Goal: Information Seeking & Learning: Learn about a topic

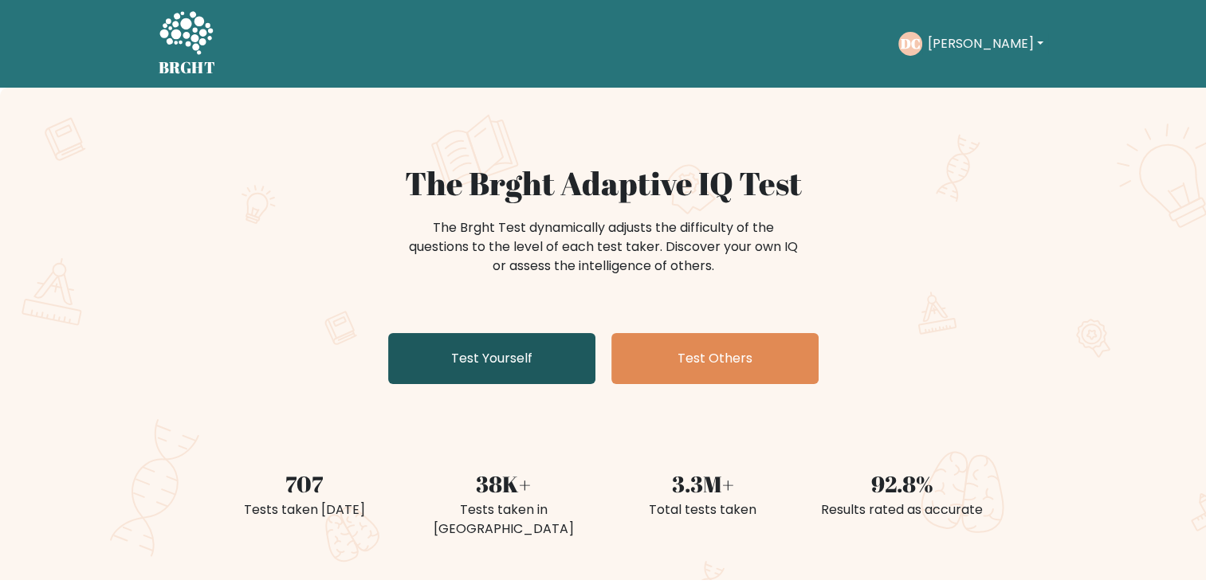
drag, startPoint x: 0, startPoint y: 0, endPoint x: 478, endPoint y: 348, distance: 591.3
click at [478, 348] on link "Test Yourself" at bounding box center [491, 358] width 207 height 51
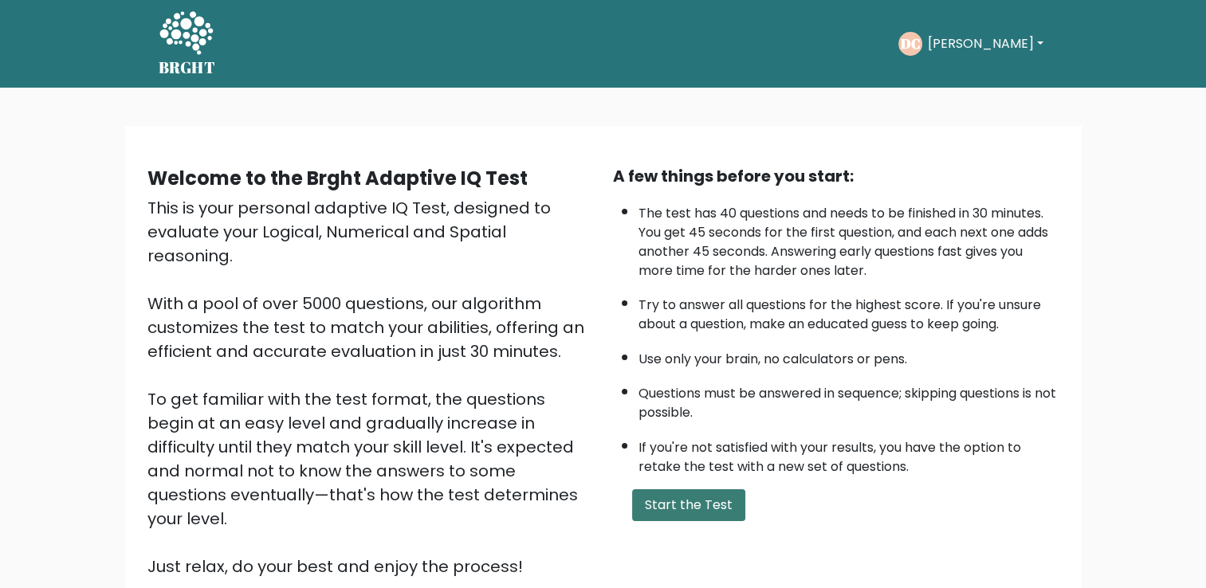
click at [716, 496] on button "Start the Test" at bounding box center [688, 506] width 113 height 32
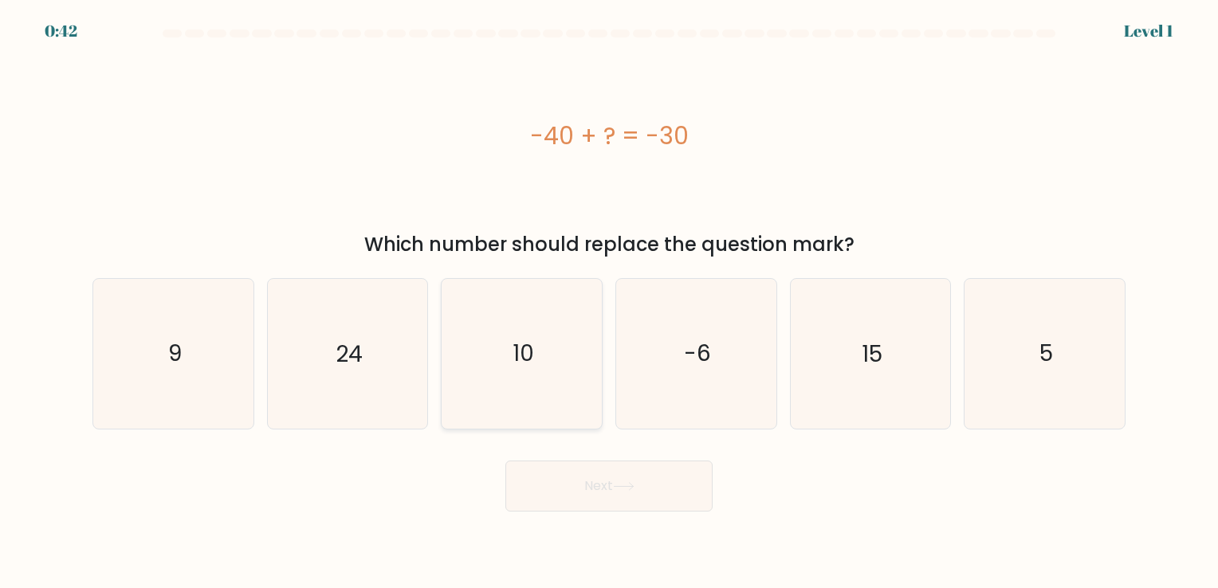
click at [549, 380] on icon "10" at bounding box center [521, 353] width 149 height 149
click at [609, 302] on input "c. 10" at bounding box center [609, 298] width 1 height 8
radio input "true"
click at [638, 513] on body "0:42 Level 1 a." at bounding box center [609, 294] width 1218 height 588
click at [638, 494] on button "Next" at bounding box center [608, 486] width 207 height 51
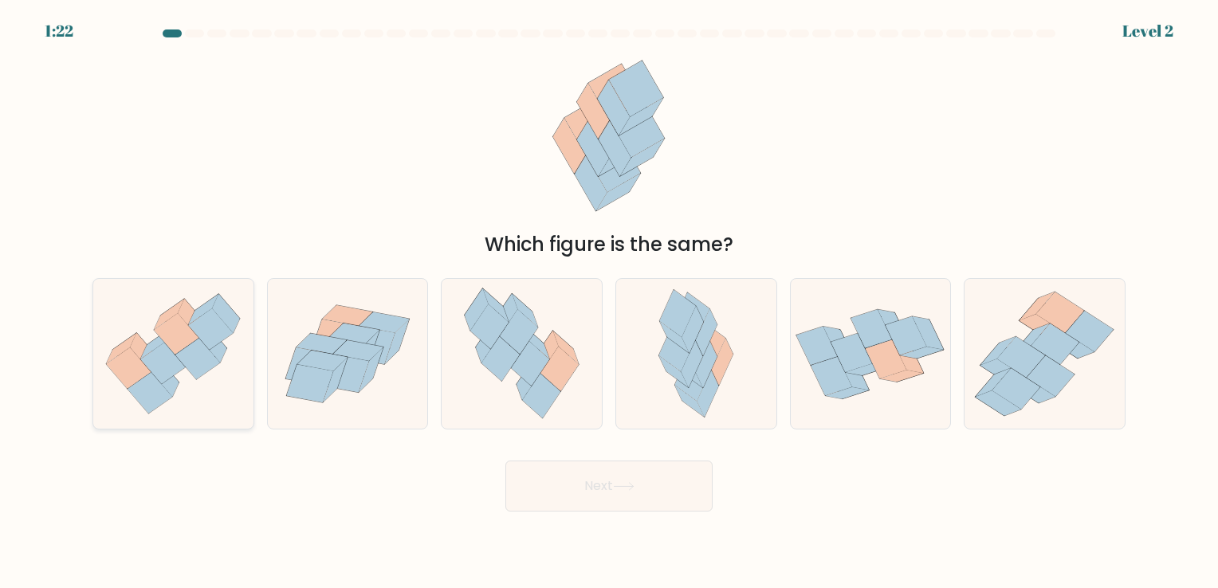
click at [253, 411] on icon at bounding box center [173, 354] width 160 height 138
click at [609, 302] on input "a." at bounding box center [609, 298] width 1 height 8
radio input "true"
click at [545, 470] on button "Next" at bounding box center [608, 486] width 207 height 51
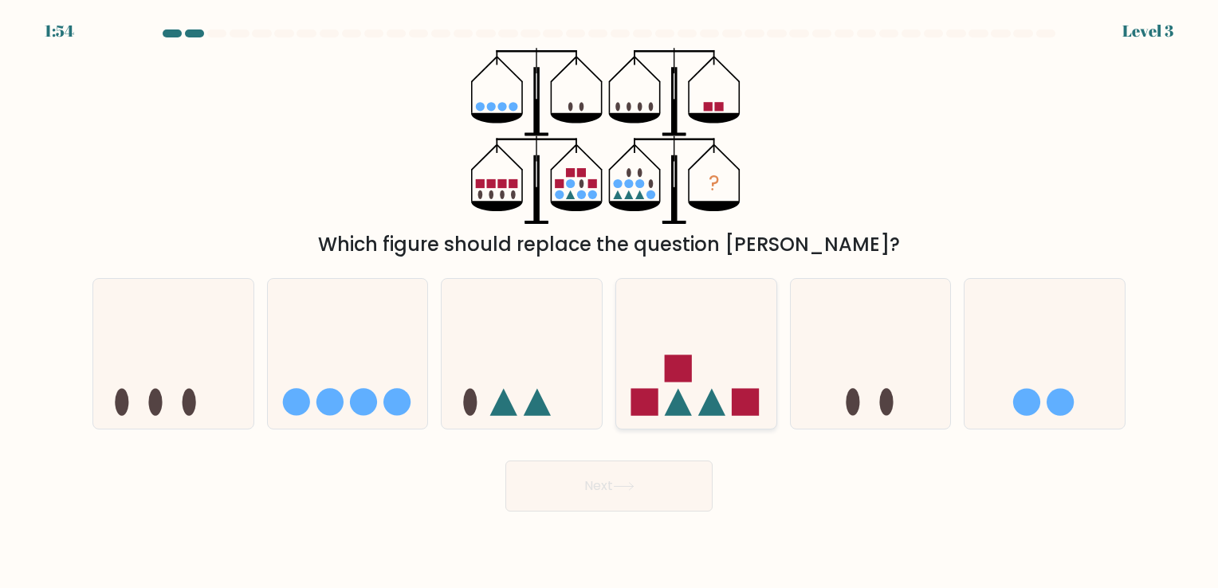
click at [678, 393] on icon at bounding box center [678, 402] width 27 height 27
click at [610, 302] on input "d." at bounding box center [609, 298] width 1 height 8
radio input "true"
click at [648, 482] on button "Next" at bounding box center [608, 486] width 207 height 51
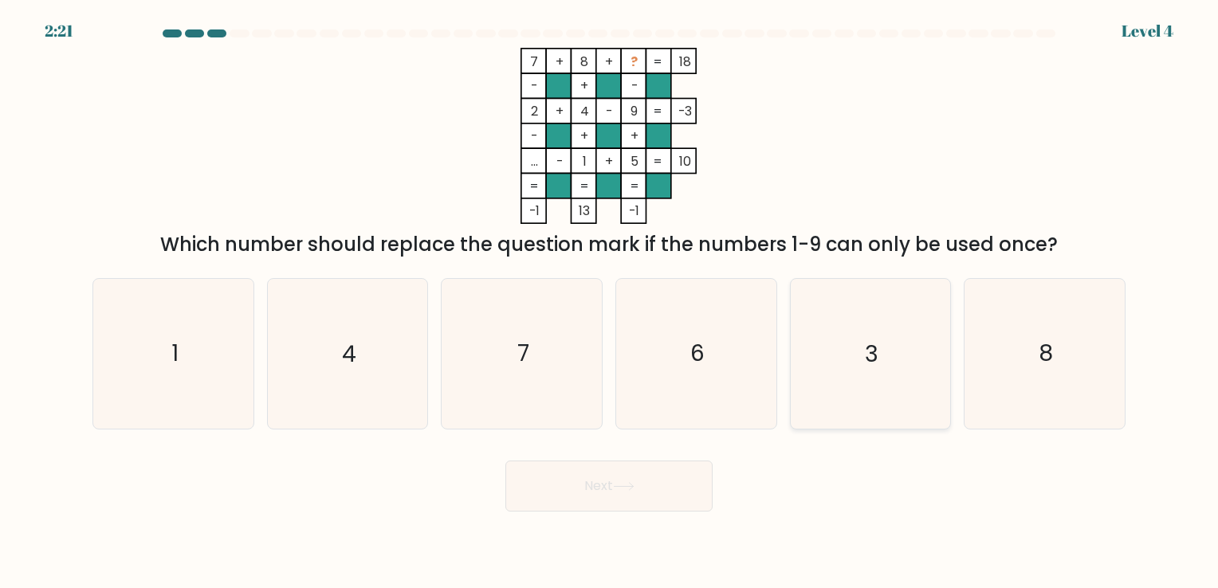
click at [915, 376] on icon "3" at bounding box center [870, 353] width 149 height 149
click at [610, 302] on input "e. 3" at bounding box center [609, 298] width 1 height 8
radio input "true"
click at [677, 486] on button "Next" at bounding box center [608, 486] width 207 height 51
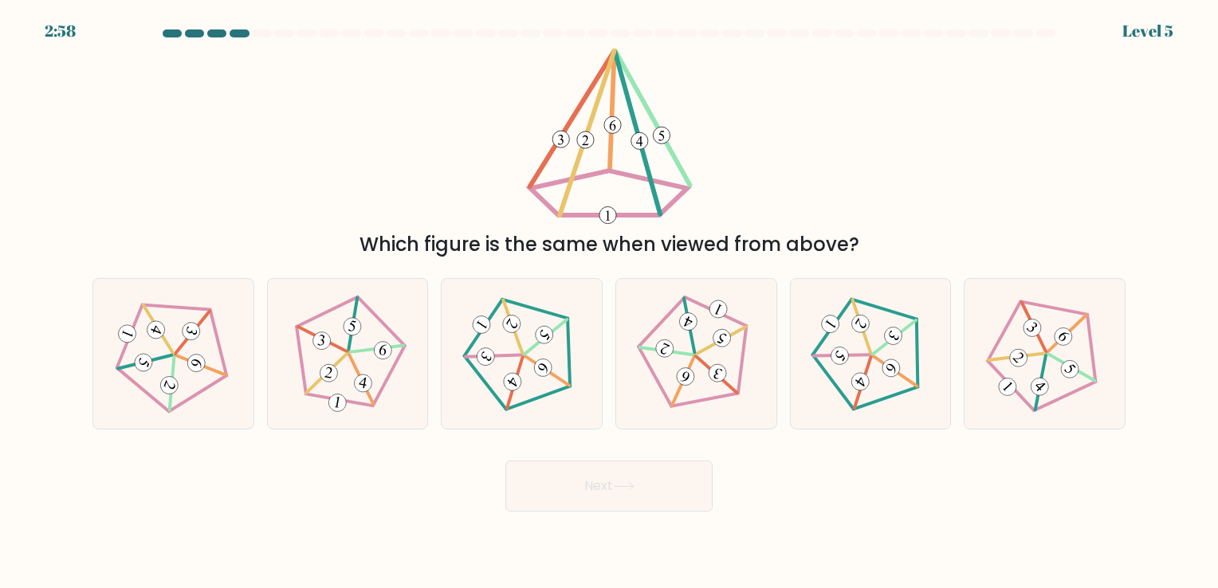
click at [729, 474] on div "Next" at bounding box center [609, 480] width 1052 height 63
drag, startPoint x: 729, startPoint y: 474, endPoint x: 711, endPoint y: 474, distance: 17.5
click at [711, 474] on button "Next" at bounding box center [608, 486] width 207 height 51
click at [1017, 301] on icon at bounding box center [1045, 354] width 120 height 120
click at [610, 301] on input "f." at bounding box center [609, 298] width 1 height 8
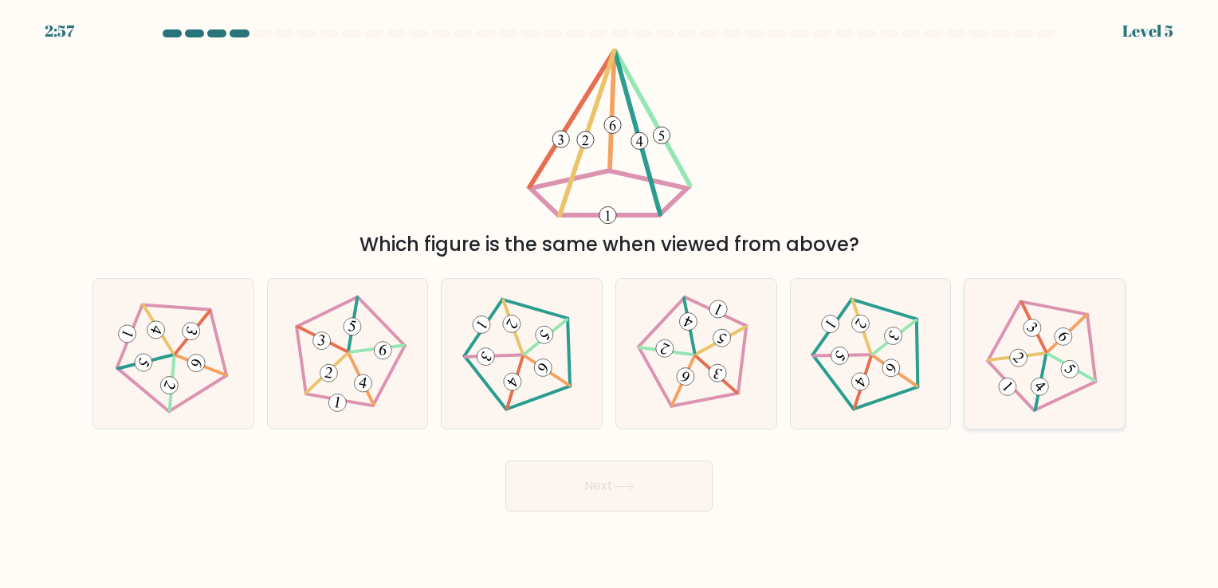
radio input "true"
click at [658, 509] on button "Next" at bounding box center [608, 486] width 207 height 51
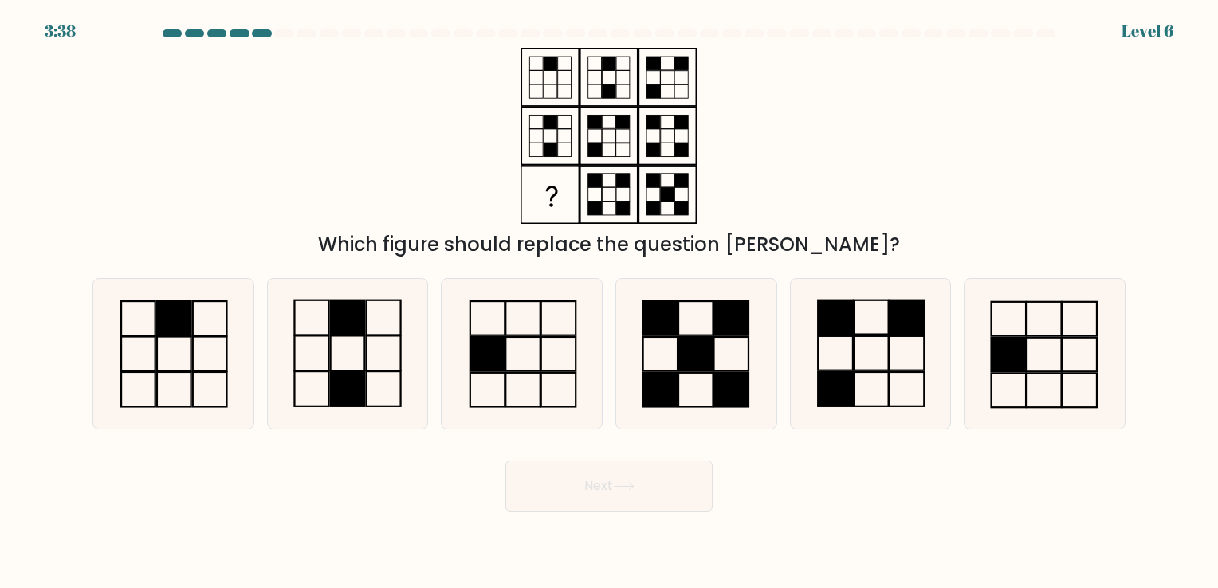
click at [699, 490] on button "Next" at bounding box center [608, 486] width 207 height 51
click at [695, 494] on button "Next" at bounding box center [608, 486] width 207 height 51
click at [746, 503] on div "Next" at bounding box center [609, 480] width 1052 height 63
click at [848, 358] on icon at bounding box center [870, 353] width 149 height 149
click at [610, 302] on input "e." at bounding box center [609, 298] width 1 height 8
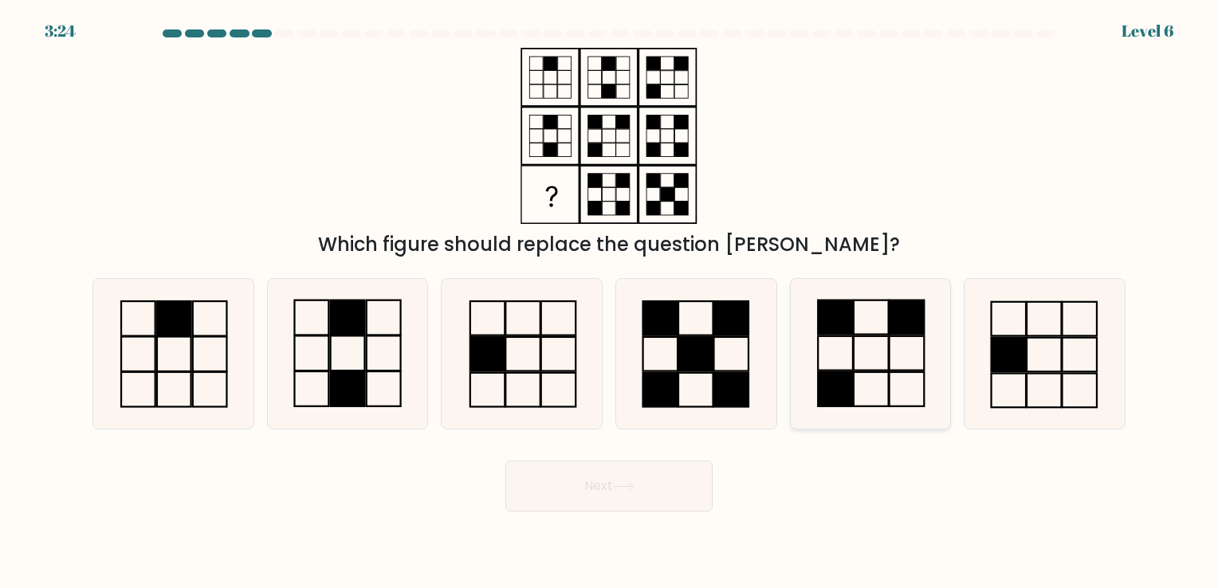
radio input "true"
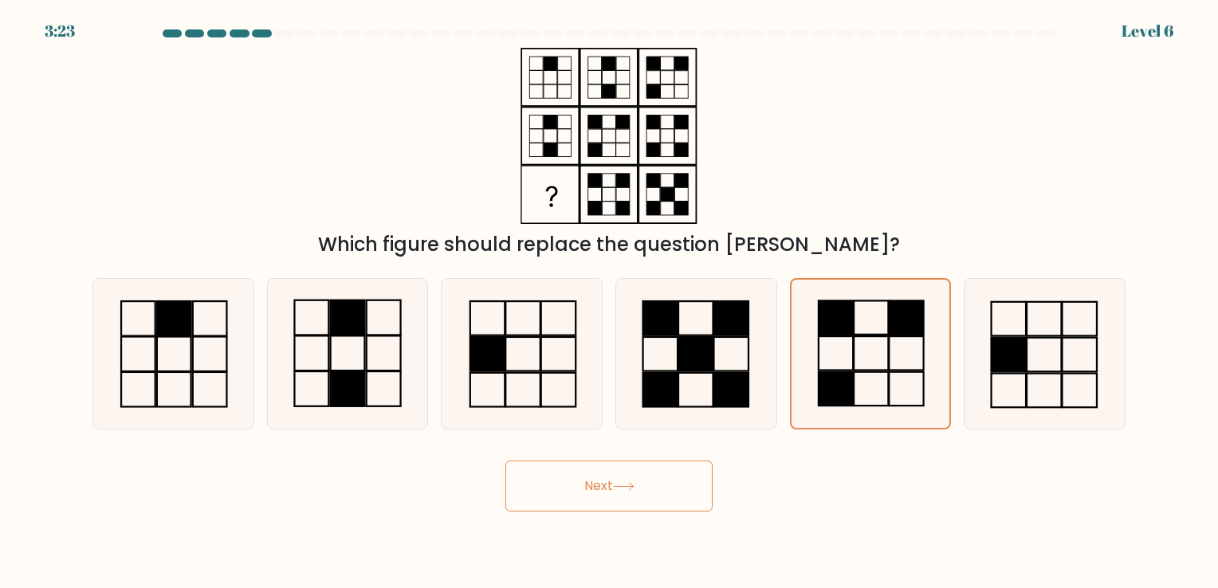
click at [705, 487] on button "Next" at bounding box center [608, 486] width 207 height 51
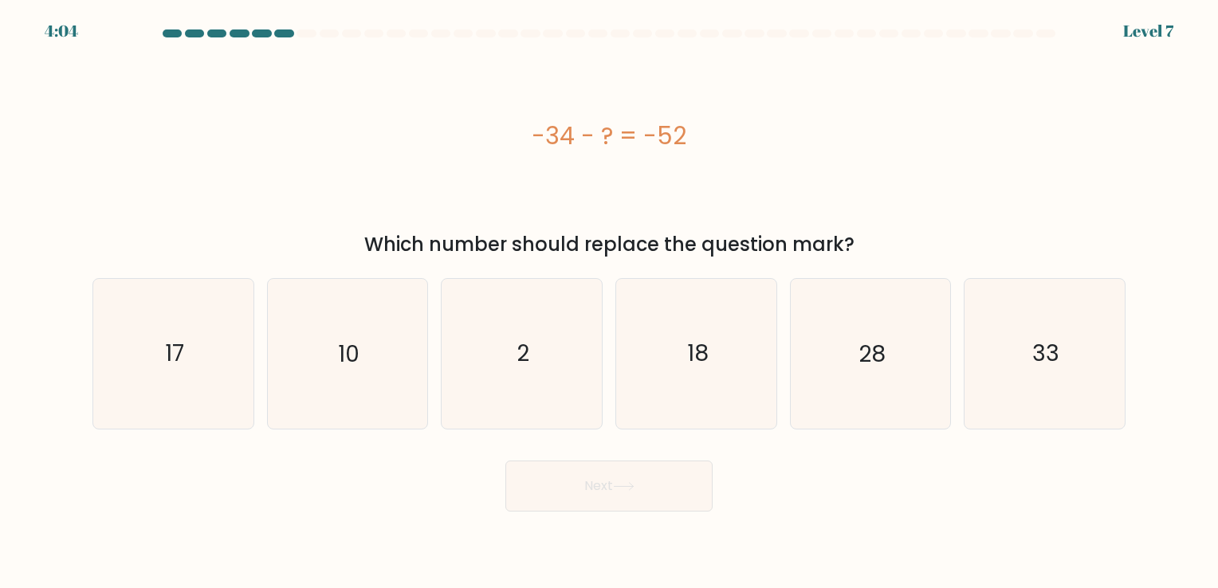
drag, startPoint x: 686, startPoint y: 487, endPoint x: 730, endPoint y: 505, distance: 48.0
click at [730, 505] on div "Next" at bounding box center [609, 480] width 1052 height 63
click at [751, 386] on icon "18" at bounding box center [696, 353] width 149 height 149
click at [610, 302] on input "d. 18" at bounding box center [609, 298] width 1 height 8
radio input "true"
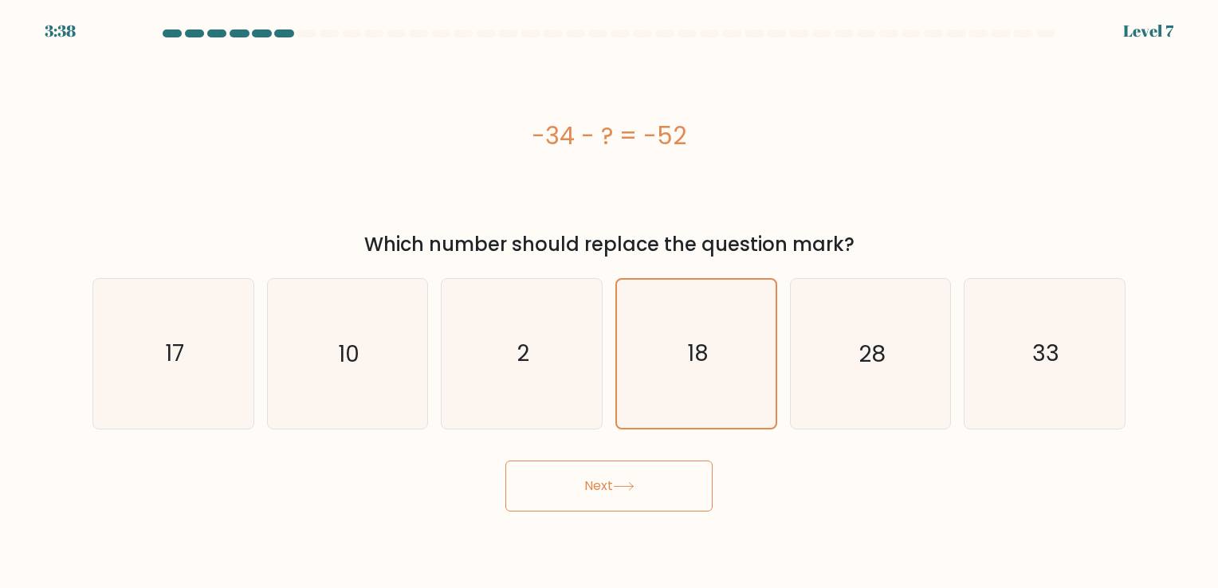
click at [882, 465] on div "Next" at bounding box center [609, 480] width 1052 height 63
click at [882, 464] on div "Next" at bounding box center [609, 480] width 1052 height 63
drag, startPoint x: 882, startPoint y: 464, endPoint x: 864, endPoint y: 467, distance: 17.8
click at [864, 467] on div "Next" at bounding box center [609, 480] width 1052 height 63
drag, startPoint x: 842, startPoint y: 472, endPoint x: 824, endPoint y: 474, distance: 17.6
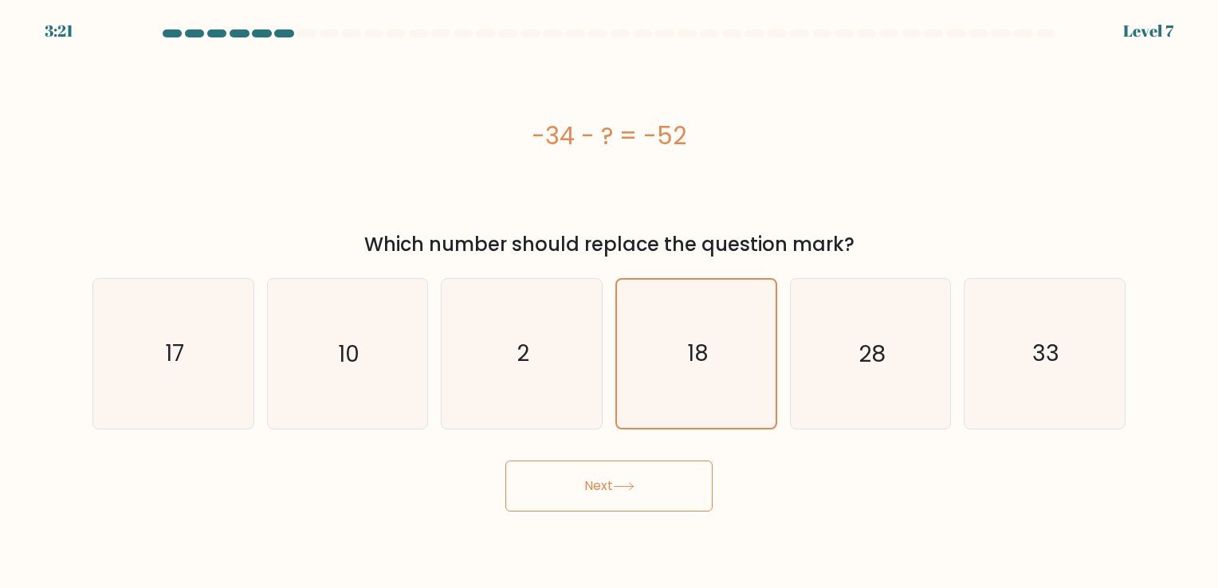
click at [824, 474] on div "Next" at bounding box center [609, 480] width 1052 height 63
click at [689, 308] on icon "18" at bounding box center [696, 353] width 147 height 147
click at [610, 302] on input "d. 18" at bounding box center [609, 298] width 1 height 8
click at [687, 478] on button "Next" at bounding box center [608, 486] width 207 height 51
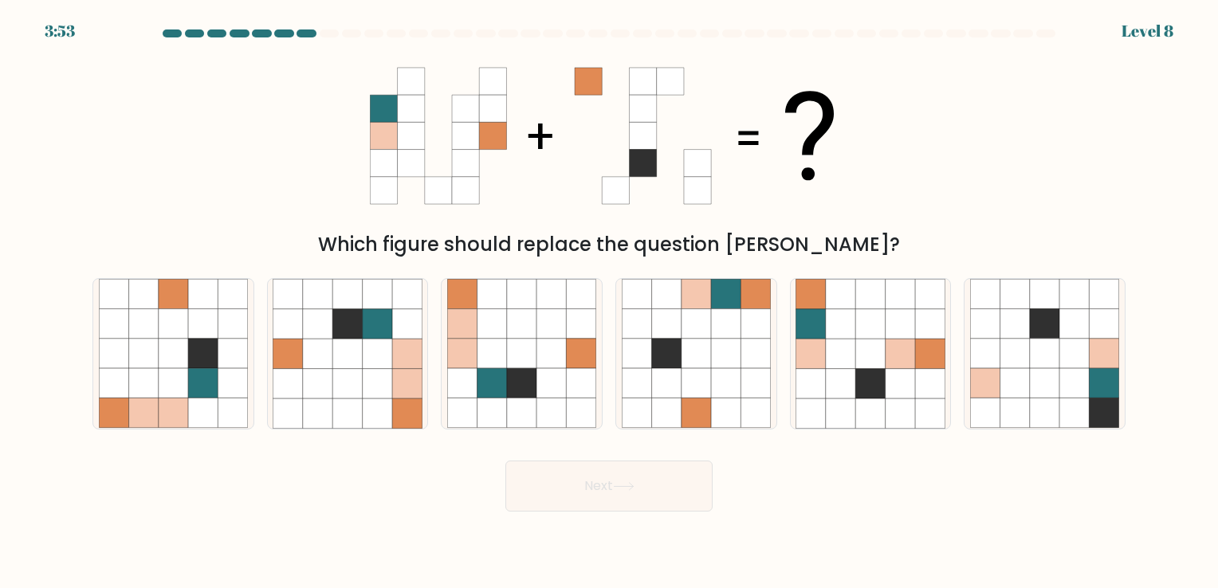
drag, startPoint x: 647, startPoint y: 296, endPoint x: 555, endPoint y: 233, distance: 111.9
click at [555, 233] on div "Which figure should replace the question [PERSON_NAME]?" at bounding box center [609, 244] width 1014 height 29
click at [677, 339] on icon at bounding box center [665, 323] width 29 height 29
click at [610, 302] on input "d." at bounding box center [609, 298] width 1 height 8
radio input "true"
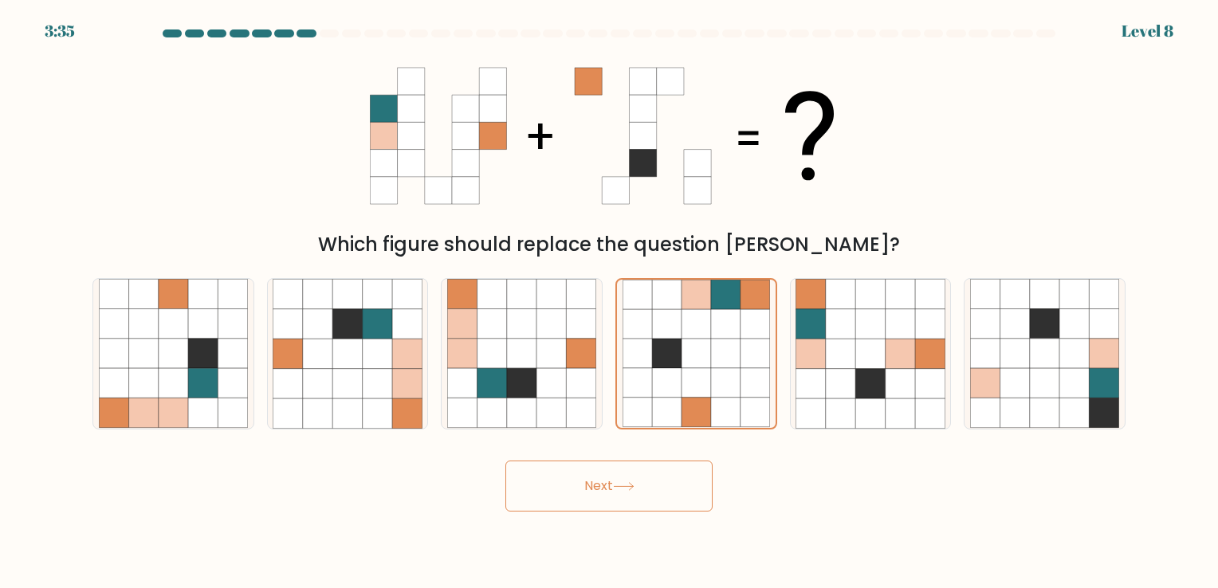
click at [650, 474] on button "Next" at bounding box center [608, 486] width 207 height 51
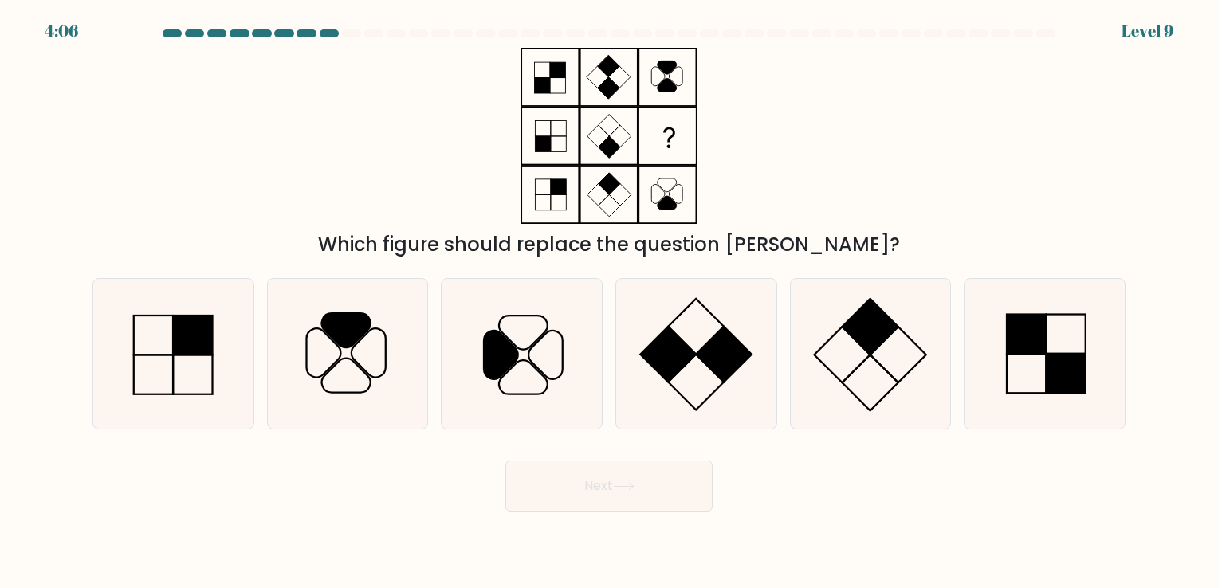
click at [597, 191] on icon at bounding box center [608, 136] width 199 height 176
drag, startPoint x: 597, startPoint y: 191, endPoint x: 561, endPoint y: 183, distance: 36.8
click at [561, 183] on rect at bounding box center [558, 186] width 15 height 15
drag, startPoint x: 577, startPoint y: 168, endPoint x: 553, endPoint y: 140, distance: 37.9
click at [553, 140] on icon at bounding box center [608, 136] width 199 height 176
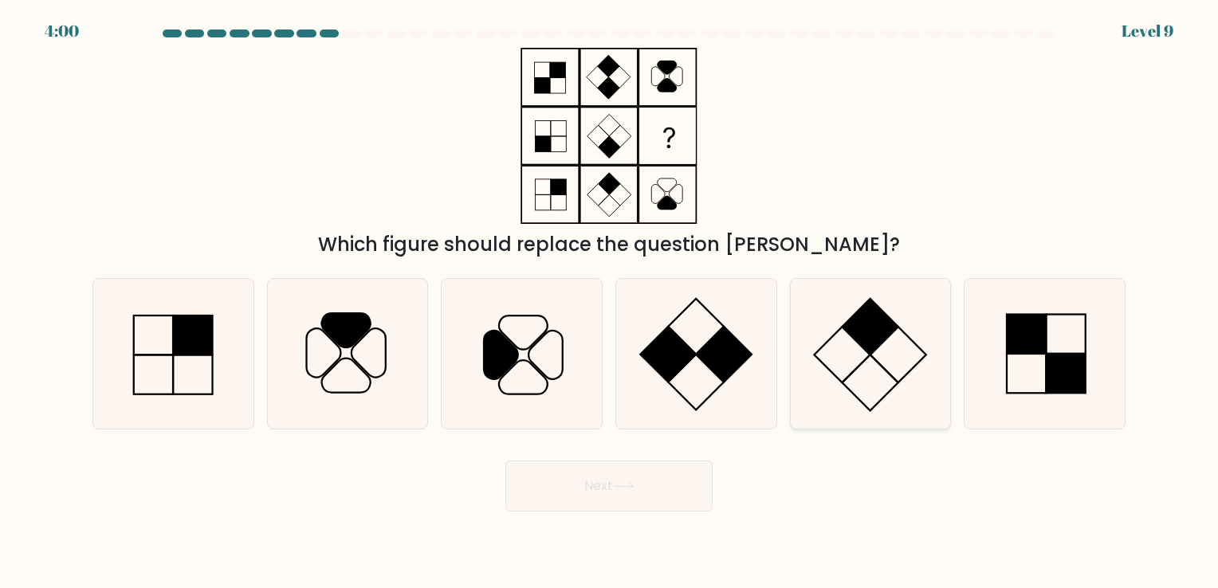
click at [843, 382] on rect at bounding box center [871, 383] width 56 height 56
click at [610, 302] on input "e." at bounding box center [609, 298] width 1 height 8
radio input "true"
click at [681, 474] on button "Next" at bounding box center [608, 486] width 207 height 51
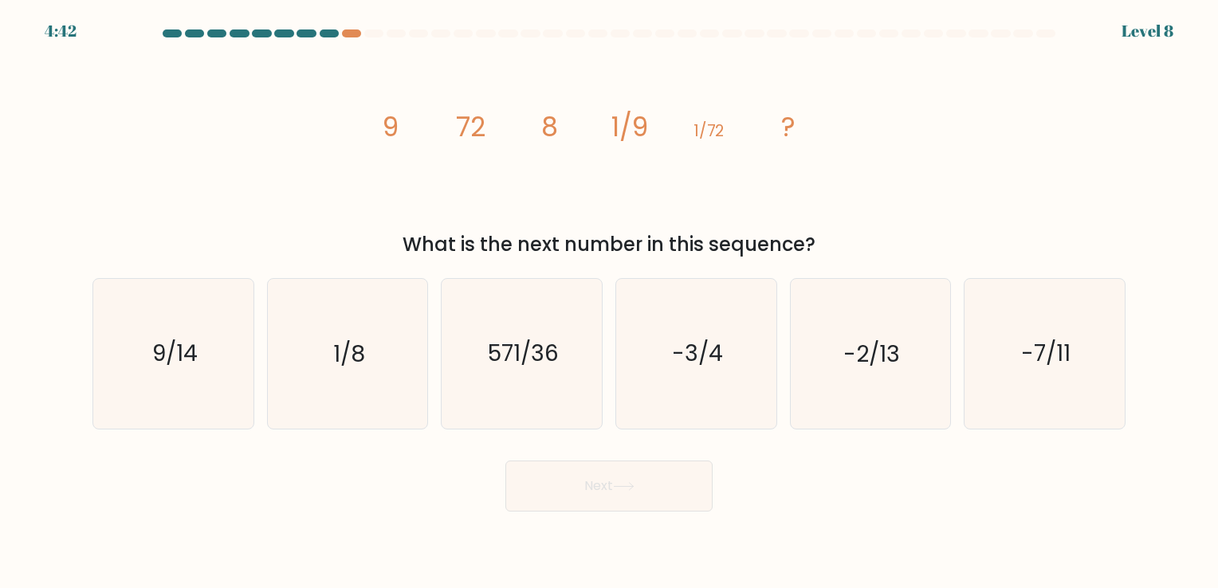
drag, startPoint x: 682, startPoint y: 459, endPoint x: 743, endPoint y: 482, distance: 65.3
click at [745, 482] on div "Next" at bounding box center [609, 480] width 1052 height 63
drag, startPoint x: 453, startPoint y: 427, endPoint x: 363, endPoint y: 217, distance: 228.2
click at [363, 217] on div "image/svg+xml 9 72 8 1/9 1/72 ? What is the next number in this sequence?" at bounding box center [609, 153] width 1052 height 211
click at [389, 346] on icon "1/8" at bounding box center [347, 353] width 149 height 149
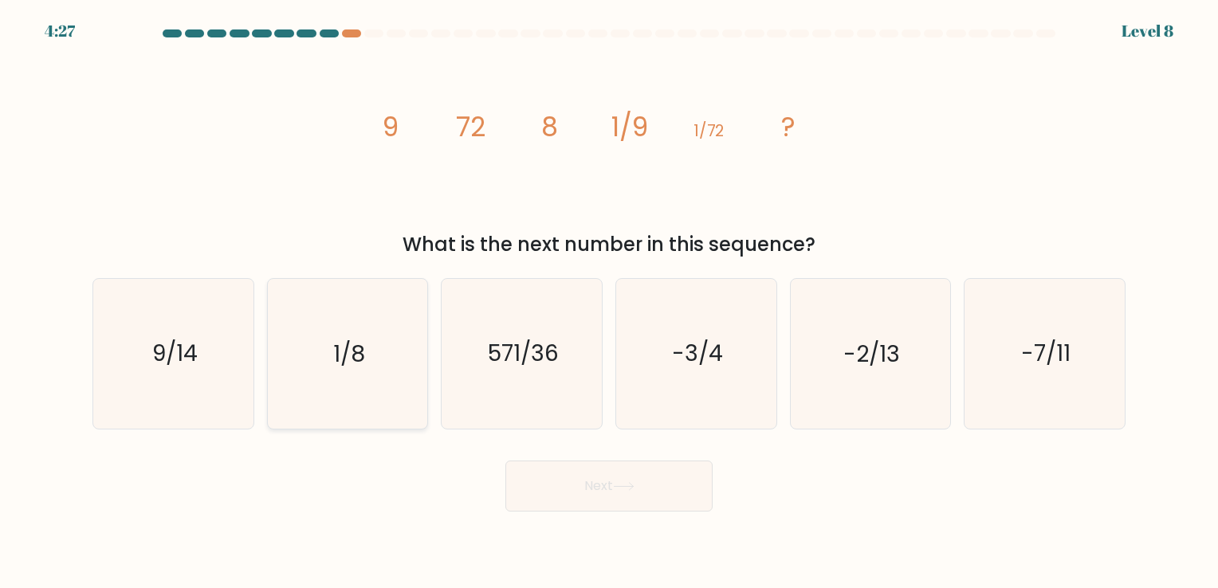
click at [609, 302] on input "b. 1/8" at bounding box center [609, 298] width 1 height 8
radio input "true"
click at [550, 482] on button "Next" at bounding box center [608, 486] width 207 height 51
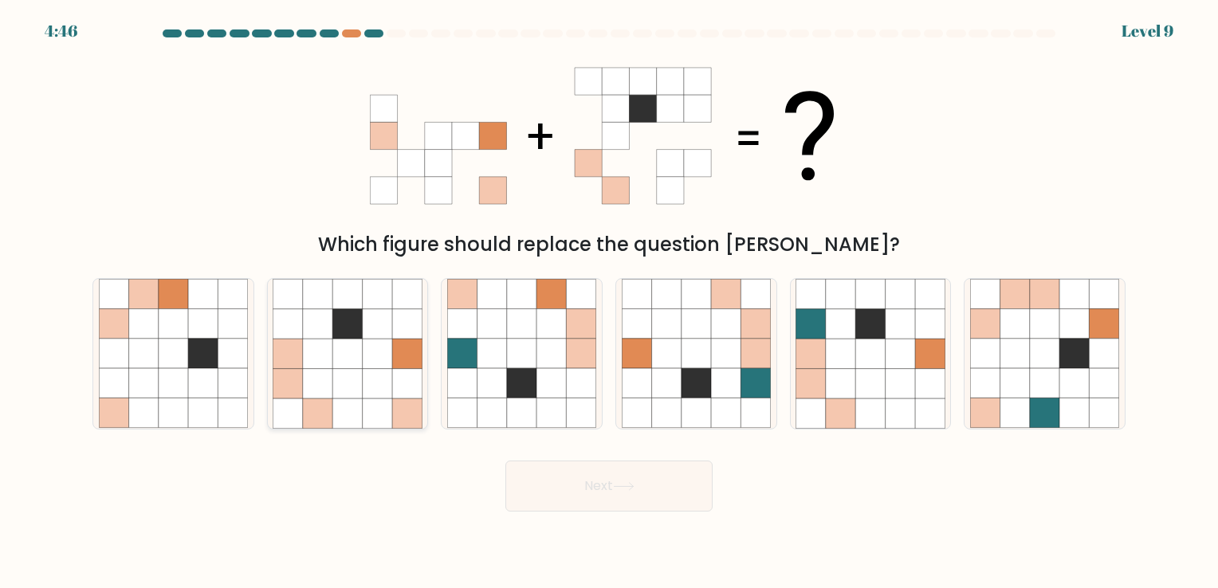
click at [338, 401] on icon at bounding box center [346, 413] width 29 height 29
click at [609, 302] on input "b." at bounding box center [609, 298] width 1 height 8
radio input "true"
click at [571, 485] on button "Next" at bounding box center [608, 486] width 207 height 51
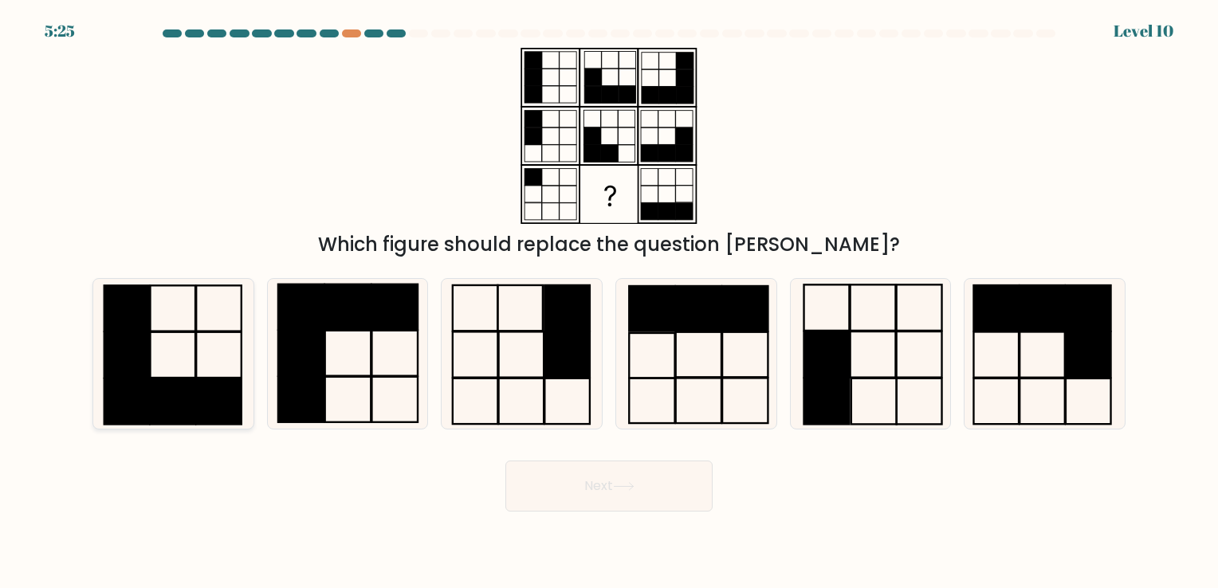
click at [191, 365] on icon at bounding box center [173, 353] width 149 height 149
click at [609, 302] on input "a." at bounding box center [609, 298] width 1 height 8
radio input "true"
click at [606, 486] on button "Next" at bounding box center [608, 486] width 207 height 51
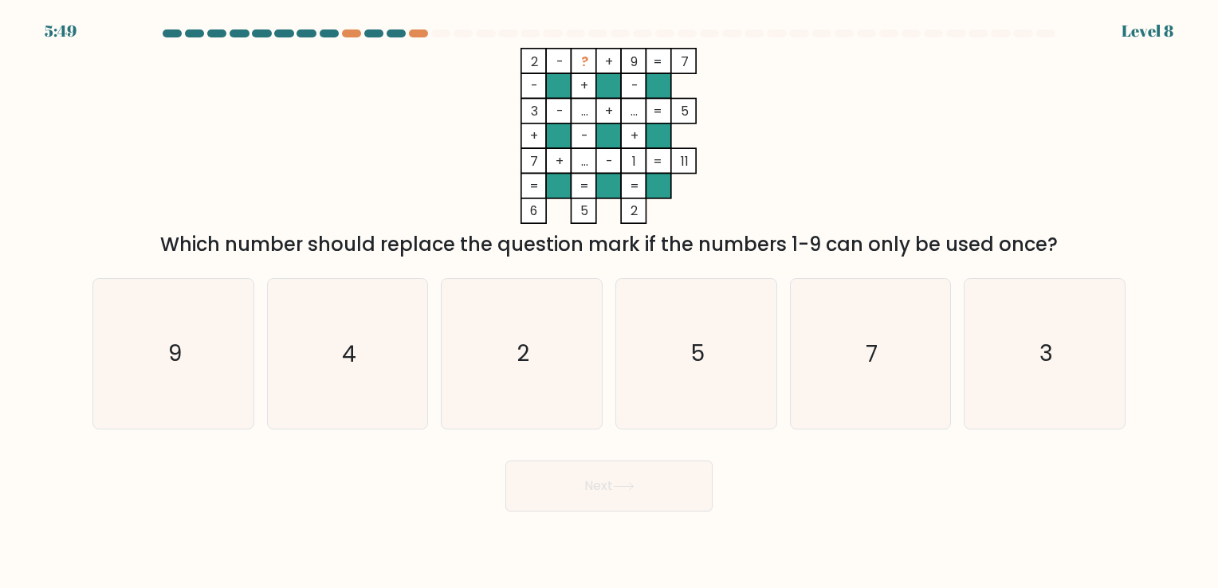
drag, startPoint x: 551, startPoint y: 469, endPoint x: 547, endPoint y: 446, distance: 22.7
click at [547, 446] on form at bounding box center [609, 270] width 1218 height 482
drag, startPoint x: 547, startPoint y: 446, endPoint x: 437, endPoint y: 444, distance: 110.1
click at [437, 444] on form at bounding box center [609, 270] width 1218 height 482
click at [561, 147] on rect at bounding box center [559, 136] width 25 height 25
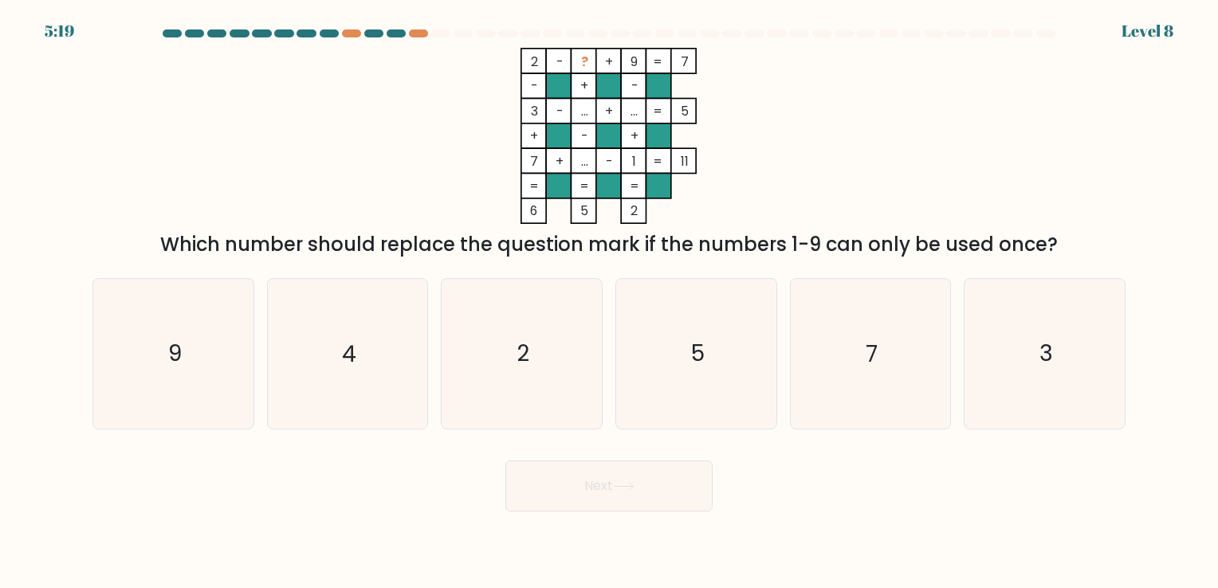
click at [468, 149] on icon "2 - ? + 9 7 - + - 3 - ... + ... 5 + - + 7 + ... - 1 = 11 = = = = 6 5 2 =" at bounding box center [609, 136] width 478 height 176
click at [537, 72] on rect at bounding box center [533, 61] width 25 height 25
click at [631, 68] on tspan "9" at bounding box center [634, 62] width 7 height 18
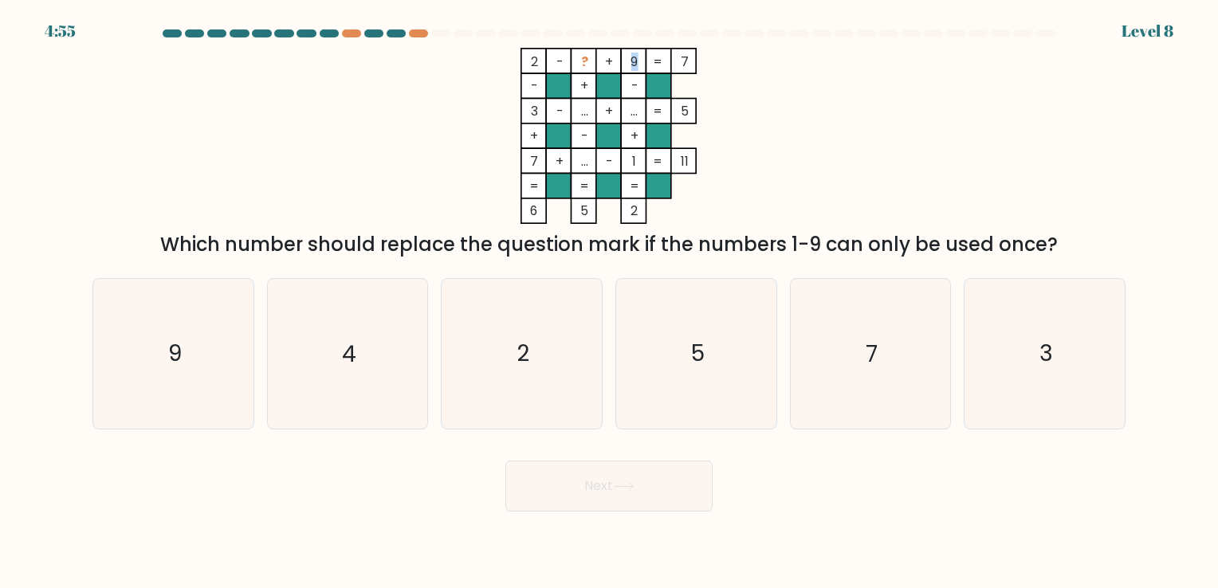
click at [631, 68] on tspan "9" at bounding box center [634, 62] width 7 height 18
click at [747, 91] on icon "2 - ? + 9 7 - + - 3 - ... + ... 5 + - + 7 + ... - 1 = 11 = = = = 6 5 2 =" at bounding box center [609, 136] width 478 height 176
click at [1077, 378] on icon "3" at bounding box center [1044, 353] width 149 height 149
click at [610, 302] on input "f. 3" at bounding box center [609, 298] width 1 height 8
radio input "true"
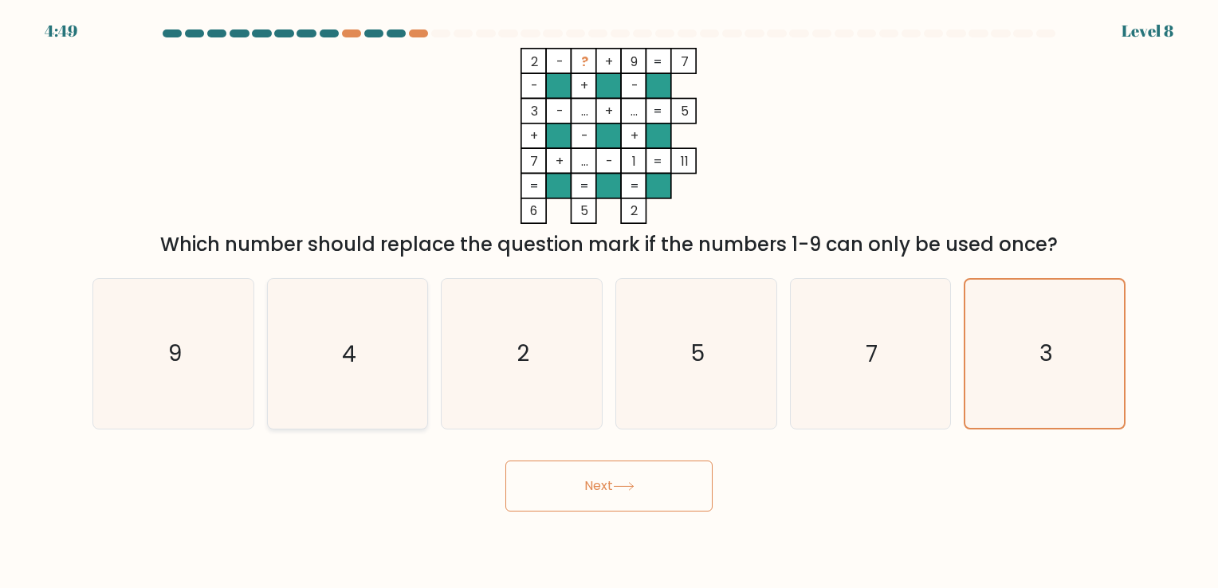
click at [378, 346] on icon "4" at bounding box center [347, 353] width 149 height 149
click at [609, 302] on input "b. 4" at bounding box center [609, 298] width 1 height 8
radio input "true"
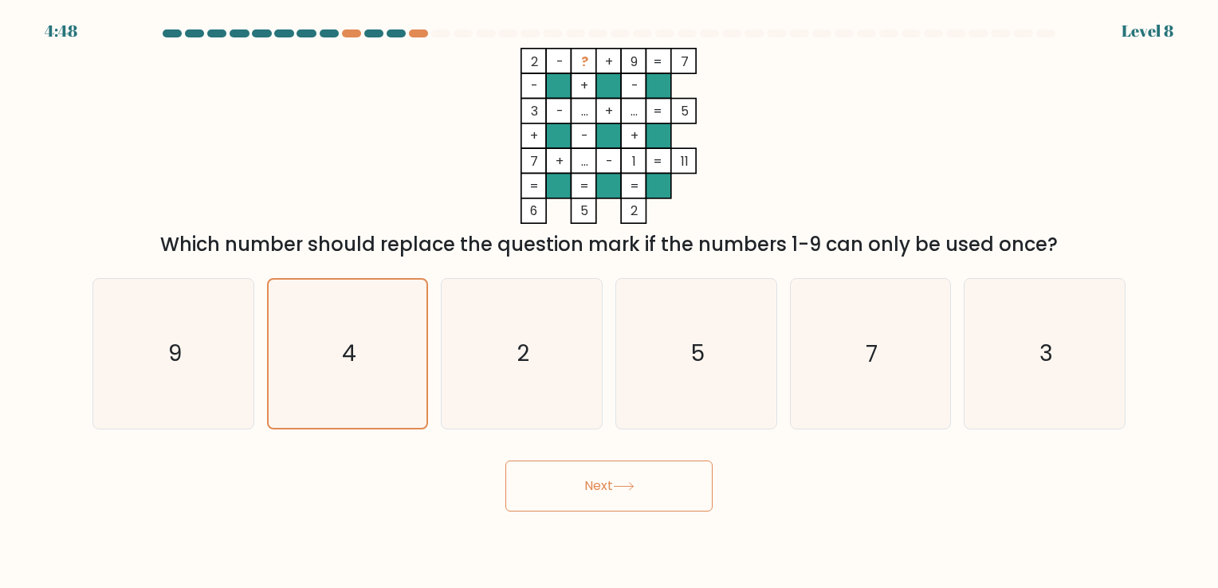
click at [568, 476] on button "Next" at bounding box center [608, 486] width 207 height 51
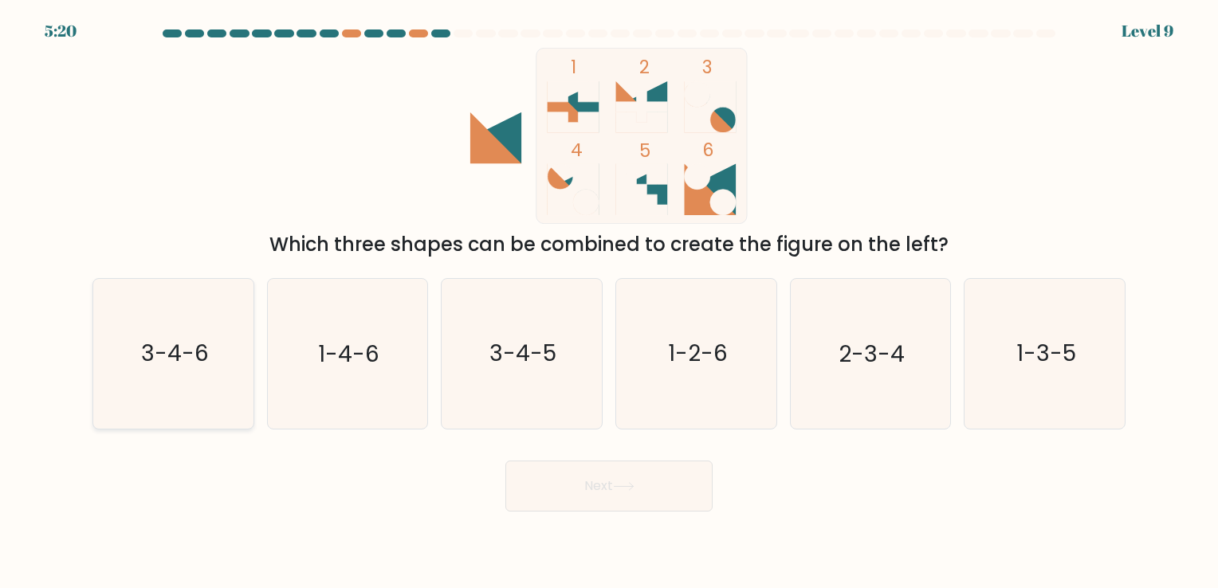
click at [241, 356] on icon "3-4-6" at bounding box center [173, 353] width 149 height 149
click at [609, 302] on input "a. 3-4-6" at bounding box center [609, 298] width 1 height 8
radio input "true"
click at [538, 494] on button "Next" at bounding box center [608, 486] width 207 height 51
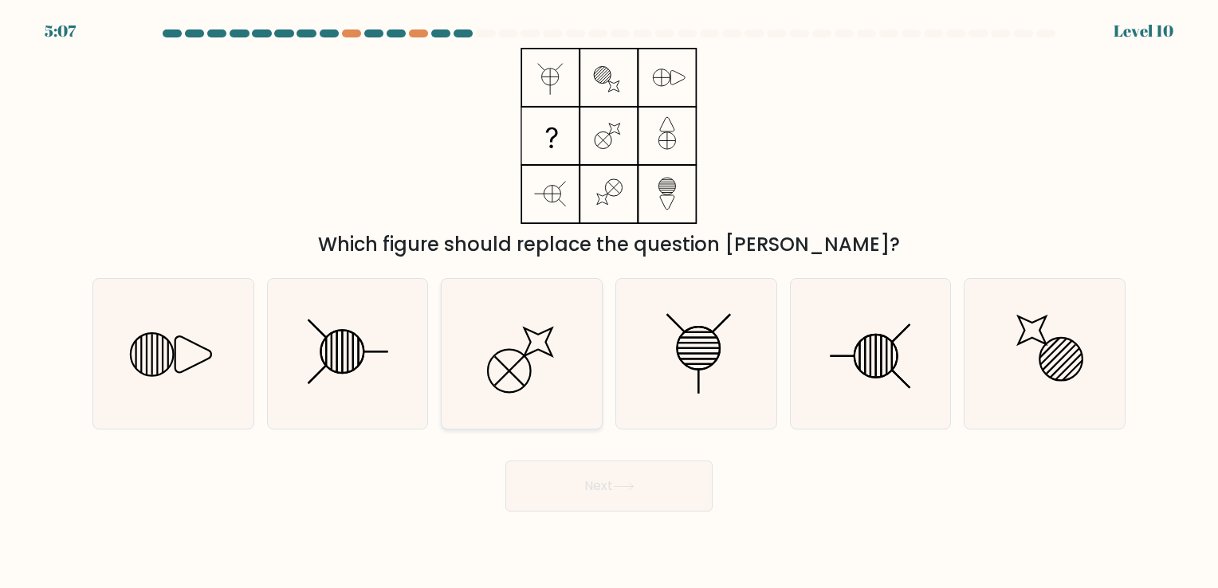
click at [560, 402] on icon at bounding box center [521, 353] width 149 height 149
click at [609, 302] on input "c." at bounding box center [609, 298] width 1 height 8
radio input "true"
drag, startPoint x: 560, startPoint y: 402, endPoint x: 370, endPoint y: 445, distance: 194.6
click at [370, 445] on form at bounding box center [609, 270] width 1218 height 482
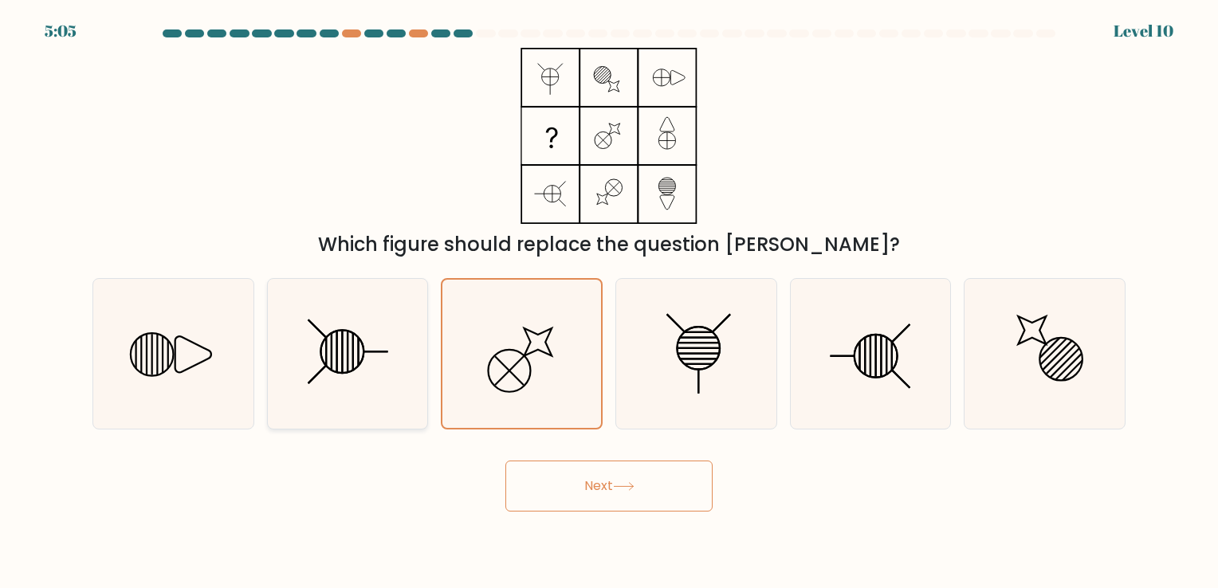
click at [370, 404] on icon at bounding box center [347, 353] width 149 height 149
click at [609, 302] on input "b." at bounding box center [609, 298] width 1 height 8
radio input "true"
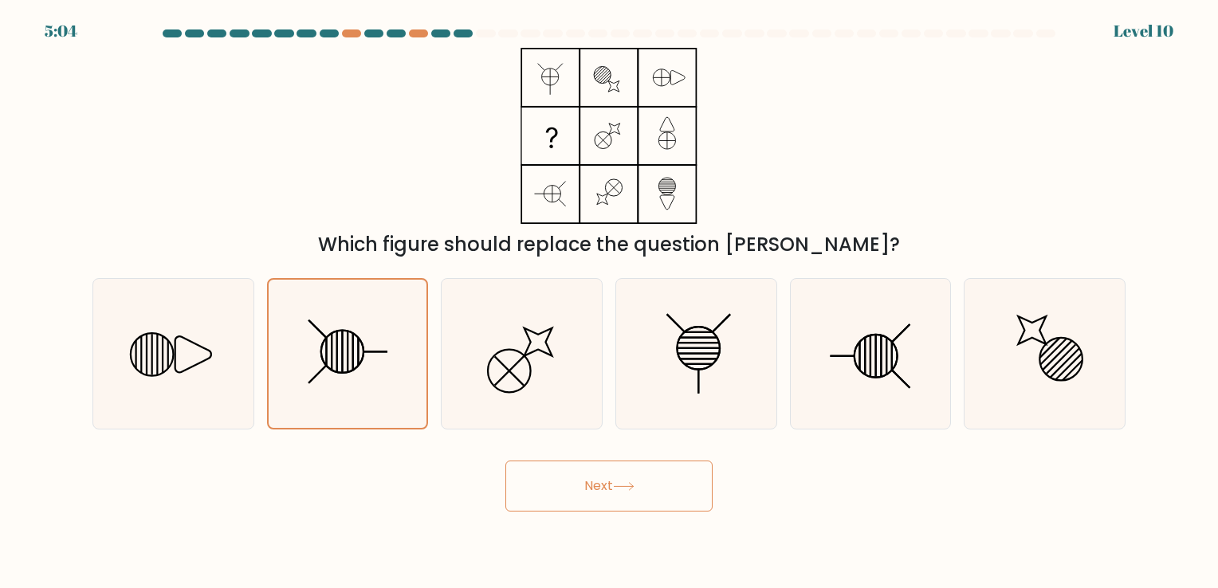
drag, startPoint x: 370, startPoint y: 404, endPoint x: 357, endPoint y: 461, distance: 58.0
click at [349, 461] on div "Next" at bounding box center [609, 480] width 1052 height 63
click at [600, 512] on body "5:04 Level 10" at bounding box center [609, 294] width 1218 height 588
click at [587, 497] on button "Next" at bounding box center [608, 486] width 207 height 51
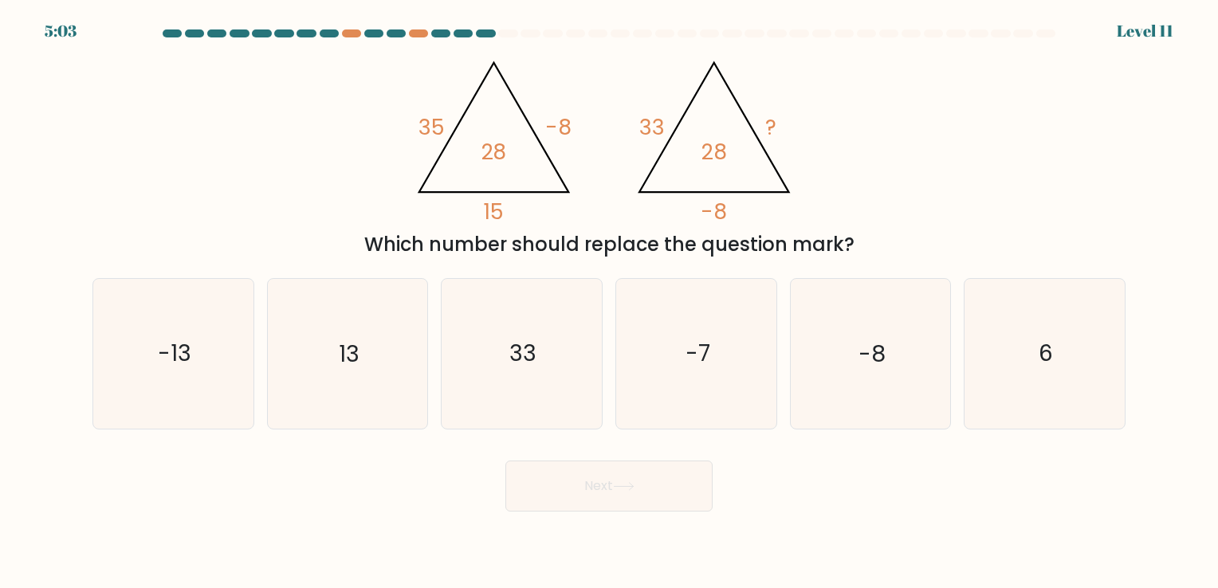
click at [584, 488] on button "Next" at bounding box center [608, 486] width 207 height 51
drag, startPoint x: 584, startPoint y: 488, endPoint x: 447, endPoint y: 484, distance: 136.4
click at [447, 484] on div "Next" at bounding box center [609, 480] width 1052 height 63
drag, startPoint x: 457, startPoint y: 474, endPoint x: 482, endPoint y: 461, distance: 27.8
drag, startPoint x: 462, startPoint y: 466, endPoint x: 478, endPoint y: 453, distance: 20.4
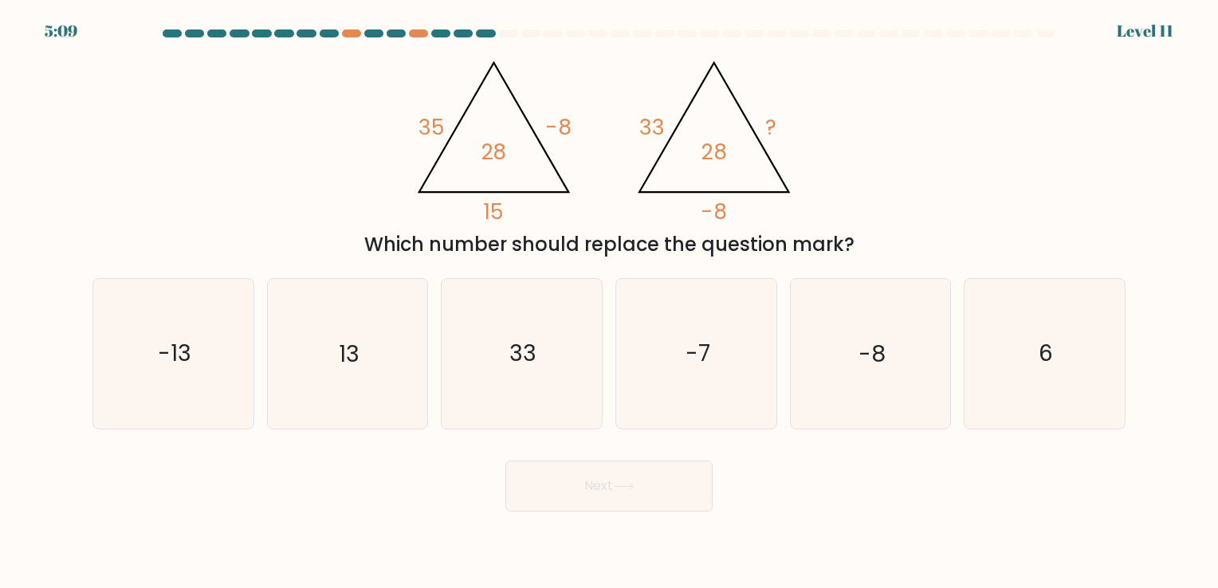
click at [476, 454] on div "Next" at bounding box center [609, 480] width 1052 height 63
click at [479, 451] on div "Next" at bounding box center [609, 480] width 1052 height 63
drag, startPoint x: 479, startPoint y: 451, endPoint x: 408, endPoint y: 445, distance: 71.2
click at [408, 445] on form at bounding box center [609, 270] width 1218 height 482
click at [402, 412] on icon "13" at bounding box center [347, 353] width 149 height 149
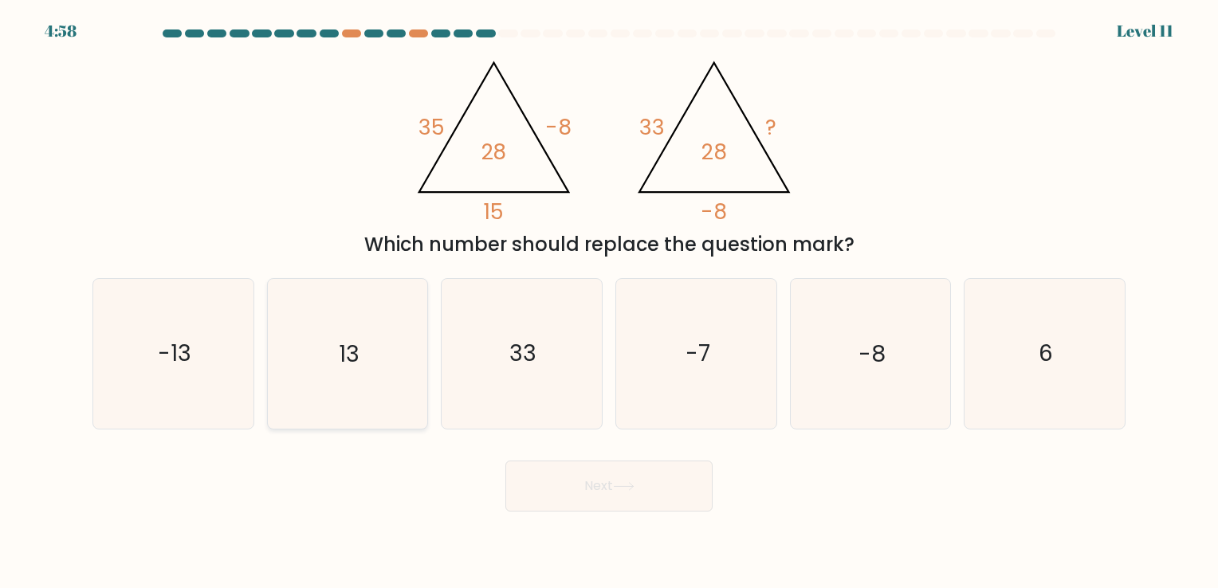
click at [609, 302] on input "b. 13" at bounding box center [609, 298] width 1 height 8
radio input "true"
click at [555, 479] on button "Next" at bounding box center [608, 486] width 207 height 51
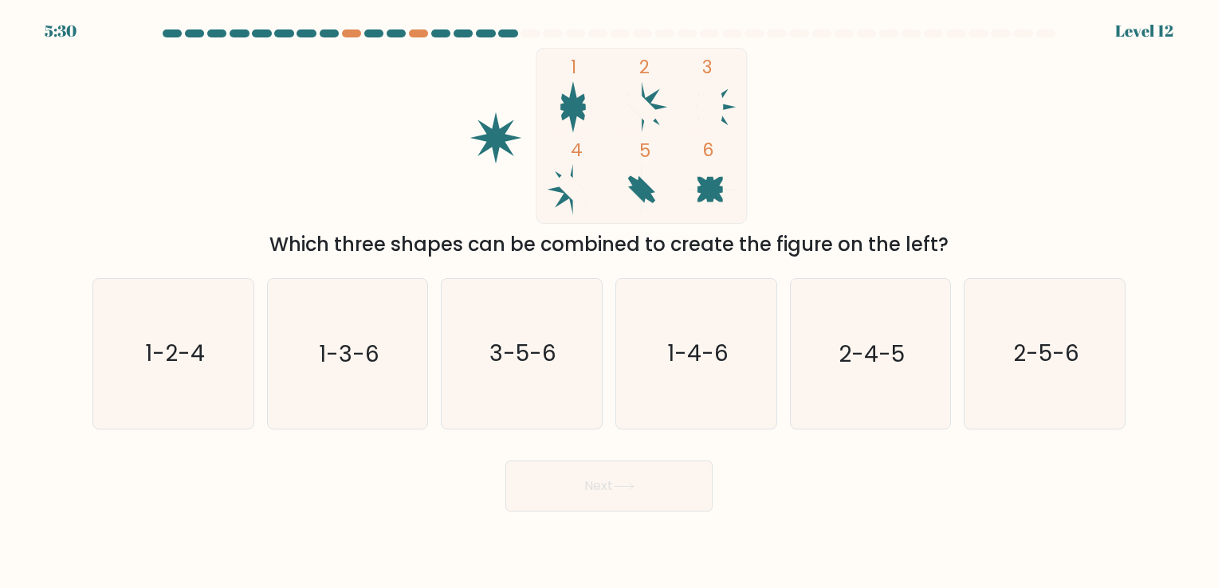
click at [445, 445] on form at bounding box center [609, 270] width 1218 height 482
drag, startPoint x: 445, startPoint y: 445, endPoint x: 345, endPoint y: 446, distance: 99.7
click at [345, 446] on form at bounding box center [609, 270] width 1218 height 482
click at [842, 311] on icon "2-4-5" at bounding box center [870, 353] width 149 height 149
click at [610, 302] on input "e. 2-4-5" at bounding box center [609, 298] width 1 height 8
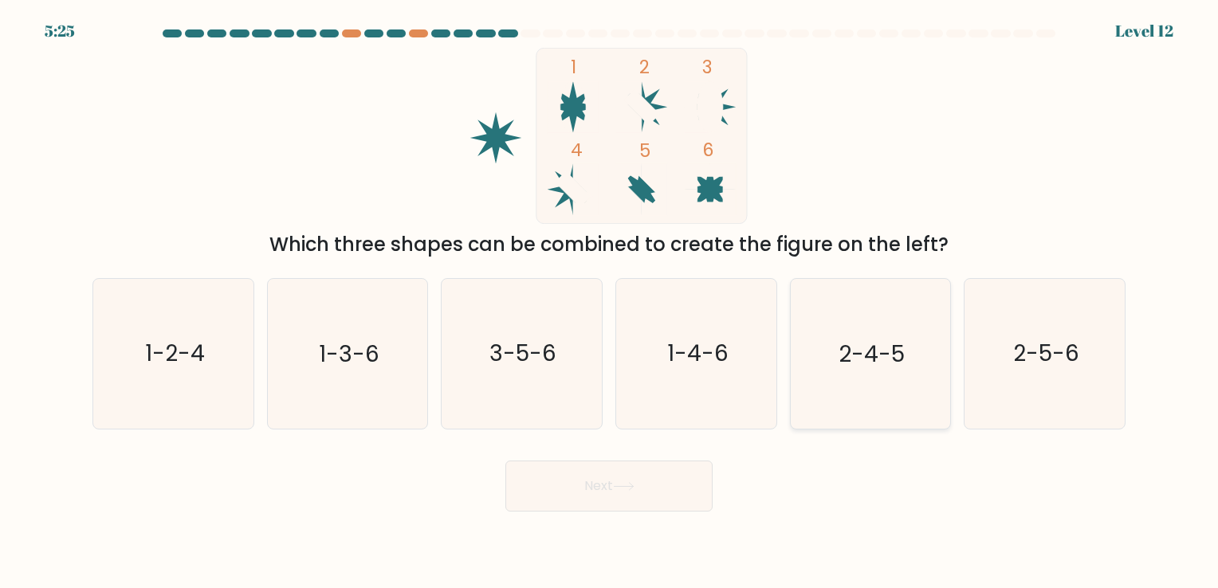
radio input "true"
click at [644, 501] on button "Next" at bounding box center [608, 486] width 207 height 51
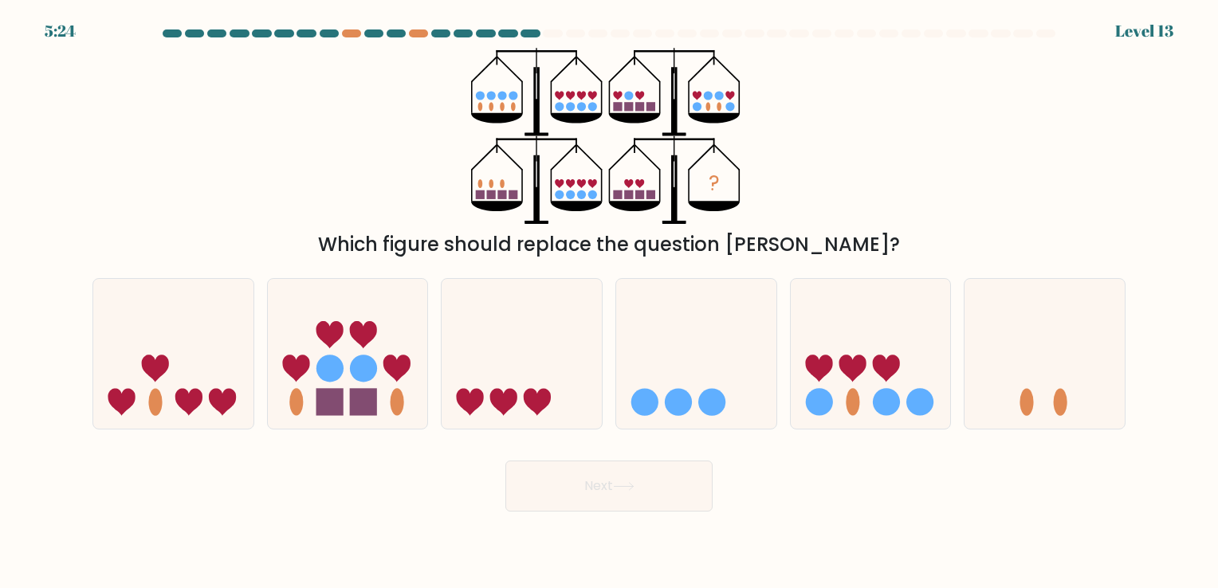
click at [643, 485] on button "Next" at bounding box center [608, 486] width 207 height 51
click at [463, 474] on div "Next" at bounding box center [609, 480] width 1052 height 63
drag, startPoint x: 456, startPoint y: 466, endPoint x: 461, endPoint y: 452, distance: 14.4
drag, startPoint x: 461, startPoint y: 452, endPoint x: 434, endPoint y: 448, distance: 27.4
click at [434, 448] on form at bounding box center [609, 270] width 1218 height 482
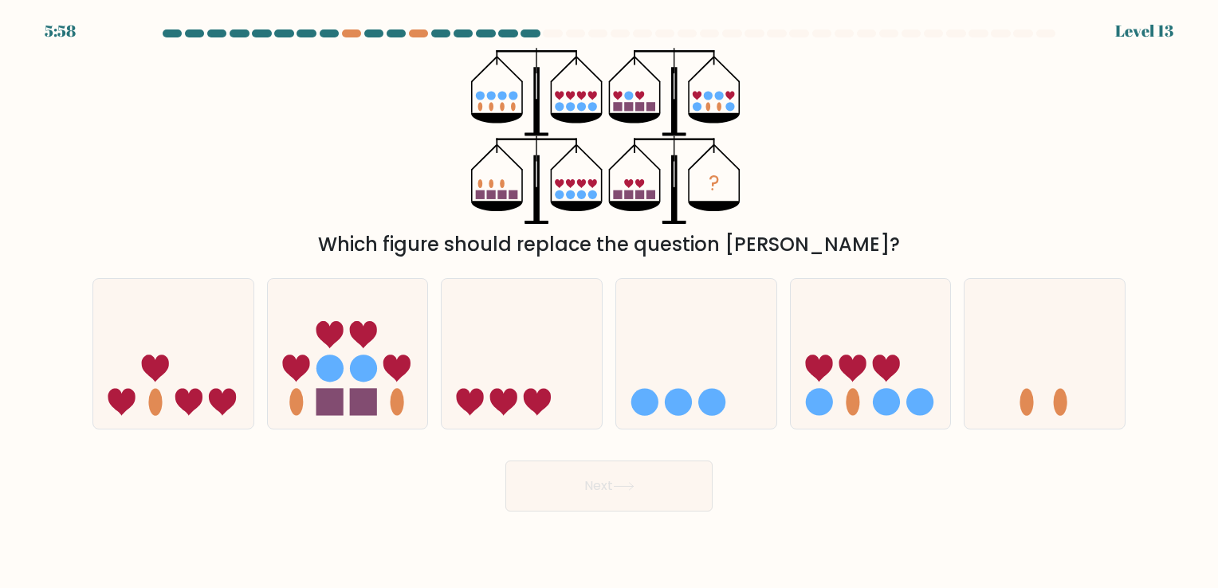
click at [434, 449] on div "Next" at bounding box center [609, 480] width 1052 height 63
drag, startPoint x: 434, startPoint y: 448, endPoint x: 402, endPoint y: 448, distance: 31.9
click at [402, 448] on form at bounding box center [609, 270] width 1218 height 482
click at [869, 372] on icon at bounding box center [871, 354] width 160 height 132
click at [610, 302] on input "e." at bounding box center [609, 298] width 1 height 8
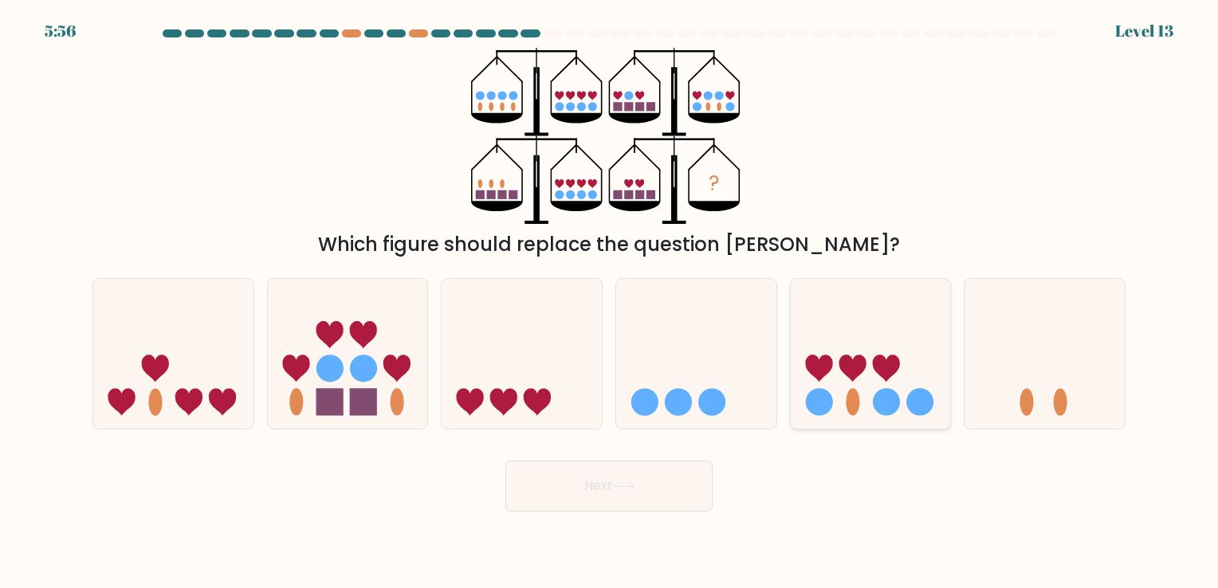
radio input "true"
click at [584, 482] on button "Next" at bounding box center [608, 486] width 207 height 51
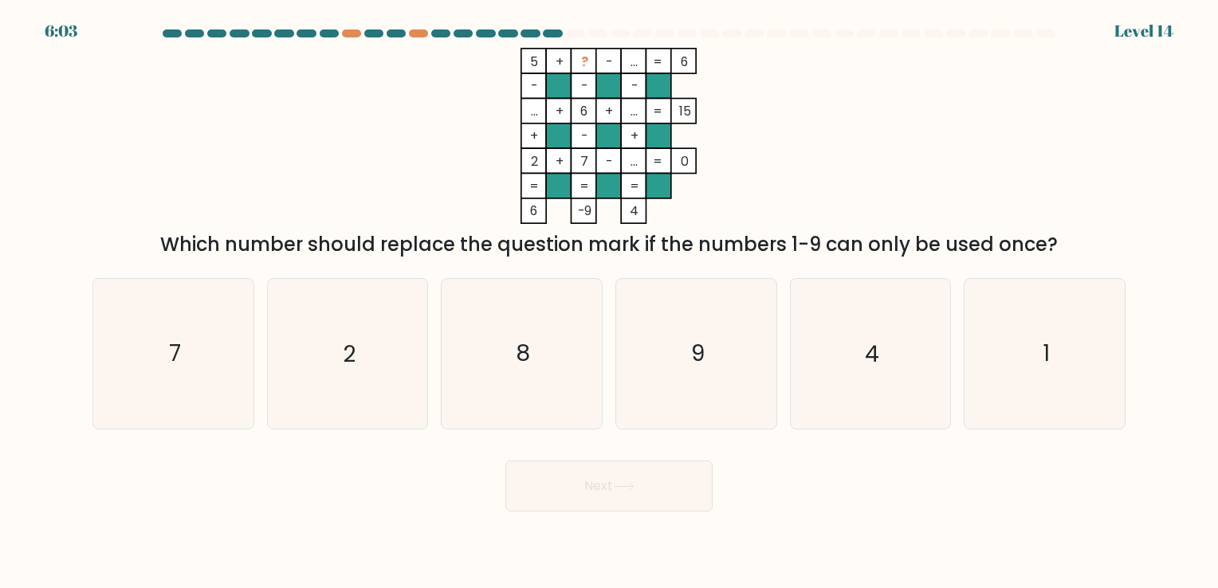
drag, startPoint x: 470, startPoint y: 85, endPoint x: 462, endPoint y: 95, distance: 13.1
click at [462, 95] on icon "5 + ? - ... 6 - - - ... + 6 + ... 15 + - + 2 + 7 - ... = 0 = = = = 6 -9 4 =" at bounding box center [609, 136] width 478 height 176
drag, startPoint x: 462, startPoint y: 95, endPoint x: 403, endPoint y: 91, distance: 59.9
click at [403, 85] on icon "5 + ? - ... 6 - - - ... + 6 + ... 15 + - + 2 + 7 - ... = 0 = = = = 6 -9 4 =" at bounding box center [609, 136] width 478 height 176
click at [399, 90] on icon "5 + ? - ... 6 - - - ... + 6 + ... 15 + - + 2 + 7 - ... = 0 = = = = 6 -9 4 =" at bounding box center [609, 136] width 478 height 176
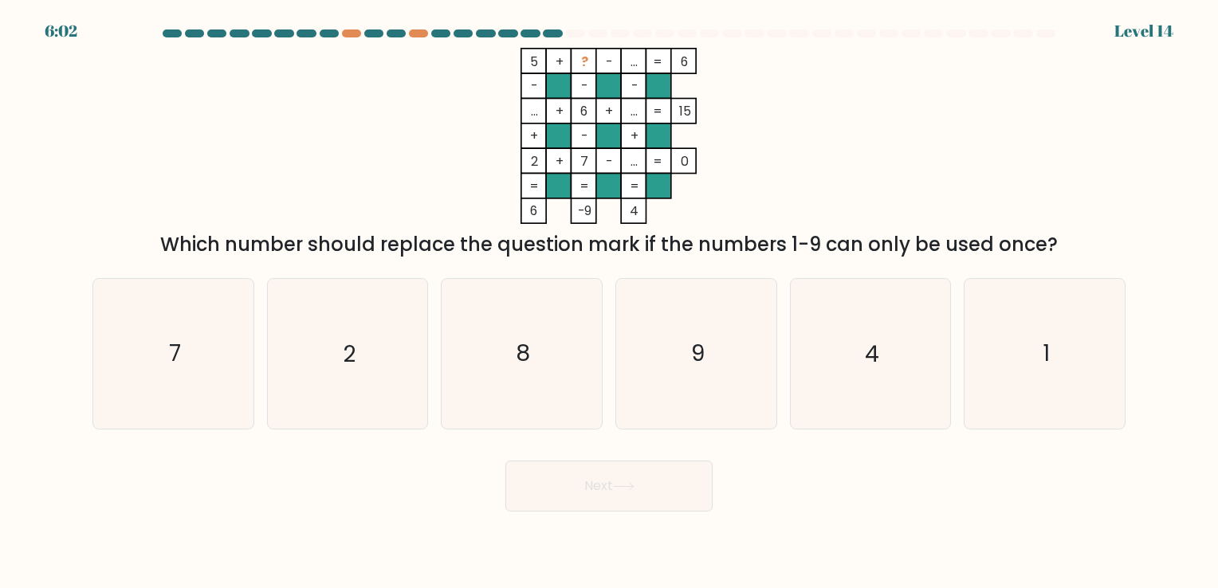
click at [566, 104] on rect at bounding box center [559, 111] width 25 height 25
click at [588, 142] on tspan "-" at bounding box center [585, 136] width 6 height 18
click at [829, 296] on icon "4" at bounding box center [870, 353] width 149 height 149
click at [610, 296] on input "e. 4" at bounding box center [609, 298] width 1 height 8
radio input "true"
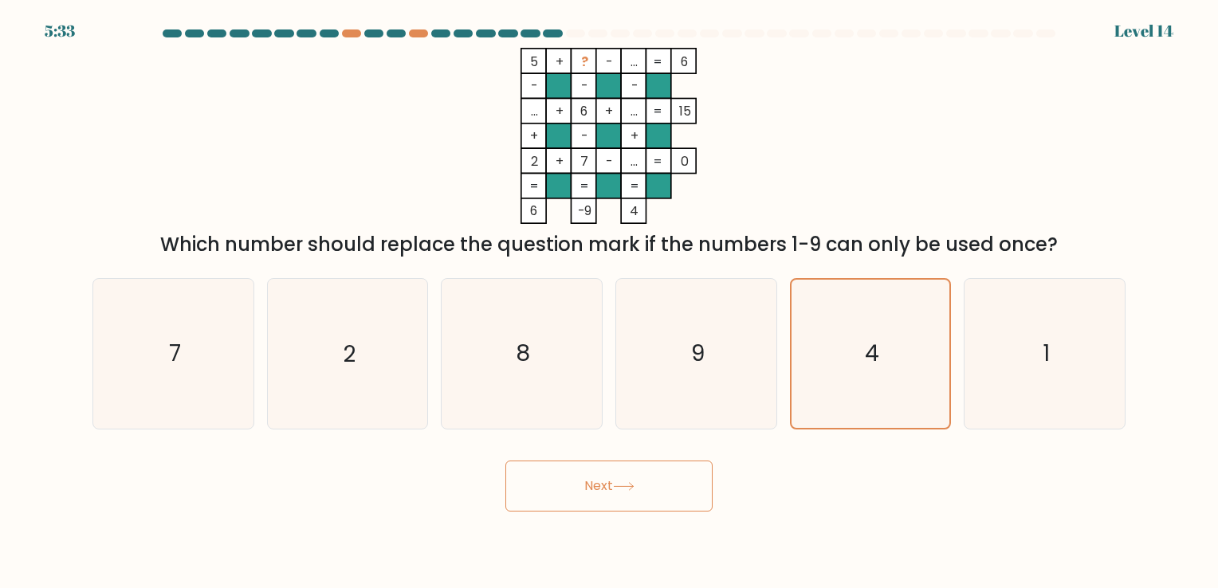
drag, startPoint x: 647, startPoint y: 486, endPoint x: 655, endPoint y: 480, distance: 9.1
click at [647, 483] on button "Next" at bounding box center [608, 486] width 207 height 51
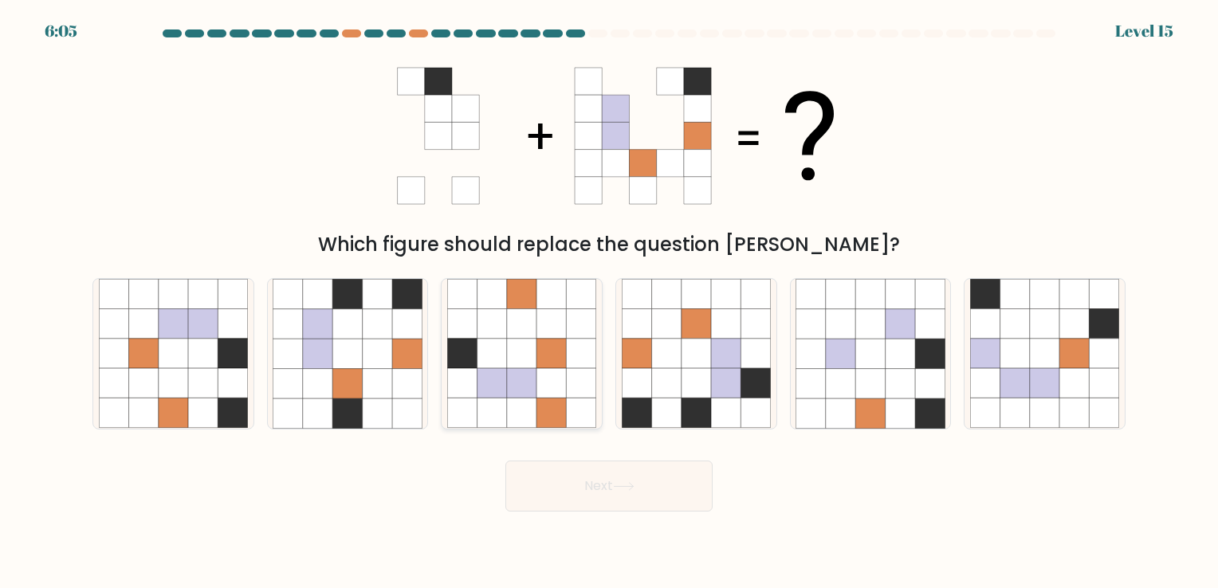
click at [463, 395] on icon at bounding box center [461, 383] width 29 height 29
click at [609, 302] on input "c." at bounding box center [609, 298] width 1 height 8
radio input "true"
drag, startPoint x: 463, startPoint y: 395, endPoint x: 405, endPoint y: 427, distance: 66.8
click at [405, 427] on icon at bounding box center [406, 413] width 29 height 29
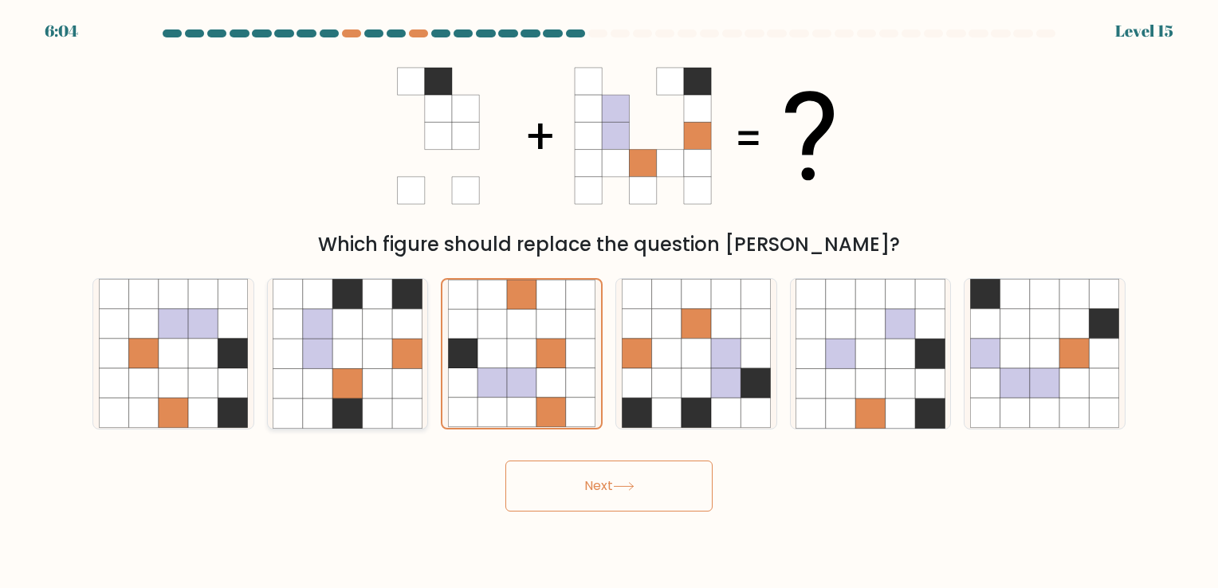
click at [609, 302] on input "b." at bounding box center [609, 298] width 1 height 8
radio input "true"
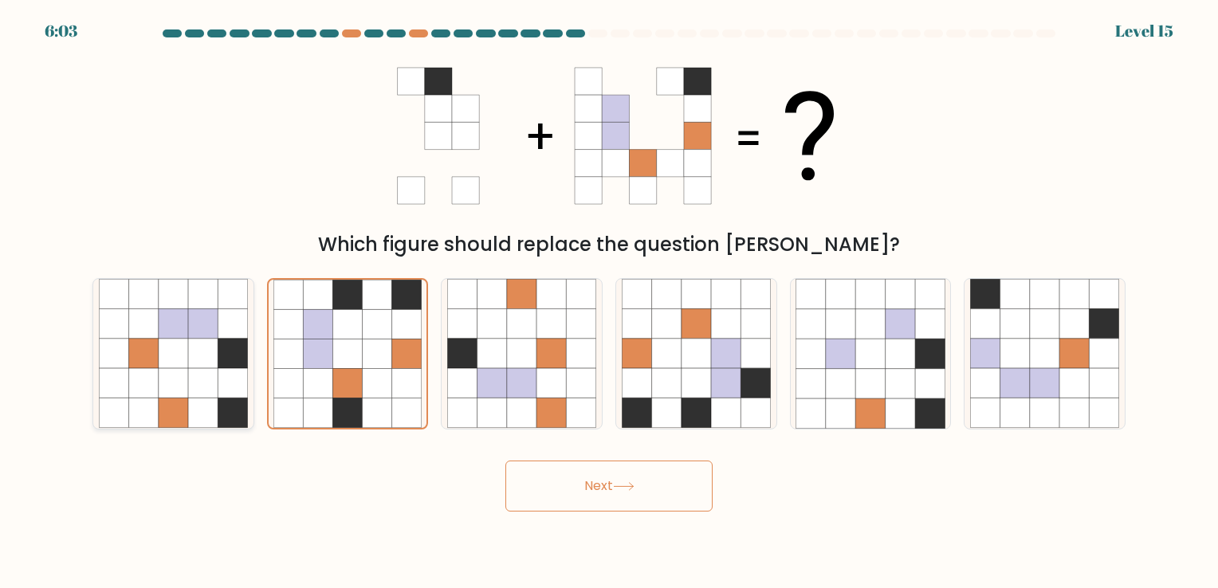
click at [216, 391] on icon at bounding box center [202, 383] width 29 height 29
click at [609, 302] on input "a." at bounding box center [609, 298] width 1 height 8
radio input "true"
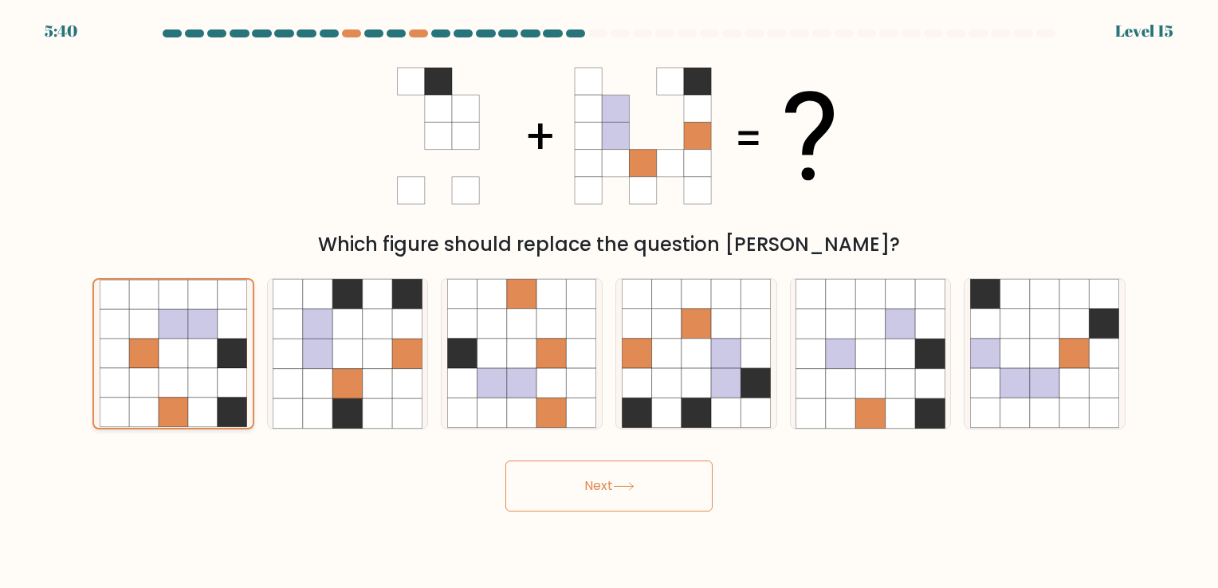
click at [206, 349] on icon at bounding box center [202, 354] width 29 height 29
click at [609, 302] on input "a." at bounding box center [609, 298] width 1 height 8
click at [529, 470] on button "Next" at bounding box center [608, 486] width 207 height 51
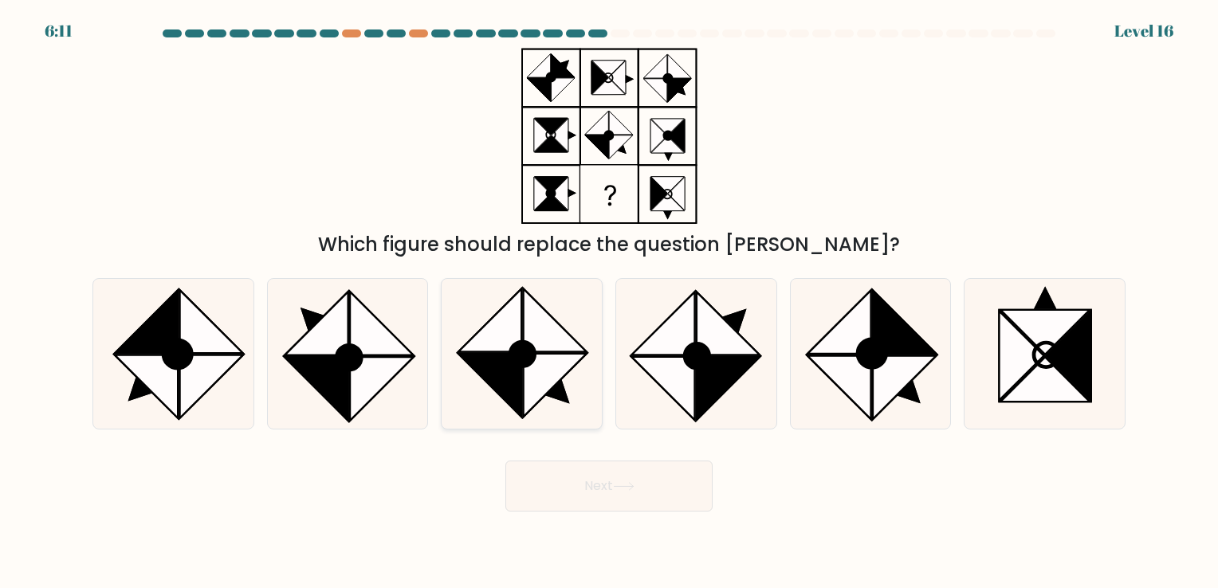
click at [501, 403] on icon at bounding box center [521, 353] width 149 height 149
click at [609, 302] on input "c." at bounding box center [609, 298] width 1 height 8
radio input "true"
click at [563, 466] on button "Next" at bounding box center [608, 486] width 207 height 51
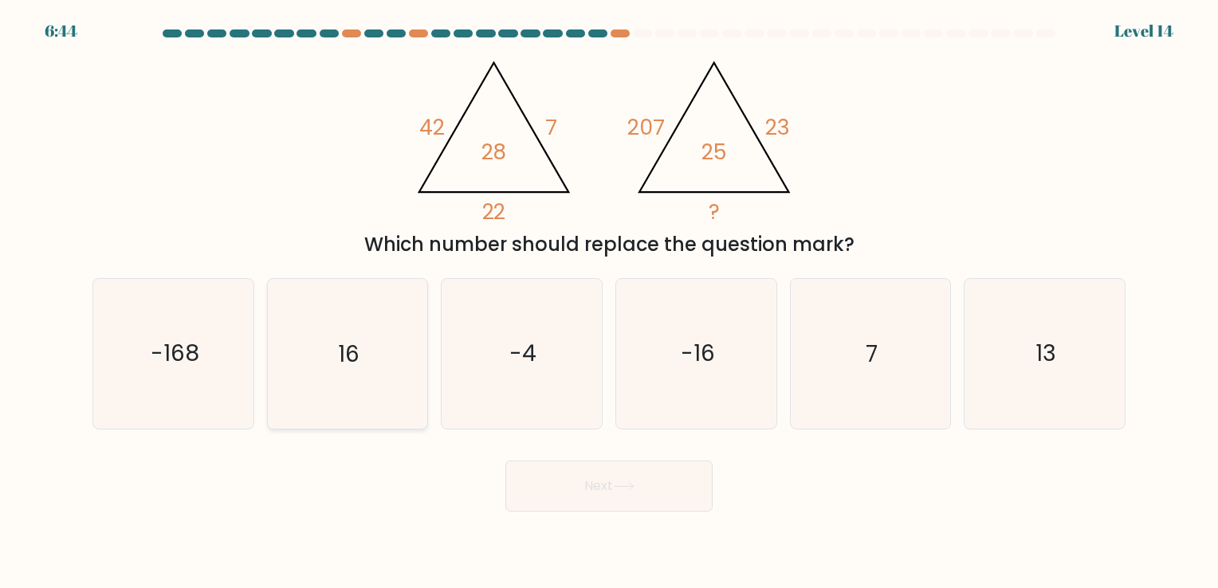
click at [395, 418] on icon "16" at bounding box center [347, 353] width 149 height 149
click at [609, 302] on input "b. 16" at bounding box center [609, 298] width 1 height 8
radio input "true"
click at [549, 470] on button "Next" at bounding box center [608, 486] width 207 height 51
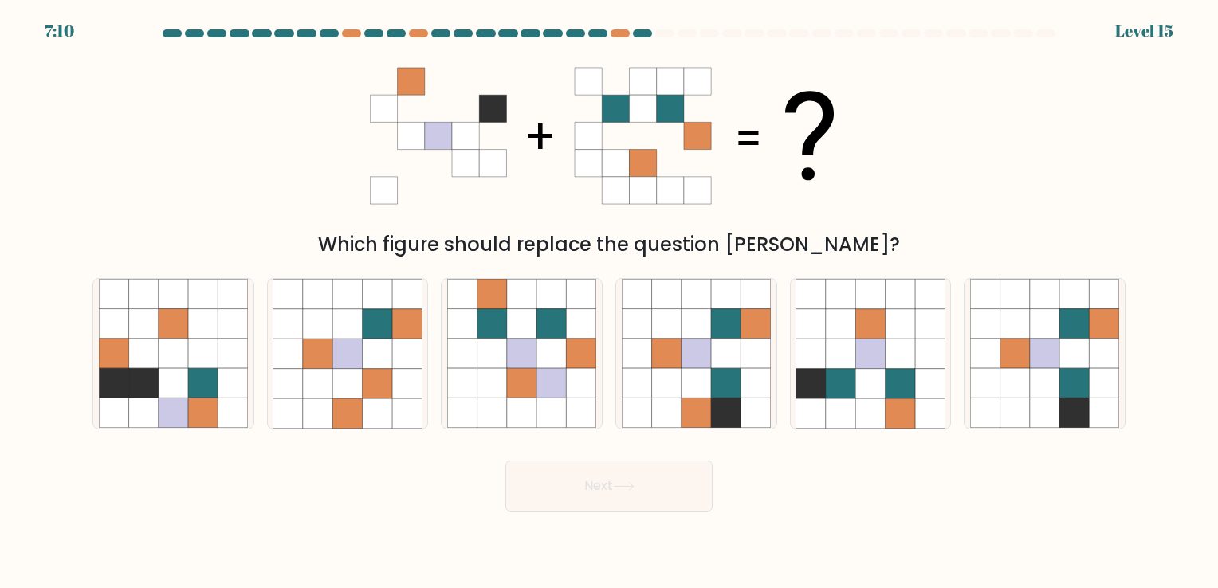
drag, startPoint x: 427, startPoint y: 220, endPoint x: 392, endPoint y: 217, distance: 35.2
click at [392, 217] on icon at bounding box center [609, 136] width 478 height 176
click at [1024, 356] on icon at bounding box center [1015, 353] width 29 height 29
click at [610, 302] on input "f." at bounding box center [609, 298] width 1 height 8
radio input "true"
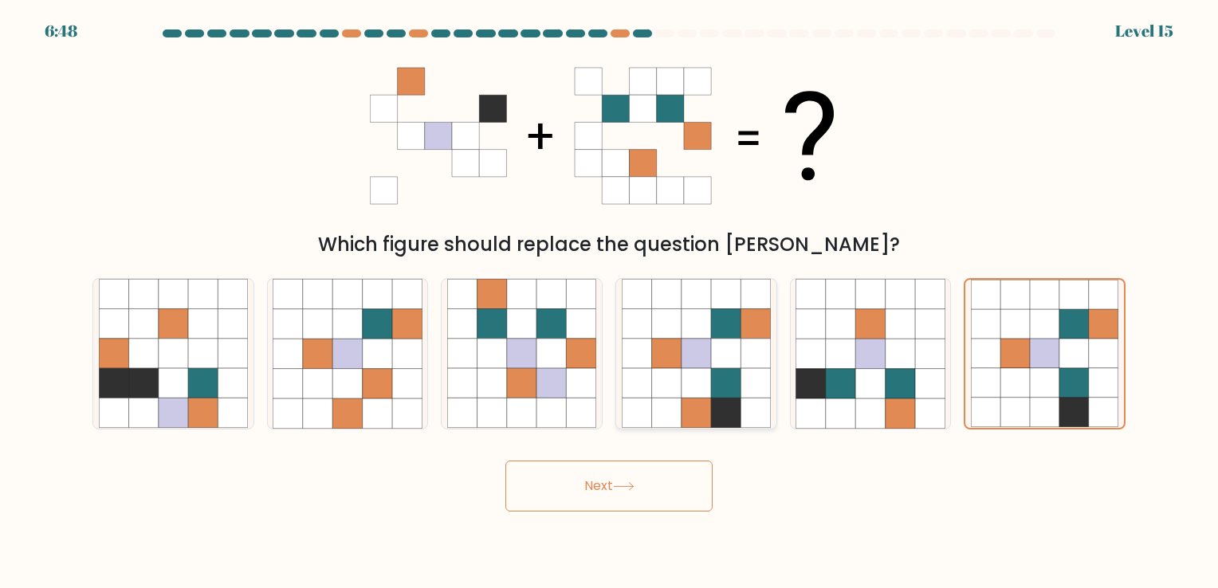
click at [667, 408] on icon at bounding box center [665, 413] width 29 height 29
click at [610, 302] on input "d." at bounding box center [609, 298] width 1 height 8
radio input "true"
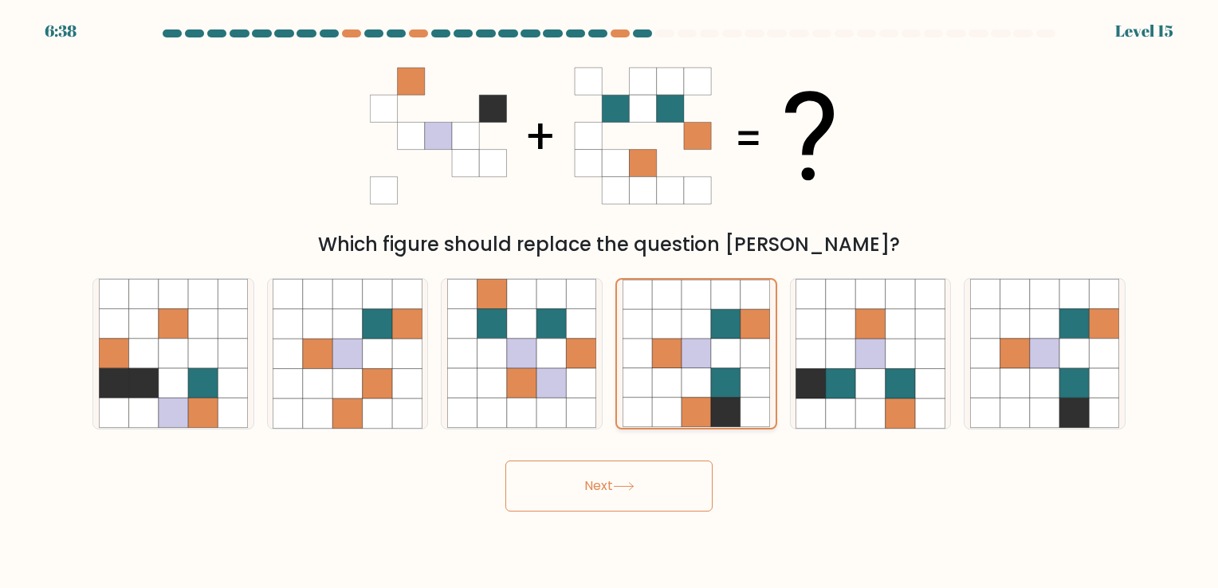
click at [719, 375] on icon at bounding box center [725, 383] width 29 height 29
click at [610, 302] on input "d." at bounding box center [609, 298] width 1 height 8
click at [640, 470] on button "Next" at bounding box center [608, 486] width 207 height 51
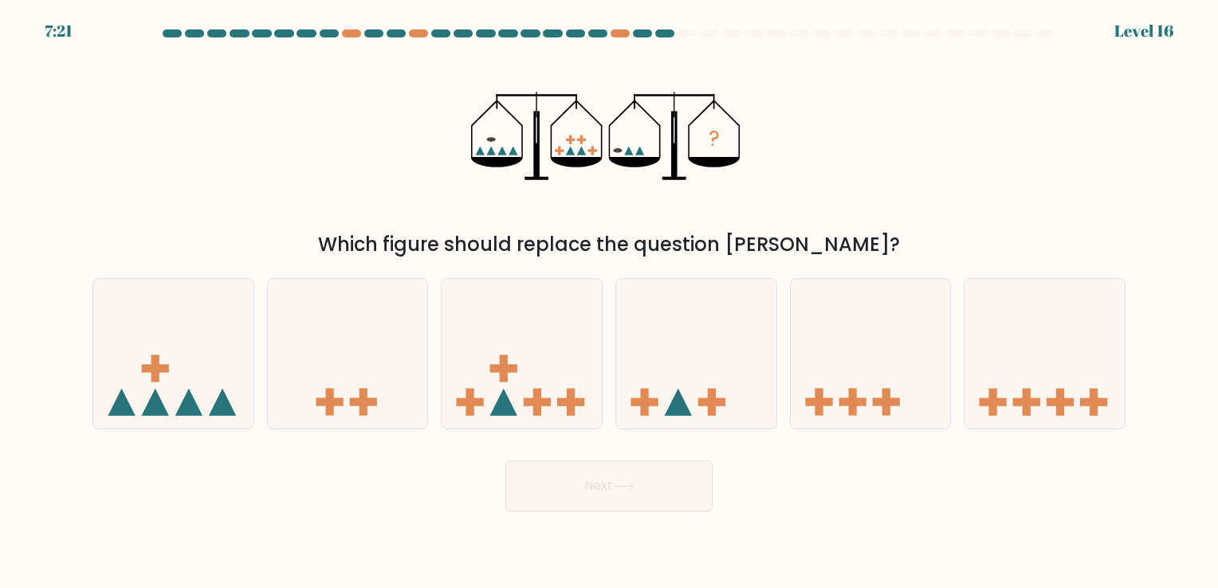
click at [406, 462] on div "Next" at bounding box center [609, 480] width 1052 height 63
click at [405, 457] on div "Next" at bounding box center [609, 480] width 1052 height 63
drag, startPoint x: 405, startPoint y: 457, endPoint x: 360, endPoint y: 458, distance: 44.7
click at [360, 458] on div "Next" at bounding box center [609, 480] width 1052 height 63
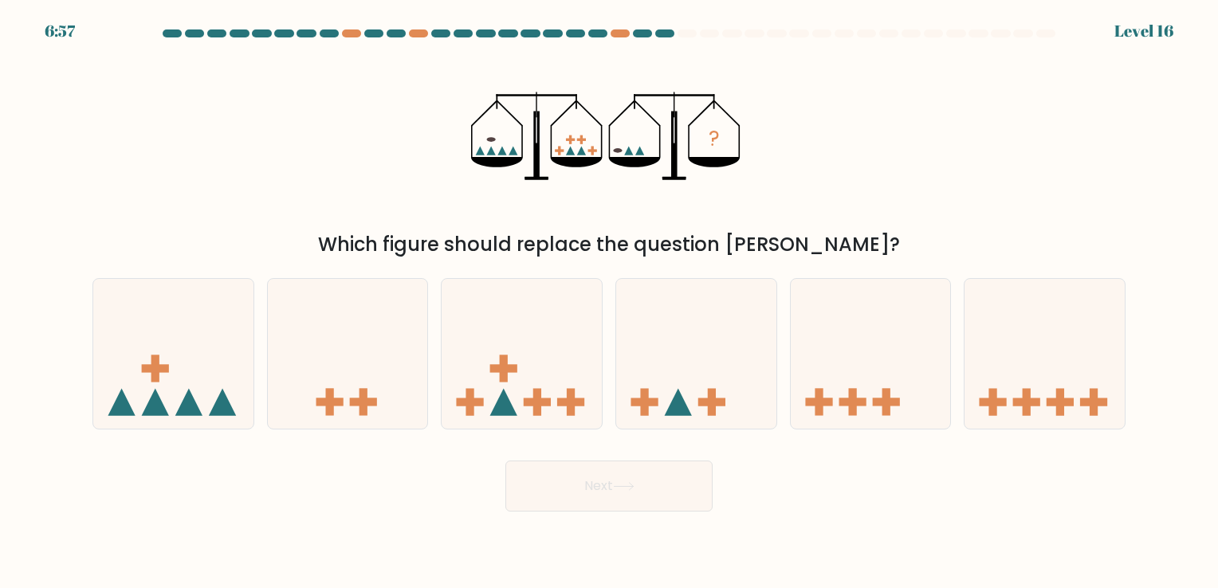
click at [520, 147] on icon "?" at bounding box center [609, 136] width 276 height 176
click at [494, 137] on icon "?" at bounding box center [609, 136] width 276 height 176
click at [953, 366] on div "e." at bounding box center [871, 353] width 175 height 151
click at [1021, 368] on icon at bounding box center [1045, 354] width 160 height 132
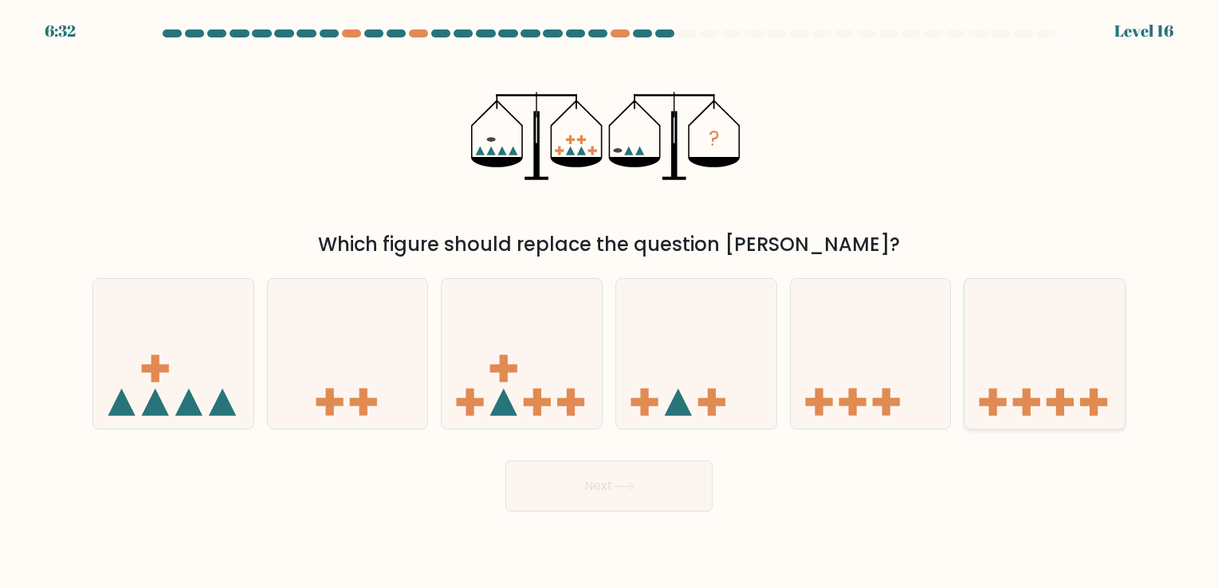
click at [610, 302] on input "f." at bounding box center [609, 298] width 1 height 8
radio input "true"
click at [627, 479] on button "Next" at bounding box center [608, 486] width 207 height 51
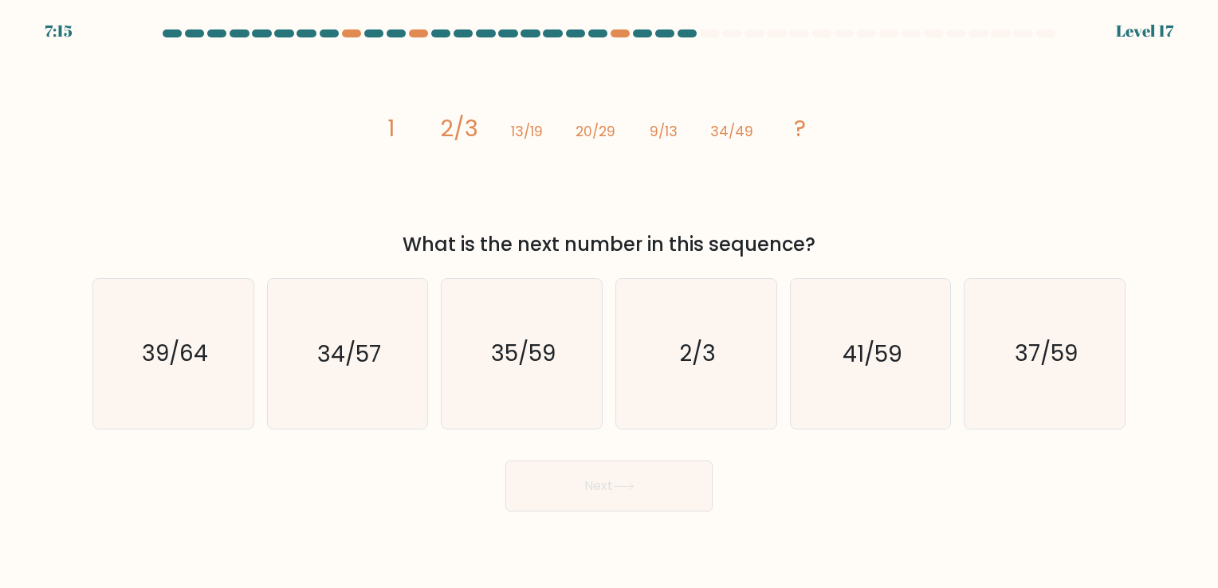
click at [399, 464] on div "Next" at bounding box center [609, 480] width 1052 height 63
click at [399, 455] on div "Next" at bounding box center [609, 480] width 1052 height 63
drag, startPoint x: 399, startPoint y: 455, endPoint x: 385, endPoint y: 454, distance: 13.6
click at [385, 454] on div "Next" at bounding box center [609, 480] width 1052 height 63
click at [578, 368] on icon "35/59" at bounding box center [521, 353] width 149 height 149
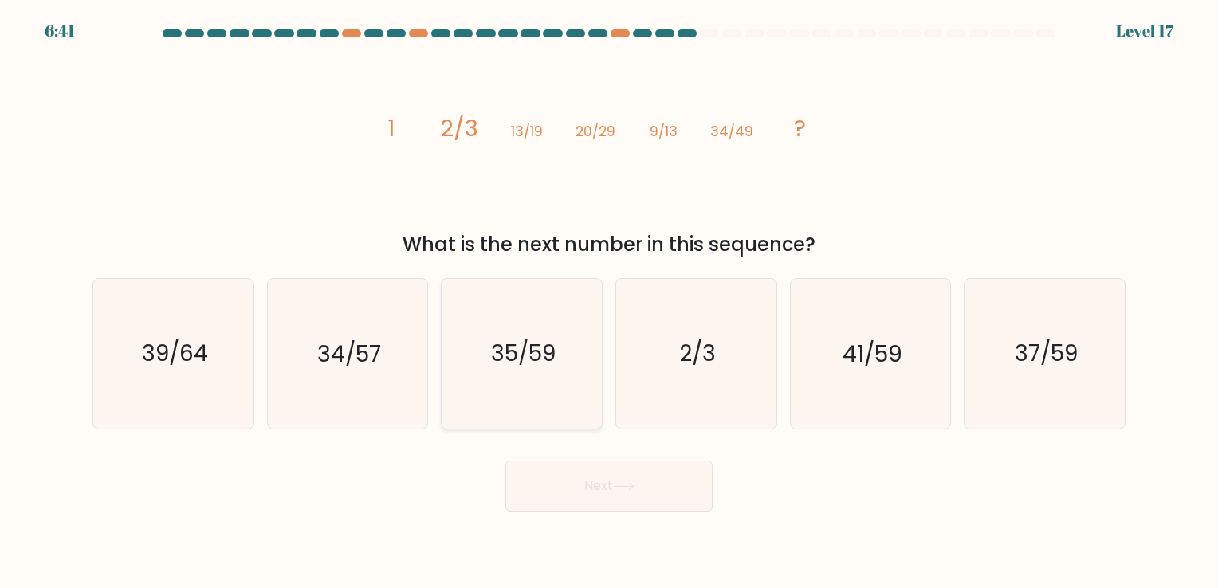
click at [609, 302] on input "c. 35/59" at bounding box center [609, 298] width 1 height 8
radio input "true"
click at [592, 451] on div "Next" at bounding box center [609, 480] width 1052 height 63
click at [600, 466] on button "Next" at bounding box center [608, 486] width 207 height 51
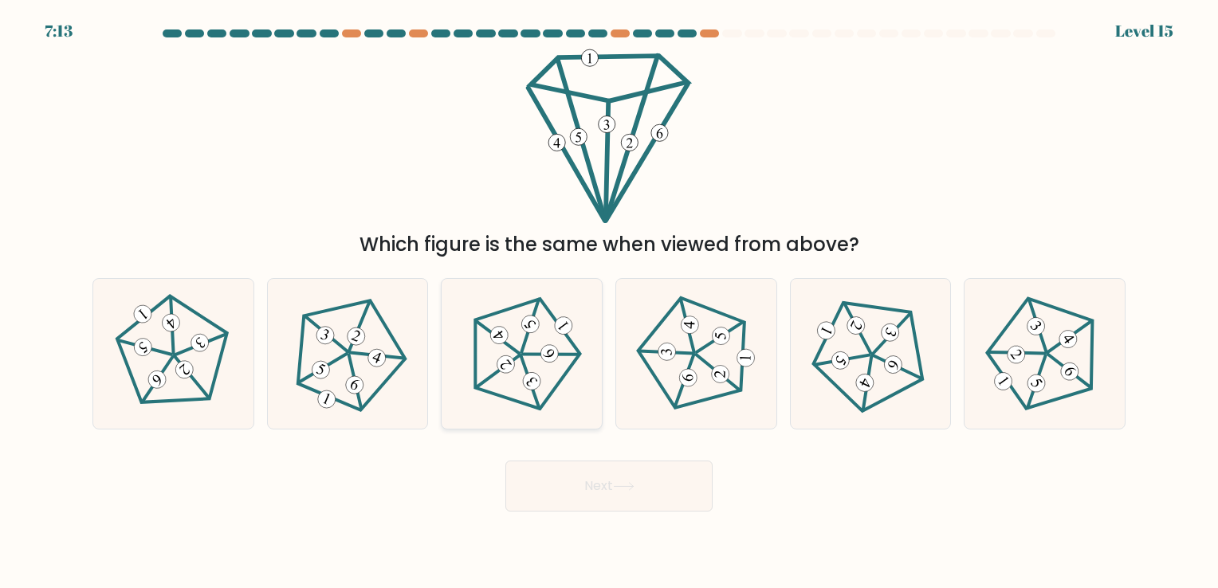
click at [504, 364] on icon at bounding box center [505, 366] width 13 height 12
click at [609, 302] on input "c." at bounding box center [609, 298] width 1 height 8
radio input "true"
click at [600, 470] on button "Next" at bounding box center [608, 486] width 207 height 51
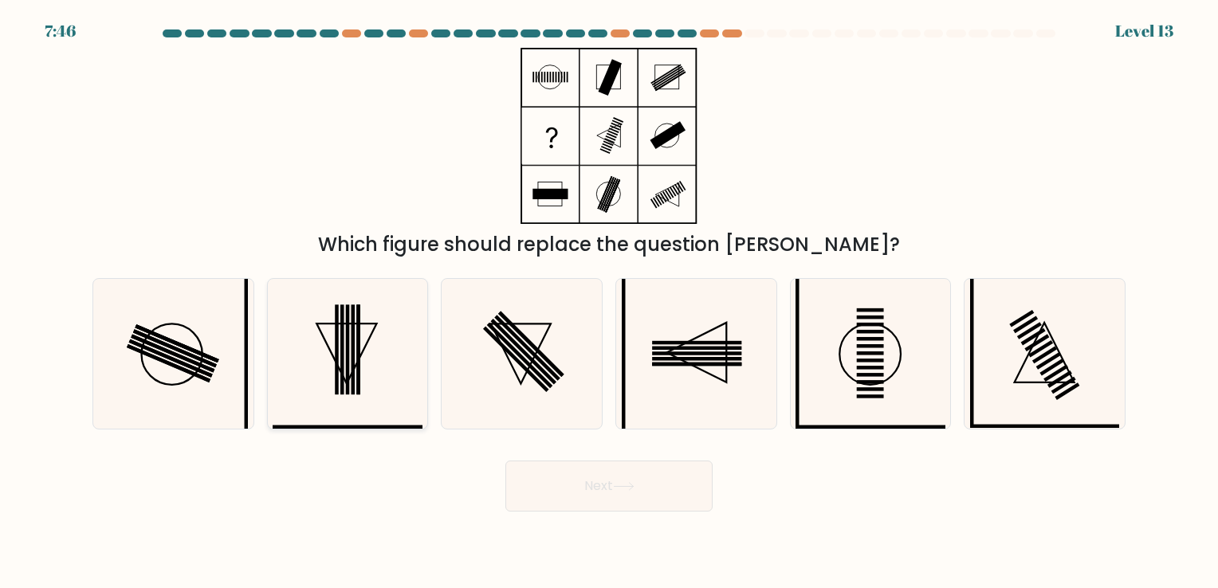
drag, startPoint x: 444, startPoint y: 407, endPoint x: 425, endPoint y: 421, distance: 23.9
click at [425, 421] on div at bounding box center [348, 353] width 162 height 151
click at [609, 302] on input "b." at bounding box center [609, 298] width 1 height 8
radio input "true"
click at [418, 453] on div "Next" at bounding box center [609, 480] width 1052 height 63
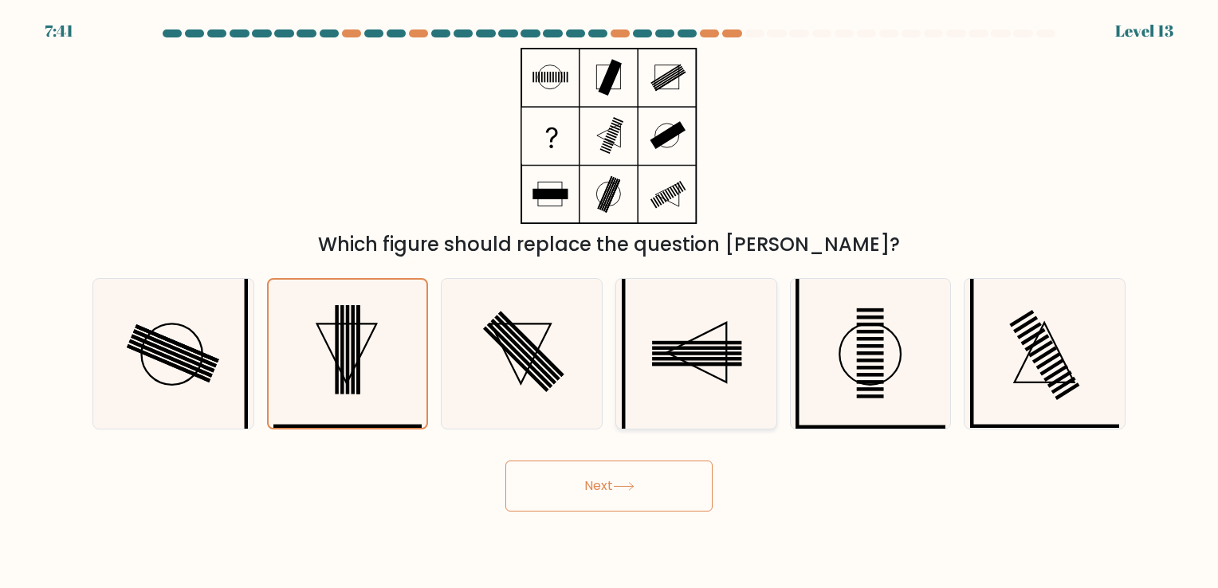
click at [710, 388] on icon at bounding box center [696, 353] width 149 height 149
click at [610, 302] on input "d." at bounding box center [609, 298] width 1 height 8
radio input "true"
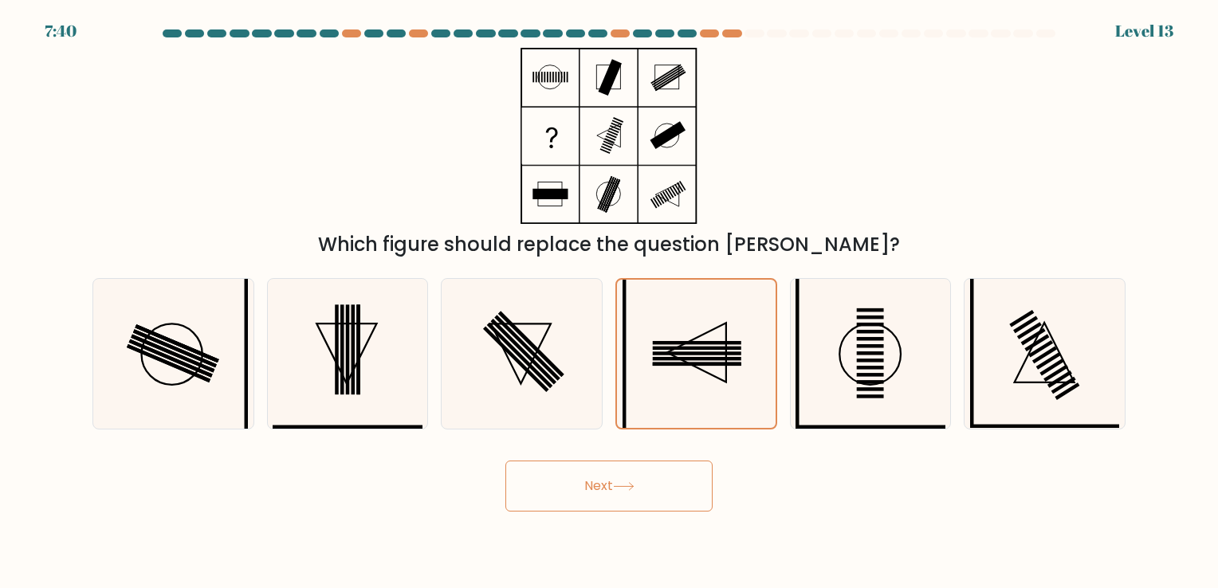
click at [627, 474] on button "Next" at bounding box center [608, 486] width 207 height 51
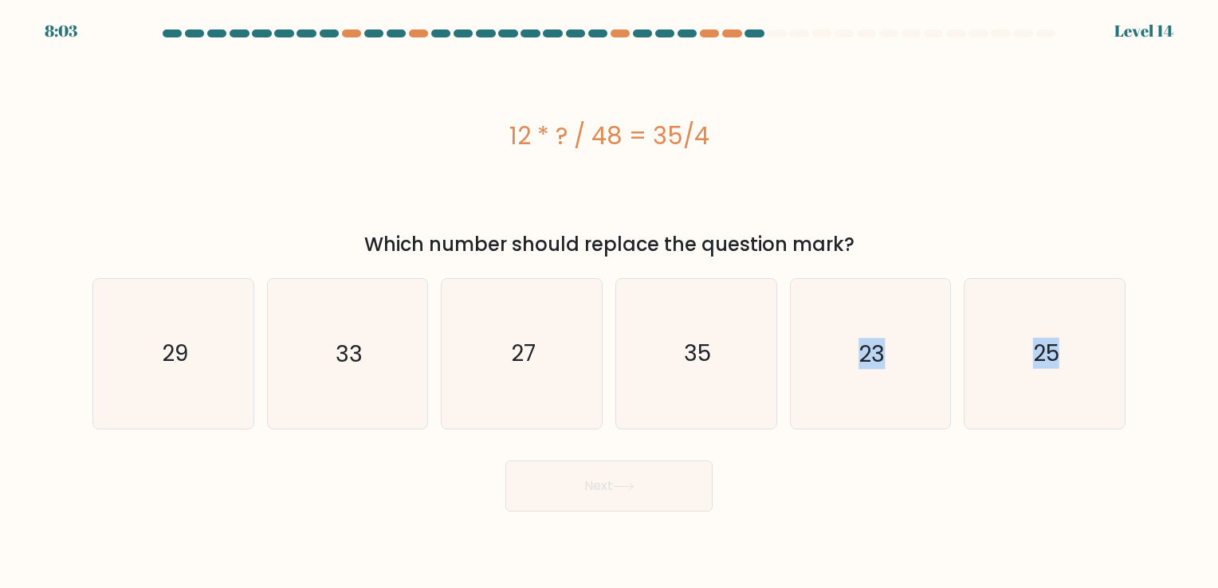
drag, startPoint x: 810, startPoint y: 435, endPoint x: 781, endPoint y: 431, distance: 29.1
click at [781, 431] on form "a." at bounding box center [609, 270] width 1218 height 482
click at [779, 434] on form "a." at bounding box center [609, 270] width 1218 height 482
click at [778, 434] on form "a." at bounding box center [609, 270] width 1218 height 482
drag, startPoint x: 778, startPoint y: 434, endPoint x: 764, endPoint y: 435, distance: 14.4
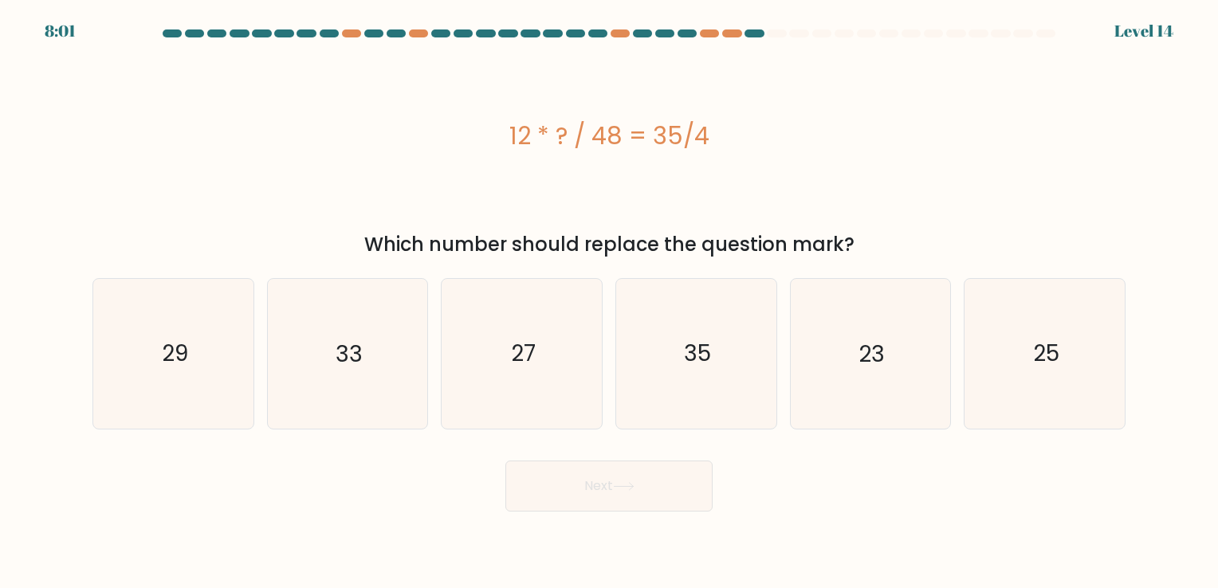
click at [764, 435] on form "a." at bounding box center [609, 270] width 1218 height 482
click at [390, 376] on icon "33" at bounding box center [347, 353] width 149 height 149
click at [609, 302] on input "b. 33" at bounding box center [609, 298] width 1 height 8
radio input "true"
click at [655, 383] on icon "35" at bounding box center [696, 353] width 149 height 149
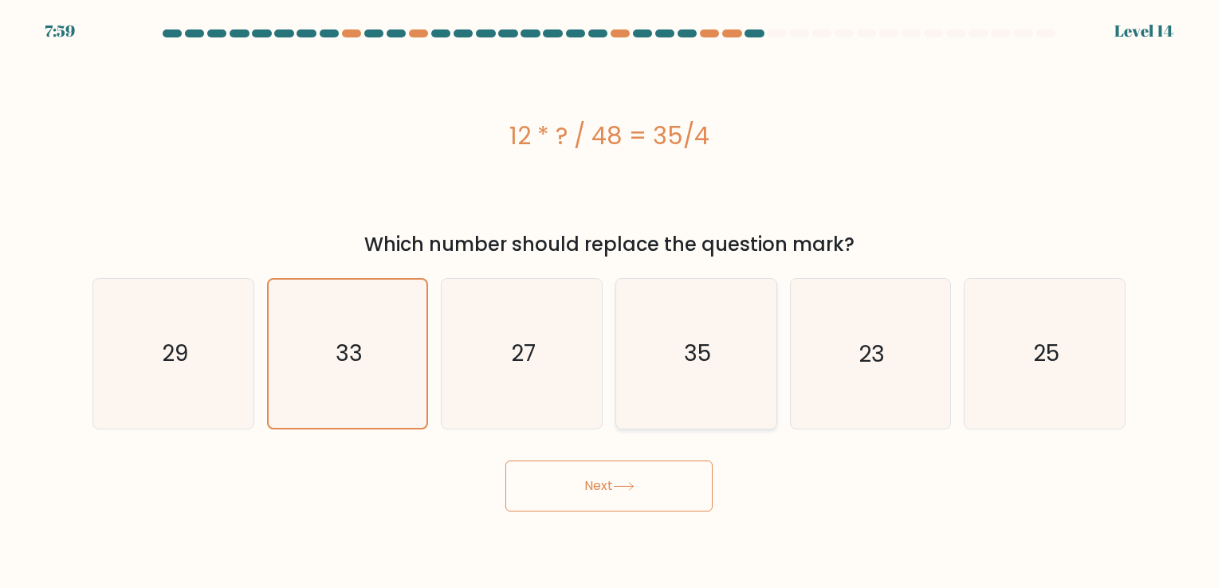
click at [610, 302] on input "d. 35" at bounding box center [609, 298] width 1 height 8
radio input "true"
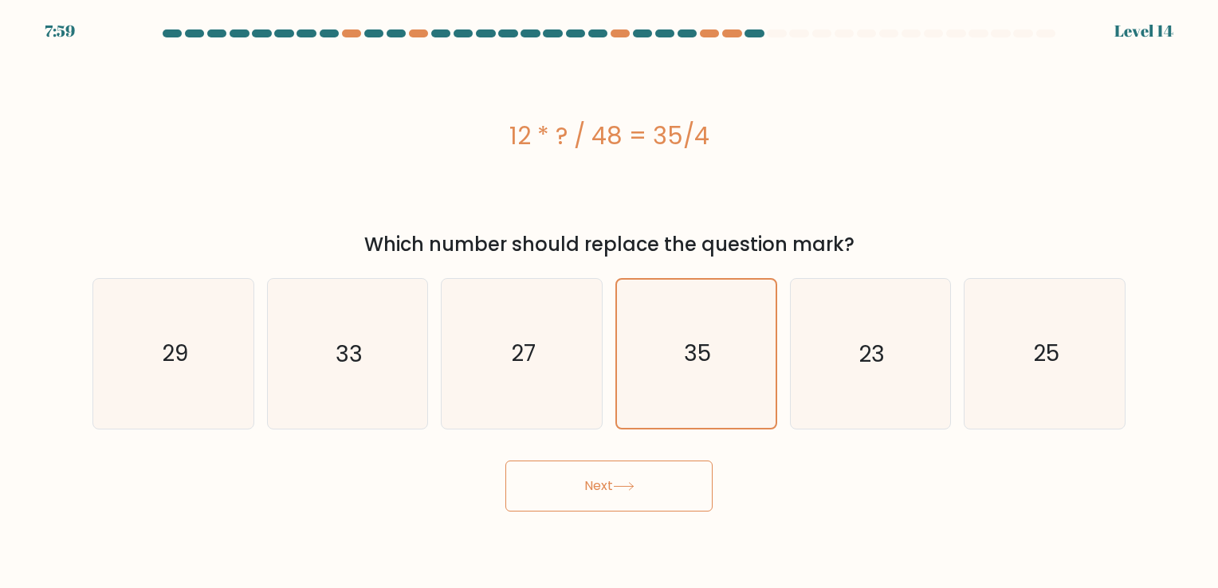
click at [629, 490] on icon at bounding box center [624, 486] width 22 height 9
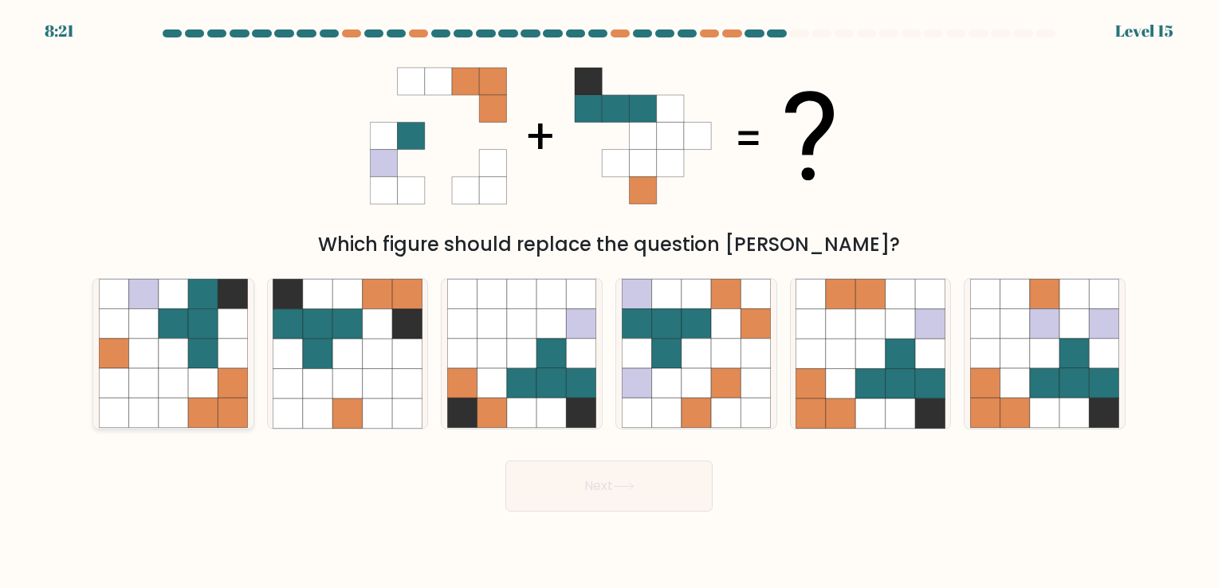
click at [206, 340] on icon at bounding box center [202, 353] width 29 height 29
click at [609, 302] on input "a." at bounding box center [609, 298] width 1 height 8
radio input "true"
click at [205, 356] on icon at bounding box center [202, 354] width 29 height 29
click at [609, 302] on input "a." at bounding box center [609, 298] width 1 height 8
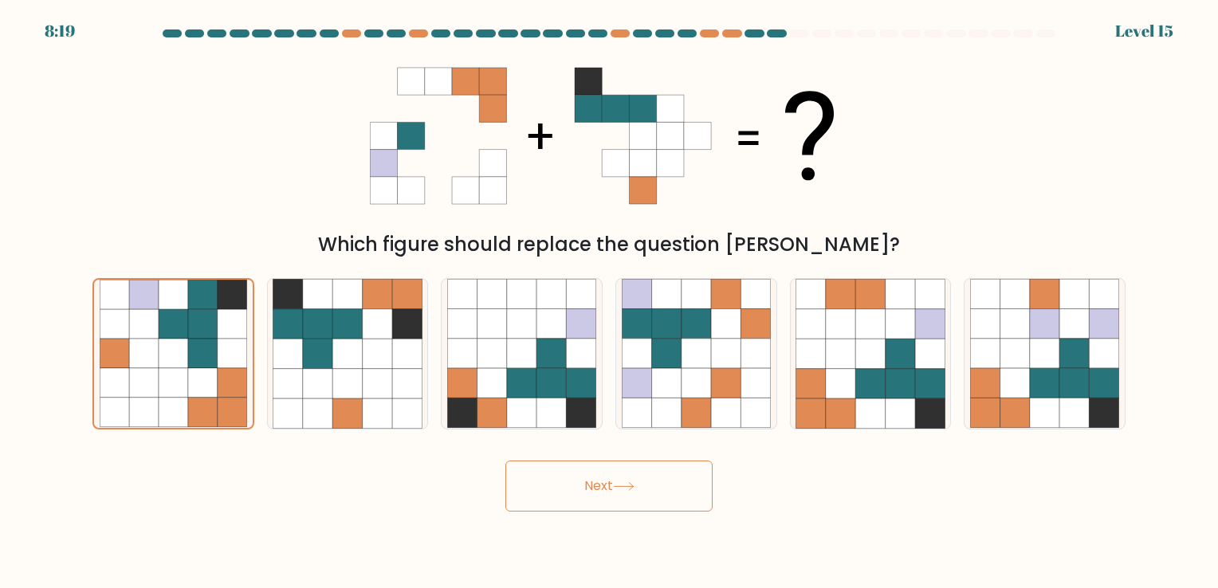
click at [557, 482] on button "Next" at bounding box center [608, 486] width 207 height 51
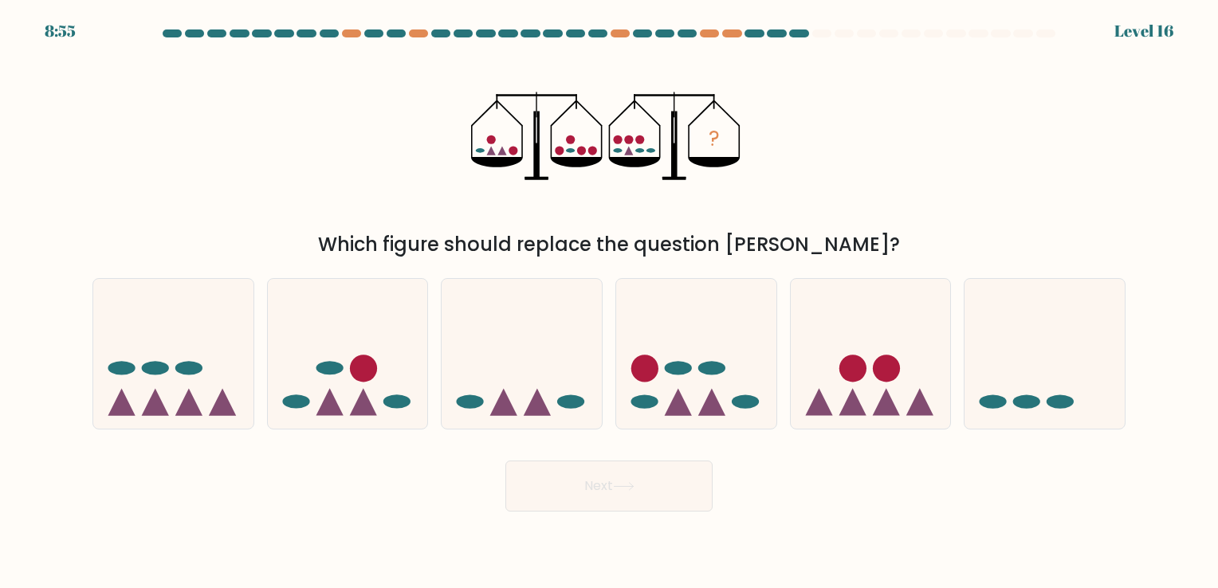
click at [486, 160] on icon at bounding box center [497, 162] width 52 height 10
click at [239, 293] on icon at bounding box center [173, 354] width 160 height 132
click at [609, 294] on input "a." at bounding box center [609, 298] width 1 height 8
radio input "true"
click at [561, 464] on button "Next" at bounding box center [608, 486] width 207 height 51
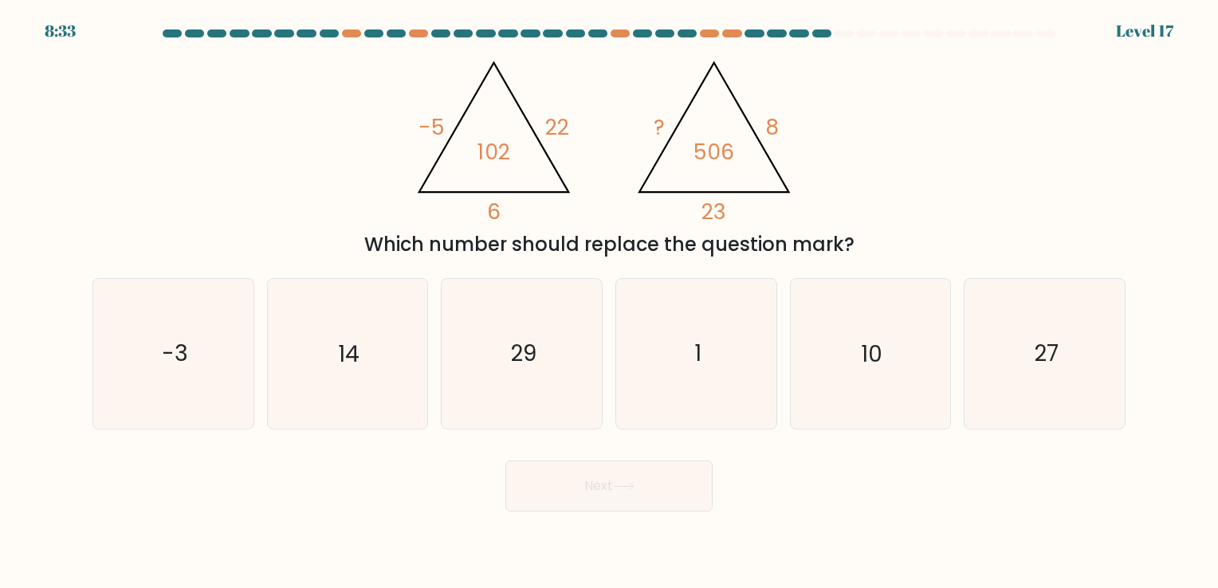
drag, startPoint x: 557, startPoint y: 446, endPoint x: 556, endPoint y: 435, distance: 10.5
drag, startPoint x: 556, startPoint y: 435, endPoint x: 435, endPoint y: 462, distance: 123.2
click at [440, 461] on div "Next" at bounding box center [609, 480] width 1052 height 63
drag, startPoint x: 427, startPoint y: 450, endPoint x: 313, endPoint y: 443, distance: 115.0
click at [311, 443] on form at bounding box center [609, 270] width 1218 height 482
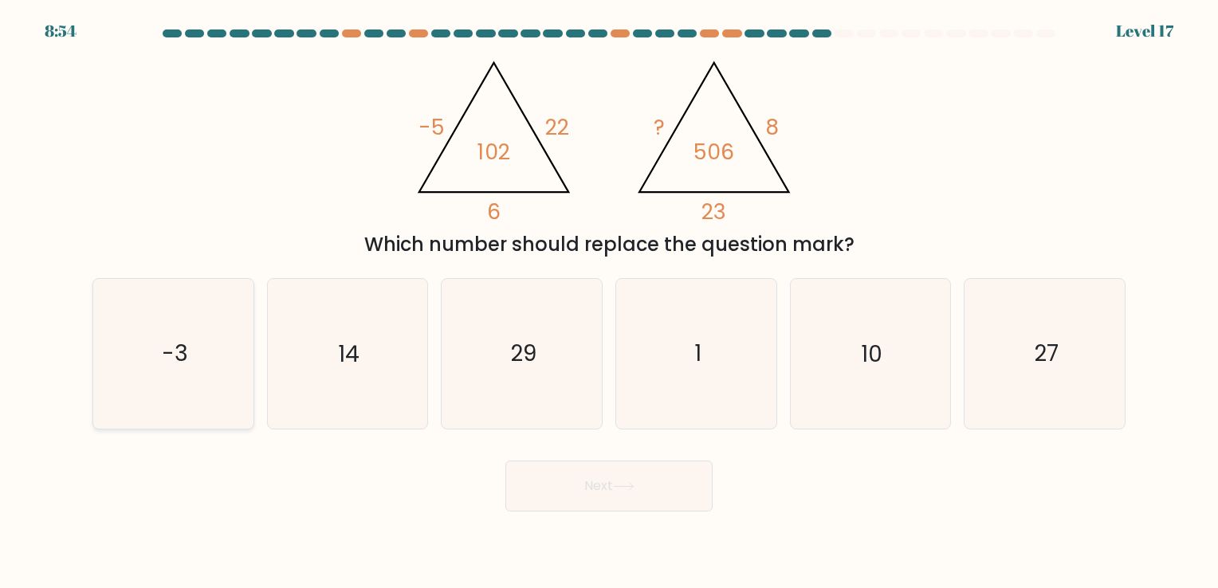
click at [213, 377] on icon "-3" at bounding box center [173, 353] width 149 height 149
click at [609, 302] on input "a. -3" at bounding box center [609, 298] width 1 height 8
radio input "true"
drag, startPoint x: 213, startPoint y: 377, endPoint x: 541, endPoint y: 478, distance: 342.7
click at [541, 478] on button "Next" at bounding box center [608, 486] width 207 height 51
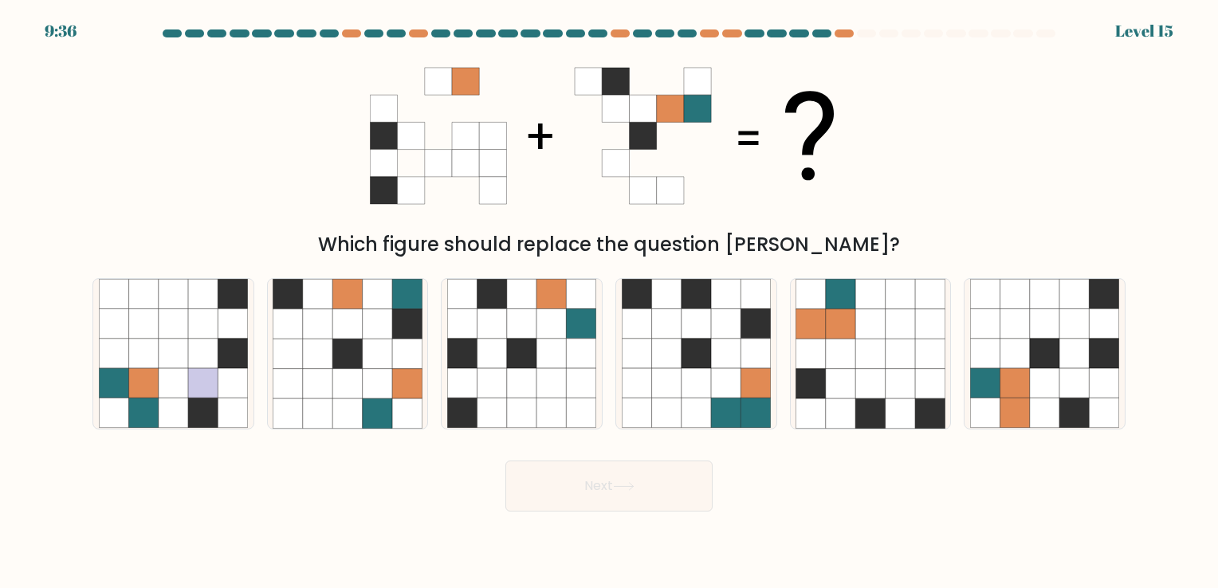
drag, startPoint x: 472, startPoint y: 458, endPoint x: 424, endPoint y: 470, distance: 49.5
click at [424, 470] on div "Next" at bounding box center [609, 480] width 1052 height 63
click at [686, 411] on icon at bounding box center [696, 413] width 29 height 29
click at [610, 302] on input "d." at bounding box center [609, 298] width 1 height 8
radio input "true"
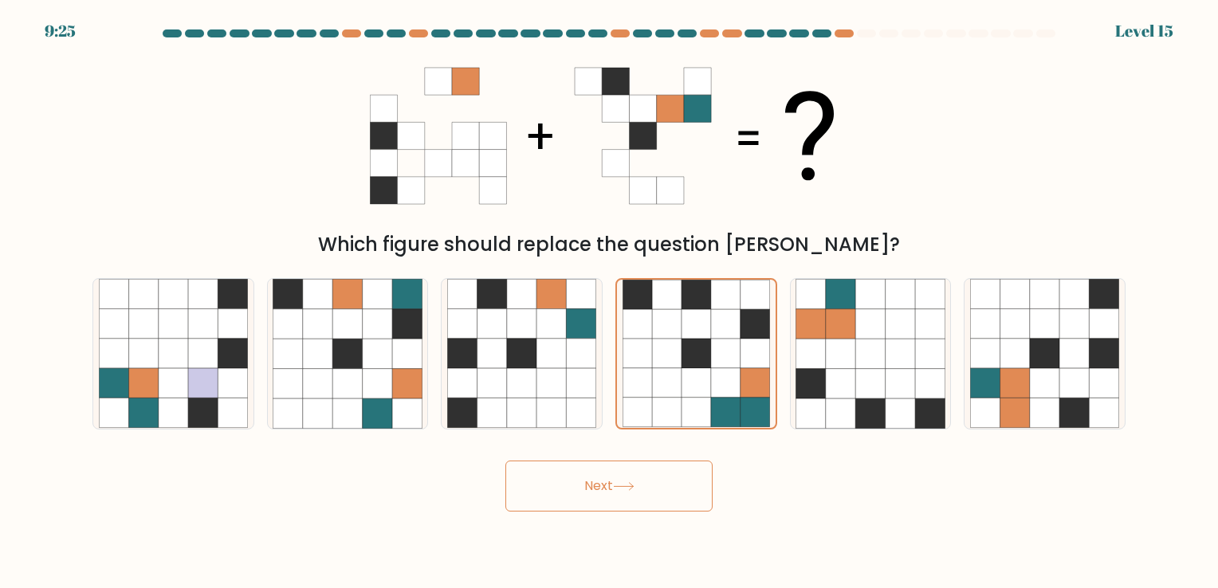
click at [631, 479] on button "Next" at bounding box center [608, 486] width 207 height 51
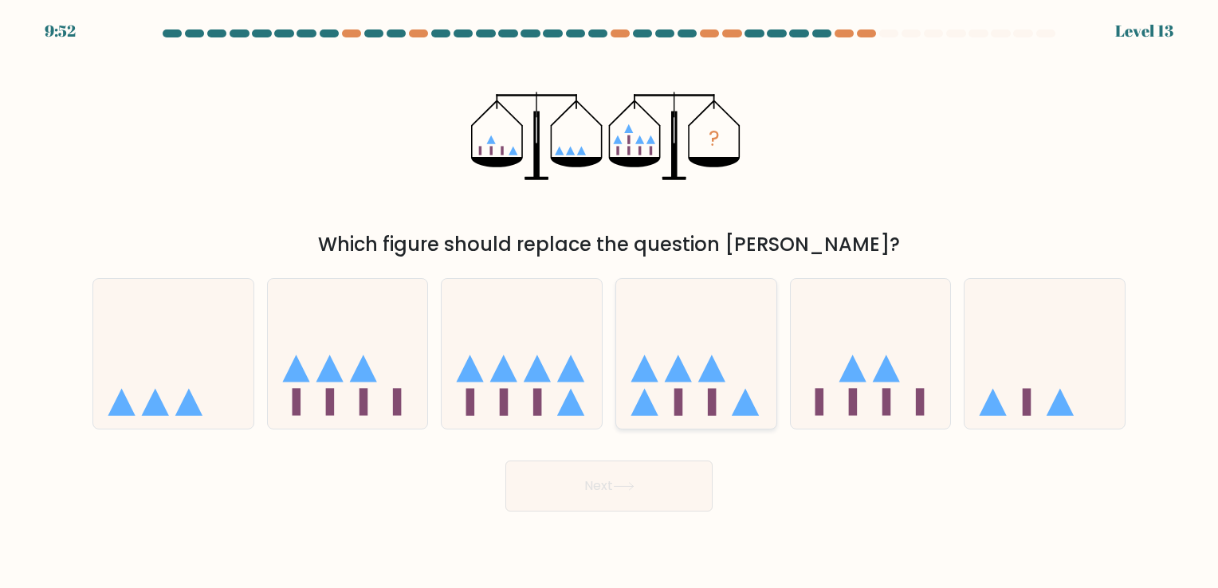
click at [673, 341] on icon at bounding box center [696, 354] width 160 height 132
click at [610, 302] on input "d." at bounding box center [609, 298] width 1 height 8
radio input "true"
click at [638, 471] on button "Next" at bounding box center [608, 486] width 207 height 51
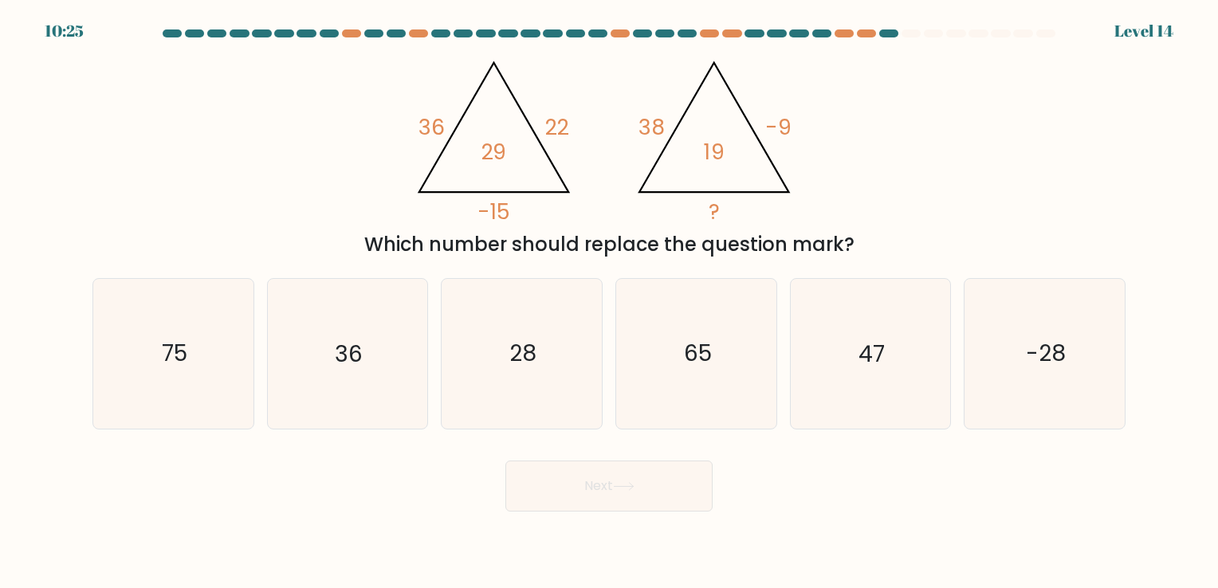
drag, startPoint x: 649, startPoint y: 204, endPoint x: 638, endPoint y: 191, distance: 17.6
click at [638, 191] on icon "@import url('https://fonts.googleapis.com/css?family=Abril+Fatface:400,100,100i…" at bounding box center [609, 136] width 406 height 176
click at [773, 132] on tspan "-9" at bounding box center [779, 126] width 26 height 29
drag, startPoint x: 773, startPoint y: 132, endPoint x: 727, endPoint y: 132, distance: 46.2
click at [727, 132] on icon "@import url('https://fonts.googleapis.com/css?family=Abril+Fatface:400,100,100i…" at bounding box center [609, 136] width 406 height 176
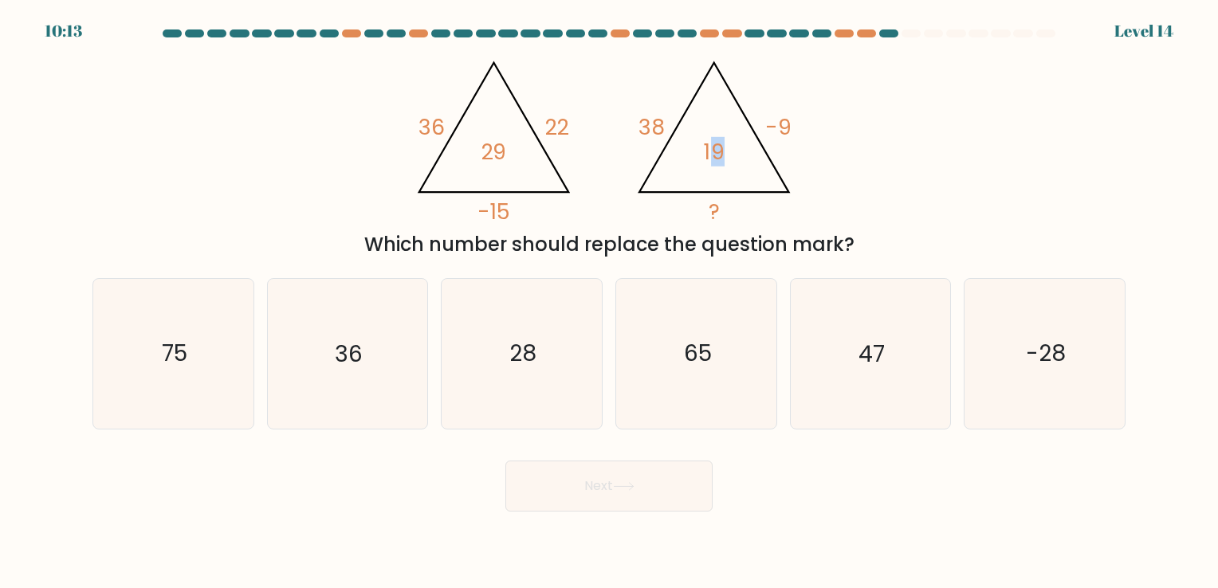
drag, startPoint x: 708, startPoint y: 152, endPoint x: 719, endPoint y: 153, distance: 11.2
click at [719, 153] on tspan "19" at bounding box center [715, 151] width 21 height 29
click at [714, 158] on tspan "19" at bounding box center [715, 151] width 21 height 29
drag, startPoint x: 714, startPoint y: 158, endPoint x: 686, endPoint y: 167, distance: 29.5
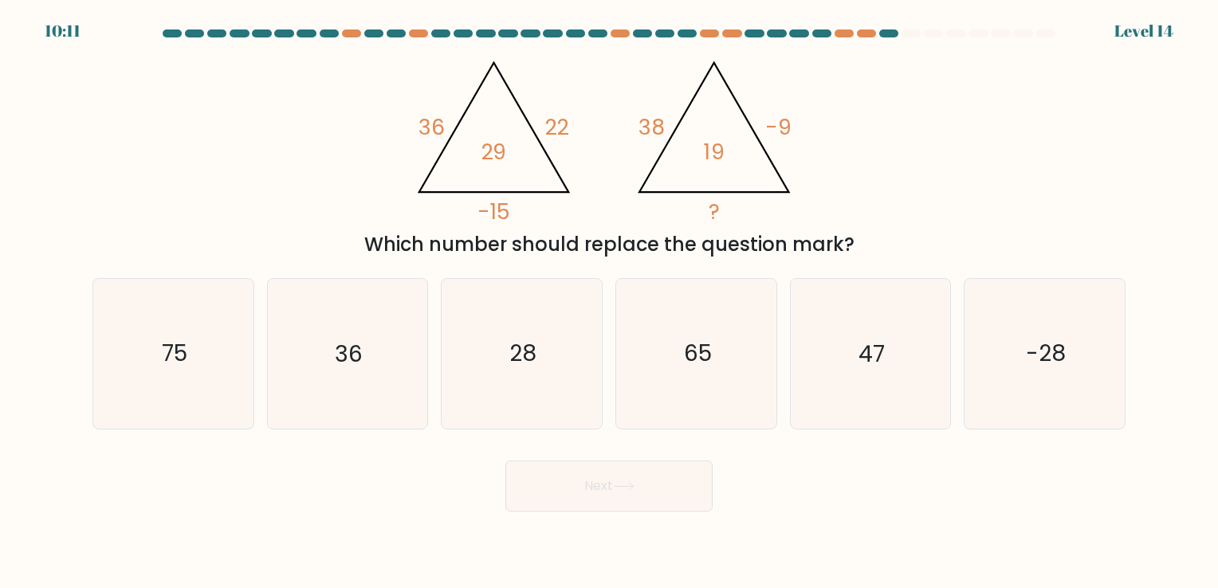
click at [686, 167] on icon "@import url('https://fonts.googleapis.com/css?family=Abril+Fatface:400,100,100i…" at bounding box center [609, 136] width 406 height 176
click at [659, 139] on tspan "38" at bounding box center [652, 126] width 26 height 29
click at [785, 136] on tspan "-9" at bounding box center [779, 126] width 26 height 29
drag, startPoint x: 785, startPoint y: 136, endPoint x: 816, endPoint y: 147, distance: 33.8
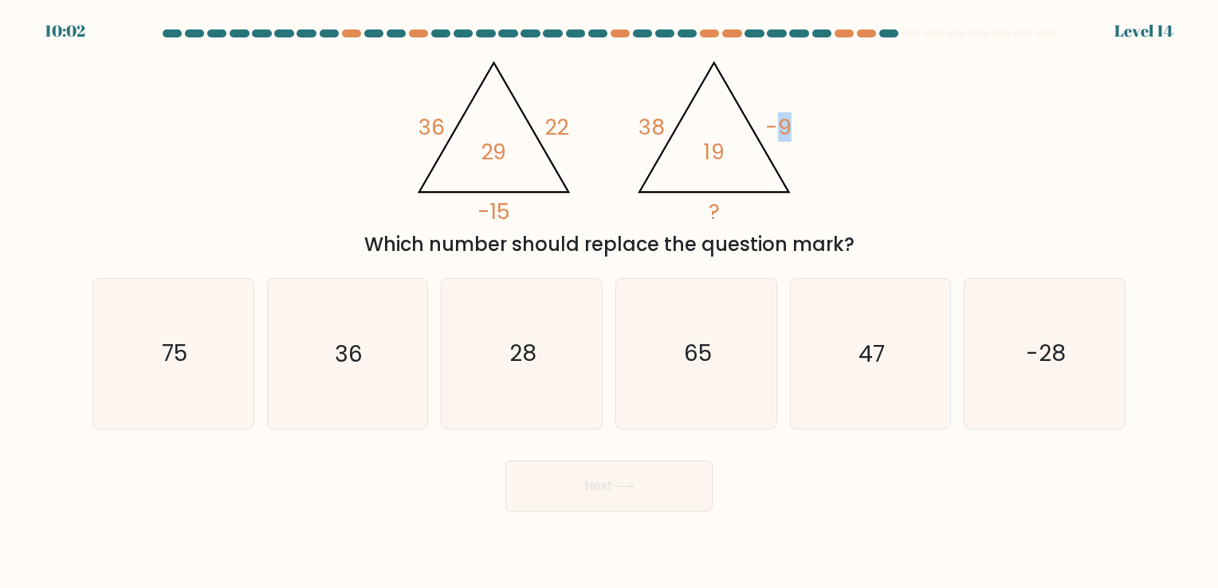
click at [816, 147] on div "@import url('https://fonts.googleapis.com/css?family=Abril+Fatface:400,100,100i…" at bounding box center [609, 153] width 1052 height 211
click at [564, 132] on tspan "22" at bounding box center [557, 126] width 24 height 29
click at [1009, 360] on icon "-28" at bounding box center [1044, 353] width 149 height 149
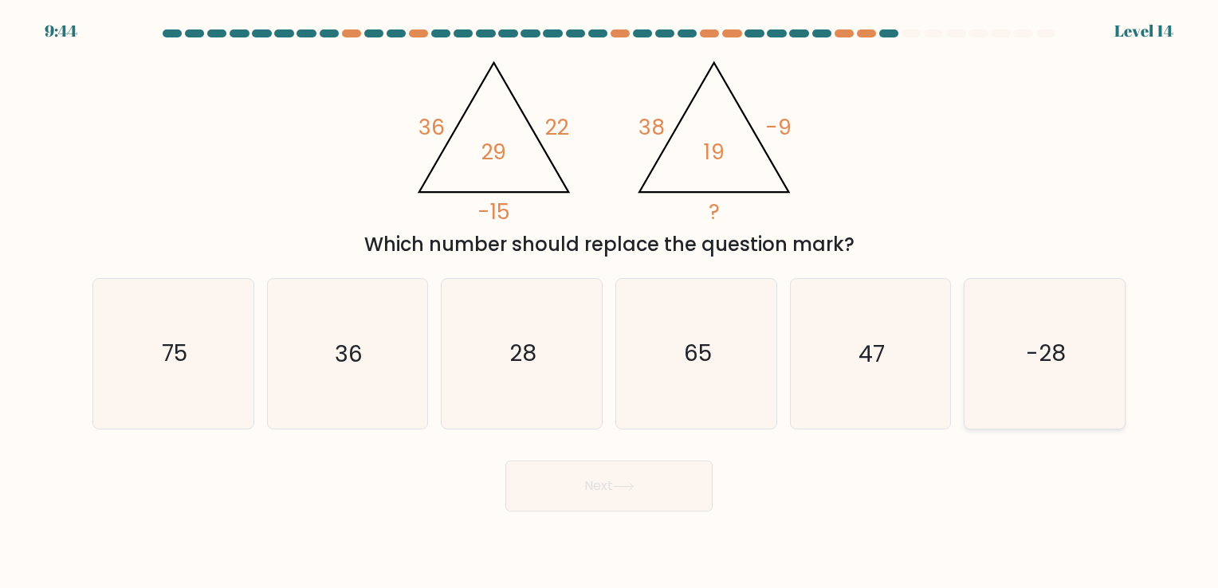
click at [610, 302] on input "f. -28" at bounding box center [609, 298] width 1 height 8
radio input "true"
click at [660, 463] on button "Next" at bounding box center [608, 486] width 207 height 51
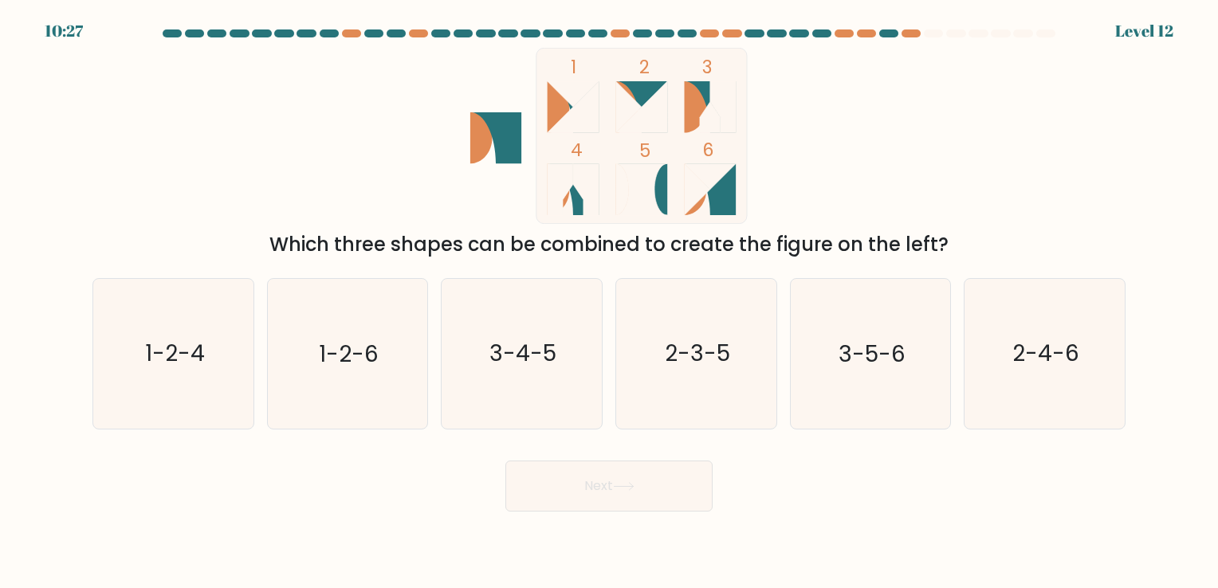
drag, startPoint x: 659, startPoint y: 462, endPoint x: 517, endPoint y: 475, distance: 143.3
click at [517, 475] on button "Next" at bounding box center [608, 486] width 207 height 51
click at [728, 160] on rect at bounding box center [642, 136] width 211 height 176
drag, startPoint x: 372, startPoint y: 352, endPoint x: 392, endPoint y: 344, distance: 21.5
click at [392, 344] on icon "1-2-6" at bounding box center [347, 353] width 149 height 149
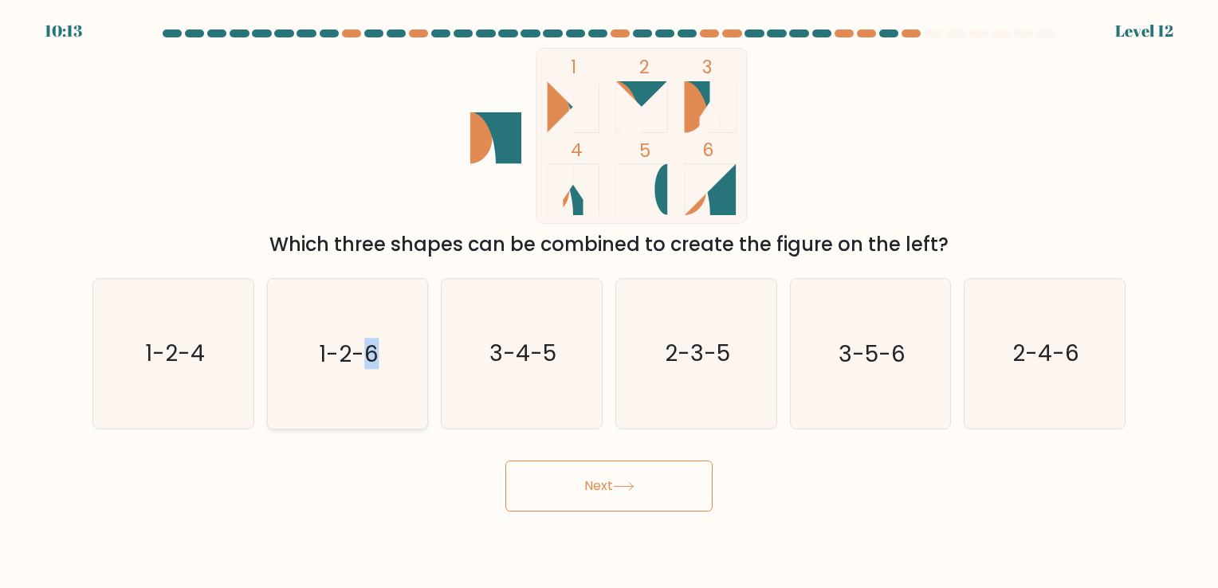
click at [376, 399] on icon "1-2-6" at bounding box center [347, 353] width 149 height 149
click at [609, 302] on input "b. 1-2-6" at bounding box center [609, 298] width 1 height 8
radio input "true"
click at [576, 486] on button "Next" at bounding box center [608, 486] width 207 height 51
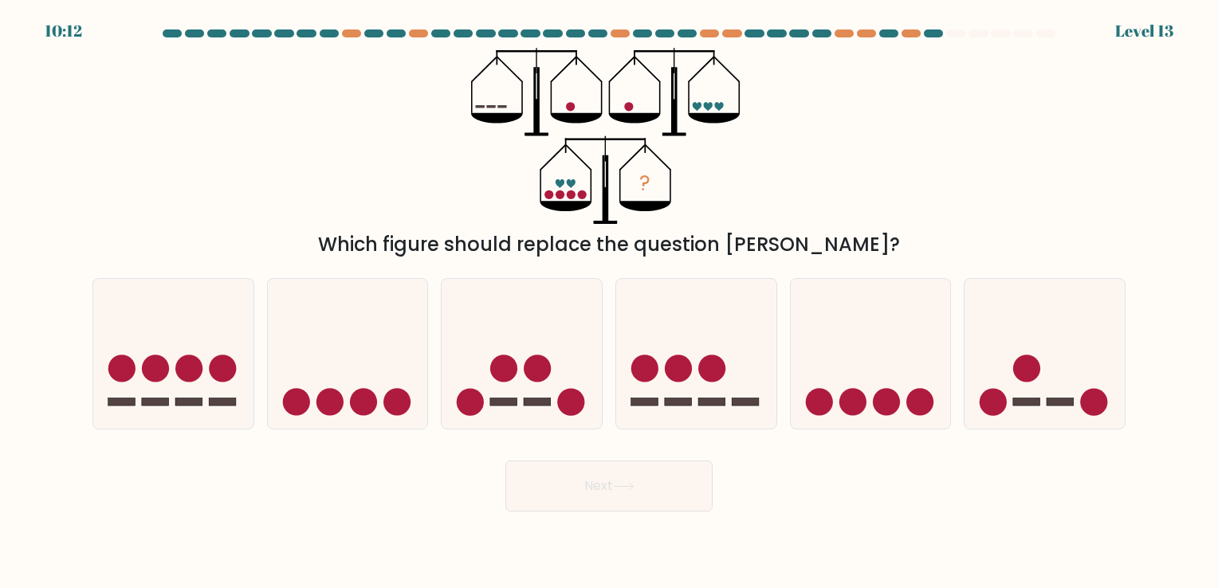
click at [564, 474] on button "Next" at bounding box center [608, 486] width 207 height 51
click at [449, 491] on div "Next" at bounding box center [609, 480] width 1052 height 63
click at [493, 78] on icon "?" at bounding box center [609, 136] width 276 height 176
click at [490, 126] on icon "?" at bounding box center [609, 136] width 276 height 176
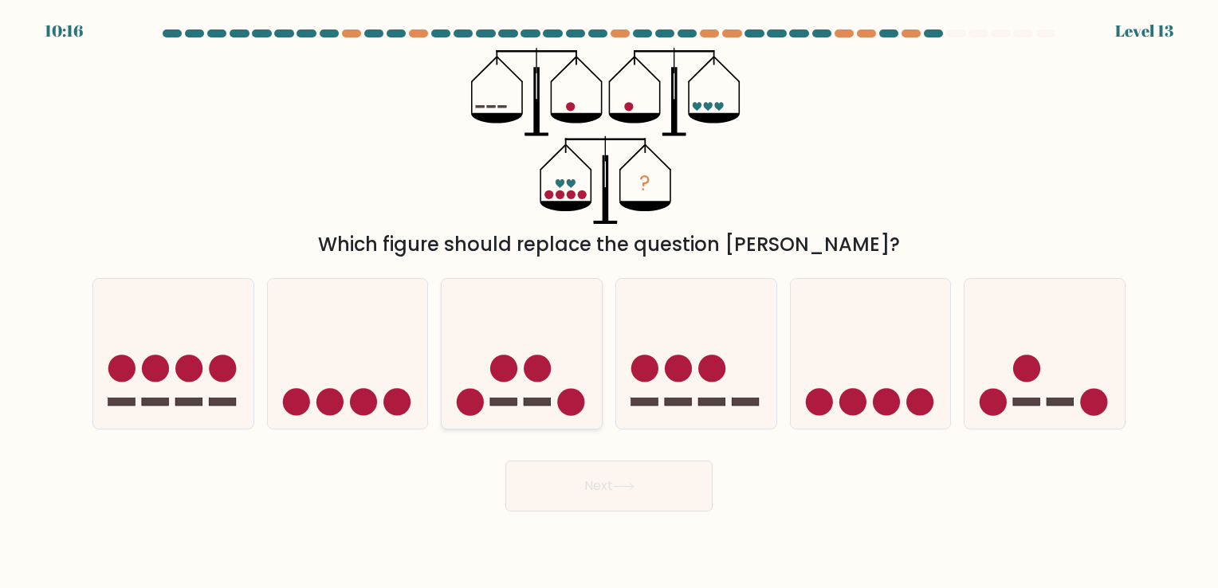
click at [558, 364] on icon at bounding box center [522, 354] width 160 height 132
click at [609, 302] on input "c." at bounding box center [609, 298] width 1 height 8
radio input "true"
click at [571, 492] on button "Next" at bounding box center [608, 486] width 207 height 51
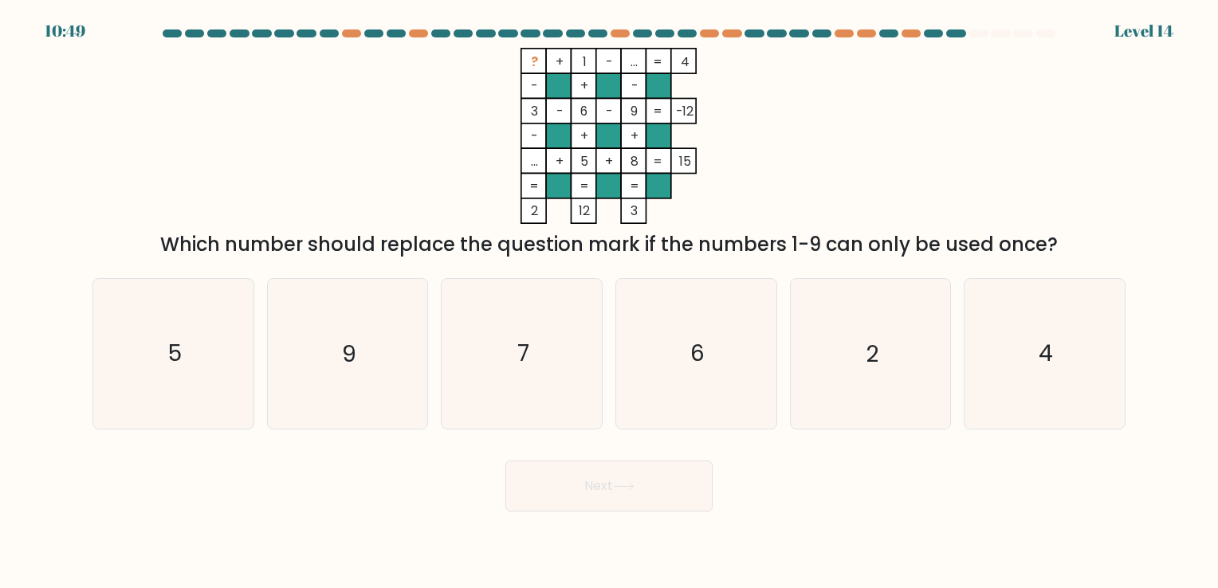
click at [548, 80] on rect at bounding box center [559, 85] width 25 height 25
drag, startPoint x: 549, startPoint y: 80, endPoint x: 446, endPoint y: 73, distance: 102.3
click at [446, 73] on icon "? + 1 - ... 4 - + - 3 - 6 - 9 -12 - + + ... + 5 + 8 = 15 = = = = 2 12 3 =" at bounding box center [609, 136] width 478 height 176
click at [390, 82] on icon "? + 1 - ... 4 - + - 3 - 6 - 9 -12 - + + ... + 5 + 8 = 15 = = = = 2 12 3 =" at bounding box center [609, 136] width 478 height 176
drag, startPoint x: 390, startPoint y: 82, endPoint x: 348, endPoint y: 81, distance: 41.5
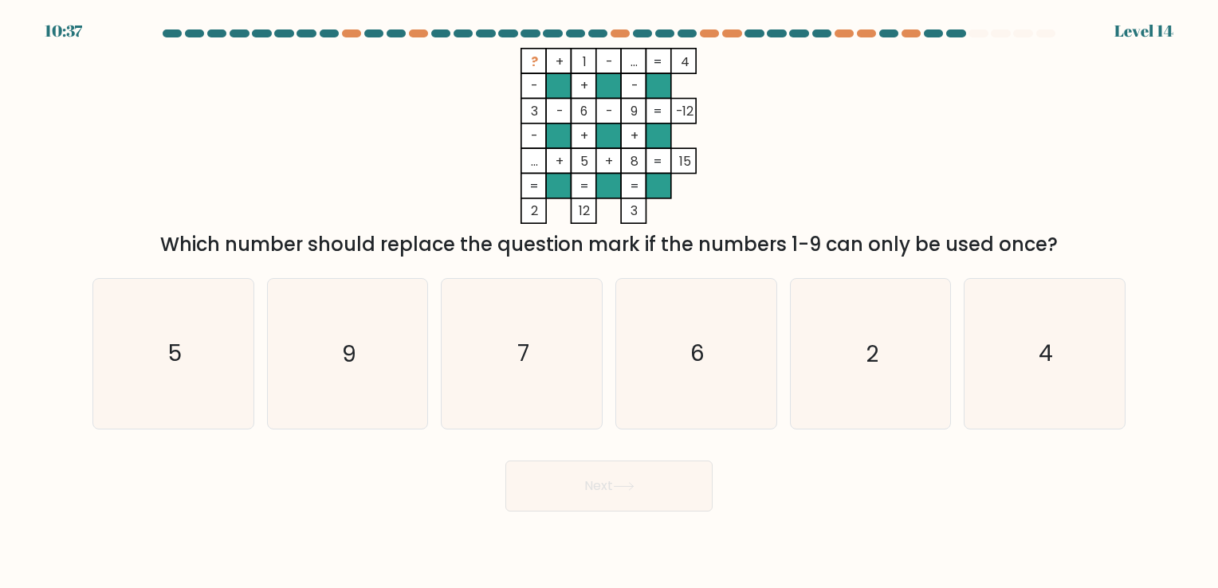
click at [348, 81] on div "? + 1 - ... 4 - + - 3 - 6 - 9 -12 - + + ... + 5 + 8 = 15 = = = = 2 12 3 = Which…" at bounding box center [609, 153] width 1052 height 211
click at [1028, 360] on icon "4" at bounding box center [1044, 353] width 149 height 149
click at [610, 302] on input "f. 4" at bounding box center [609, 298] width 1 height 8
radio input "true"
click at [544, 506] on button "Next" at bounding box center [608, 486] width 207 height 51
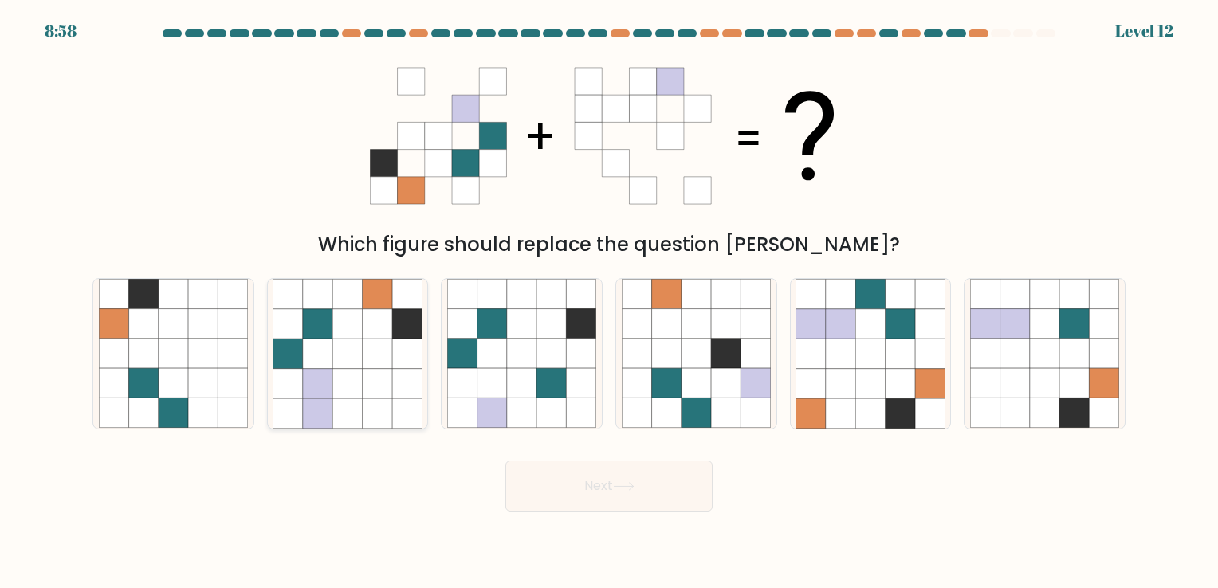
click at [407, 385] on icon at bounding box center [406, 383] width 29 height 29
click at [609, 302] on input "b." at bounding box center [609, 298] width 1 height 8
radio input "true"
click at [329, 355] on icon at bounding box center [318, 354] width 29 height 29
click at [609, 302] on input "b." at bounding box center [609, 298] width 1 height 8
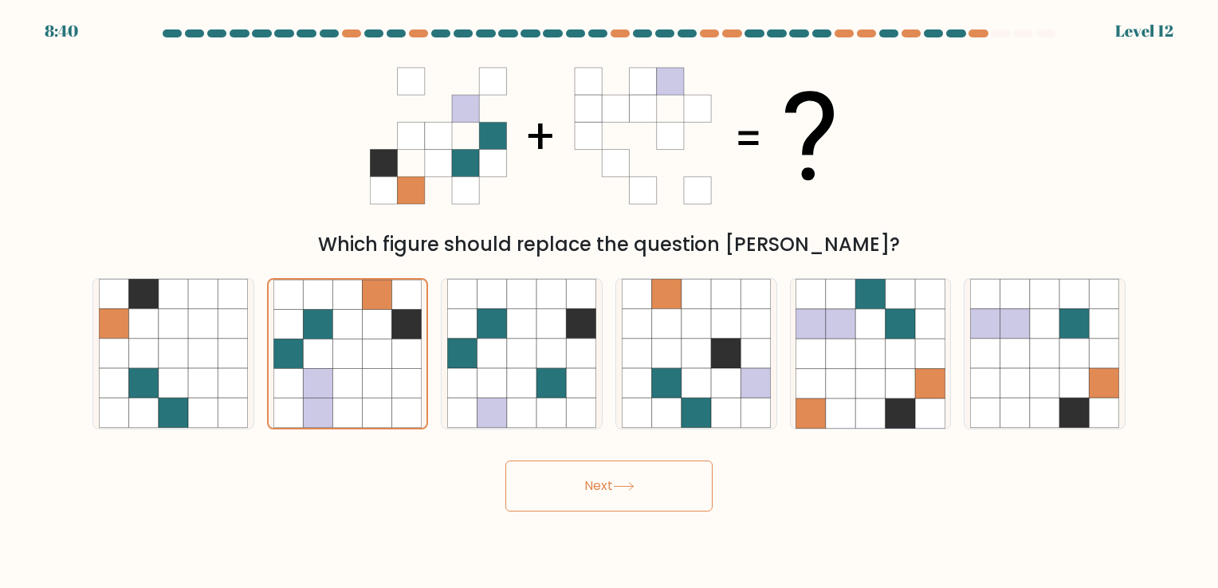
click at [526, 484] on button "Next" at bounding box center [608, 486] width 207 height 51
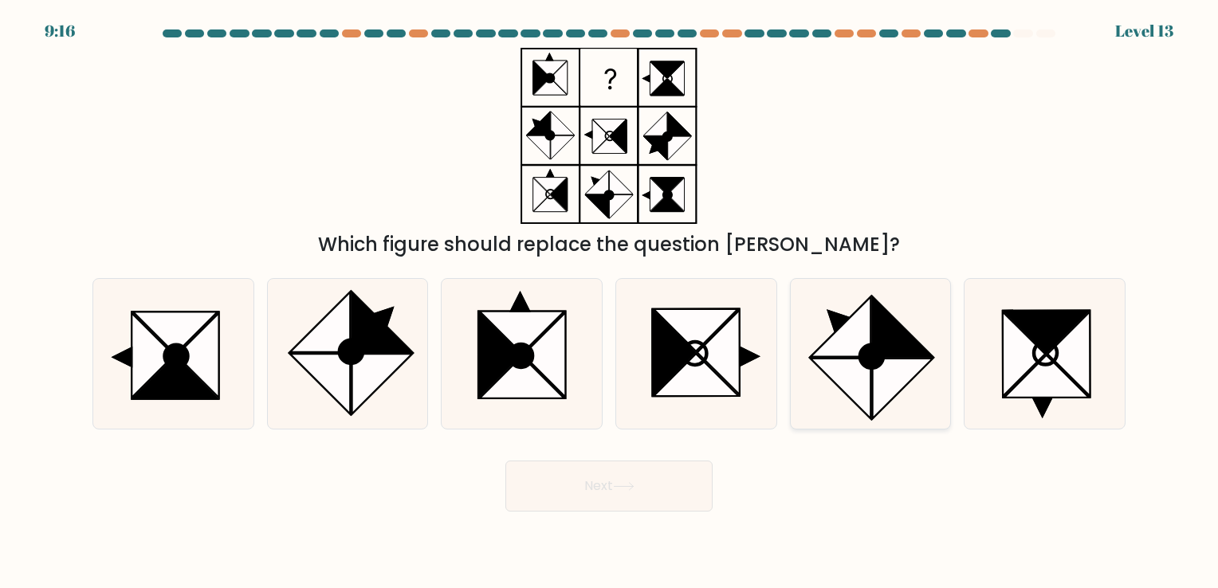
click at [850, 370] on icon at bounding box center [841, 389] width 60 height 60
click at [610, 302] on input "e." at bounding box center [609, 298] width 1 height 8
radio input "true"
click at [627, 478] on button "Next" at bounding box center [608, 486] width 207 height 51
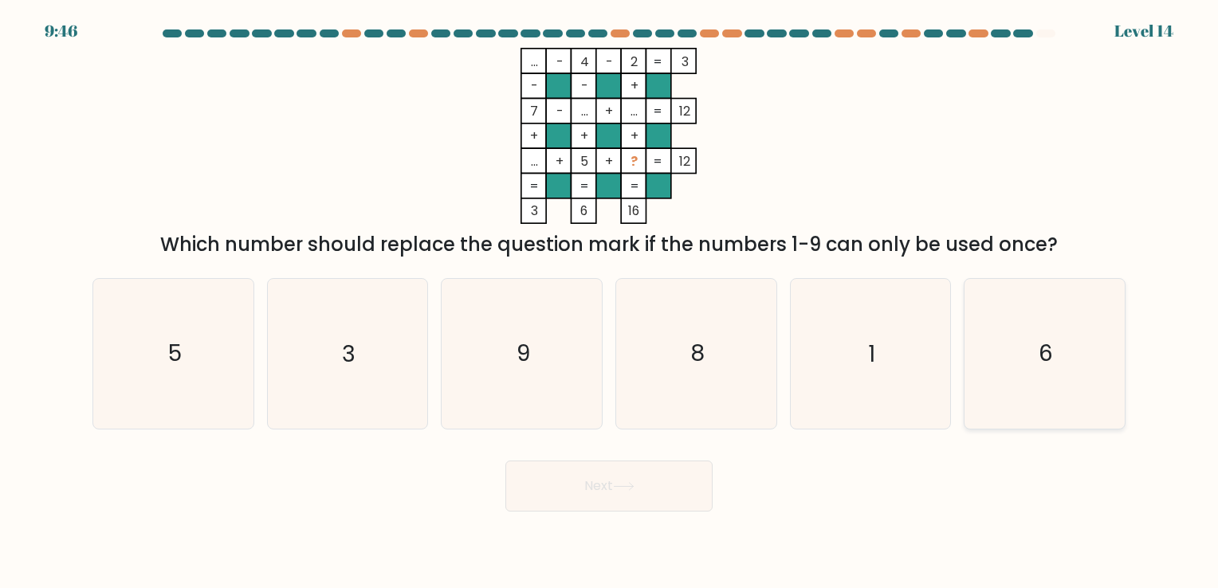
click at [1072, 348] on icon "6" at bounding box center [1044, 353] width 149 height 149
click at [610, 302] on input "f. 6" at bounding box center [609, 298] width 1 height 8
radio input "true"
click at [677, 477] on button "Next" at bounding box center [608, 486] width 207 height 51
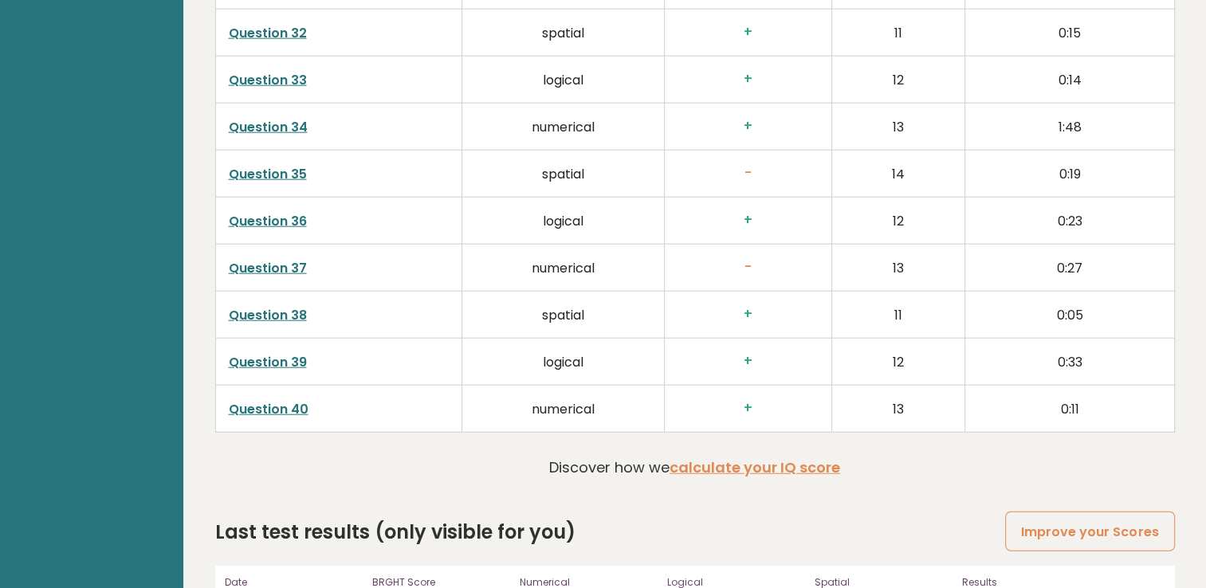
scroll to position [4226, 0]
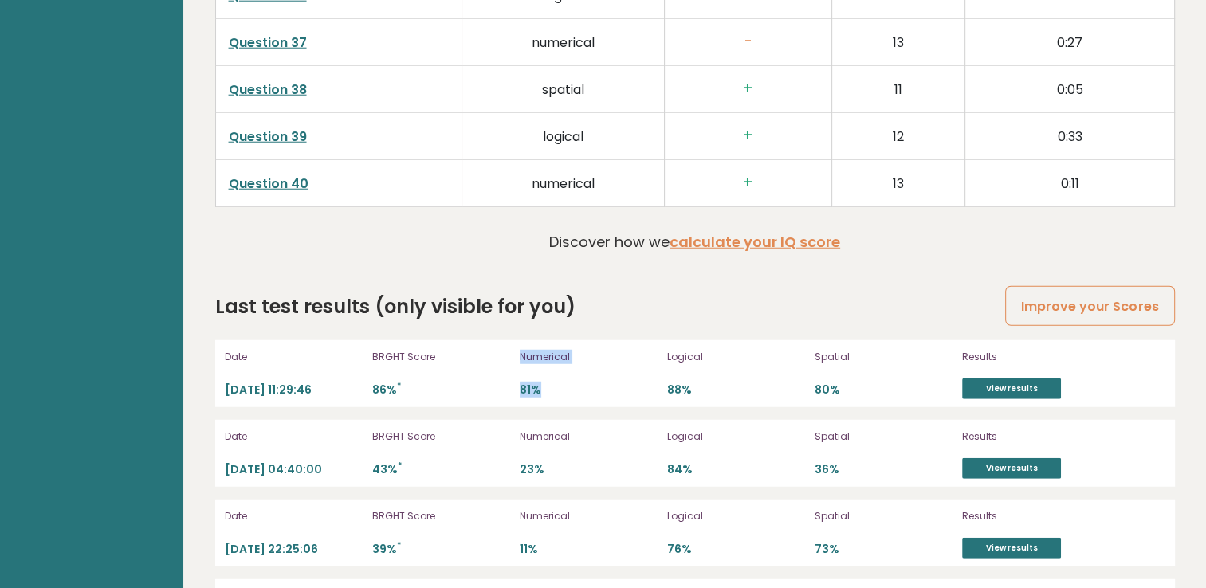
drag, startPoint x: 513, startPoint y: 383, endPoint x: 552, endPoint y: 382, distance: 38.3
click at [552, 382] on div "Date 2025-10-05 11:29:46 BRGHT Score 86% * Numerical 81% Logical 88% Spatial 80…" at bounding box center [695, 373] width 960 height 67
drag, startPoint x: 552, startPoint y: 382, endPoint x: 623, endPoint y: 389, distance: 71.3
click at [622, 389] on p "81%" at bounding box center [589, 390] width 138 height 15
click at [714, 385] on p "88%" at bounding box center [736, 390] width 138 height 15
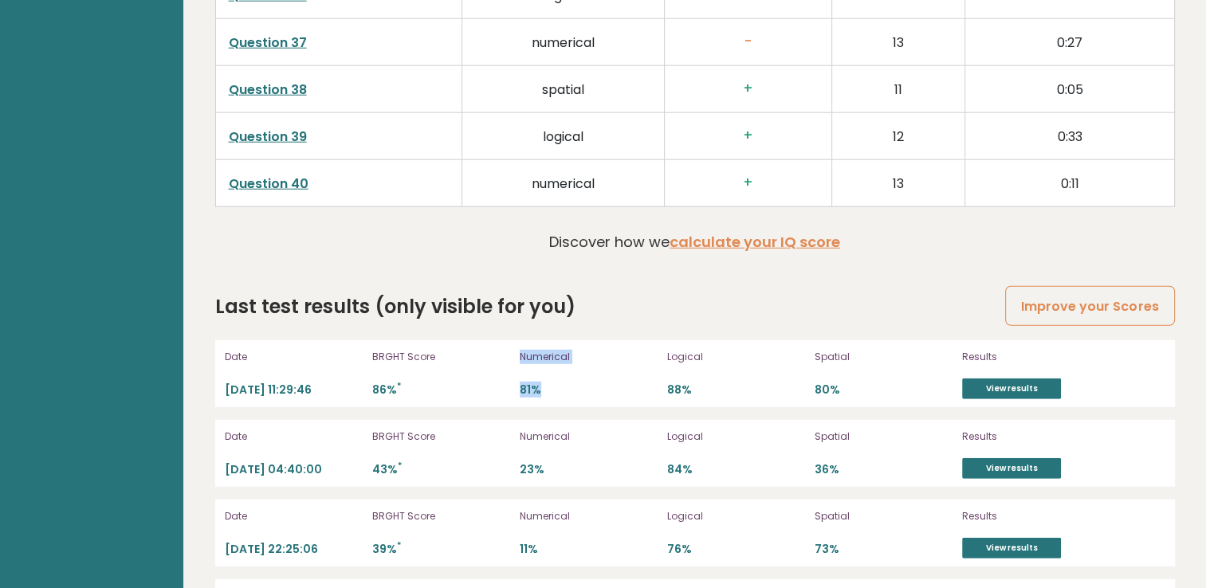
drag, startPoint x: 504, startPoint y: 379, endPoint x: 579, endPoint y: 387, distance: 75.5
click at [577, 387] on div "Date 2025-10-05 11:29:46 BRGHT Score 86% * Numerical 81% Logical 88% Spatial 80…" at bounding box center [695, 373] width 960 height 67
drag, startPoint x: 579, startPoint y: 387, endPoint x: 813, endPoint y: 400, distance: 234.7
click at [791, 399] on div "Date 2025-10-05 11:29:46 BRGHT Score 86% * Numerical 81% Logical 88% Spatial 80…" at bounding box center [695, 373] width 960 height 67
click at [959, 387] on div "Date 2025-10-05 11:29:46 BRGHT Score 86% * Numerical 81% Logical 88% Spatial 80…" at bounding box center [695, 373] width 960 height 67
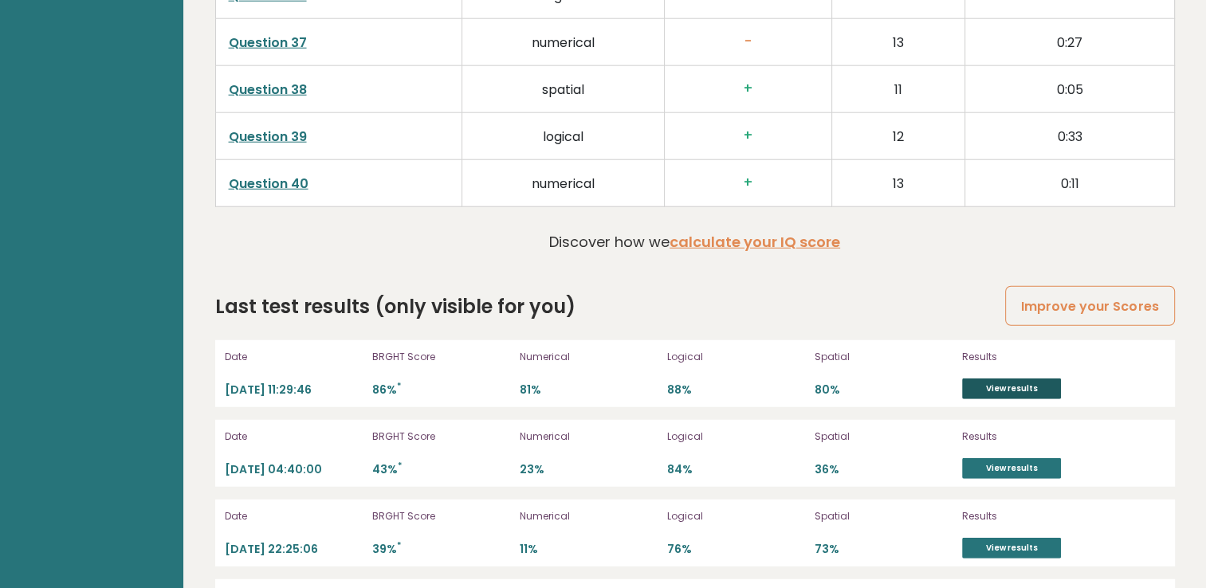
click at [977, 387] on link "View results" at bounding box center [1011, 389] width 99 height 21
click at [979, 379] on link "View results" at bounding box center [1011, 389] width 99 height 21
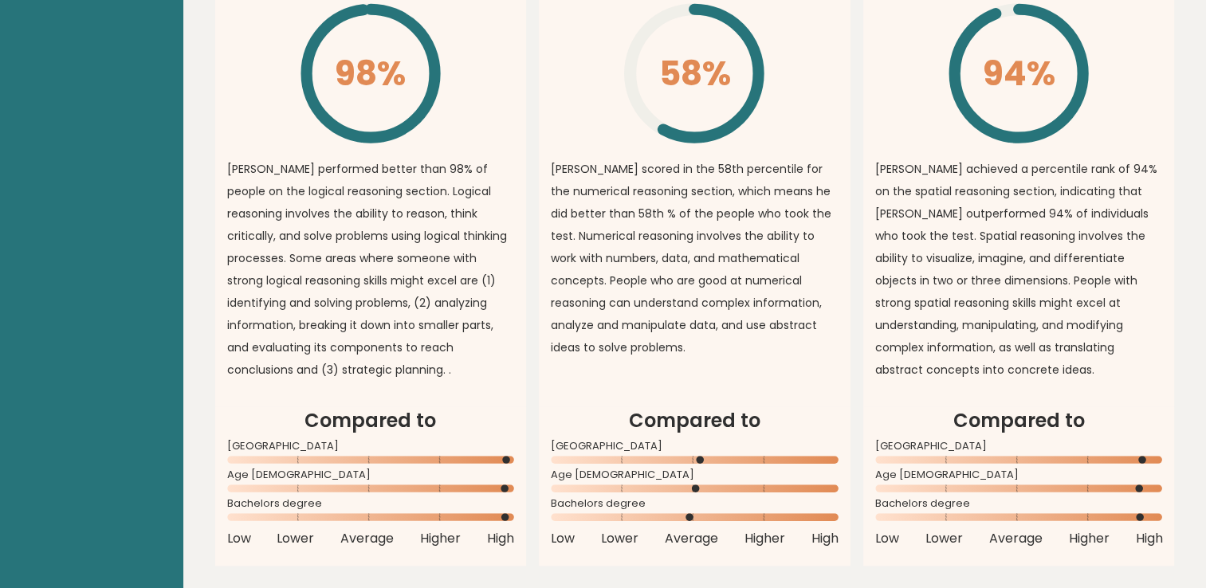
drag, startPoint x: 736, startPoint y: 336, endPoint x: 775, endPoint y: 317, distance: 43.2
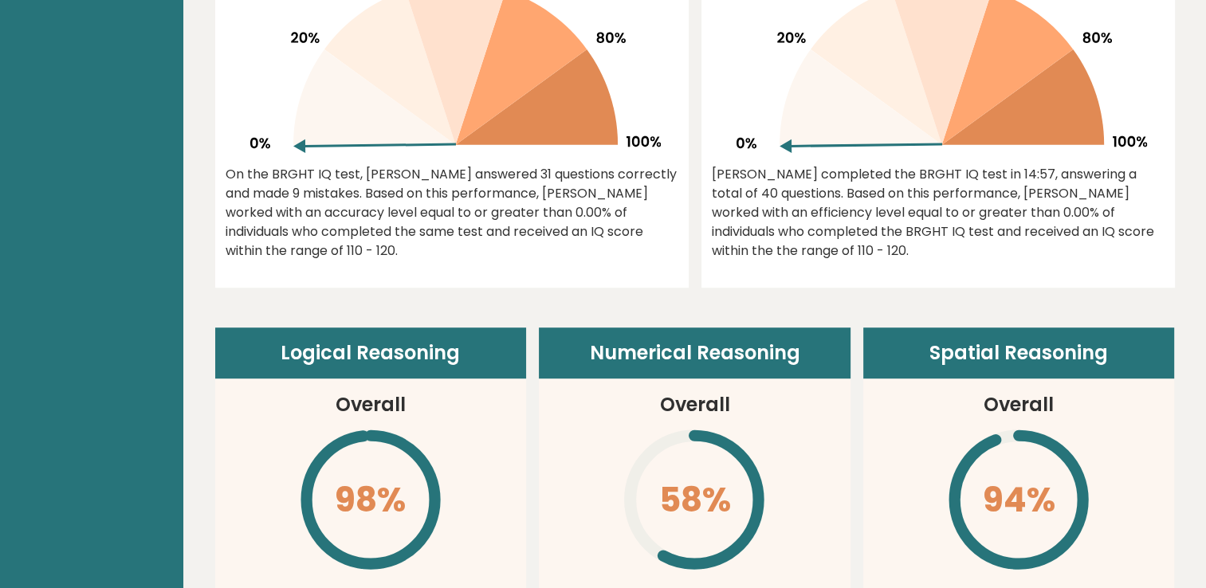
drag, startPoint x: 503, startPoint y: 98, endPoint x: 494, endPoint y: -33, distance: 131.8
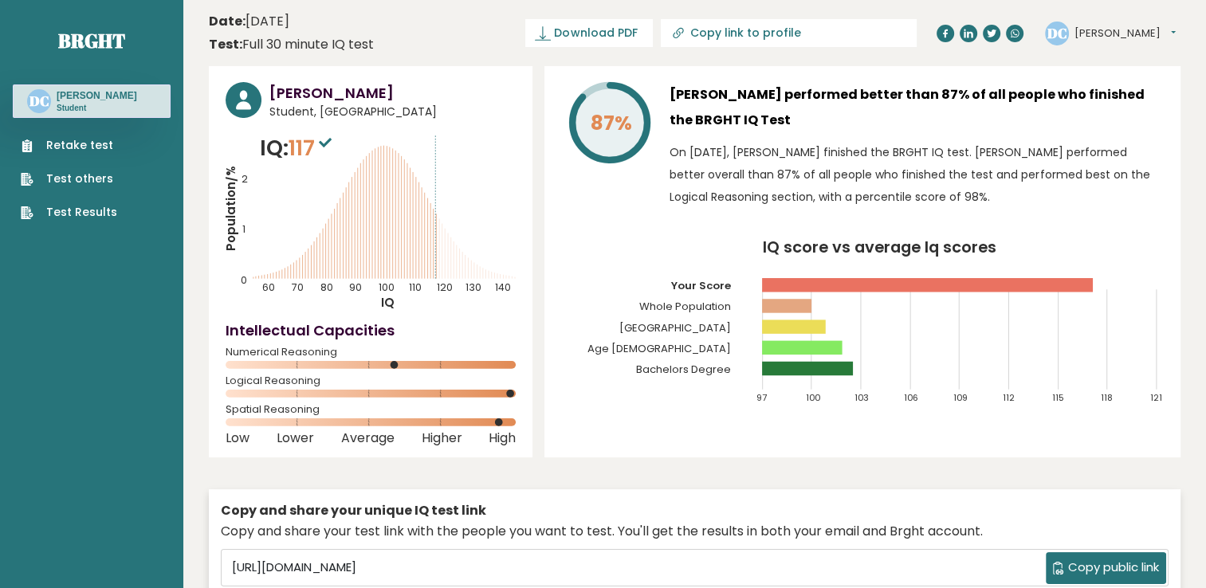
scroll to position [0, 0]
drag, startPoint x: 501, startPoint y: 198, endPoint x: 521, endPoint y: 164, distance: 39.4
click at [521, 164] on div "Darius Cristurean Student, Romania IQ: 117 Population/% IQ 0 1 2 60 70 80 90 10…" at bounding box center [371, 261] width 324 height 391
drag, startPoint x: 273, startPoint y: 111, endPoint x: 309, endPoint y: 112, distance: 36.7
click at [273, 111] on span "Student, Romania" at bounding box center [392, 112] width 246 height 17
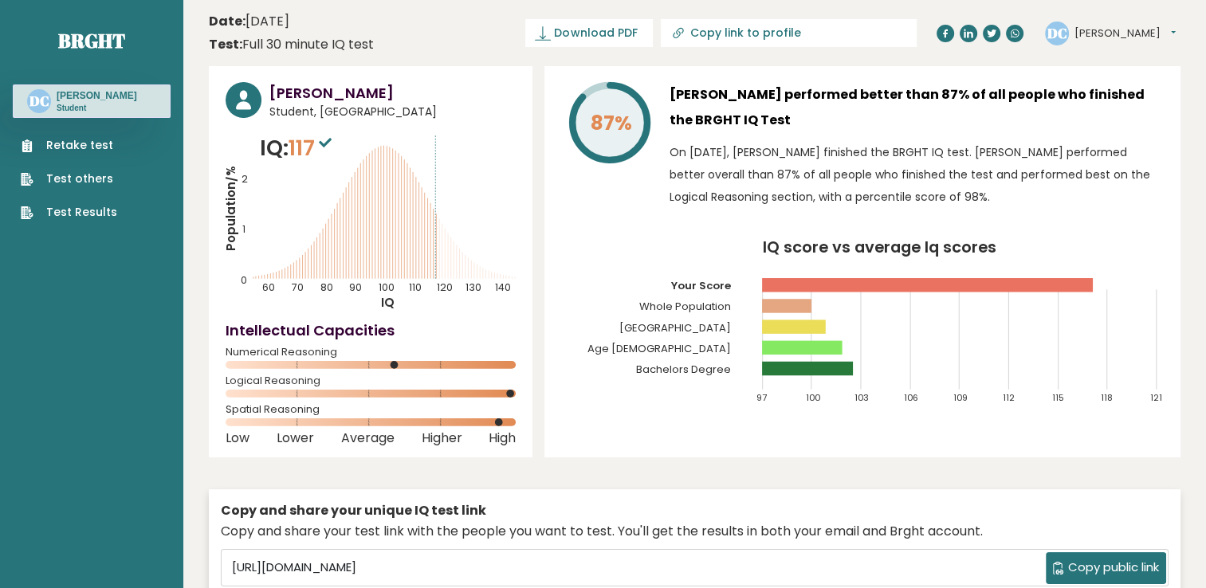
drag, startPoint x: 466, startPoint y: 121, endPoint x: 442, endPoint y: 121, distance: 23.9
click at [442, 121] on div "Darius Cristurean Student, Romania IQ: 117 Population/% IQ 0 1 2 60 70 80 90 10…" at bounding box center [371, 261] width 324 height 391
drag, startPoint x: 442, startPoint y: 121, endPoint x: 465, endPoint y: 165, distance: 49.6
click at [465, 165] on icon "Population/% IQ 0 1 2 60 70 80 90 100 110 120 130 140" at bounding box center [371, 221] width 290 height 179
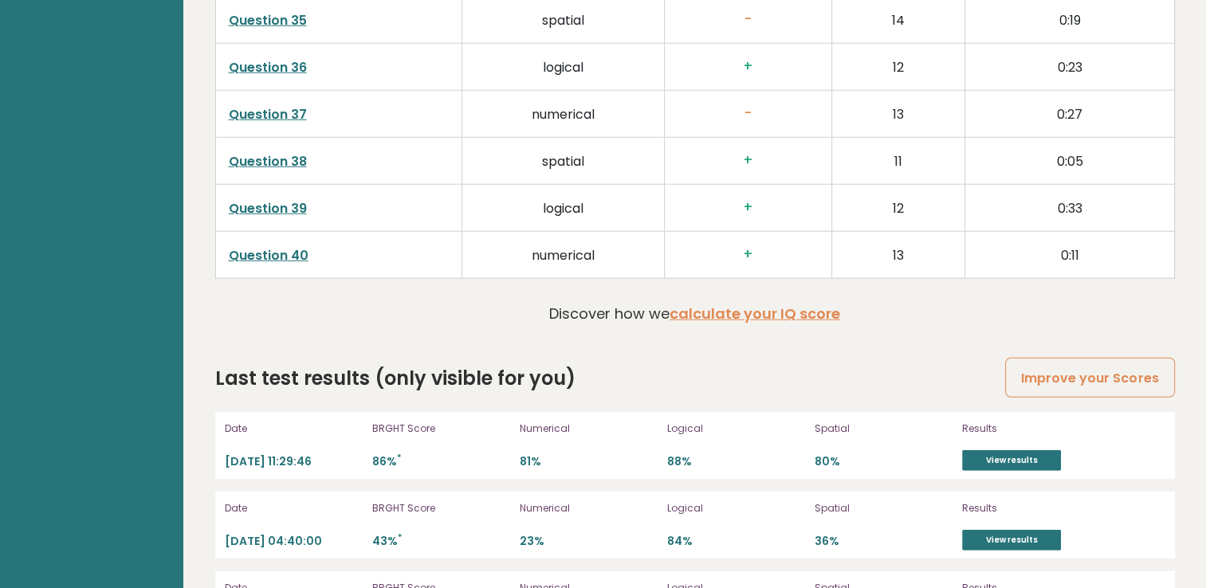
drag, startPoint x: 455, startPoint y: 212, endPoint x: 453, endPoint y: 572, distance: 360.4
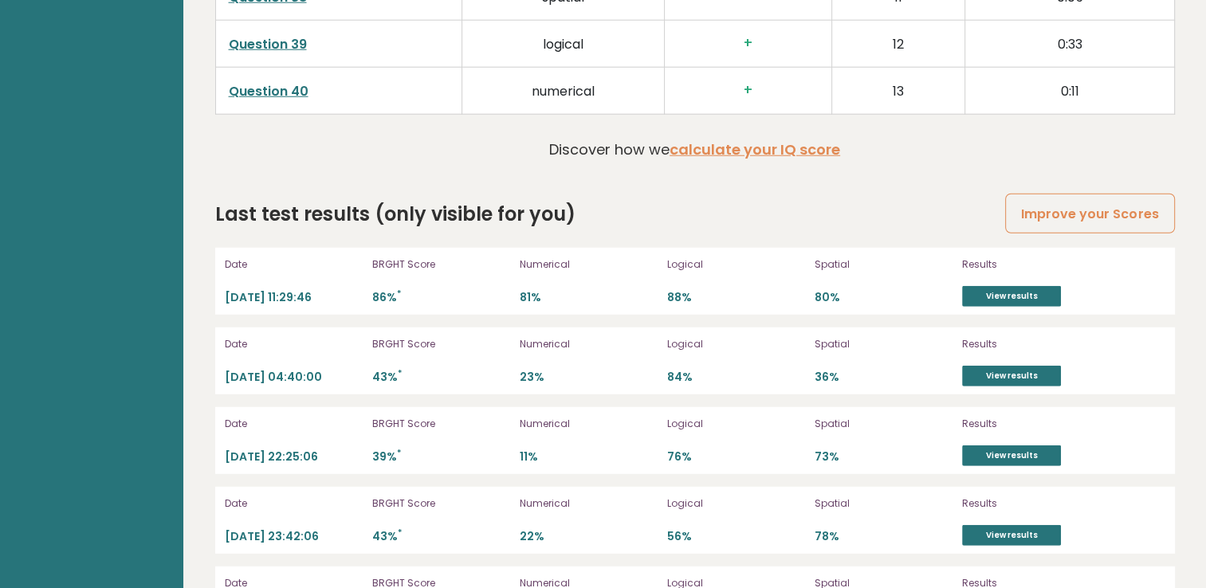
drag, startPoint x: 443, startPoint y: 330, endPoint x: 414, endPoint y: 334, distance: 29.8
click at [414, 337] on p "BRGHT Score" at bounding box center [441, 344] width 138 height 14
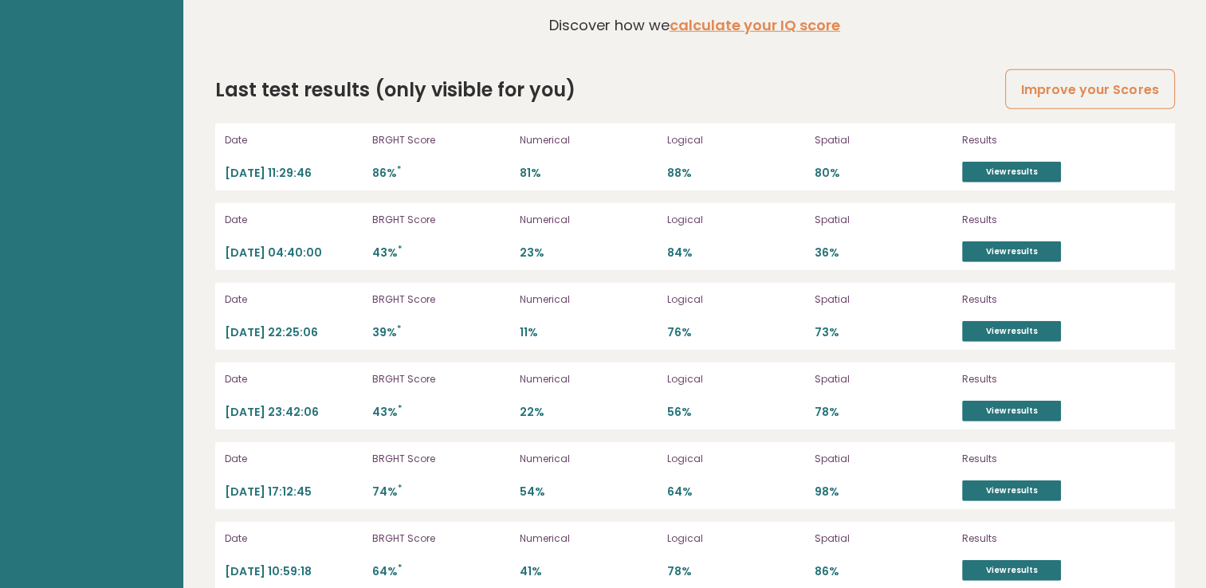
scroll to position [4449, 0]
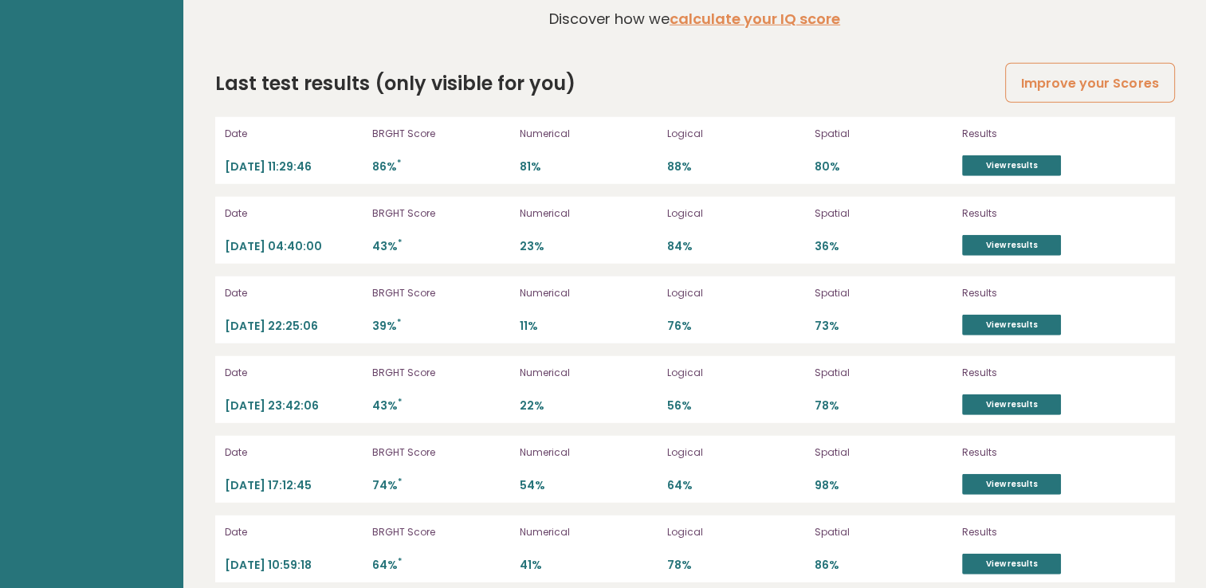
drag, startPoint x: 414, startPoint y: 334, endPoint x: 419, endPoint y: 381, distance: 47.4
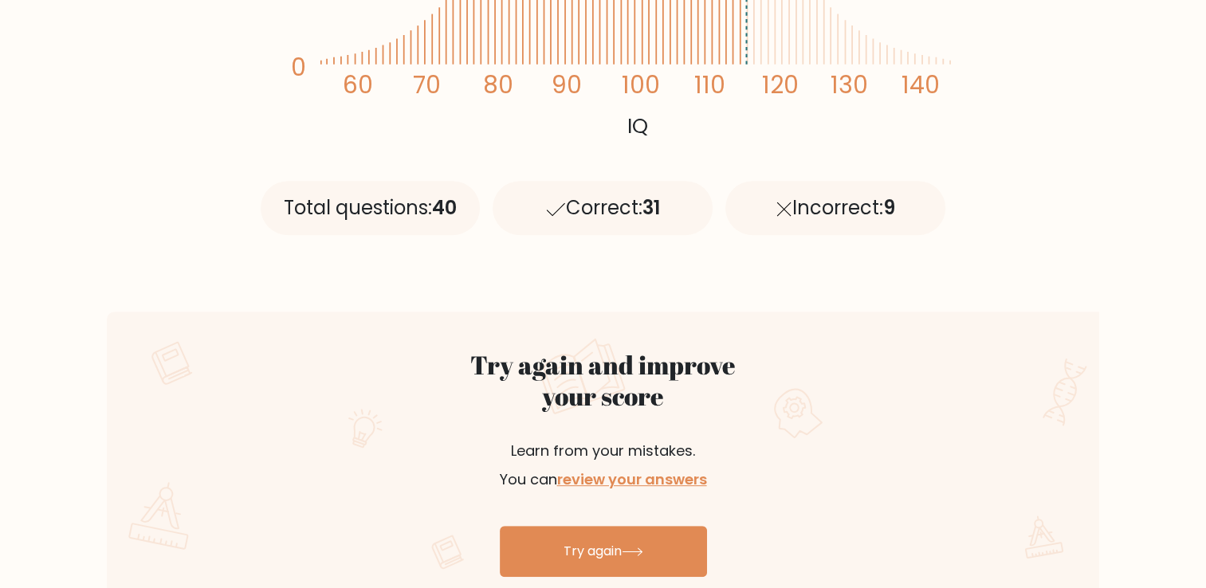
scroll to position [399, 0]
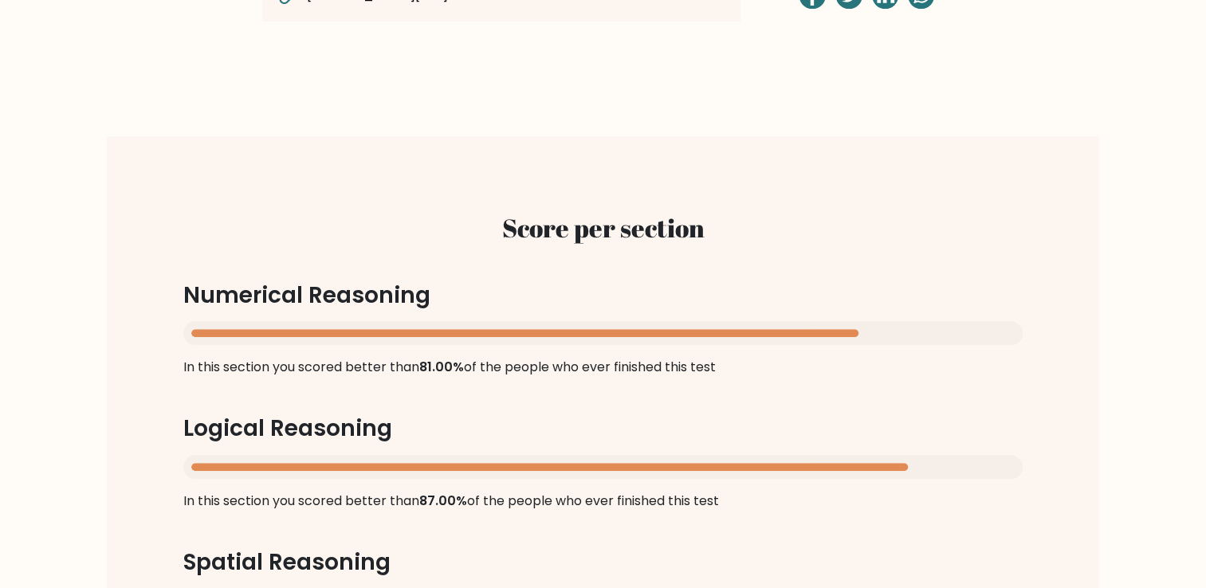
scroll to position [1435, 0]
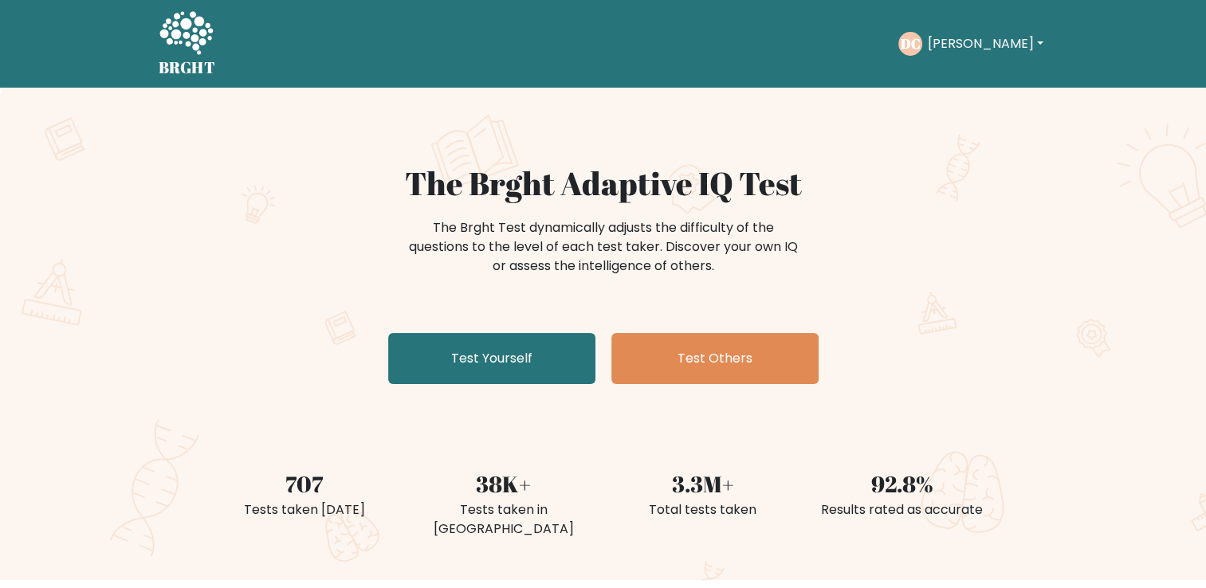
drag, startPoint x: 217, startPoint y: 289, endPoint x: 147, endPoint y: 274, distance: 71.6
click at [147, 274] on div "The Brght Adaptive IQ Test The Brght Test dynamically adjusts the difficulty of…" at bounding box center [603, 334] width 1206 height 493
click at [147, 266] on div "The Brght Adaptive IQ Test The Brght Test dynamically adjusts the difficulty of…" at bounding box center [603, 334] width 1206 height 493
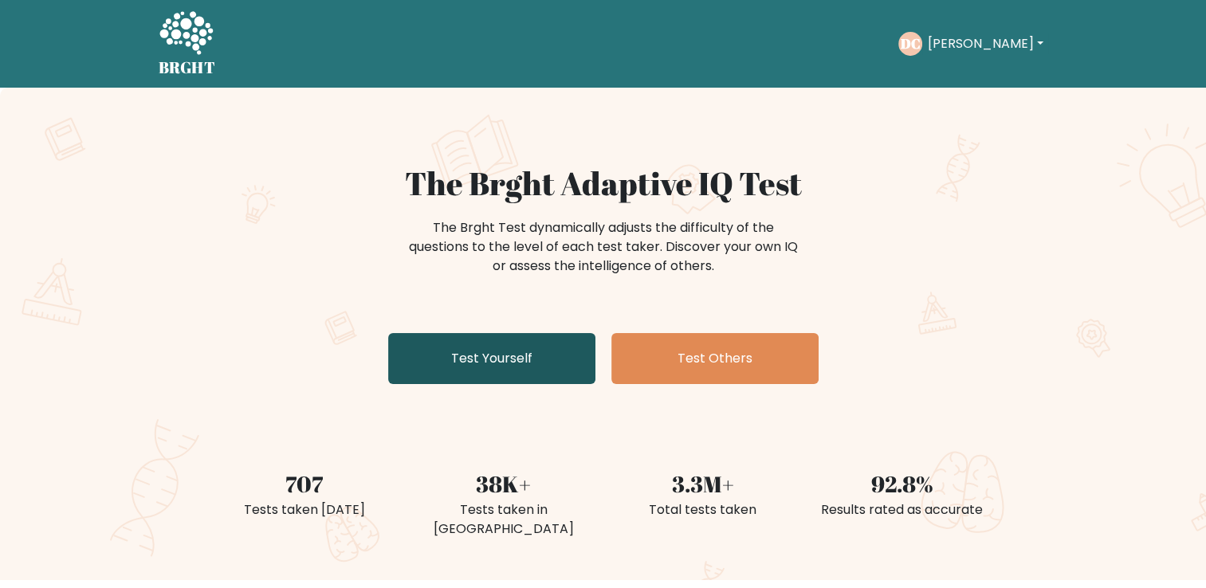
click at [497, 381] on link "Test Yourself" at bounding box center [491, 358] width 207 height 51
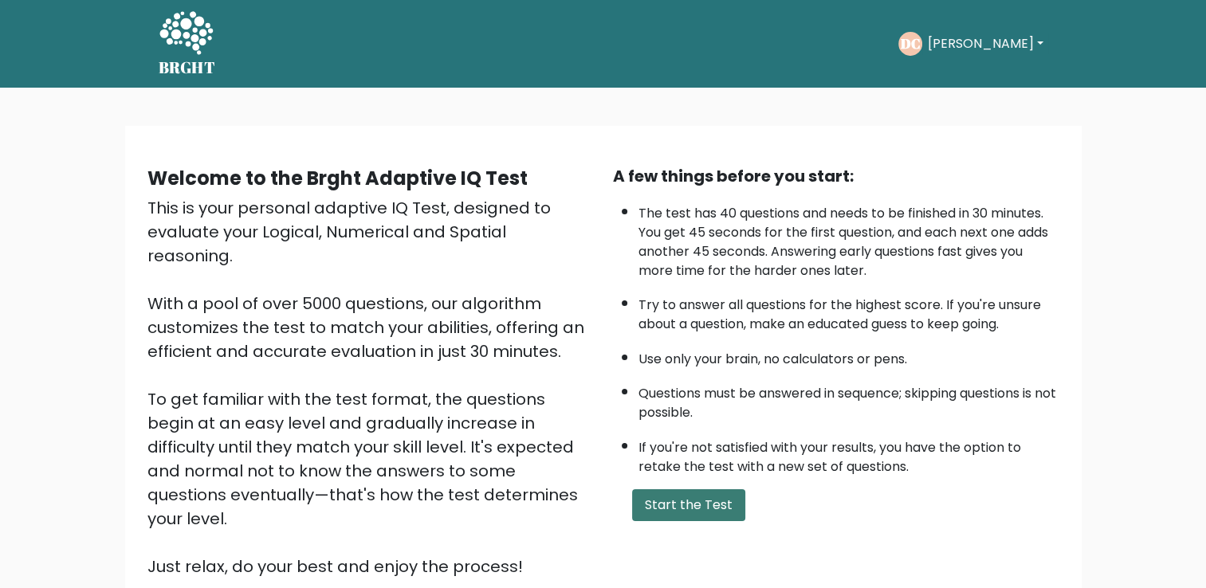
click at [725, 499] on button "Start the Test" at bounding box center [688, 506] width 113 height 32
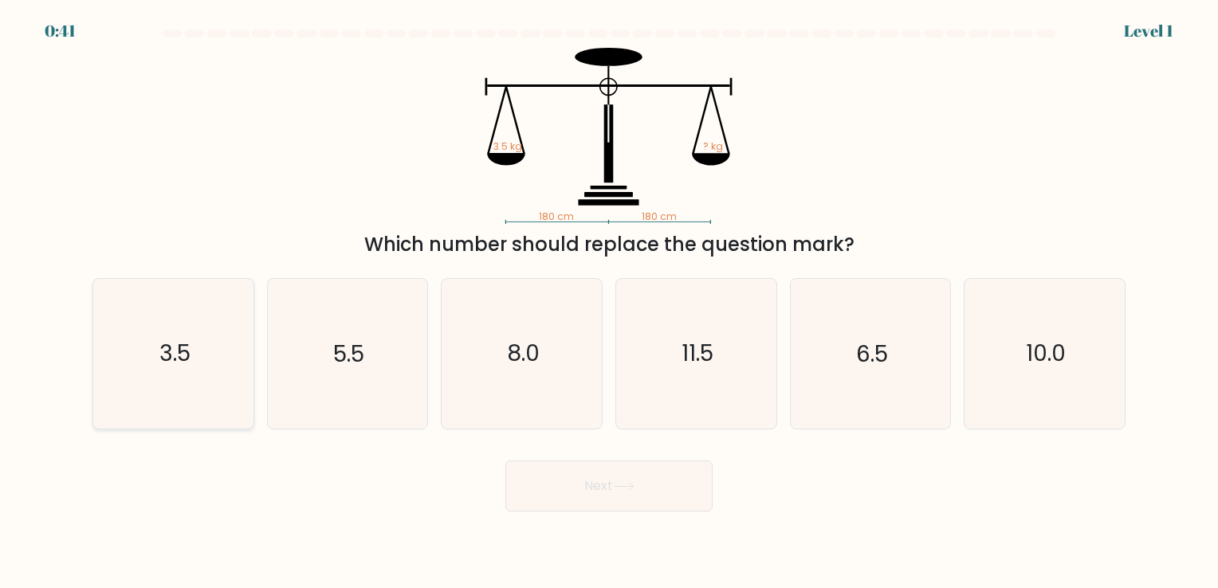
click at [248, 381] on icon "3.5" at bounding box center [173, 353] width 149 height 149
click at [609, 302] on input "a. 3.5" at bounding box center [609, 298] width 1 height 8
radio input "true"
click at [527, 461] on button "Next" at bounding box center [608, 486] width 207 height 51
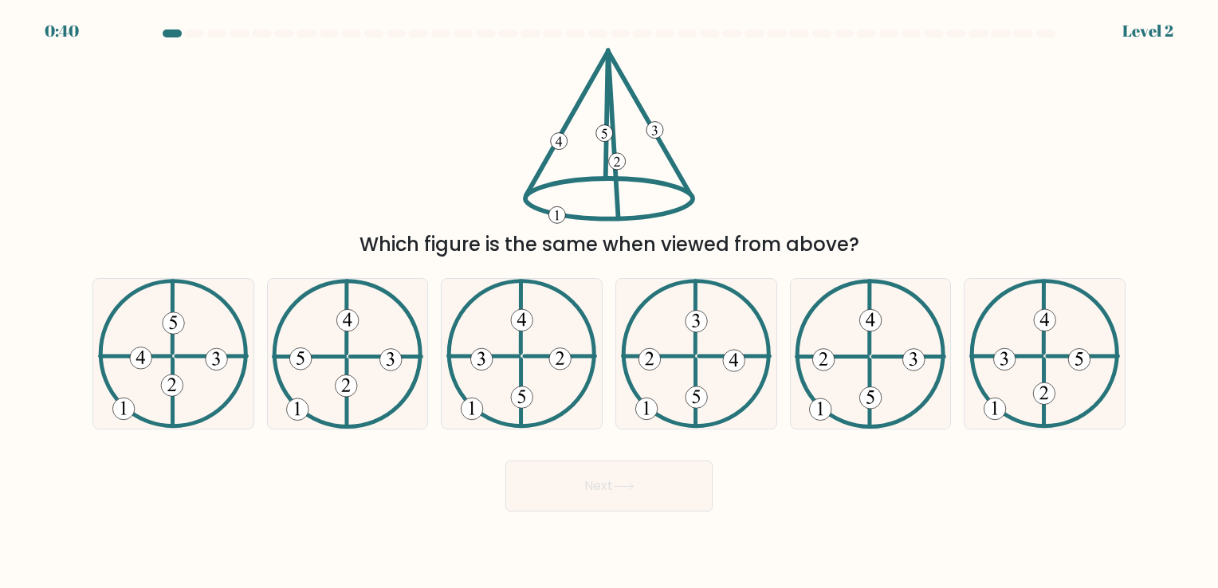
click at [552, 469] on button "Next" at bounding box center [608, 486] width 207 height 51
click at [238, 396] on icon at bounding box center [173, 353] width 151 height 149
click at [609, 302] on input "a." at bounding box center [609, 298] width 1 height 8
radio input "true"
click at [547, 458] on div "Next" at bounding box center [609, 480] width 1052 height 63
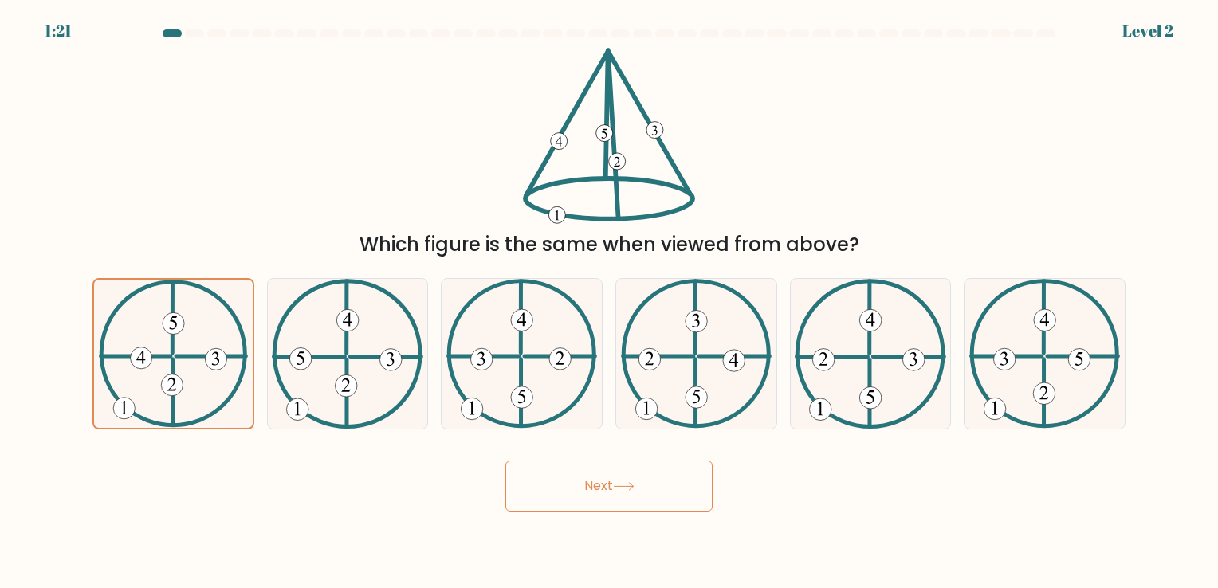
click at [553, 478] on button "Next" at bounding box center [608, 486] width 207 height 51
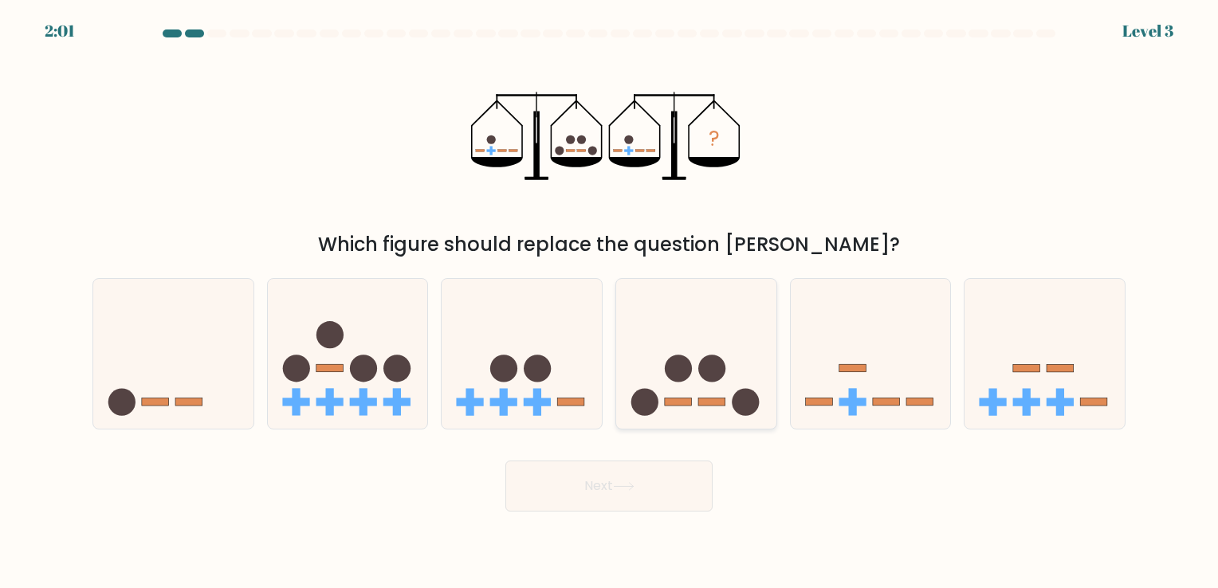
click at [698, 312] on icon at bounding box center [696, 354] width 160 height 132
click at [610, 302] on input "d." at bounding box center [609, 298] width 1 height 8
radio input "true"
click at [627, 469] on button "Next" at bounding box center [608, 486] width 207 height 51
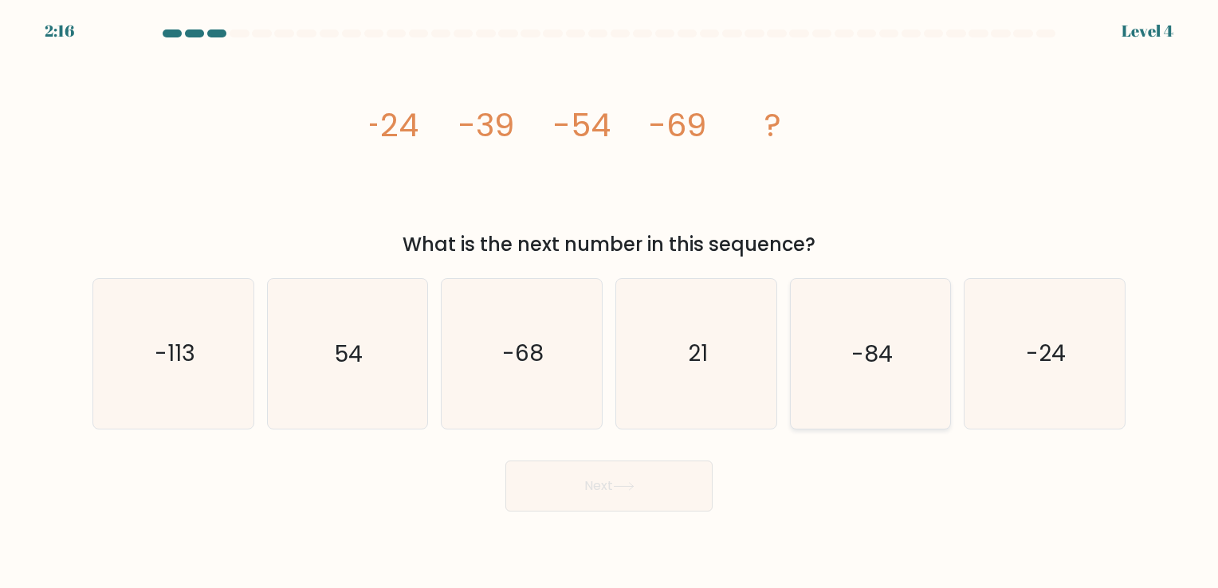
click at [871, 359] on text "-84" at bounding box center [871, 354] width 41 height 31
click at [610, 302] on input "e. -84" at bounding box center [609, 298] width 1 height 8
radio input "true"
click at [573, 493] on button "Next" at bounding box center [608, 486] width 207 height 51
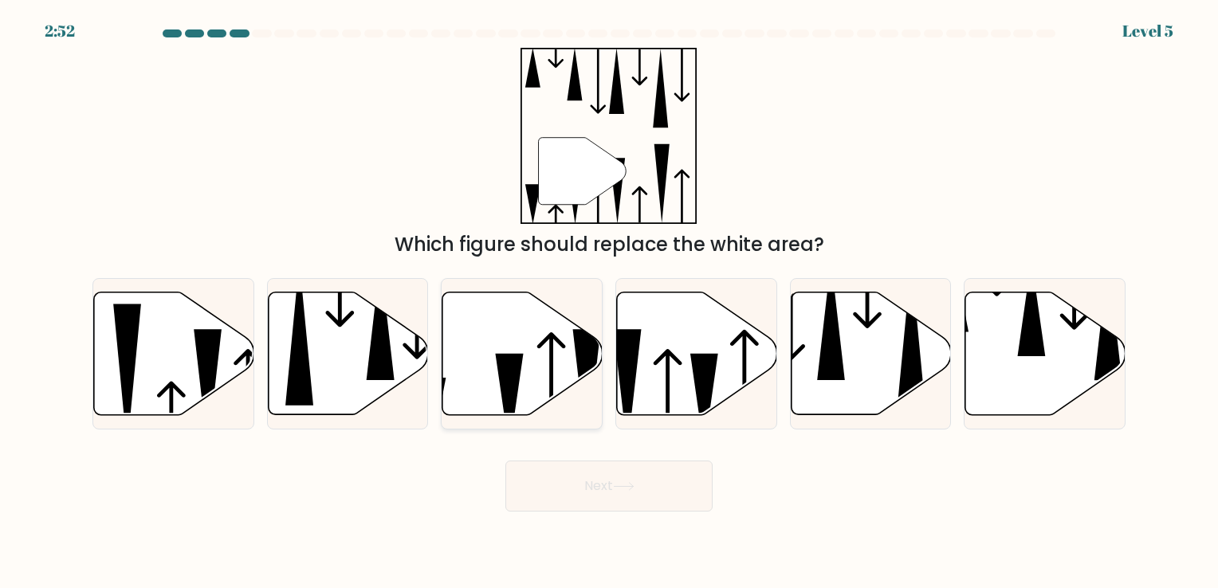
click at [506, 383] on icon at bounding box center [510, 401] width 28 height 96
click at [609, 302] on input "c." at bounding box center [609, 298] width 1 height 8
radio input "true"
click at [635, 474] on button "Next" at bounding box center [608, 486] width 207 height 51
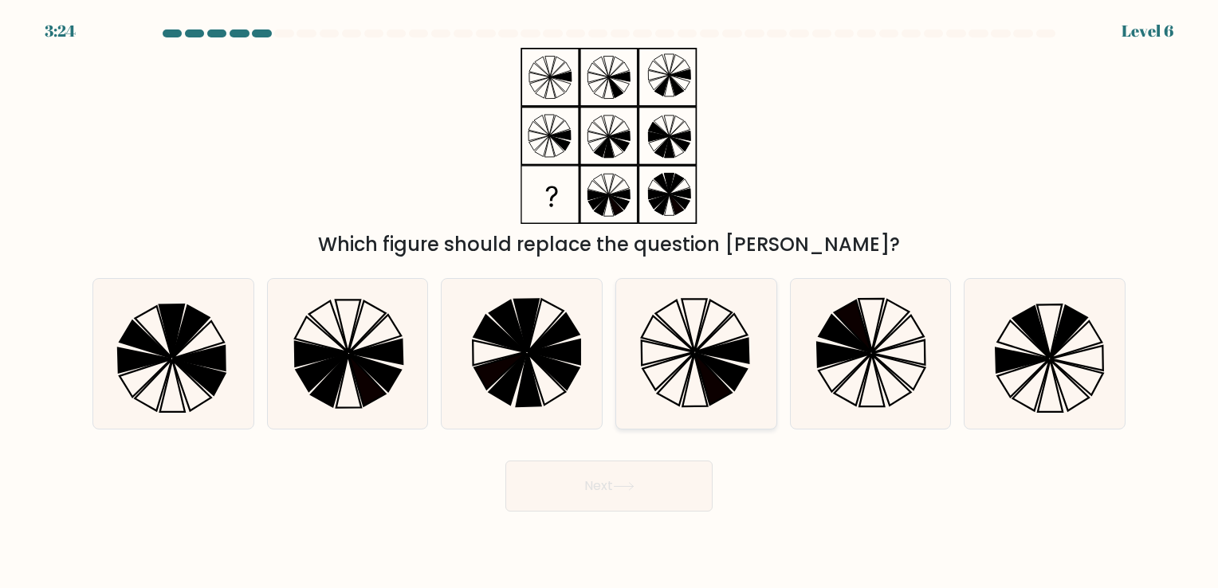
click at [726, 347] on icon at bounding box center [722, 351] width 53 height 25
click at [610, 302] on input "d." at bounding box center [609, 298] width 1 height 8
radio input "true"
click at [640, 482] on button "Next" at bounding box center [608, 486] width 207 height 51
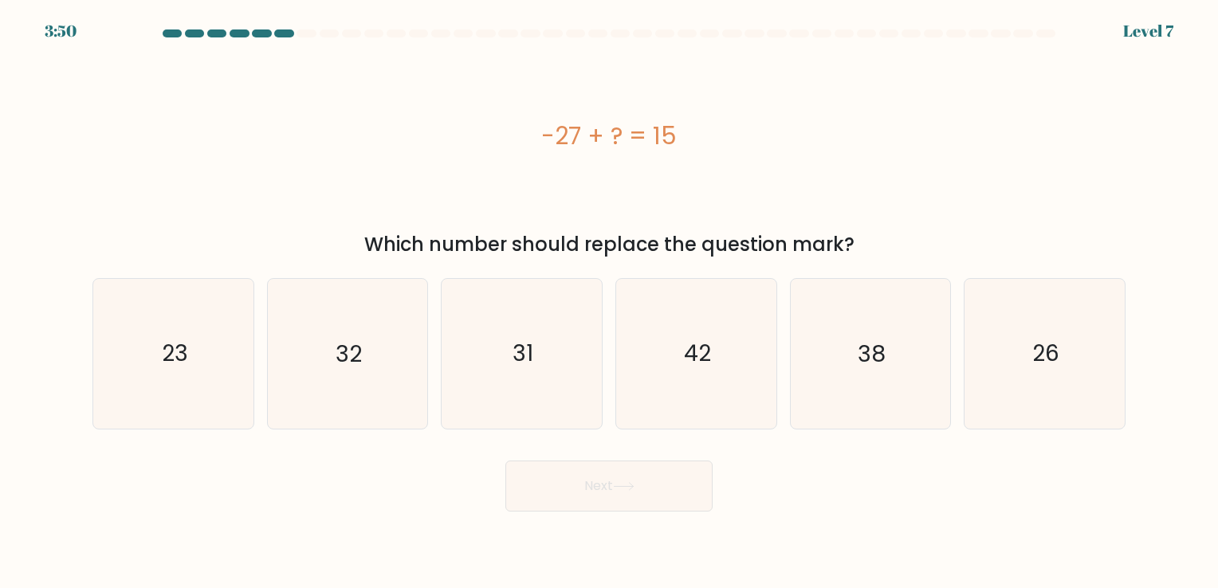
drag, startPoint x: 555, startPoint y: 145, endPoint x: 519, endPoint y: 142, distance: 36.0
click at [519, 142] on div "-27 + ? = 15" at bounding box center [608, 136] width 1033 height 36
click at [733, 280] on icon "42" at bounding box center [696, 353] width 149 height 149
click at [610, 294] on input "d. 42" at bounding box center [609, 298] width 1 height 8
radio input "true"
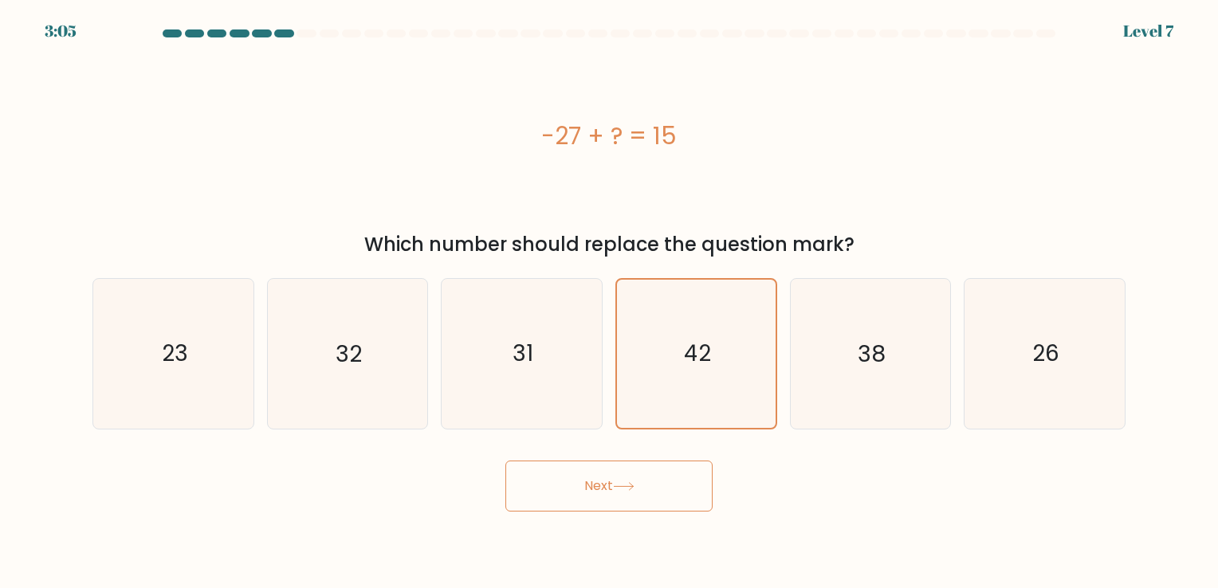
click at [631, 490] on icon at bounding box center [624, 486] width 22 height 9
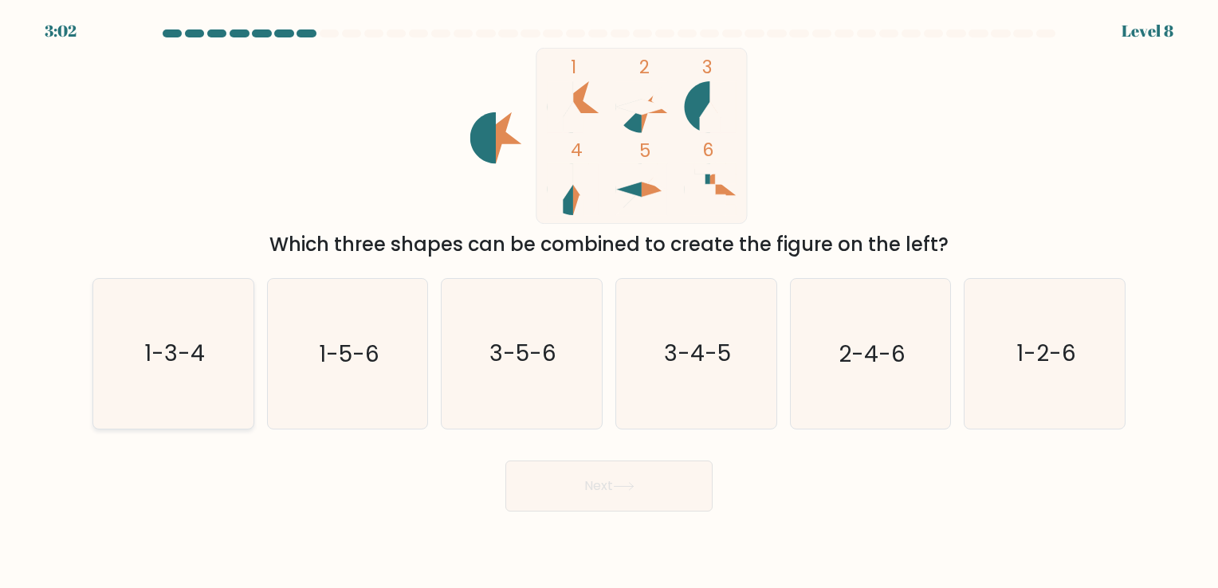
click at [193, 321] on icon "1-3-4" at bounding box center [173, 353] width 149 height 149
click at [609, 302] on input "a. 1-3-4" at bounding box center [609, 298] width 1 height 8
radio input "true"
click at [639, 542] on body "2:54 Level 8" at bounding box center [609, 294] width 1218 height 588
click at [628, 518] on body "2:54 Level 8" at bounding box center [609, 294] width 1218 height 588
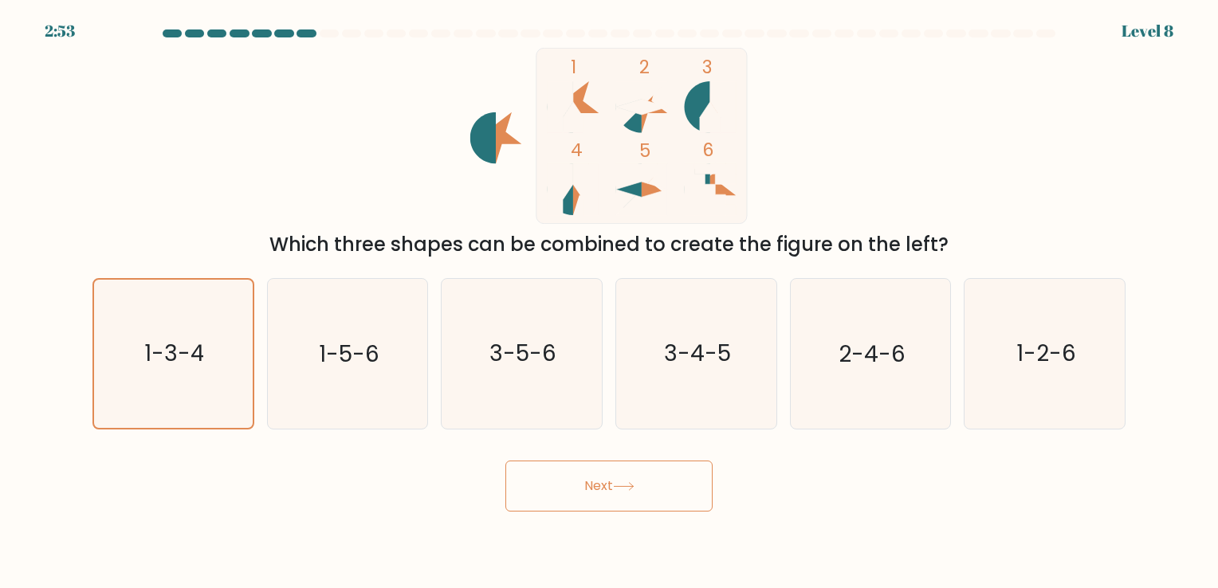
click at [615, 496] on button "Next" at bounding box center [608, 486] width 207 height 51
click at [678, 490] on button "Next" at bounding box center [608, 486] width 207 height 51
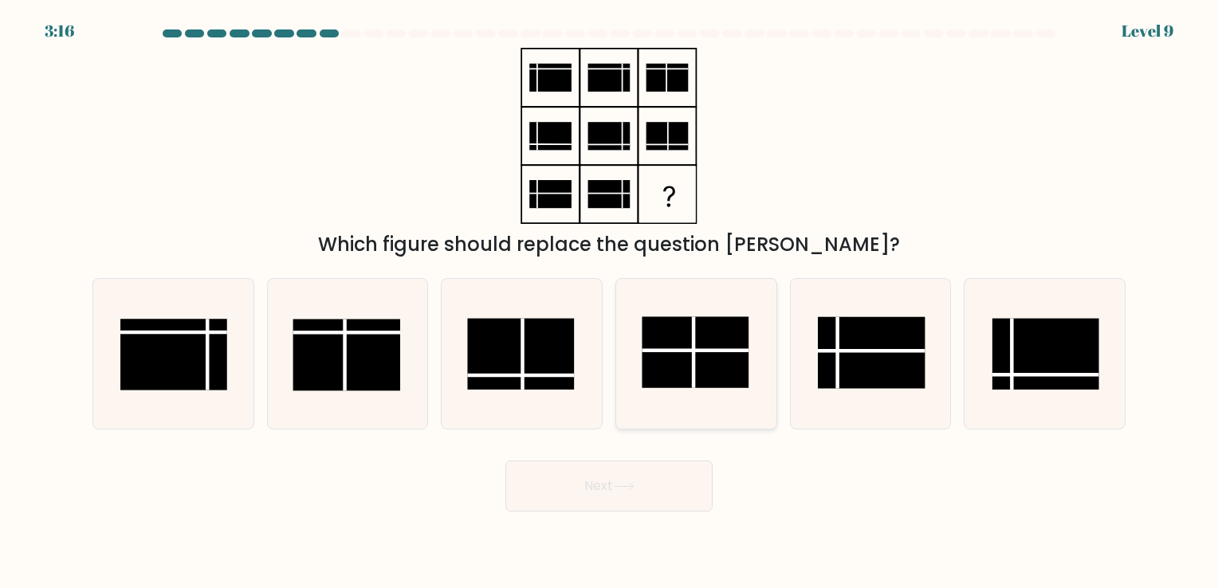
click at [674, 355] on rect at bounding box center [695, 353] width 107 height 72
click at [610, 302] on input "d." at bounding box center [609, 298] width 1 height 8
radio input "true"
click at [615, 487] on button "Next" at bounding box center [608, 486] width 207 height 51
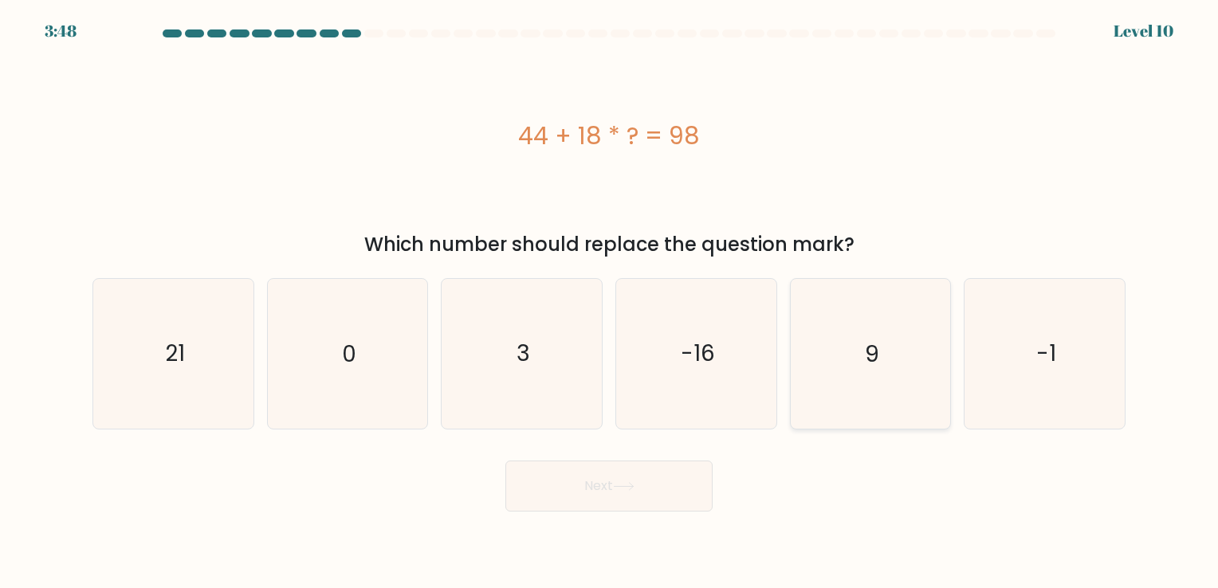
click at [846, 377] on icon "9" at bounding box center [870, 353] width 149 height 149
click at [610, 302] on input "e. 9" at bounding box center [609, 298] width 1 height 8
radio input "true"
click at [646, 468] on button "Next" at bounding box center [608, 486] width 207 height 51
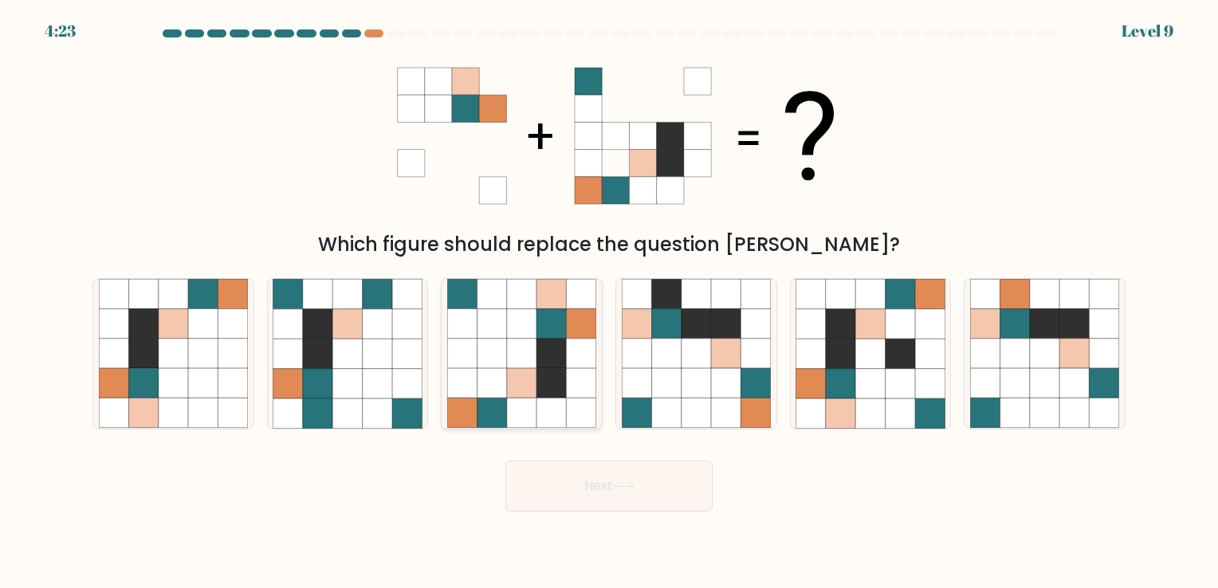
click at [547, 395] on icon at bounding box center [551, 383] width 29 height 29
click at [609, 302] on input "c." at bounding box center [609, 298] width 1 height 8
radio input "true"
click at [590, 467] on button "Next" at bounding box center [608, 486] width 207 height 51
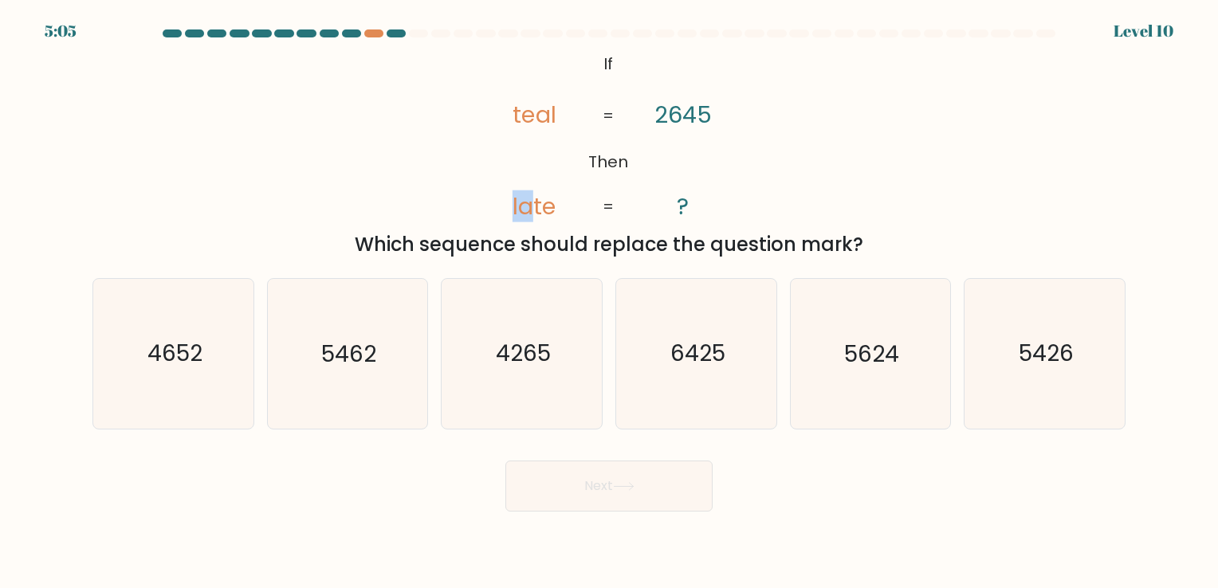
drag, startPoint x: 531, startPoint y: 217, endPoint x: 510, endPoint y: 214, distance: 21.0
click at [510, 214] on icon "@import url('https://fonts.googleapis.com/css?family=Abril+Fatface:400,100,100i…" at bounding box center [609, 136] width 286 height 176
drag, startPoint x: 510, startPoint y: 214, endPoint x: 557, endPoint y: 222, distance: 46.9
click at [555, 222] on tspan "late" at bounding box center [535, 207] width 44 height 32
drag, startPoint x: 557, startPoint y: 116, endPoint x: 545, endPoint y: 118, distance: 12.1
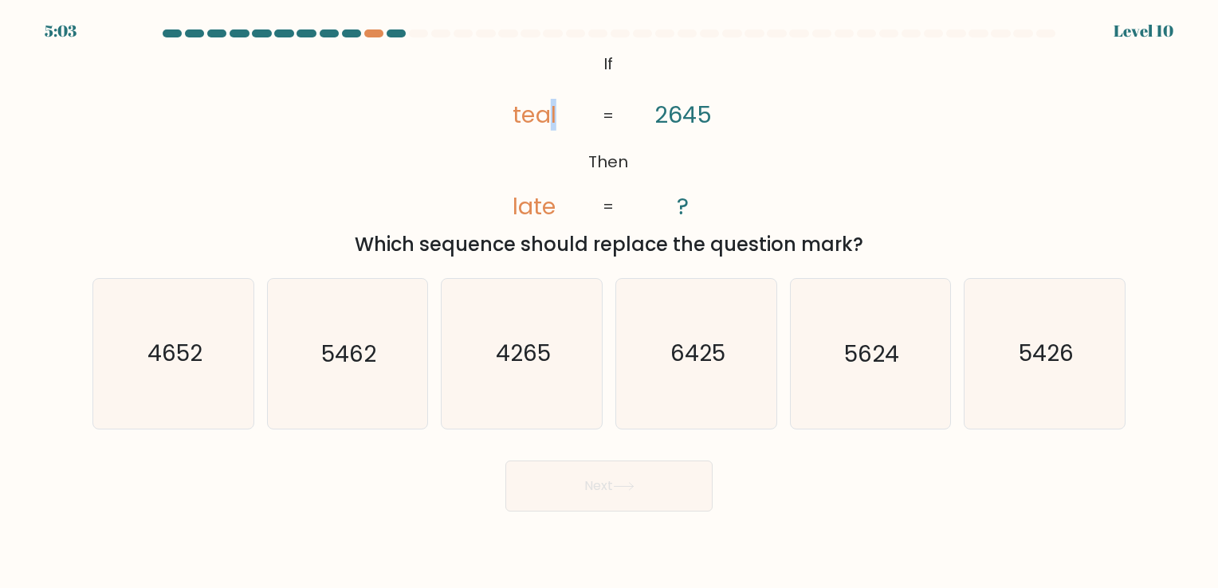
click at [545, 118] on icon "@import url('https://fonts.googleapis.com/css?family=Abril+Fatface:400,100,100i…" at bounding box center [609, 136] width 286 height 176
drag, startPoint x: 545, startPoint y: 118, endPoint x: 519, endPoint y: 120, distance: 26.4
click at [519, 120] on tspan "teal" at bounding box center [535, 115] width 44 height 32
click at [523, 119] on tspan "teal" at bounding box center [535, 115] width 44 height 32
click at [702, 123] on tspan "2645" at bounding box center [683, 115] width 57 height 32
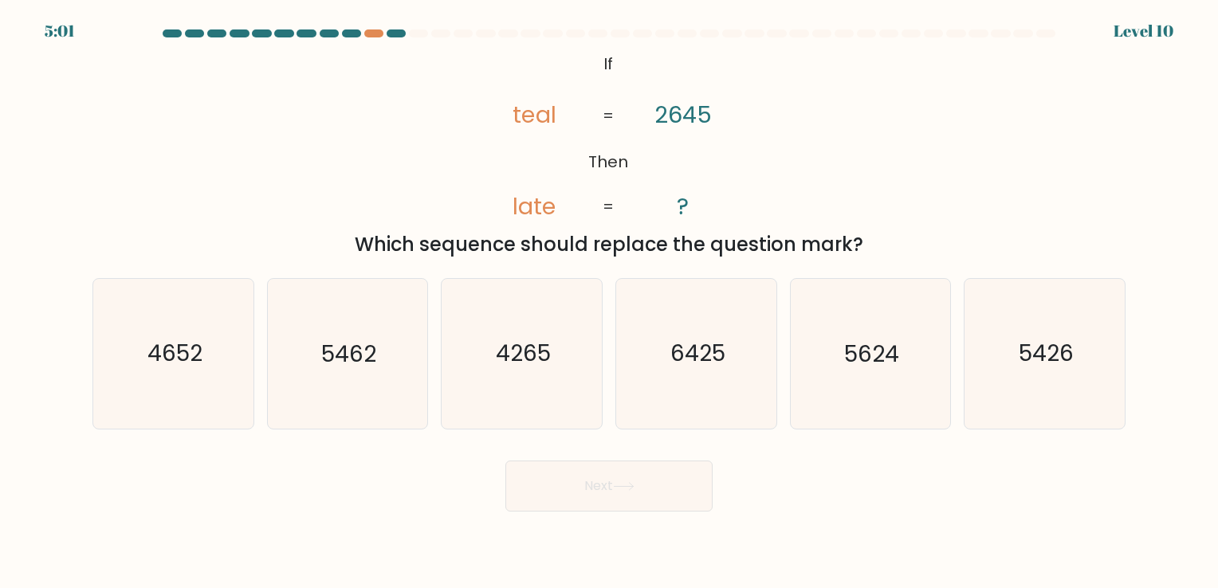
click at [698, 120] on tspan "2645" at bounding box center [683, 115] width 57 height 32
click at [663, 120] on tspan "2645" at bounding box center [683, 115] width 57 height 32
click at [383, 379] on icon "5462" at bounding box center [347, 353] width 149 height 149
click at [609, 302] on input "b. 5462" at bounding box center [609, 298] width 1 height 8
radio input "true"
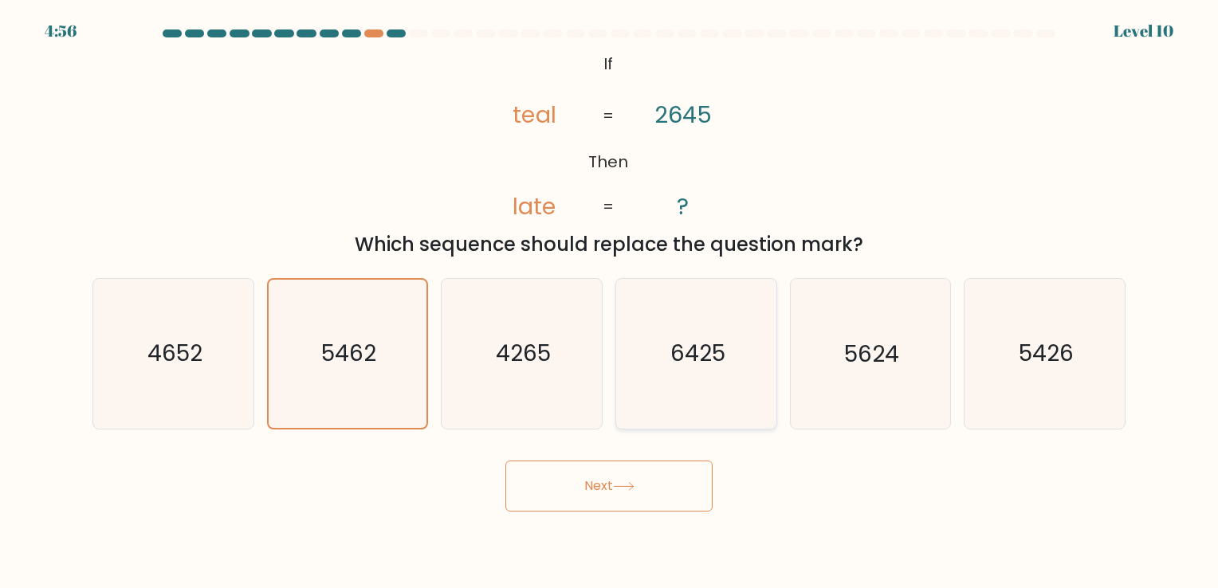
click at [716, 383] on icon "6425" at bounding box center [696, 353] width 149 height 149
click at [610, 302] on input "d. 6425" at bounding box center [609, 298] width 1 height 8
radio input "true"
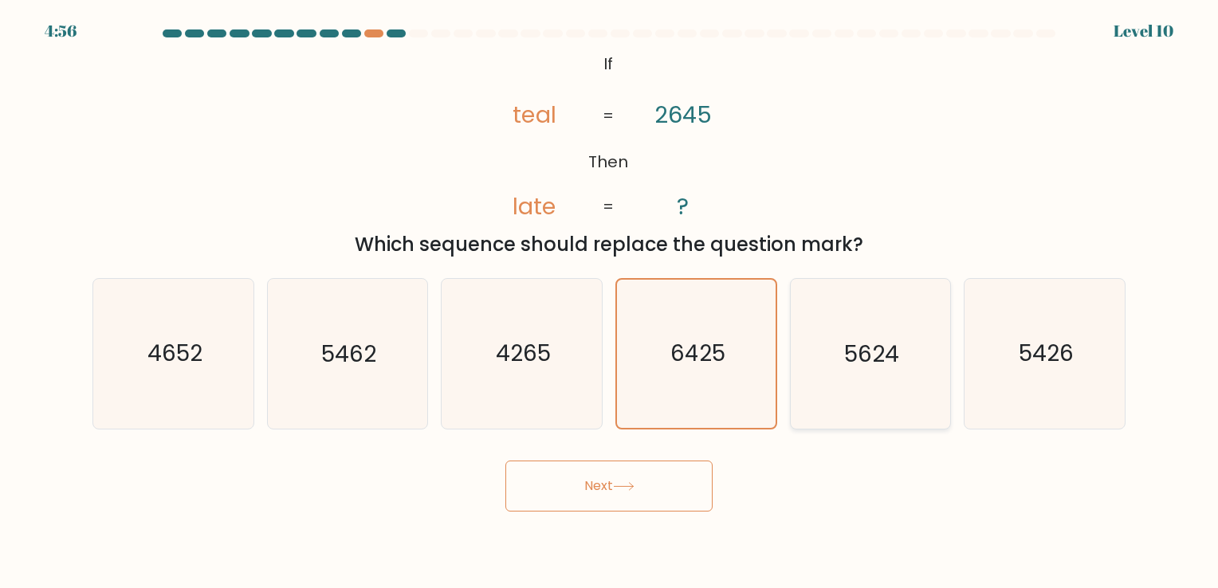
click at [839, 372] on icon "5624" at bounding box center [870, 353] width 149 height 149
click at [610, 302] on input "e. 5624" at bounding box center [609, 298] width 1 height 8
radio input "true"
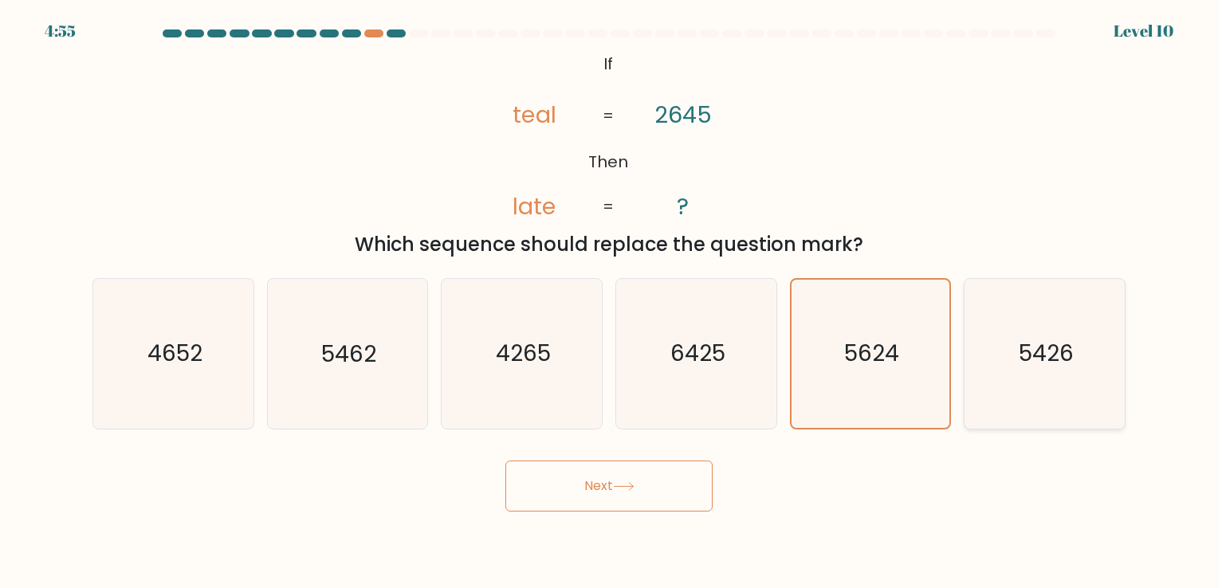
click at [1049, 387] on icon "5426" at bounding box center [1044, 353] width 149 height 149
click at [610, 302] on input "f. 5426" at bounding box center [609, 298] width 1 height 8
radio input "true"
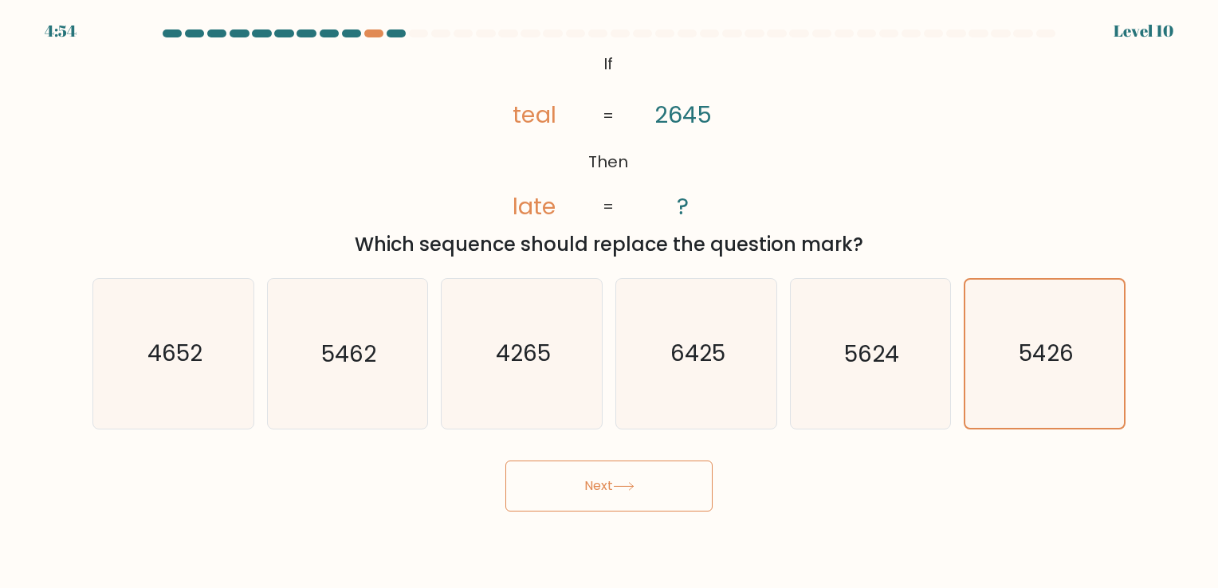
click at [645, 486] on button "Next" at bounding box center [608, 486] width 207 height 51
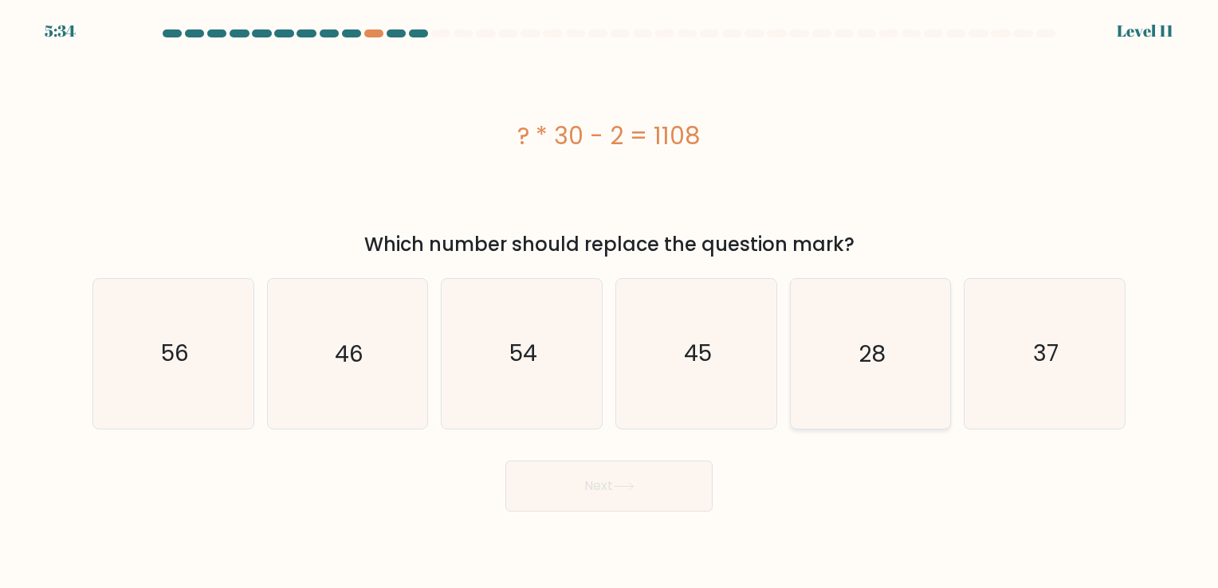
click at [870, 336] on icon "28" at bounding box center [870, 353] width 149 height 149
click at [610, 302] on input "e. 28" at bounding box center [609, 298] width 1 height 8
radio input "true"
click at [656, 466] on button "Next" at bounding box center [608, 486] width 207 height 51
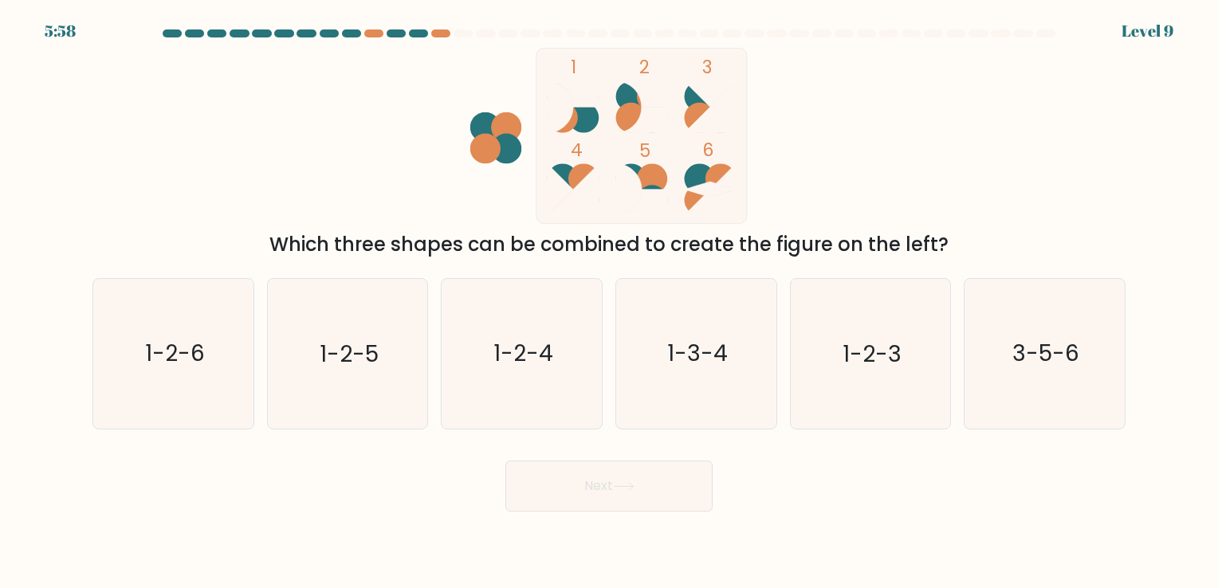
drag, startPoint x: 623, startPoint y: 211, endPoint x: 531, endPoint y: 202, distance: 93.0
click at [531, 202] on icon "1 2 3 4 5 6" at bounding box center [609, 136] width 429 height 176
click at [376, 381] on icon "1-2-5" at bounding box center [347, 353] width 149 height 149
click at [609, 302] on input "b. 1-2-5" at bounding box center [609, 298] width 1 height 8
radio input "true"
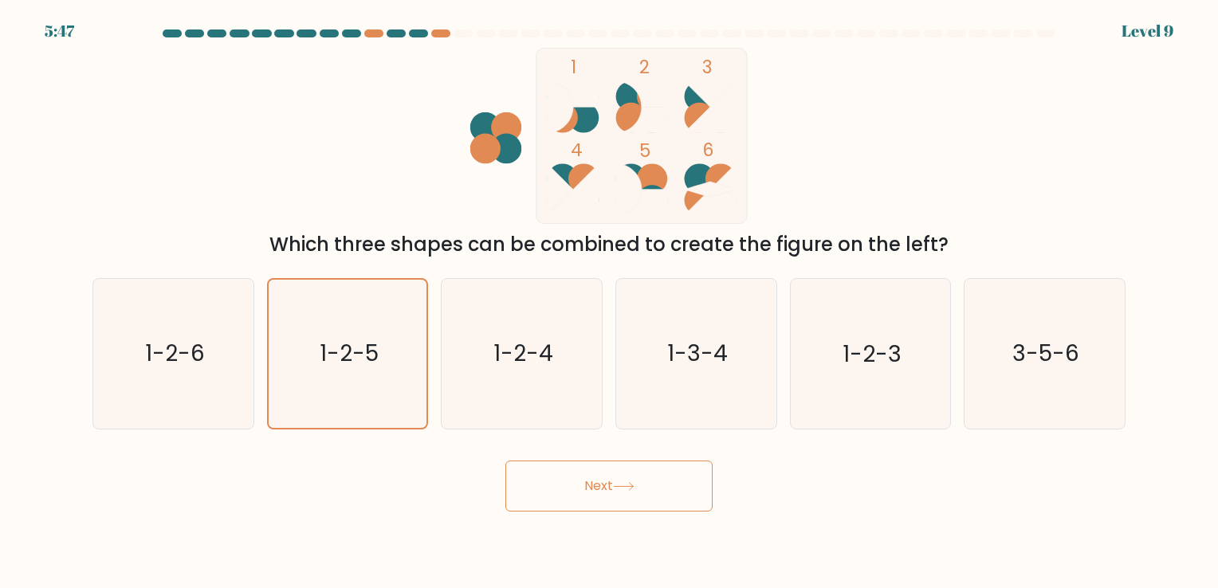
click at [579, 480] on button "Next" at bounding box center [608, 486] width 207 height 51
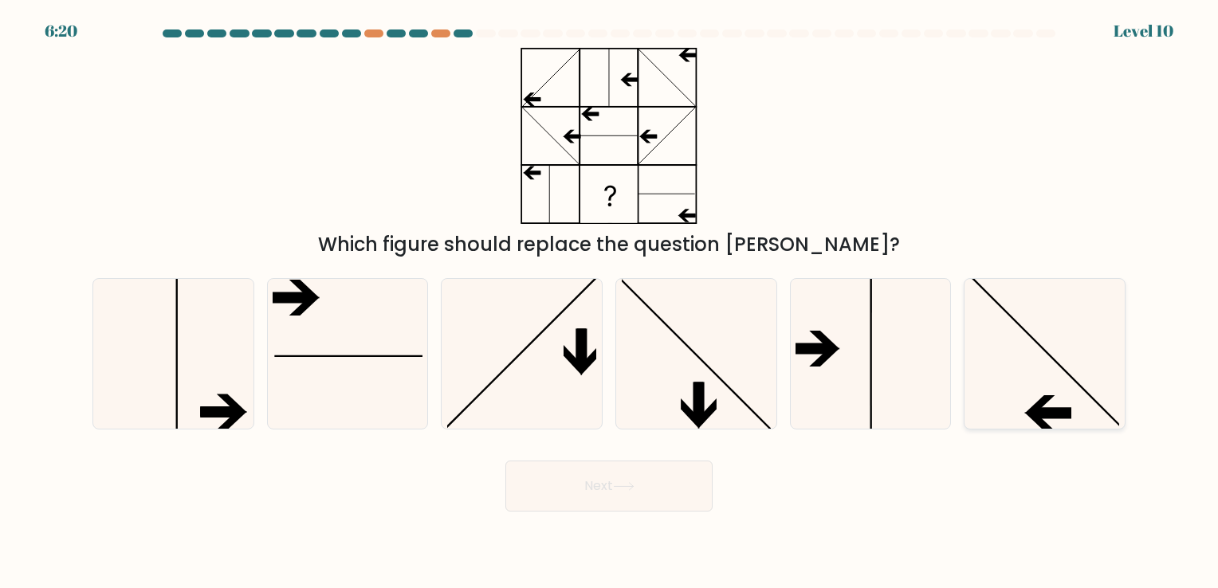
click at [1010, 372] on icon at bounding box center [1044, 353] width 149 height 149
click at [610, 302] on input "f." at bounding box center [609, 298] width 1 height 8
radio input "true"
click at [652, 478] on button "Next" at bounding box center [608, 486] width 207 height 51
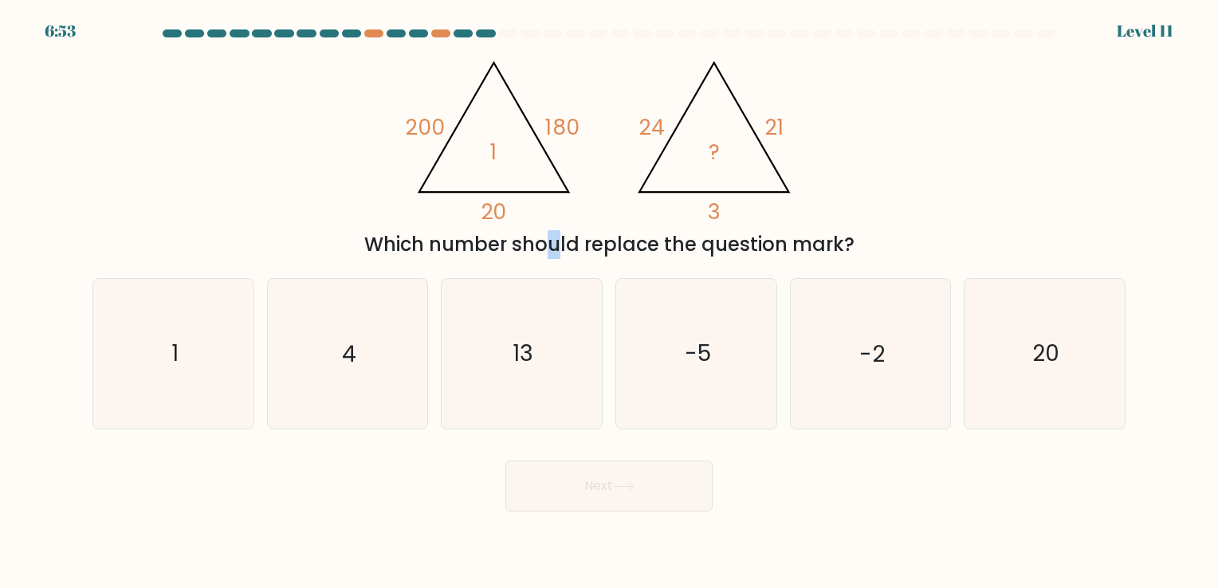
drag, startPoint x: 393, startPoint y: 251, endPoint x: 405, endPoint y: 250, distance: 12.0
click at [405, 250] on div "Which number should replace the question mark?" at bounding box center [609, 244] width 1014 height 29
drag, startPoint x: 405, startPoint y: 250, endPoint x: 359, endPoint y: 241, distance: 47.2
click at [359, 241] on div "Which number should replace the question mark?" at bounding box center [609, 244] width 1014 height 29
click at [374, 222] on div "@import url('https://fonts.googleapis.com/css?family=Abril+Fatface:400,100,100i…" at bounding box center [609, 153] width 1052 height 211
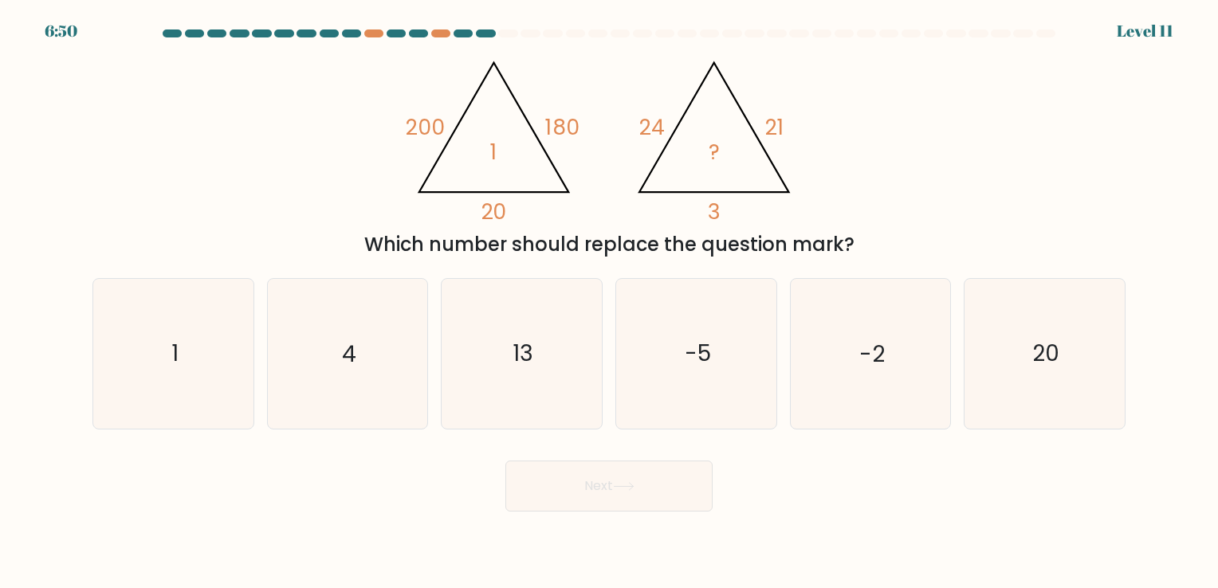
drag, startPoint x: 374, startPoint y: 222, endPoint x: 338, endPoint y: 225, distance: 36.0
click at [338, 225] on div "@import url('https://fonts.googleapis.com/css?family=Abril+Fatface:400,100,100i…" at bounding box center [609, 153] width 1052 height 211
click at [1017, 382] on icon "20" at bounding box center [1044, 353] width 149 height 149
click at [610, 302] on input "f. 20" at bounding box center [609, 298] width 1 height 8
radio input "true"
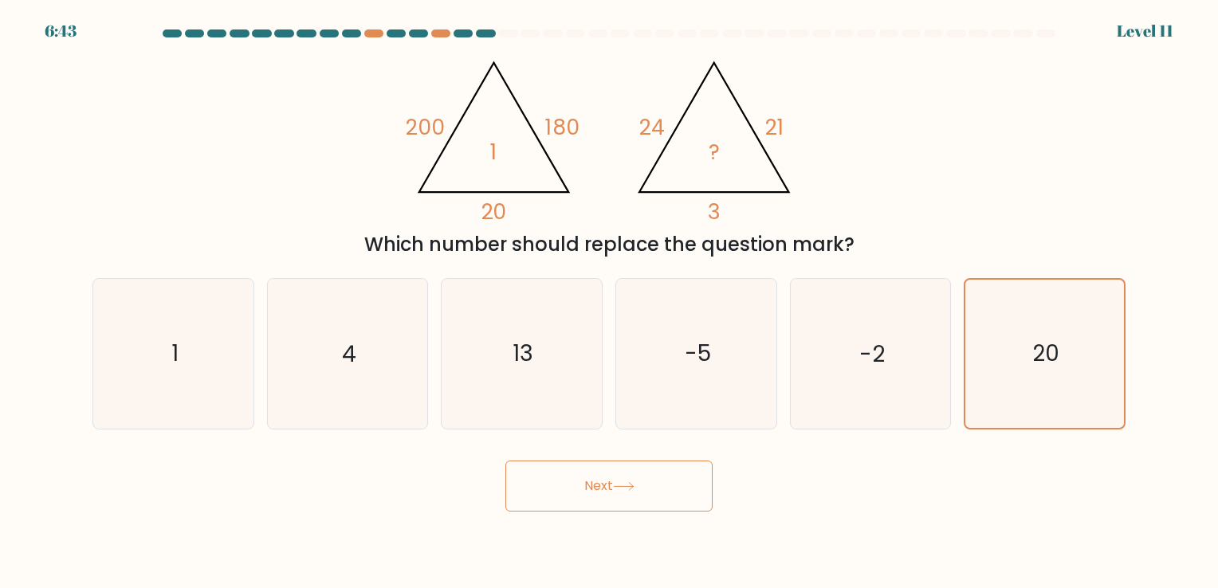
drag, startPoint x: 740, startPoint y: 468, endPoint x: 701, endPoint y: 473, distance: 39.4
click at [740, 468] on div "Next" at bounding box center [609, 480] width 1052 height 63
click at [686, 474] on button "Next" at bounding box center [608, 486] width 207 height 51
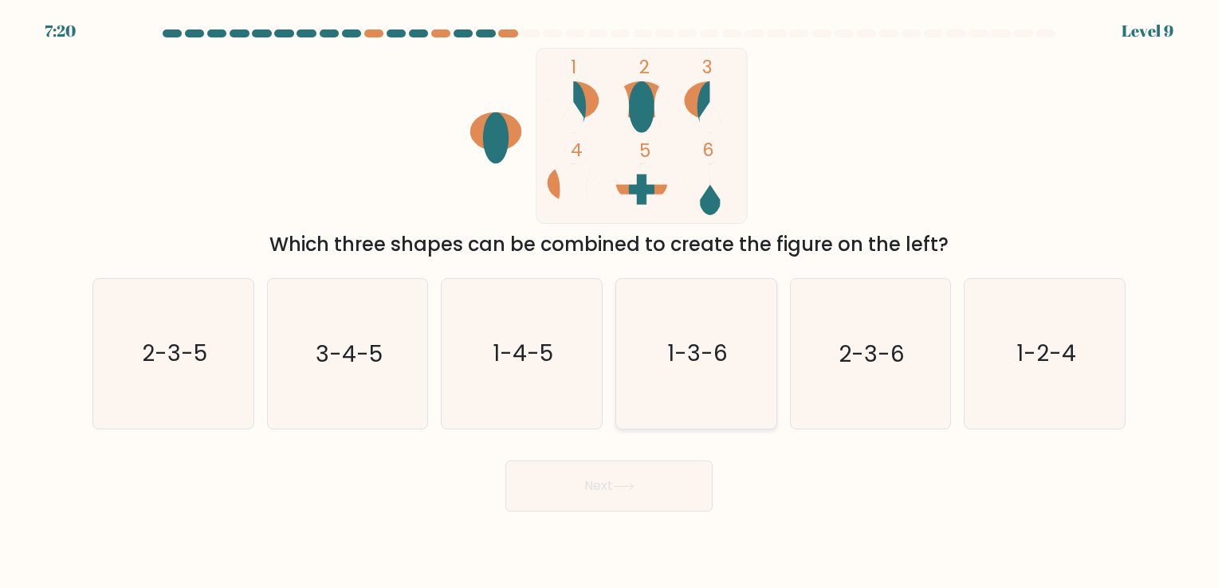
click at [697, 388] on icon "1-3-6" at bounding box center [696, 353] width 149 height 149
click at [610, 302] on input "d. 1-3-6" at bounding box center [609, 298] width 1 height 8
radio input "true"
click at [645, 467] on button "Next" at bounding box center [608, 486] width 207 height 51
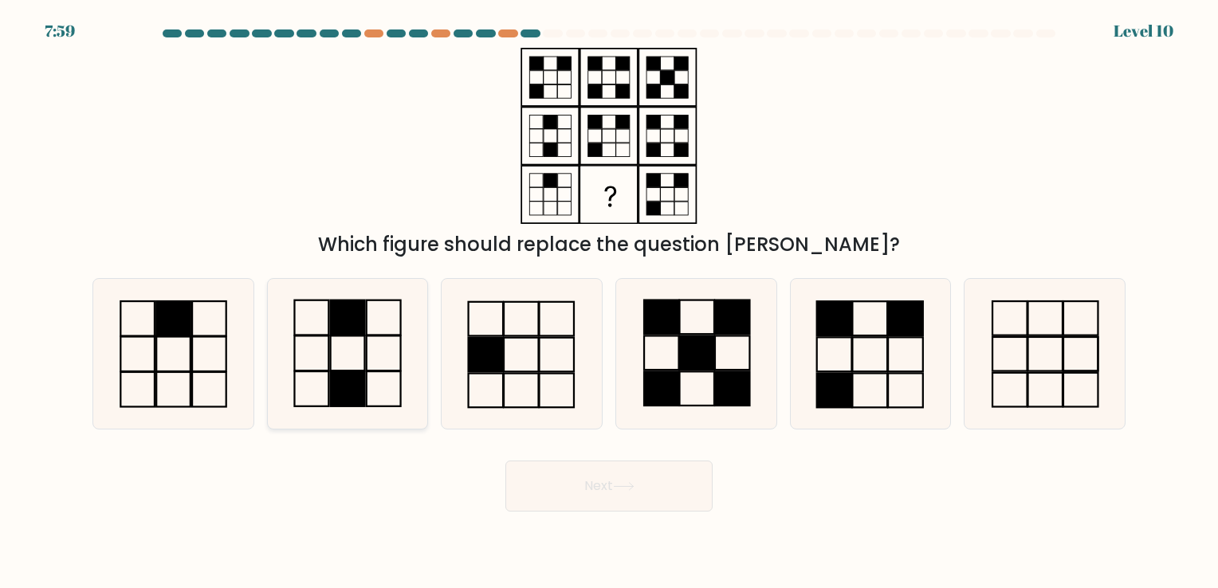
click at [418, 398] on icon at bounding box center [347, 353] width 149 height 149
click at [609, 302] on input "b." at bounding box center [609, 298] width 1 height 8
radio input "true"
click at [600, 478] on button "Next" at bounding box center [608, 486] width 207 height 51
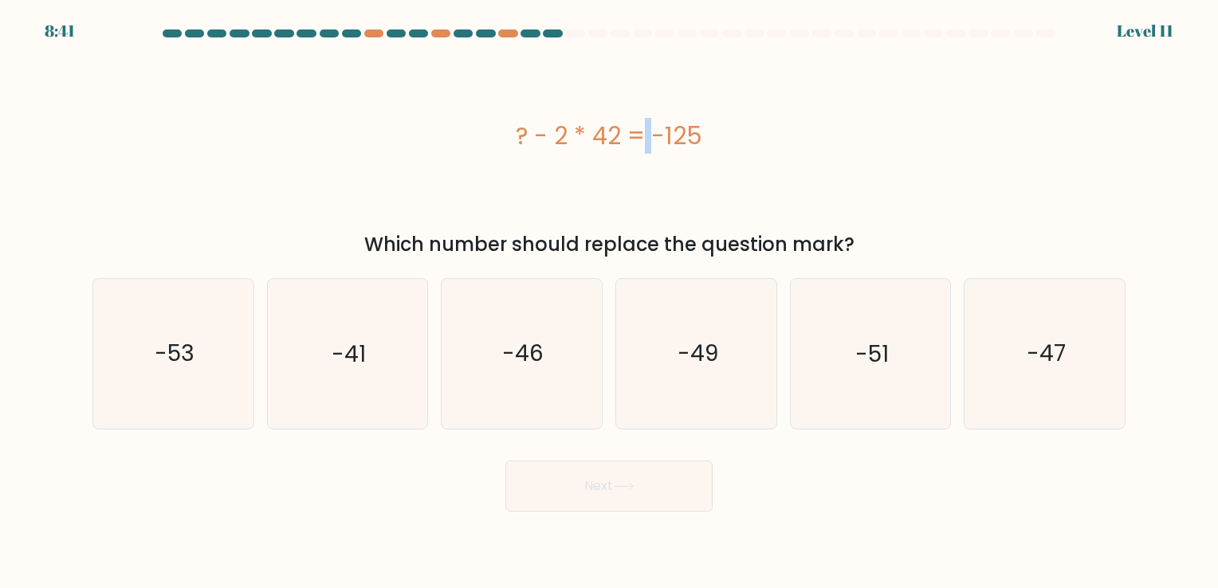
drag, startPoint x: 549, startPoint y: 151, endPoint x: 559, endPoint y: 151, distance: 10.4
click at [559, 151] on div "? - 2 * 42 = -125" at bounding box center [608, 136] width 1033 height 36
click at [571, 161] on div "? - 2 * 42 = -125" at bounding box center [608, 136] width 1033 height 176
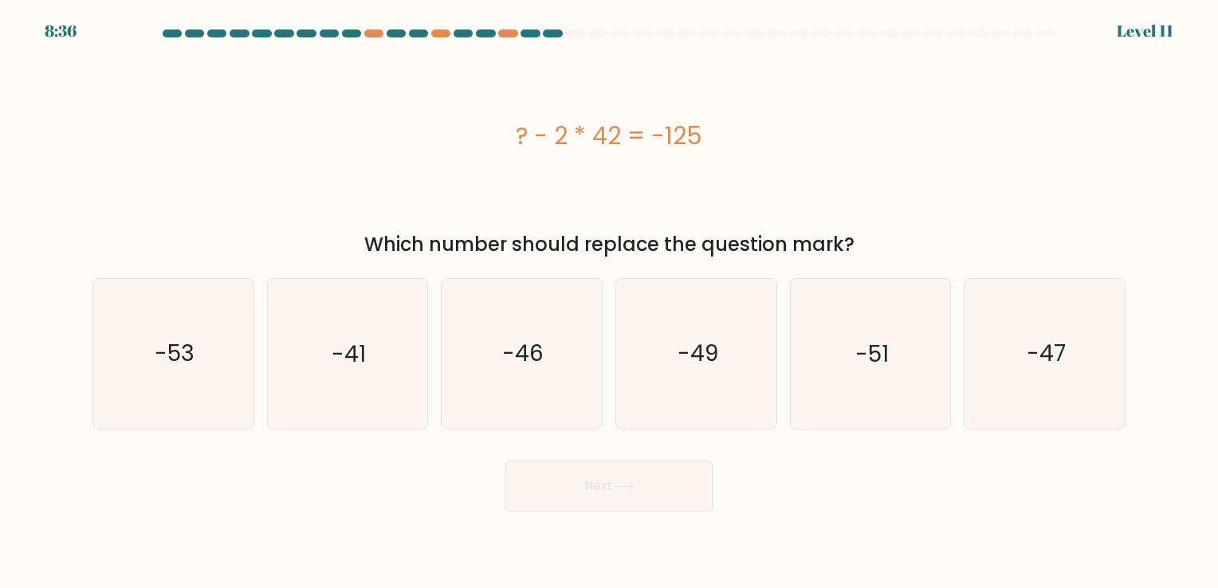
drag, startPoint x: 571, startPoint y: 161, endPoint x: 532, endPoint y: 155, distance: 39.5
click at [532, 155] on div "? - 2 * 42 = -125" at bounding box center [608, 136] width 1033 height 176
drag, startPoint x: 530, startPoint y: 159, endPoint x: 475, endPoint y: 161, distance: 55.0
click at [475, 161] on div "? - 2 * 42 = -125" at bounding box center [608, 136] width 1033 height 176
click at [533, 158] on div "? - 2 * 42 = -125" at bounding box center [608, 136] width 1033 height 176
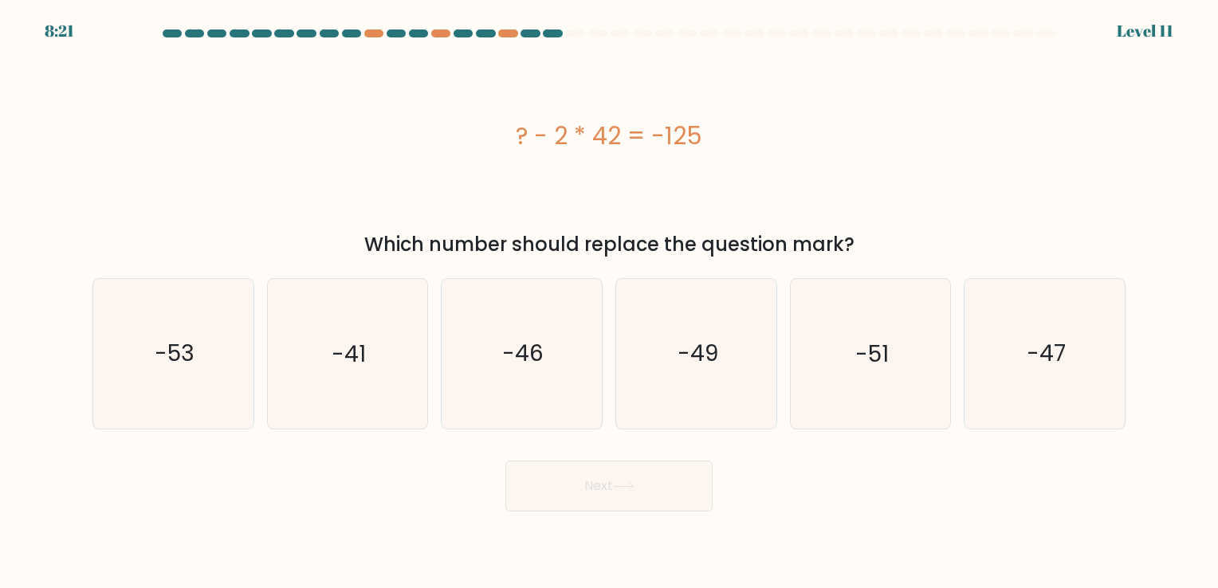
drag, startPoint x: 529, startPoint y: 164, endPoint x: 494, endPoint y: 164, distance: 35.9
click at [494, 164] on div "? - 2 * 42 = -125" at bounding box center [608, 136] width 1033 height 176
click at [600, 144] on div "? - 2 * 42 = -125" at bounding box center [608, 136] width 1033 height 36
drag, startPoint x: 600, startPoint y: 144, endPoint x: 609, endPoint y: 144, distance: 8.8
click at [609, 144] on div "? - 2 * 42 = -125" at bounding box center [608, 136] width 1033 height 36
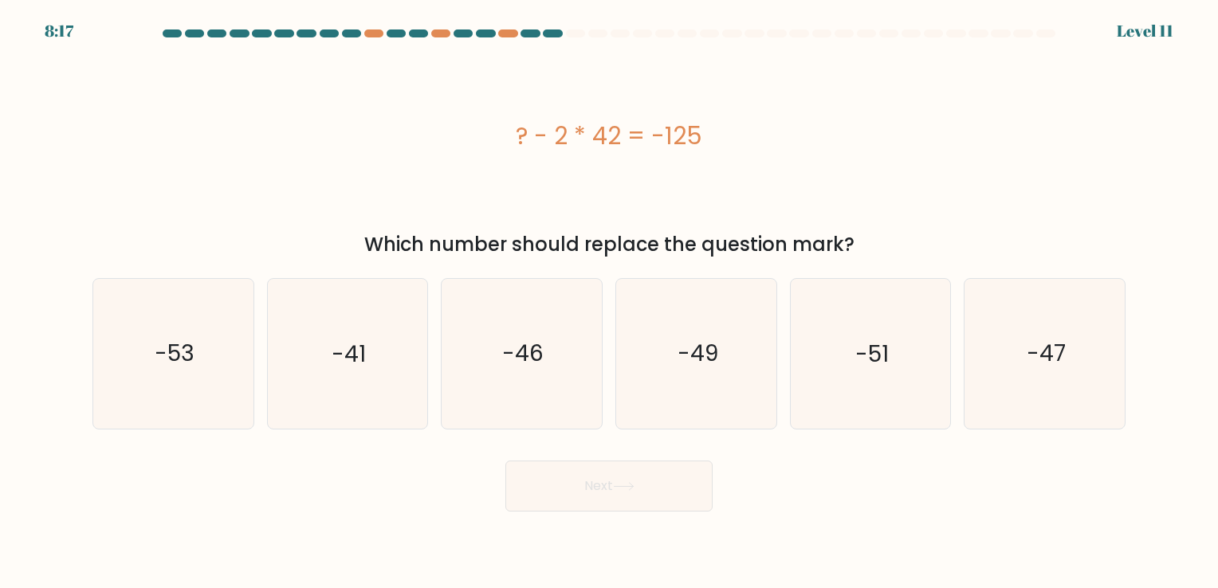
drag, startPoint x: 606, startPoint y: 147, endPoint x: 616, endPoint y: 147, distance: 10.4
click at [616, 147] on div "? - 2 * 42 = -125" at bounding box center [608, 136] width 1033 height 36
drag, startPoint x: 616, startPoint y: 147, endPoint x: 607, endPoint y: 167, distance: 22.1
click at [607, 167] on div "? - 2 * 42 = -125" at bounding box center [608, 136] width 1033 height 176
click at [560, 147] on div "? - 2 * 42 = -125" at bounding box center [608, 136] width 1033 height 36
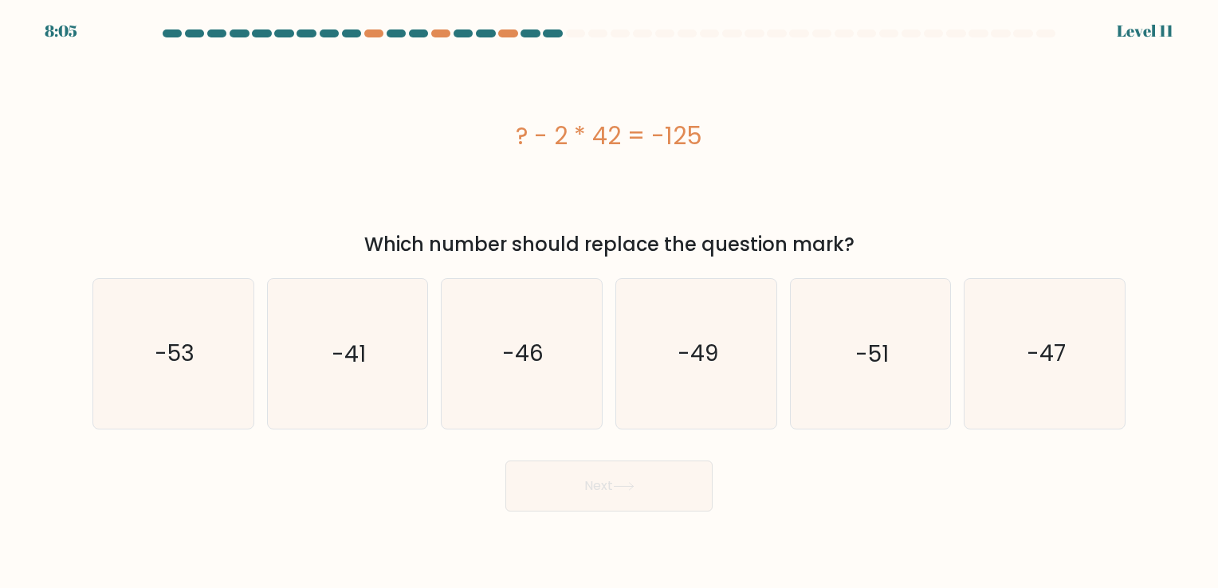
click at [601, 140] on div "? - 2 * 42 = -125" at bounding box center [608, 136] width 1033 height 36
click at [612, 142] on div "? - 2 * 42 = -125" at bounding box center [608, 136] width 1033 height 36
click at [594, 143] on div "? - 2 * 42 = -125" at bounding box center [608, 136] width 1033 height 36
click at [611, 145] on div "? - 2 * 42 = -125" at bounding box center [608, 136] width 1033 height 36
drag, startPoint x: 175, startPoint y: 323, endPoint x: 240, endPoint y: 336, distance: 66.8
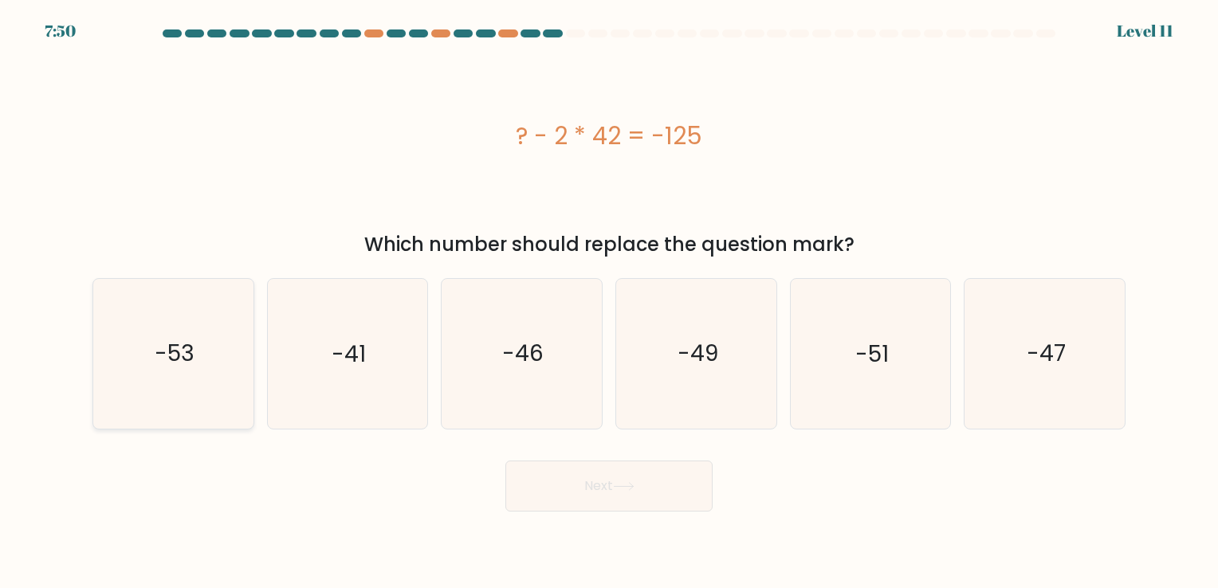
click at [176, 322] on icon "-53" at bounding box center [173, 353] width 149 height 149
click at [609, 302] on input "a. -53" at bounding box center [609, 298] width 1 height 8
radio input "true"
click at [561, 486] on button "Next" at bounding box center [608, 486] width 207 height 51
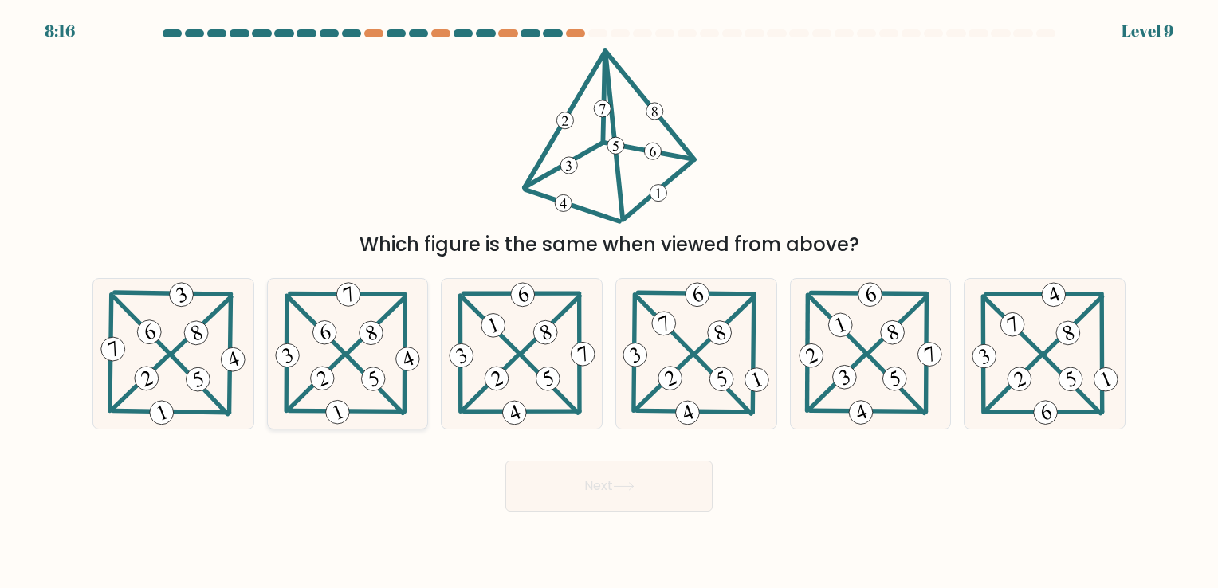
click at [406, 384] on 203 at bounding box center [405, 355] width 1 height 116
click at [609, 302] on input "b." at bounding box center [609, 298] width 1 height 8
radio input "true"
click at [407, 384] on icon at bounding box center [348, 353] width 151 height 147
click at [609, 302] on input "b." at bounding box center [609, 298] width 1 height 8
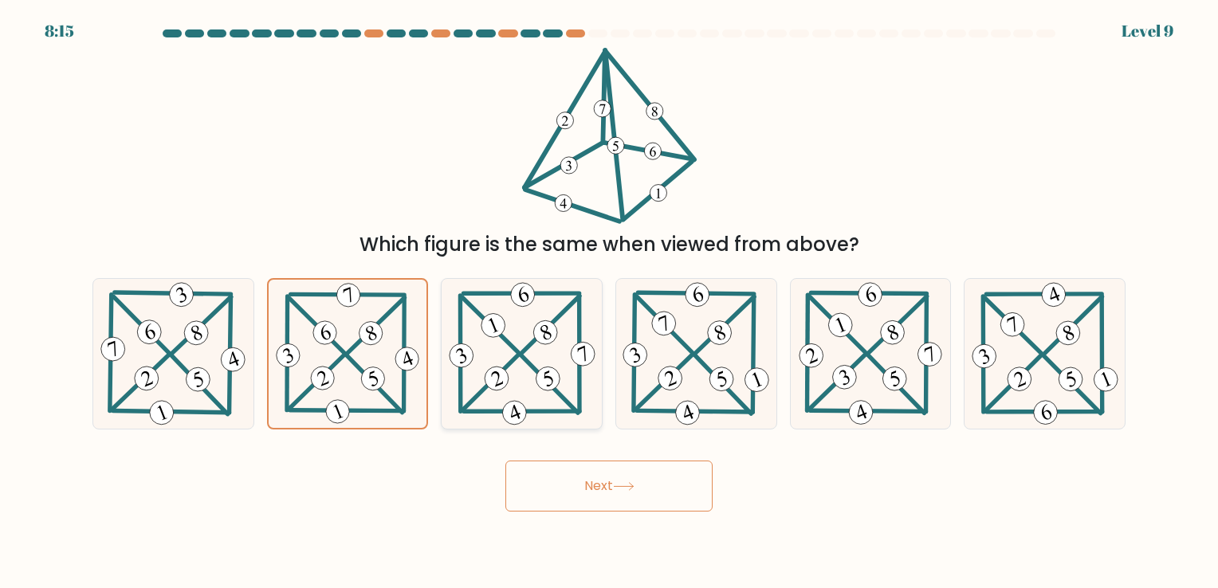
drag, startPoint x: 407, startPoint y: 384, endPoint x: 590, endPoint y: 408, distance: 184.9
click at [590, 408] on icon at bounding box center [522, 353] width 153 height 149
click at [609, 302] on input "c." at bounding box center [609, 298] width 1 height 8
radio input "true"
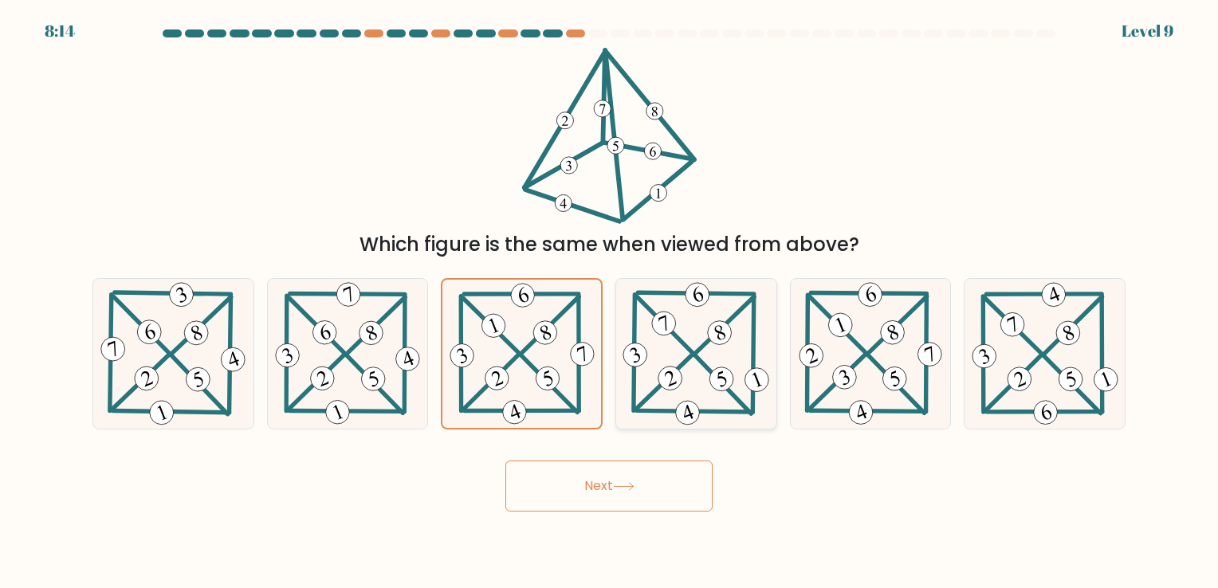
click at [659, 418] on icon at bounding box center [695, 353] width 153 height 149
click at [610, 302] on input "d." at bounding box center [609, 298] width 1 height 8
radio input "true"
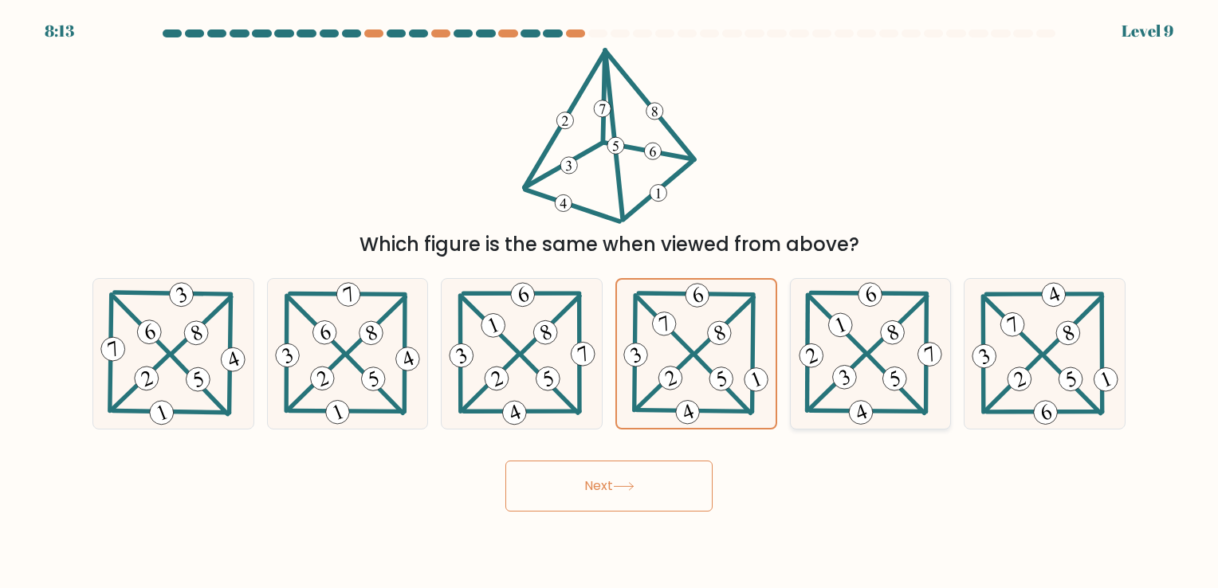
click at [823, 395] on 652 at bounding box center [837, 382] width 56 height 55
click at [610, 302] on input "e." at bounding box center [609, 298] width 1 height 8
radio input "true"
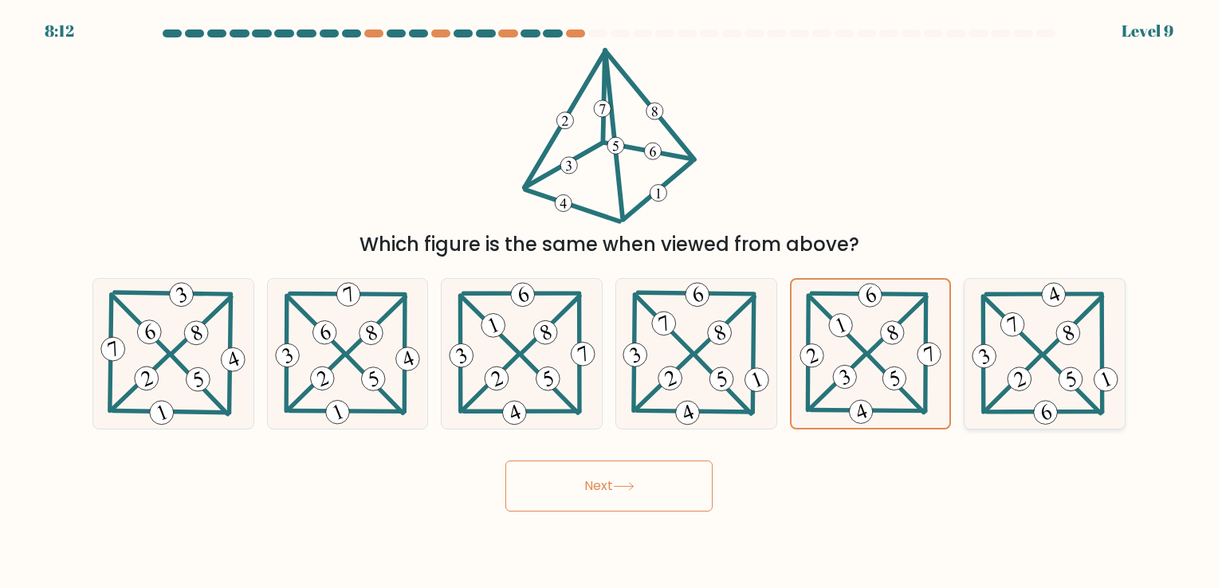
click at [1008, 399] on icon at bounding box center [1045, 353] width 153 height 149
click at [610, 302] on input "f." at bounding box center [609, 298] width 1 height 8
radio input "true"
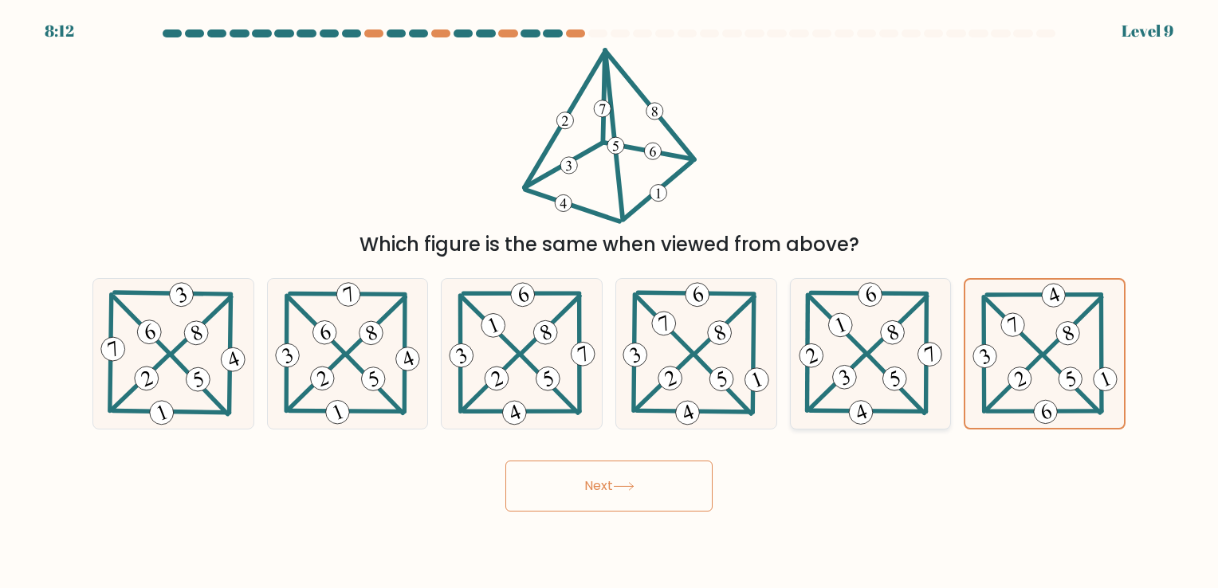
click at [890, 399] on icon at bounding box center [871, 353] width 150 height 149
click at [610, 302] on input "e." at bounding box center [609, 298] width 1 height 8
radio input "true"
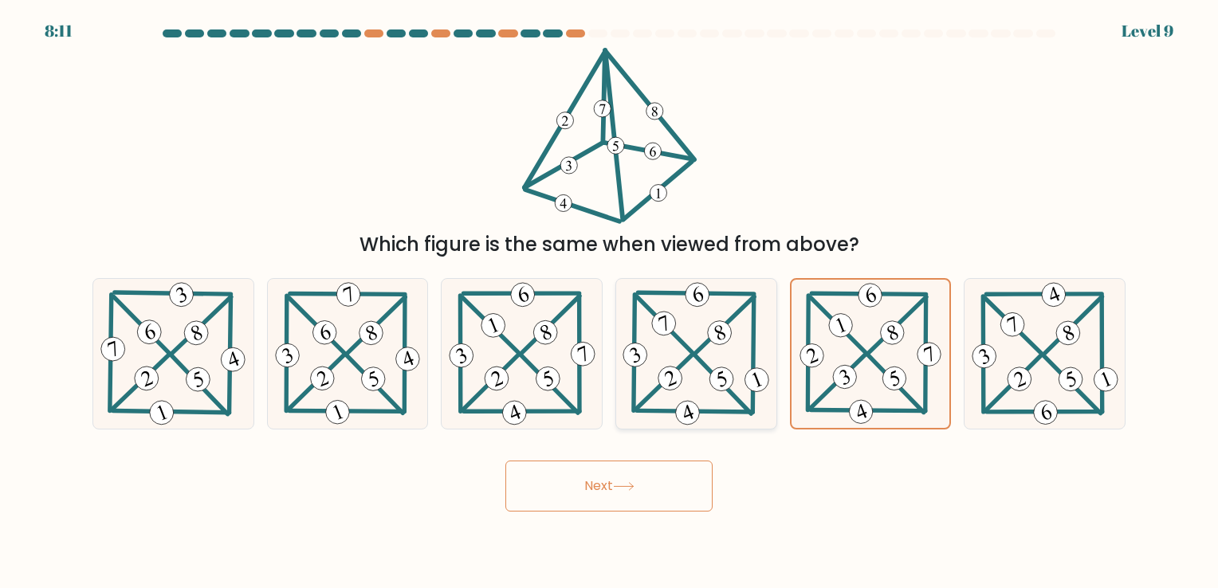
click at [748, 395] on icon at bounding box center [695, 353] width 153 height 149
click at [610, 302] on input "d." at bounding box center [609, 298] width 1 height 8
radio input "true"
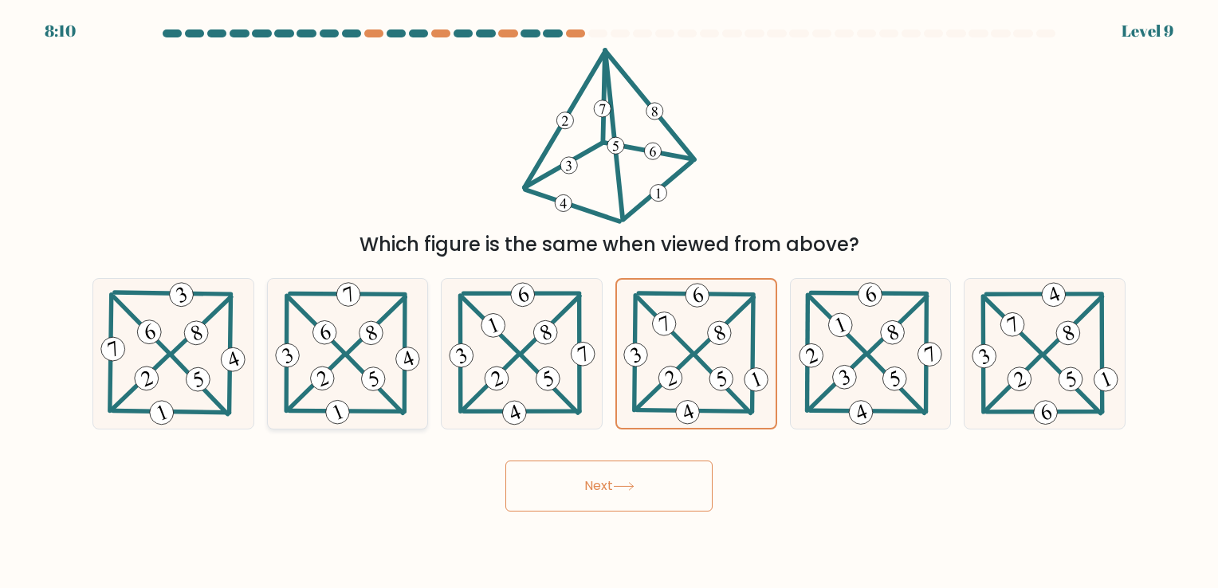
click at [349, 368] on icon at bounding box center [348, 353] width 152 height 149
click at [609, 302] on input "b." at bounding box center [609, 298] width 1 height 8
radio input "true"
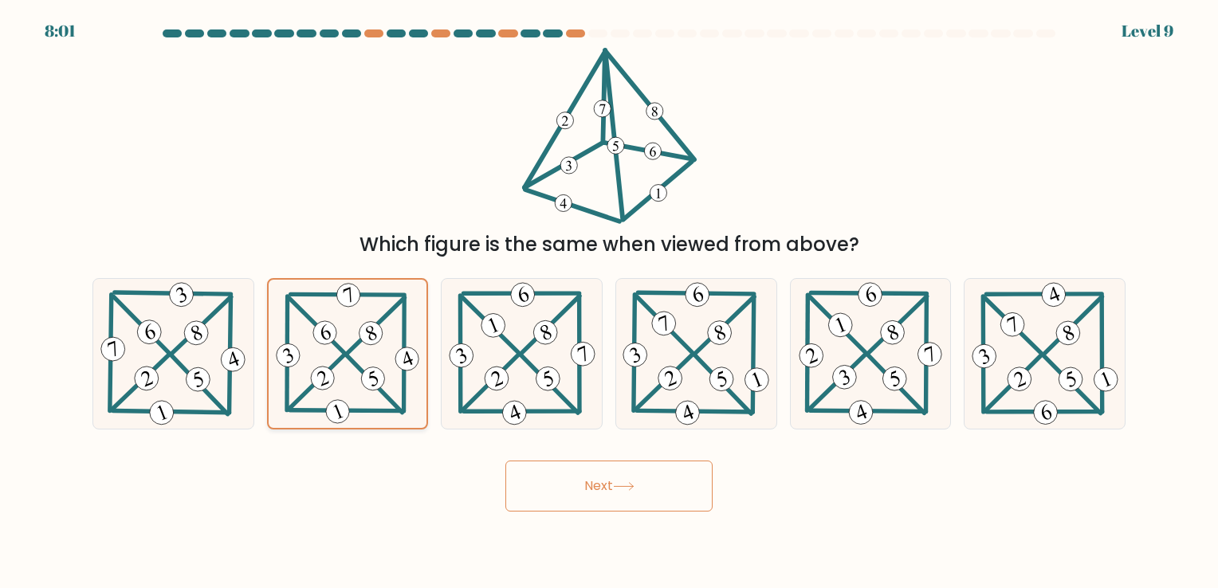
click at [392, 380] on icon at bounding box center [348, 353] width 151 height 147
click at [609, 302] on input "b." at bounding box center [609, 298] width 1 height 8
click at [633, 469] on button "Next" at bounding box center [608, 486] width 207 height 51
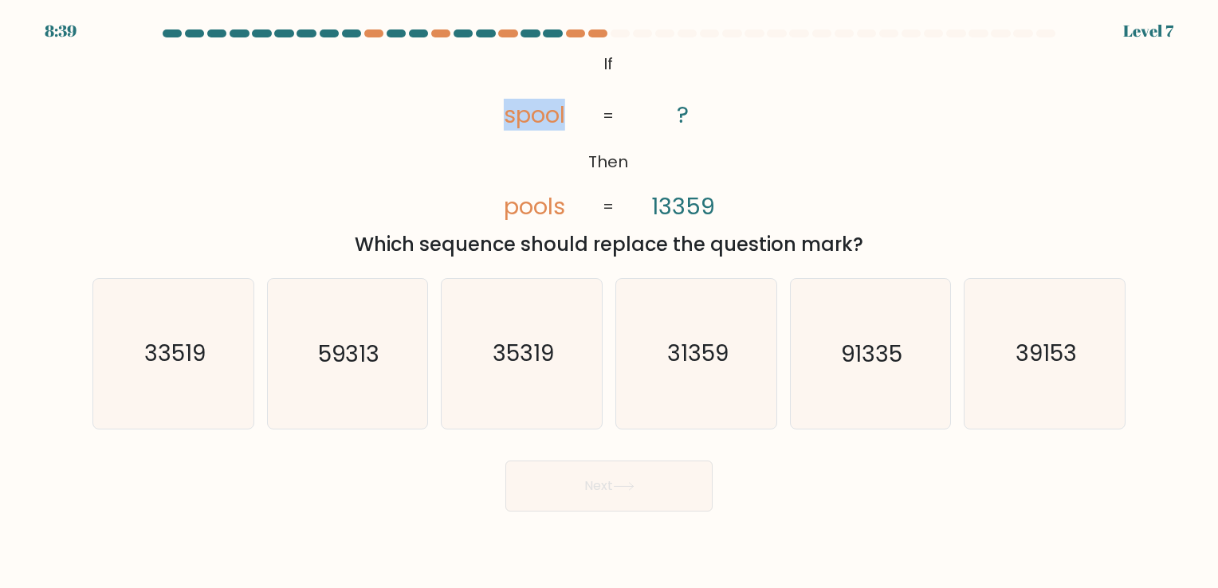
drag, startPoint x: 507, startPoint y: 120, endPoint x: 573, endPoint y: 125, distance: 66.4
click at [573, 125] on icon "@import url('https://fonts.googleapis.com/css?family=Abril+Fatface:400,100,100i…" at bounding box center [609, 136] width 286 height 176
click at [564, 125] on tspan "spool" at bounding box center [534, 115] width 61 height 32
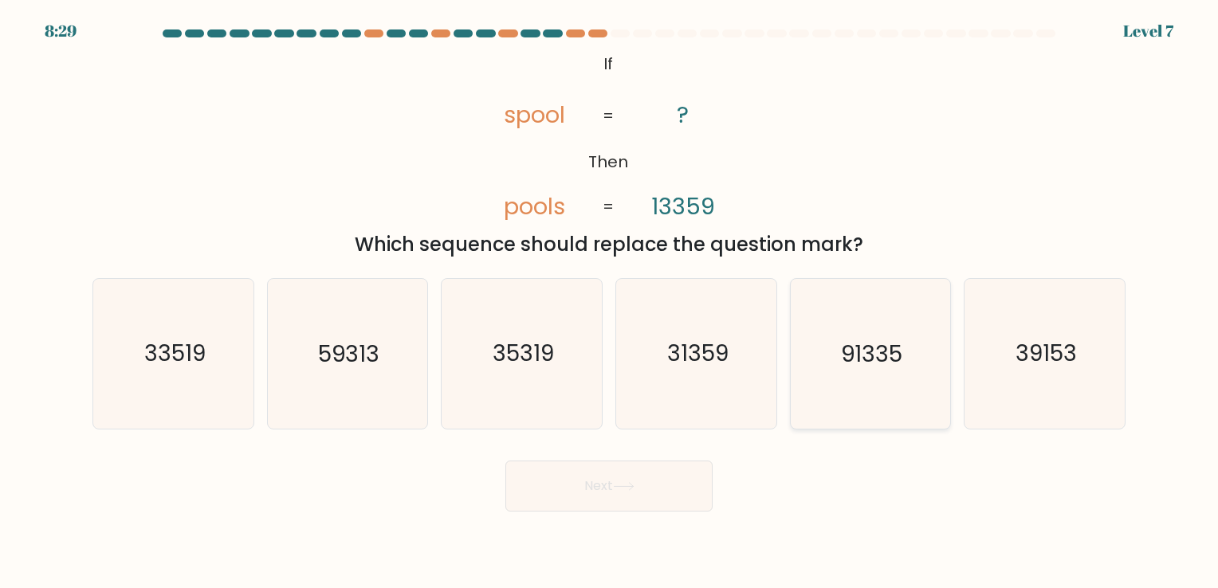
click at [858, 328] on icon "91335" at bounding box center [870, 353] width 149 height 149
click at [610, 302] on input "e. 91335" at bounding box center [609, 298] width 1 height 8
radio input "true"
click at [600, 464] on button "Next" at bounding box center [608, 486] width 207 height 51
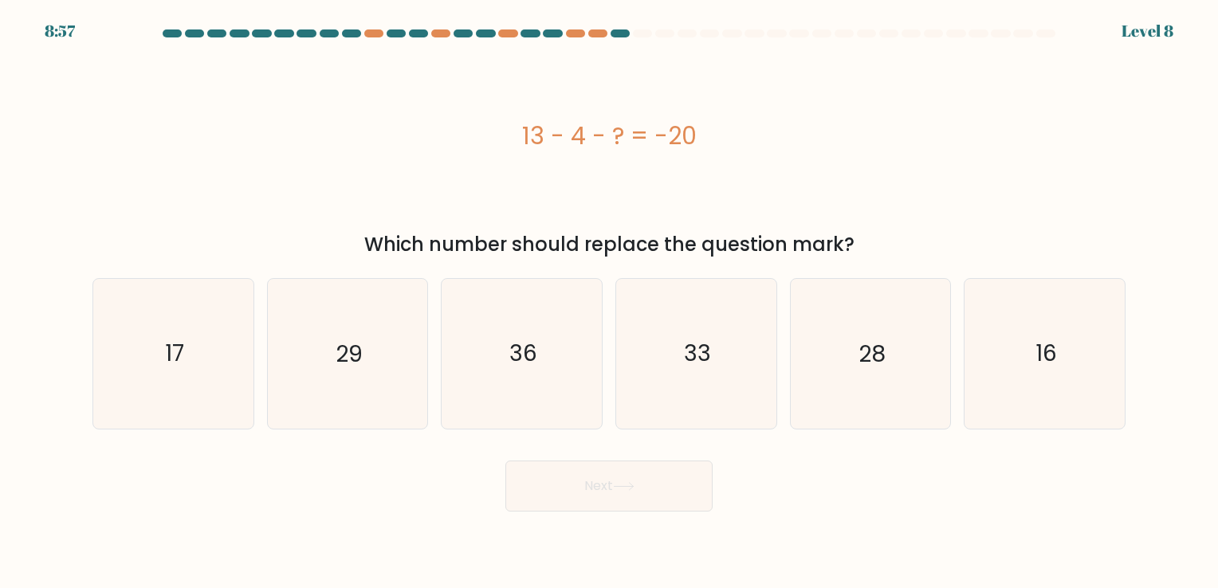
drag, startPoint x: 526, startPoint y: 183, endPoint x: 516, endPoint y: 187, distance: 10.8
click at [516, 187] on div "13 - 4 - ? = -20" at bounding box center [608, 136] width 1033 height 176
click at [750, 481] on div "Next" at bounding box center [609, 480] width 1052 height 63
drag, startPoint x: 750, startPoint y: 481, endPoint x: 381, endPoint y: 336, distance: 396.3
click at [381, 336] on icon "29" at bounding box center [347, 353] width 149 height 149
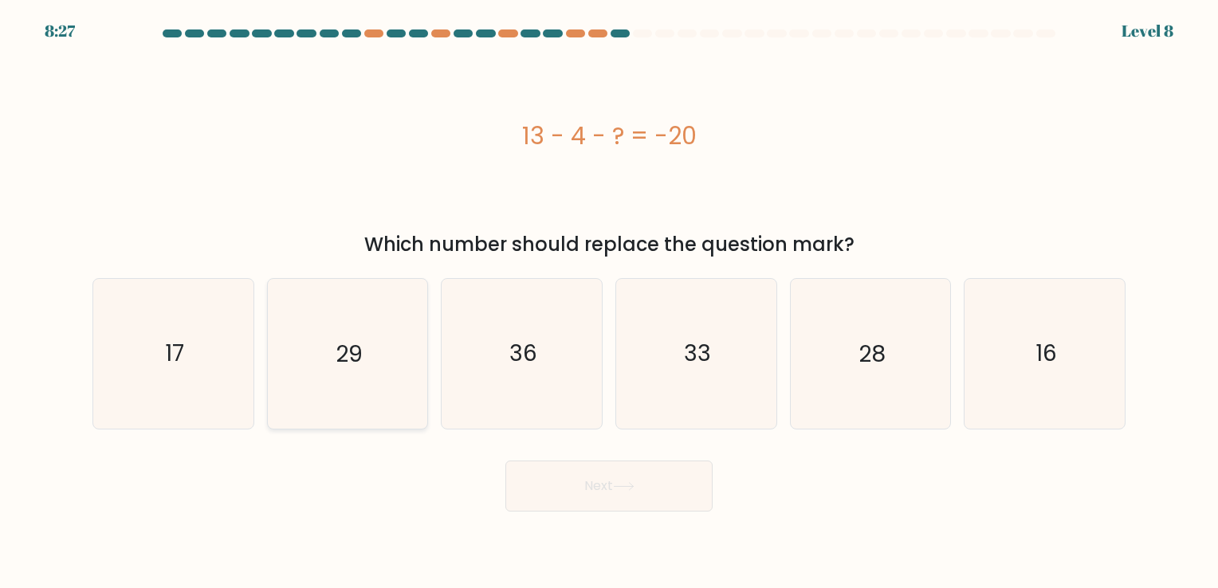
click at [609, 302] on input "b. 29" at bounding box center [609, 298] width 1 height 8
radio input "true"
click at [514, 448] on form "a." at bounding box center [609, 270] width 1218 height 482
drag, startPoint x: 560, startPoint y: 462, endPoint x: 571, endPoint y: 466, distance: 11.6
click at [568, 464] on button "Next" at bounding box center [608, 486] width 207 height 51
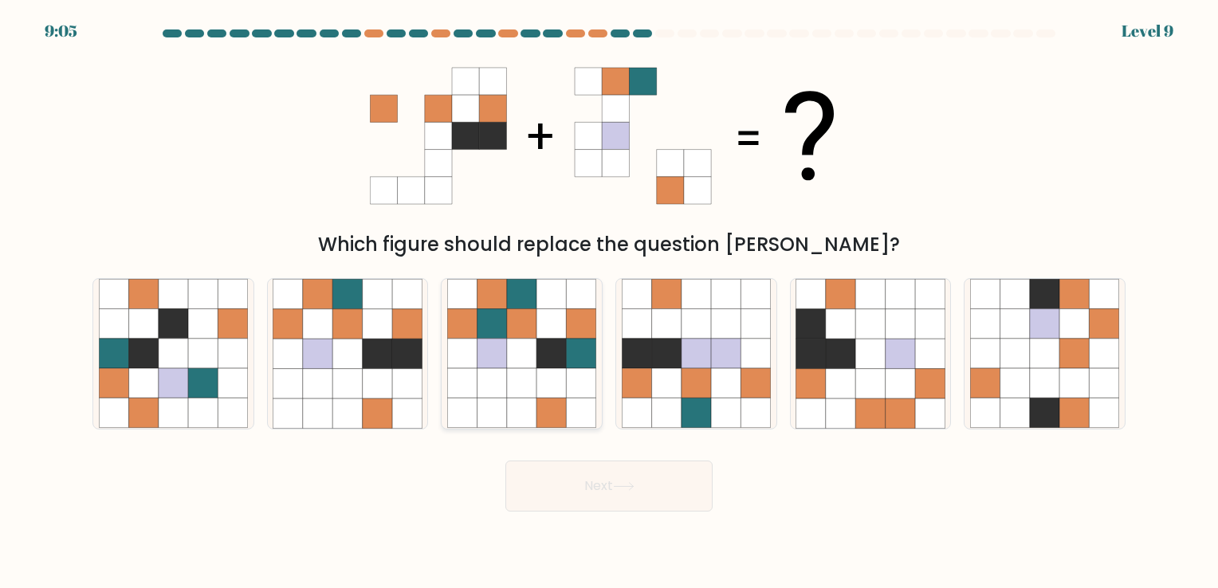
drag, startPoint x: 484, startPoint y: 321, endPoint x: 452, endPoint y: 330, distance: 33.1
click at [452, 330] on icon at bounding box center [461, 323] width 29 height 29
click at [609, 302] on input "c." at bounding box center [609, 298] width 1 height 8
radio input "true"
click at [383, 341] on icon at bounding box center [377, 353] width 29 height 29
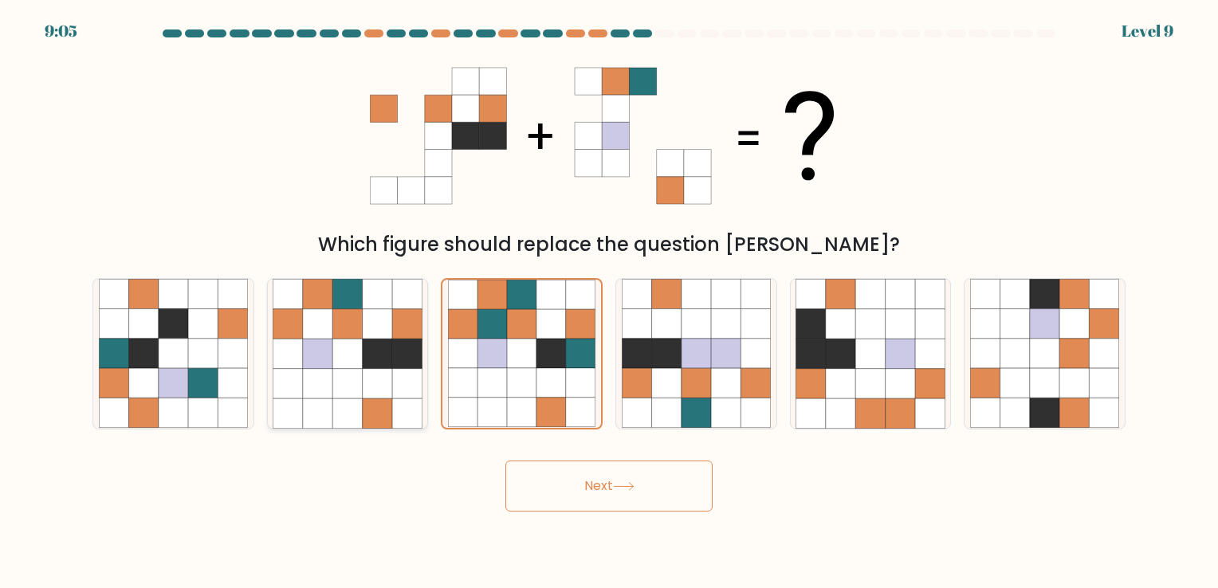
click at [609, 302] on input "b." at bounding box center [609, 298] width 1 height 8
radio input "true"
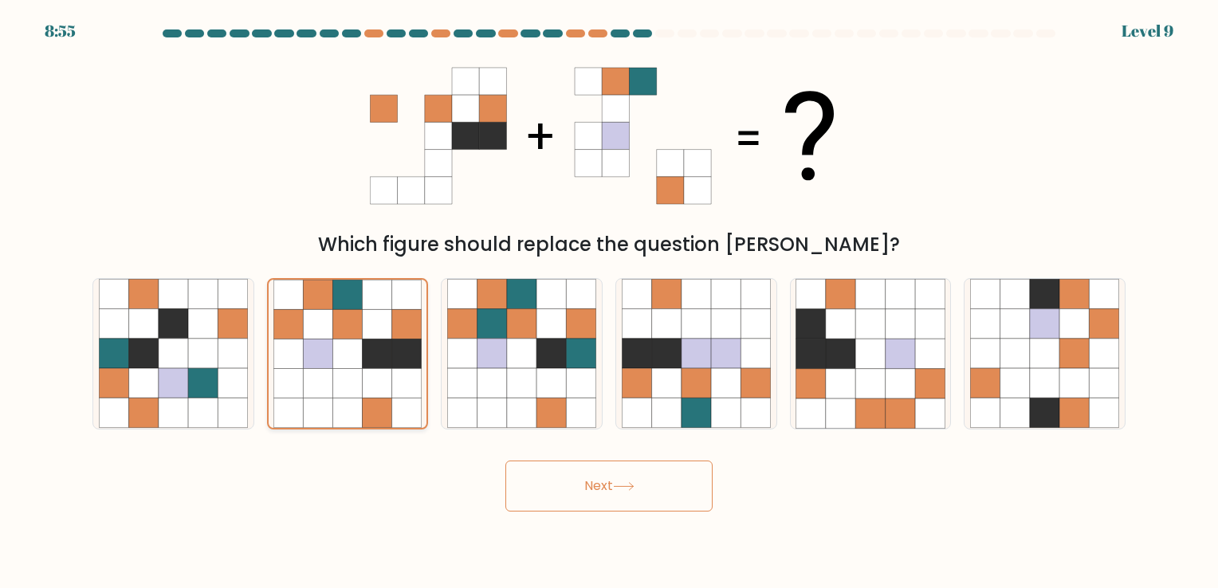
drag, startPoint x: 383, startPoint y: 341, endPoint x: 373, endPoint y: 348, distance: 12.2
click at [373, 348] on icon at bounding box center [376, 354] width 29 height 29
click at [609, 302] on input "b." at bounding box center [609, 298] width 1 height 8
click at [373, 348] on icon at bounding box center [376, 354] width 29 height 29
click at [609, 302] on input "b." at bounding box center [609, 298] width 1 height 8
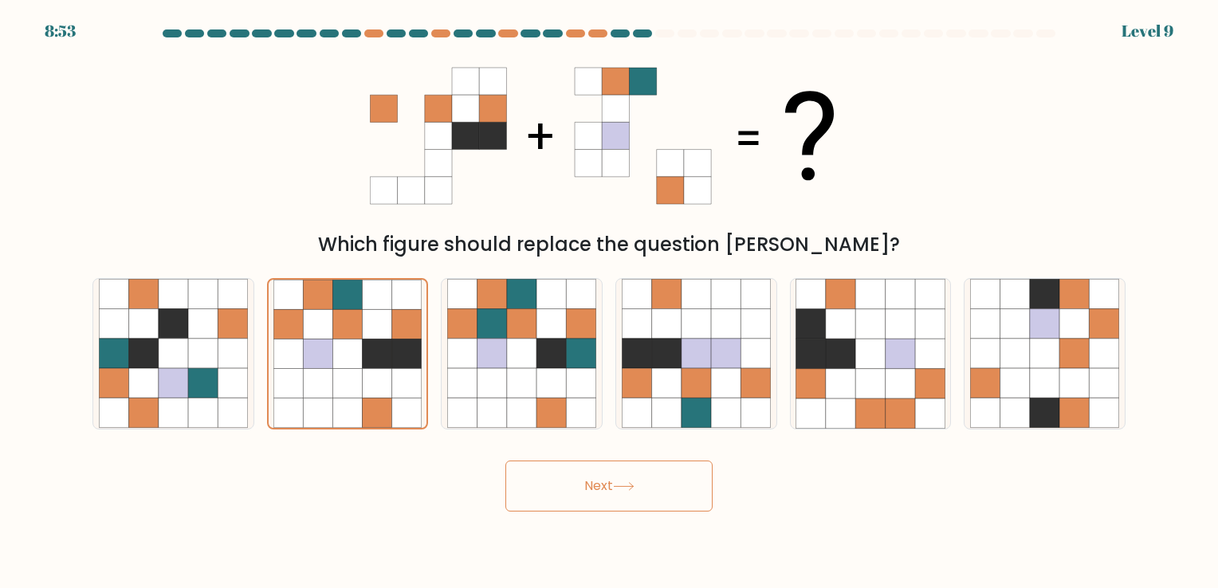
click at [576, 468] on button "Next" at bounding box center [608, 486] width 207 height 51
click at [420, 412] on icon at bounding box center [405, 413] width 29 height 29
click at [609, 302] on input "b." at bounding box center [609, 298] width 1 height 8
click at [619, 496] on button "Next" at bounding box center [608, 486] width 207 height 51
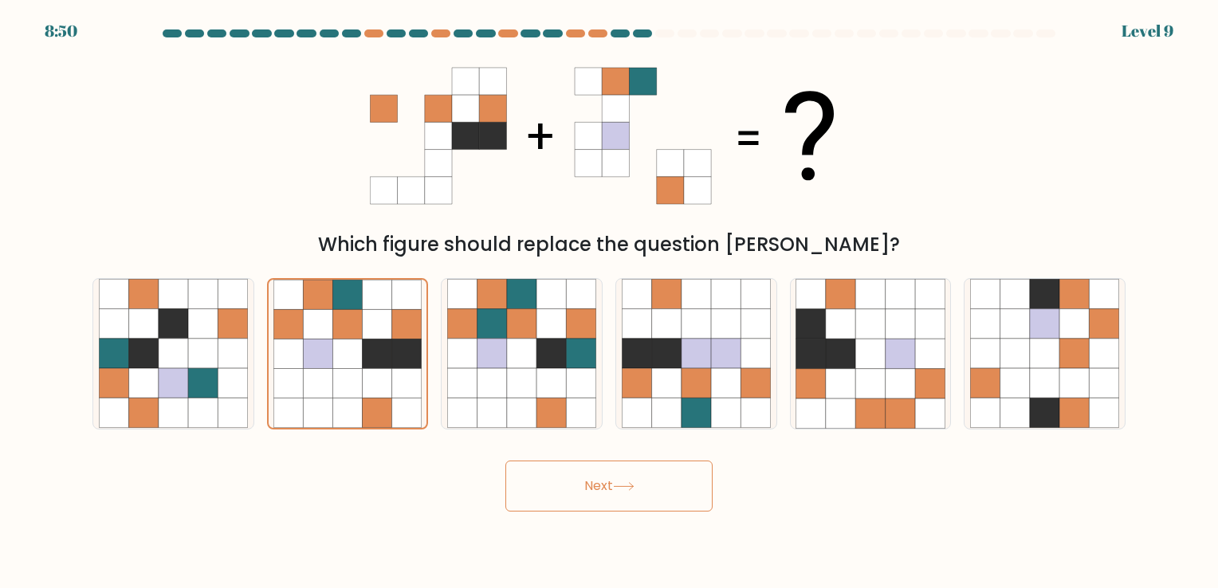
click at [619, 496] on button "Next" at bounding box center [608, 486] width 207 height 51
drag, startPoint x: 0, startPoint y: 0, endPoint x: 291, endPoint y: 187, distance: 345.7
click at [291, 187] on div "Which figure should replace the question [PERSON_NAME]?" at bounding box center [609, 153] width 1052 height 211
drag, startPoint x: 372, startPoint y: 199, endPoint x: 356, endPoint y: 198, distance: 16.8
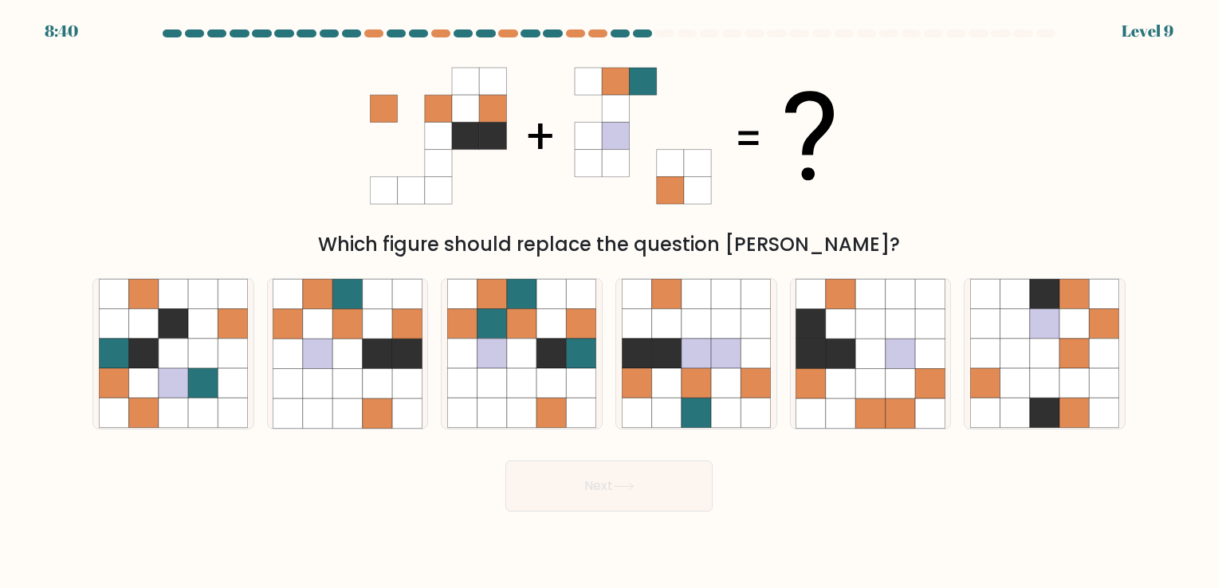
click at [356, 198] on div "Which figure should replace the question [PERSON_NAME]?" at bounding box center [609, 153] width 1052 height 211
click at [357, 333] on icon at bounding box center [346, 323] width 29 height 29
click at [609, 302] on input "b." at bounding box center [609, 298] width 1 height 8
radio input "true"
click at [584, 459] on div "Next" at bounding box center [609, 480] width 1052 height 63
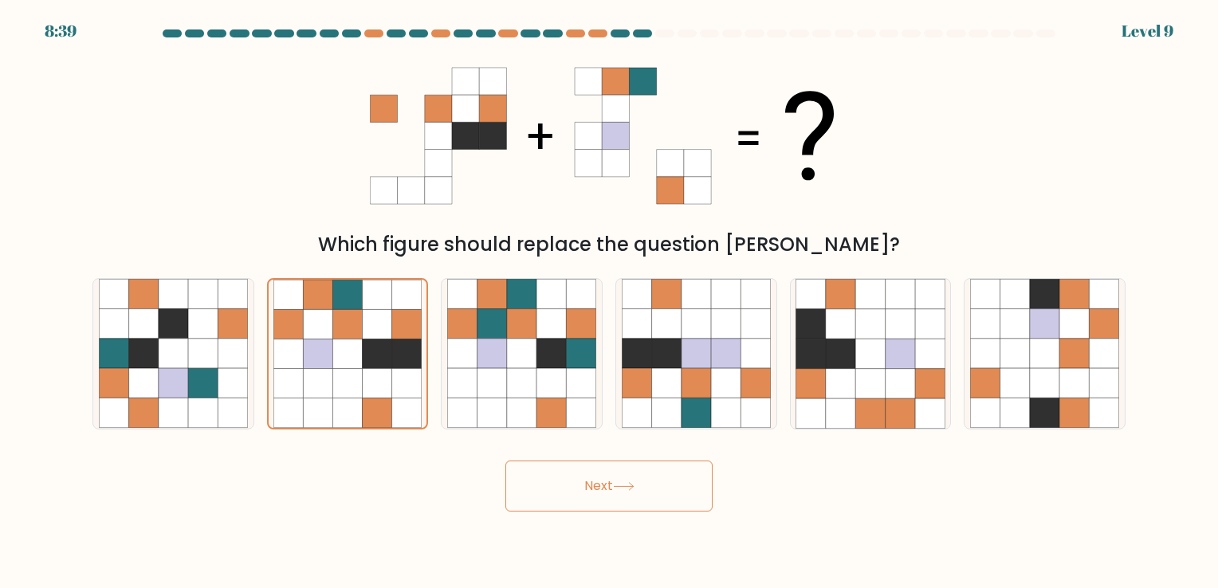
click at [583, 472] on button "Next" at bounding box center [608, 486] width 207 height 51
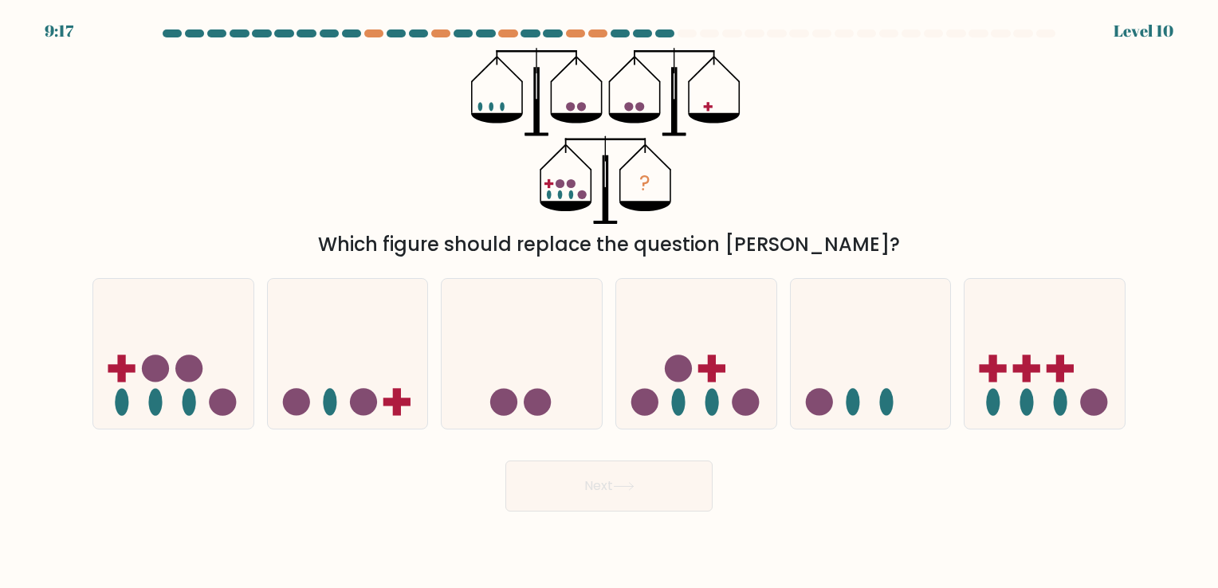
click at [577, 106] on circle at bounding box center [581, 106] width 9 height 9
click at [163, 324] on icon at bounding box center [173, 354] width 160 height 132
click at [609, 302] on input "a." at bounding box center [609, 298] width 1 height 8
radio input "true"
click at [628, 508] on button "Next" at bounding box center [608, 486] width 207 height 51
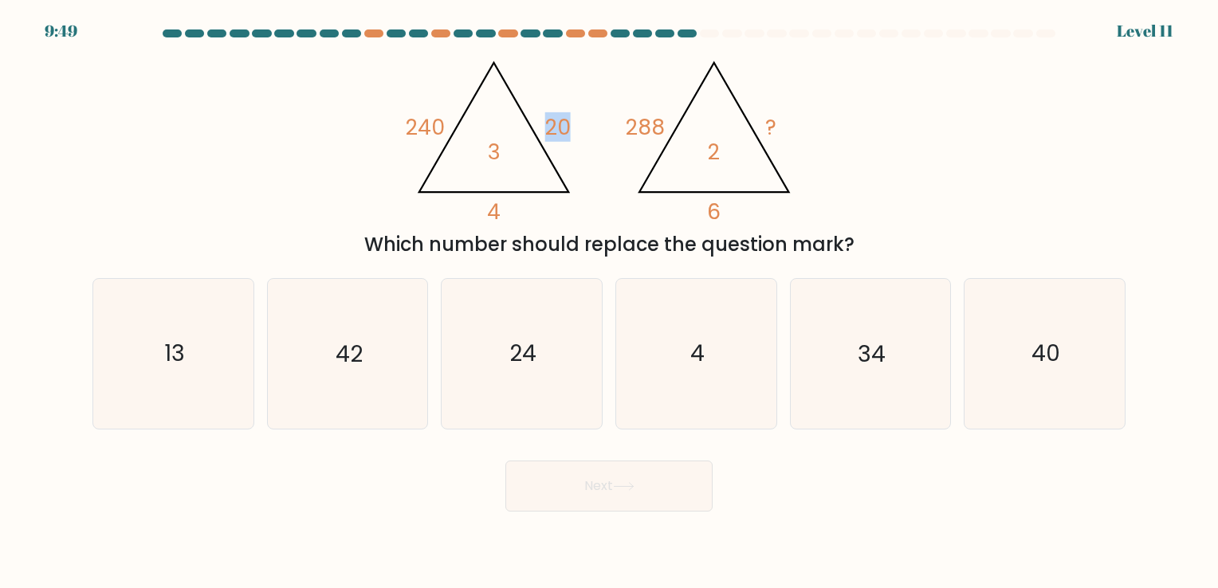
drag, startPoint x: 552, startPoint y: 136, endPoint x: 567, endPoint y: 130, distance: 16.1
click at [567, 130] on tspan "20" at bounding box center [558, 126] width 26 height 29
drag, startPoint x: 567, startPoint y: 130, endPoint x: 545, endPoint y: 145, distance: 26.3
click at [545, 145] on icon "@import url('https://fonts.googleapis.com/css?family=Abril+Fatface:400,100,100i…" at bounding box center [609, 136] width 406 height 176
drag, startPoint x: 545, startPoint y: 145, endPoint x: 517, endPoint y: 149, distance: 28.2
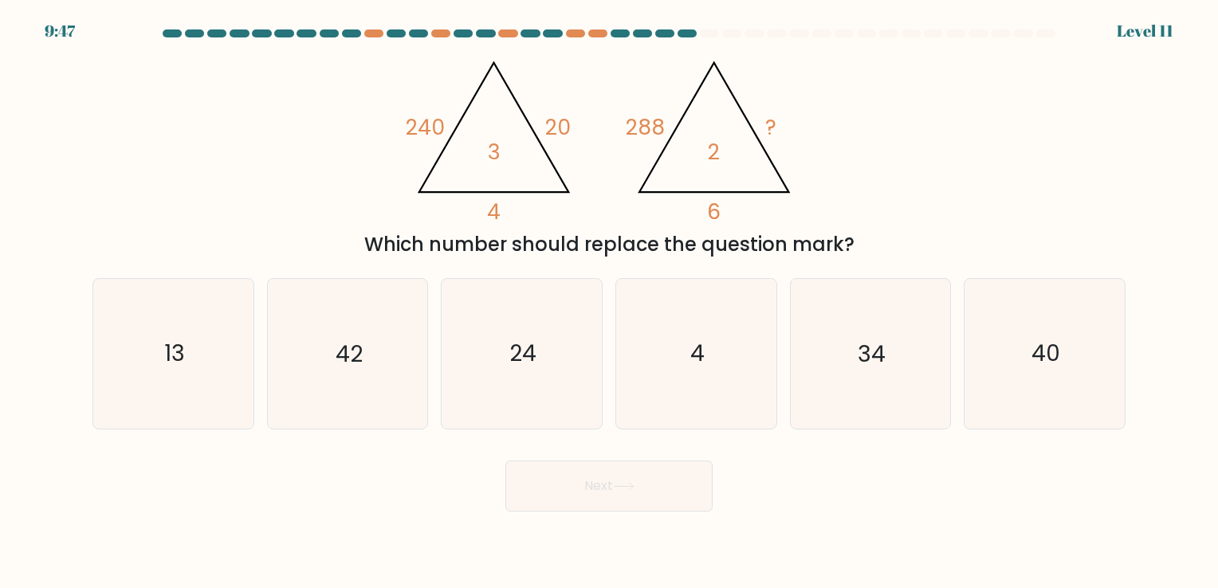
click at [517, 149] on icon "@import url('https://fonts.googleapis.com/css?family=Abril+Fatface:400,100,100i…" at bounding box center [609, 136] width 406 height 176
click at [439, 131] on tspan "240" at bounding box center [425, 126] width 39 height 29
drag, startPoint x: 439, startPoint y: 131, endPoint x: 490, endPoint y: 162, distance: 59.8
click at [496, 158] on icon "@import url('https://fonts.googleapis.com/css?family=Abril+Fatface:400,100,100i…" at bounding box center [609, 136] width 406 height 176
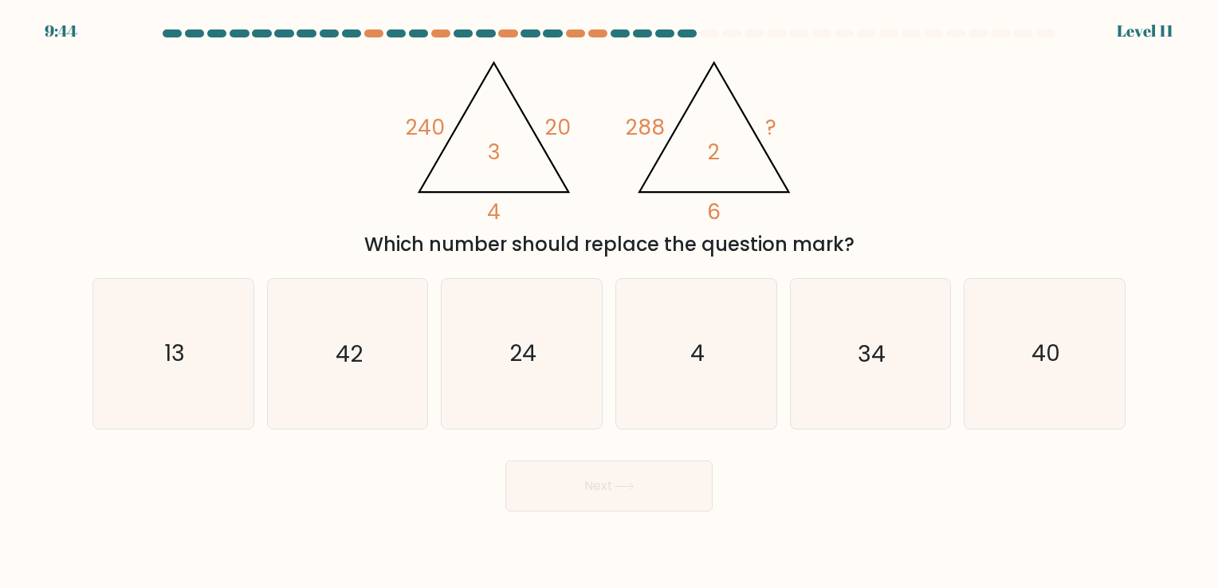
drag, startPoint x: 473, startPoint y: 203, endPoint x: 492, endPoint y: 222, distance: 27.1
click at [492, 222] on icon "@import url('https://fonts.googleapis.com/css?family=Abril+Fatface:400,100,100i…" at bounding box center [609, 136] width 406 height 176
click at [498, 347] on icon "24" at bounding box center [521, 353] width 149 height 149
click at [609, 302] on input "c. 24" at bounding box center [609, 298] width 1 height 8
radio input "true"
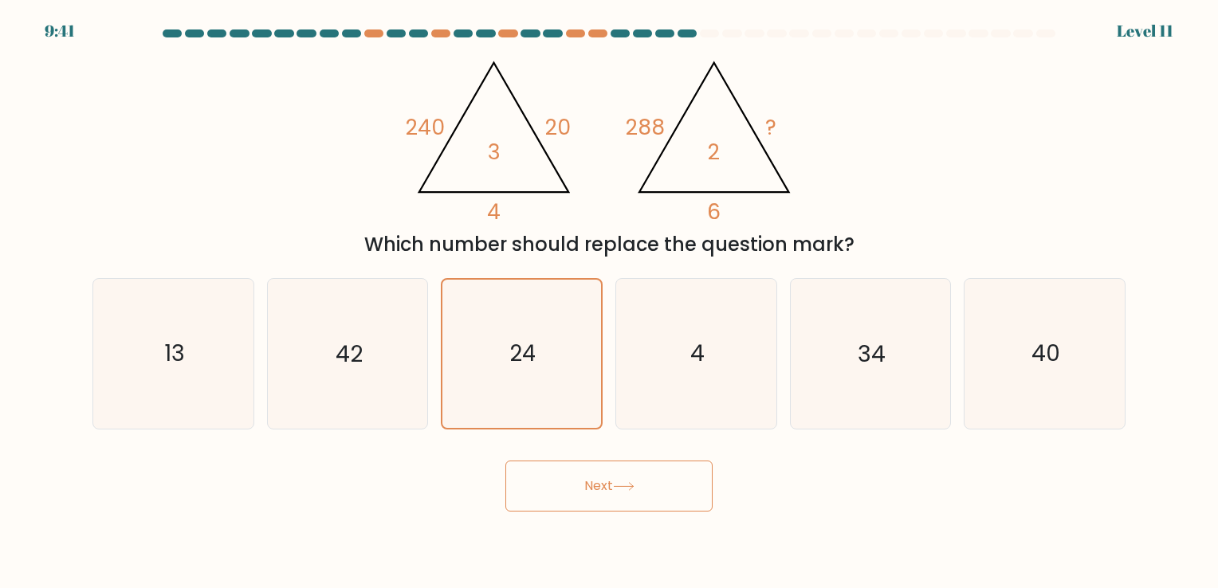
click at [585, 470] on button "Next" at bounding box center [608, 486] width 207 height 51
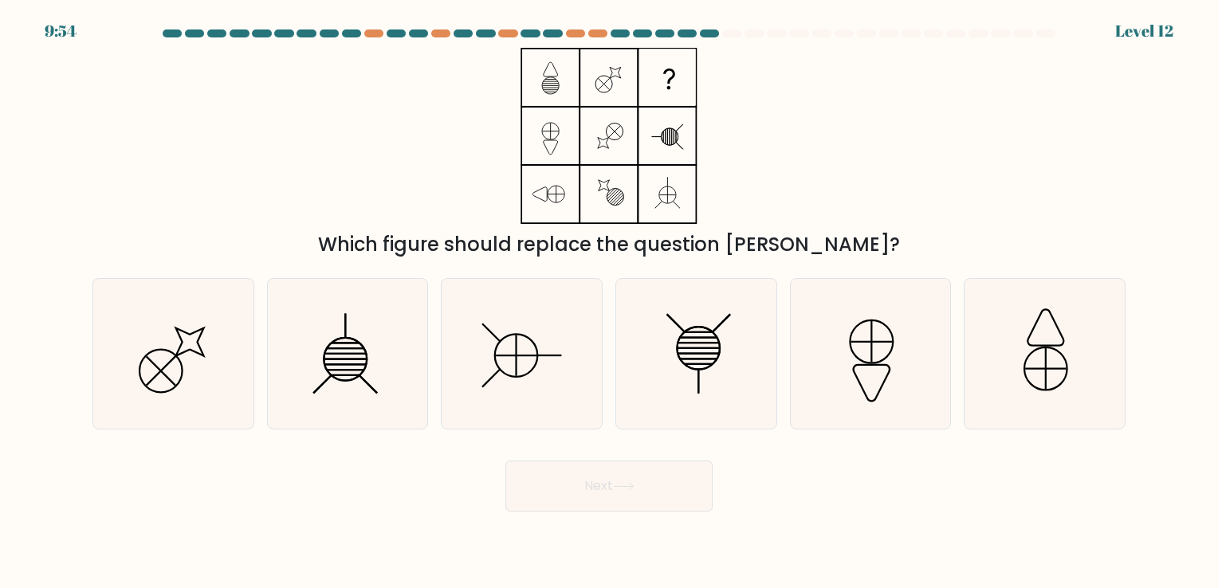
drag, startPoint x: 658, startPoint y: 143, endPoint x: 572, endPoint y: 206, distance: 106.0
click at [572, 206] on icon at bounding box center [608, 136] width 199 height 176
click at [676, 359] on icon at bounding box center [696, 353] width 149 height 149
click at [610, 302] on input "d." at bounding box center [609, 298] width 1 height 8
radio input "true"
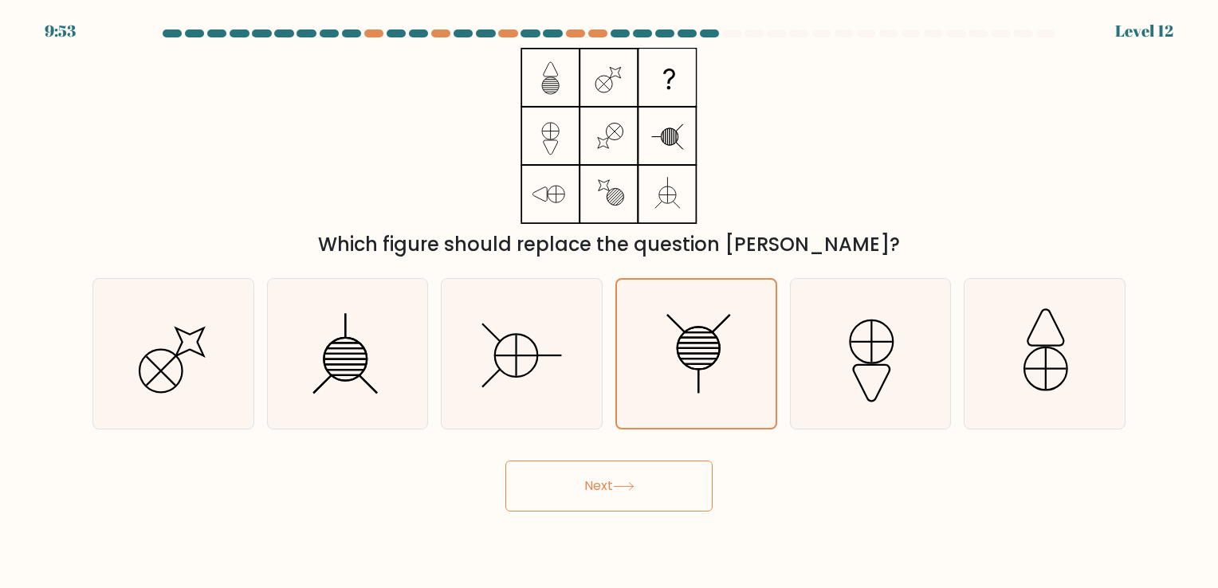
click at [625, 508] on button "Next" at bounding box center [608, 486] width 207 height 51
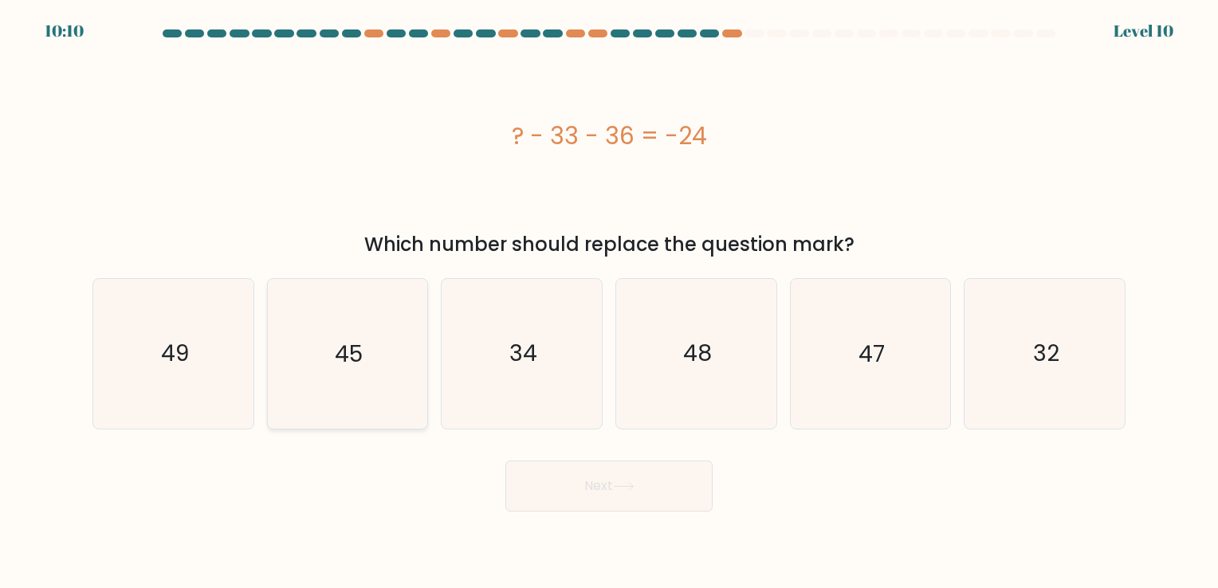
click at [385, 374] on icon "45" at bounding box center [347, 353] width 149 height 149
click at [609, 302] on input "b. 45" at bounding box center [609, 298] width 1 height 8
radio input "true"
click at [608, 137] on div "? - 33 - 36 = -24" at bounding box center [608, 136] width 1033 height 36
click at [539, 466] on button "Next" at bounding box center [608, 486] width 207 height 51
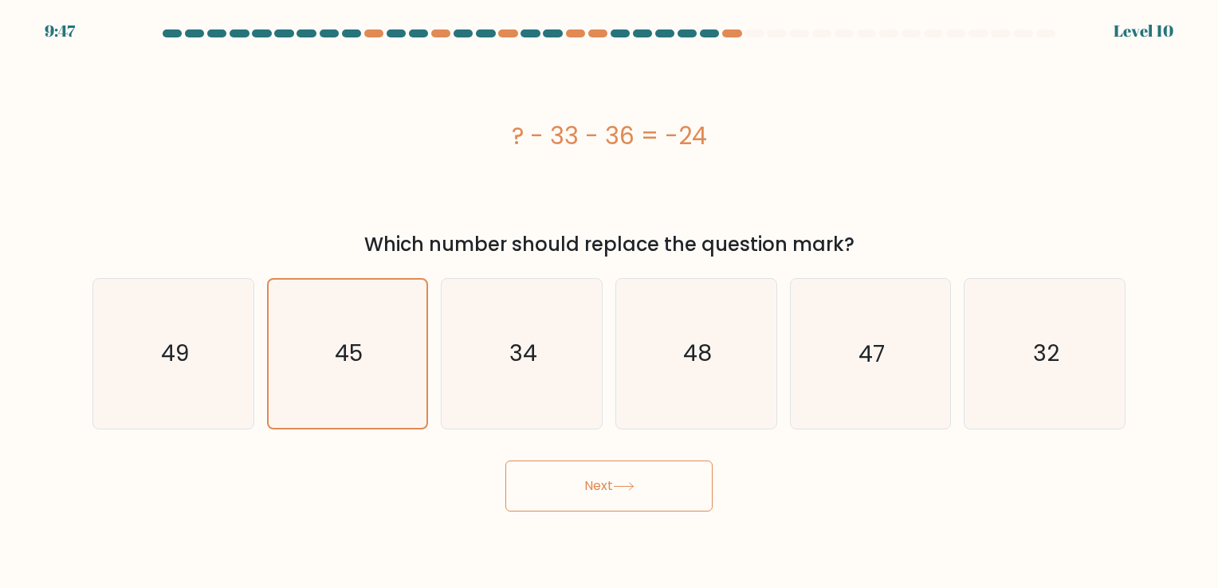
click at [548, 481] on button "Next" at bounding box center [608, 486] width 207 height 51
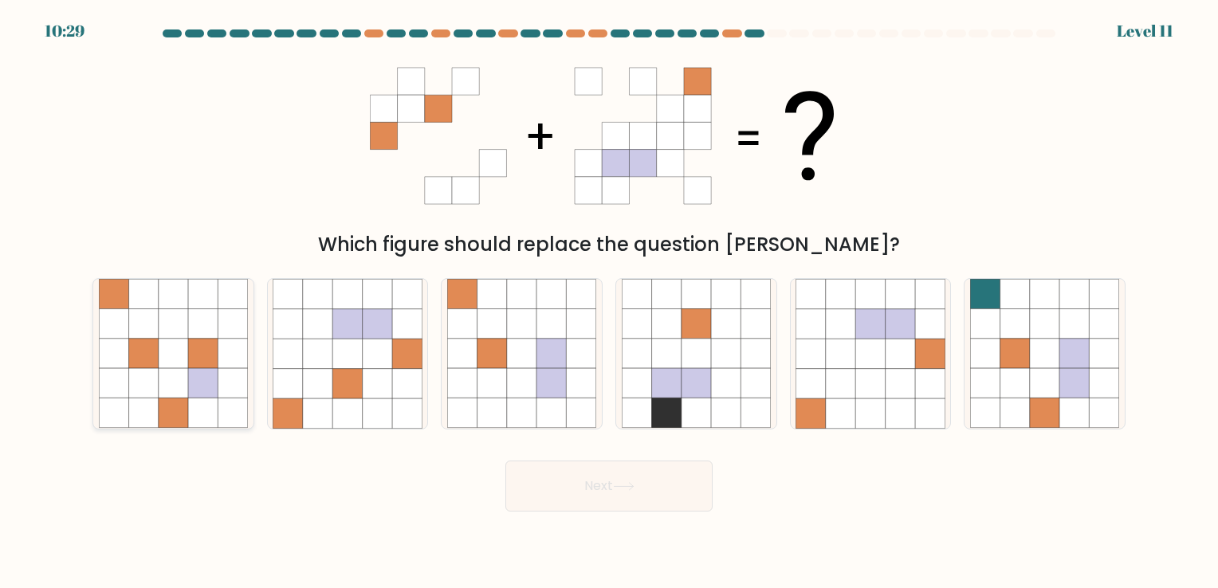
click at [222, 400] on icon at bounding box center [232, 413] width 29 height 29
click at [609, 302] on input "a." at bounding box center [609, 298] width 1 height 8
radio input "true"
click at [222, 400] on icon at bounding box center [232, 413] width 29 height 29
click at [609, 302] on input "a." at bounding box center [609, 298] width 1 height 8
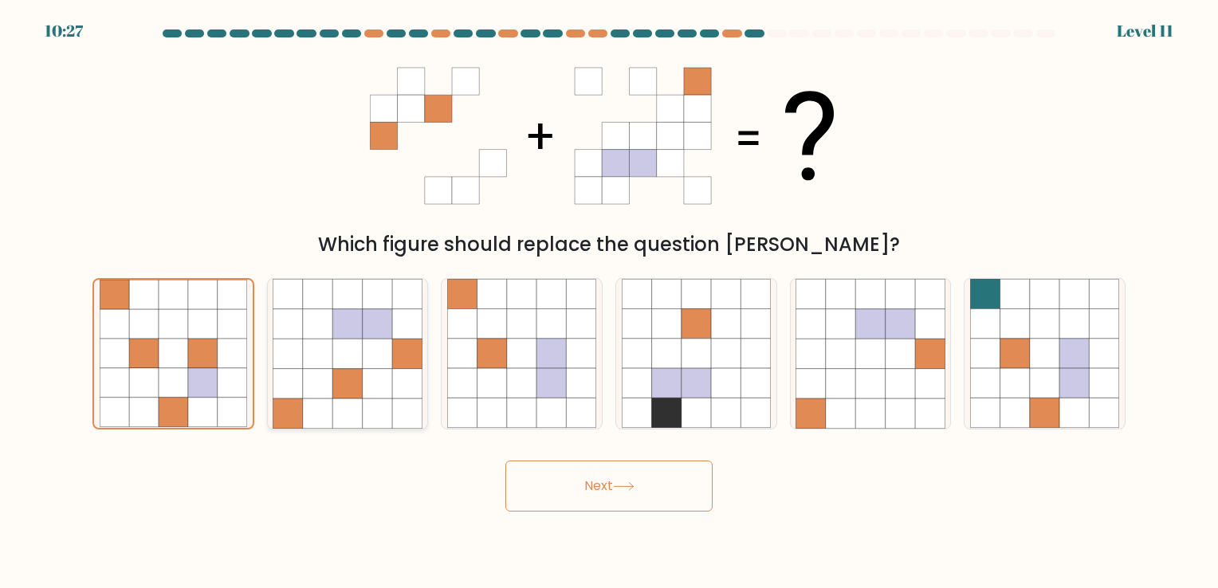
click at [308, 413] on icon at bounding box center [317, 413] width 29 height 29
click at [609, 302] on input "b." at bounding box center [609, 298] width 1 height 8
radio input "true"
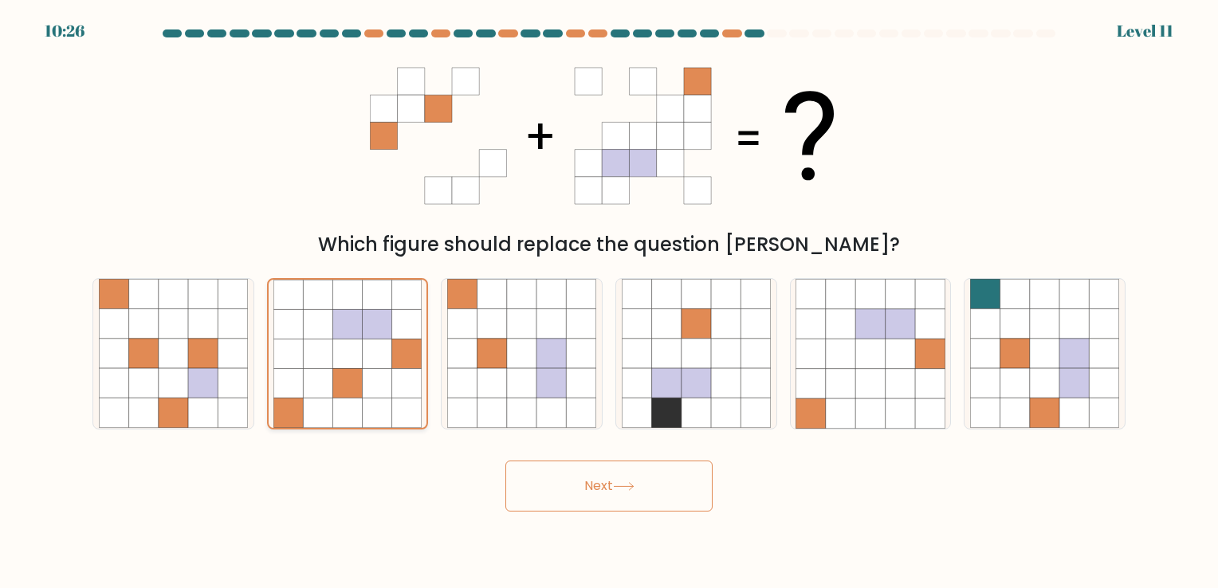
drag, startPoint x: 308, startPoint y: 413, endPoint x: 290, endPoint y: 427, distance: 22.2
click at [285, 427] on icon at bounding box center [288, 413] width 29 height 29
click at [609, 302] on input "b." at bounding box center [609, 298] width 1 height 8
click at [498, 375] on icon at bounding box center [492, 383] width 29 height 29
click at [609, 302] on input "c." at bounding box center [609, 298] width 1 height 8
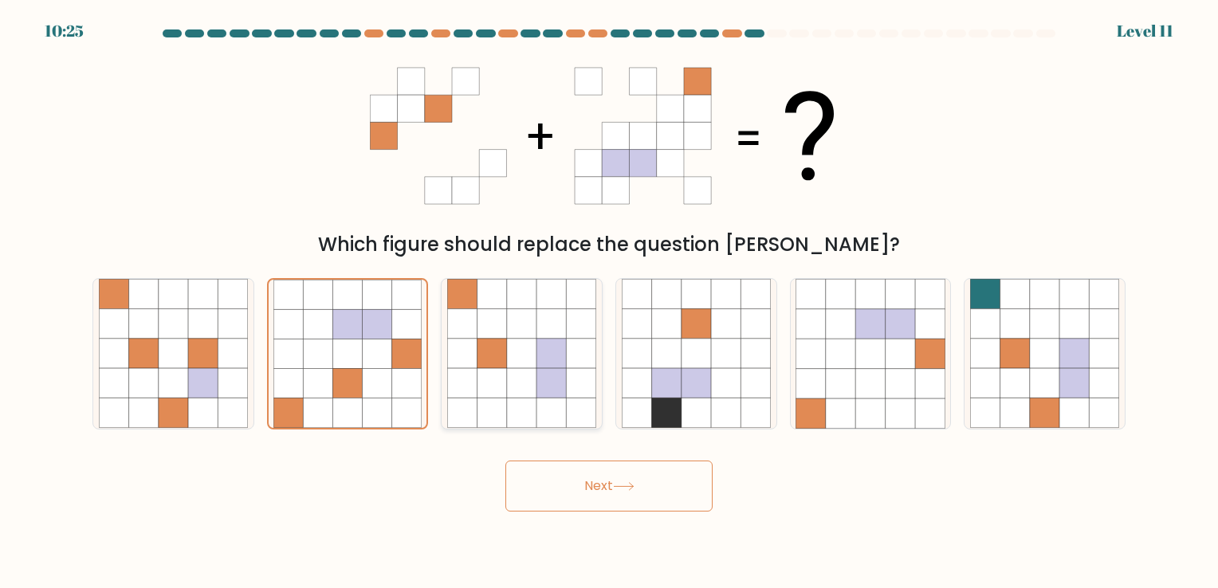
radio input "true"
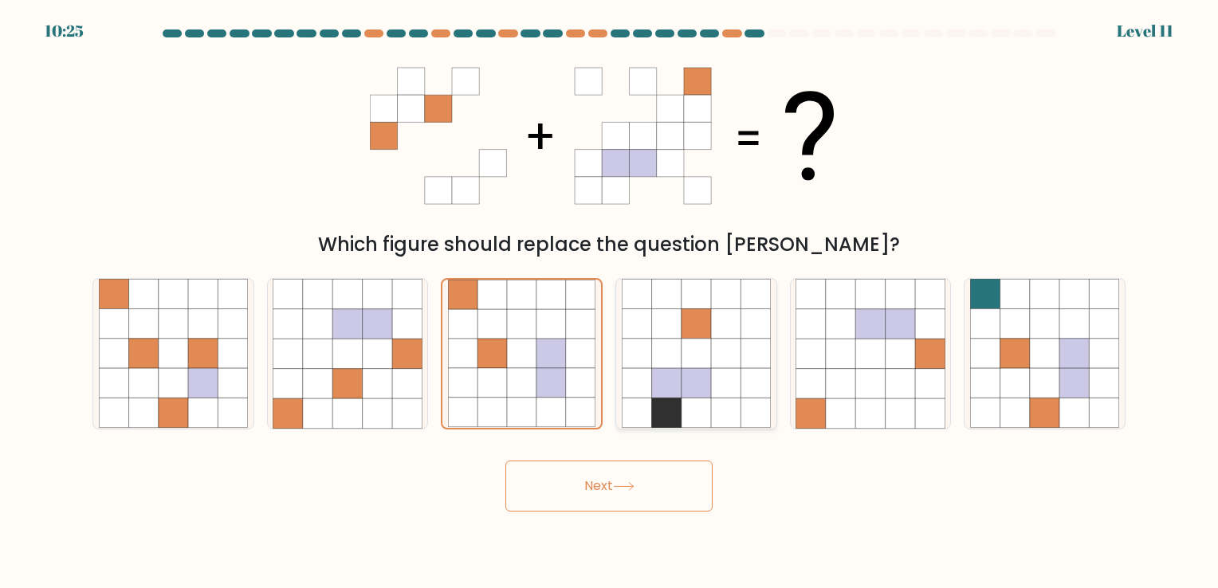
click at [645, 375] on icon at bounding box center [636, 383] width 29 height 29
click at [610, 302] on input "d." at bounding box center [609, 298] width 1 height 8
radio input "true"
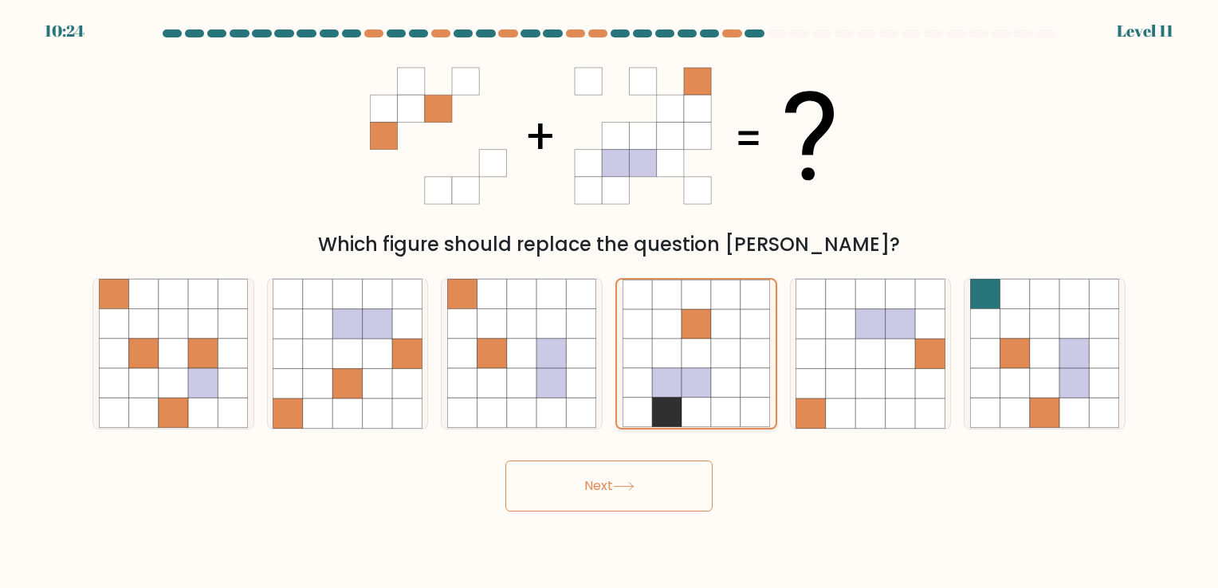
click at [673, 373] on icon at bounding box center [666, 383] width 29 height 29
click at [610, 302] on input "d." at bounding box center [609, 298] width 1 height 8
click at [587, 378] on icon at bounding box center [581, 383] width 29 height 29
click at [609, 302] on input "c." at bounding box center [609, 298] width 1 height 8
radio input "true"
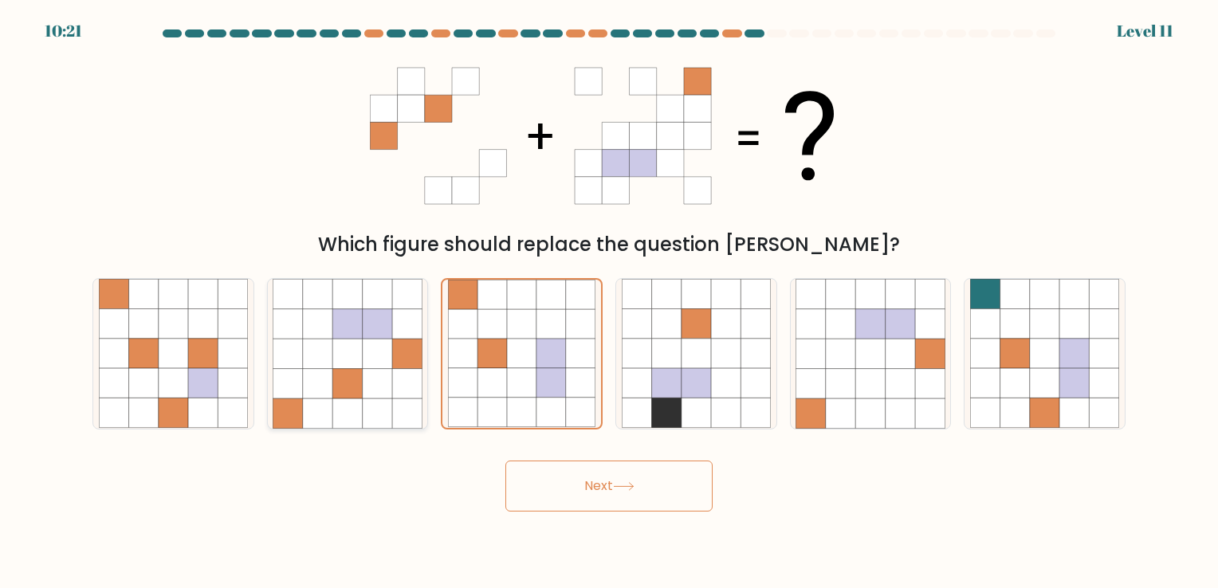
click at [395, 393] on icon at bounding box center [406, 383] width 29 height 29
click at [609, 302] on input "b." at bounding box center [609, 298] width 1 height 8
radio input "true"
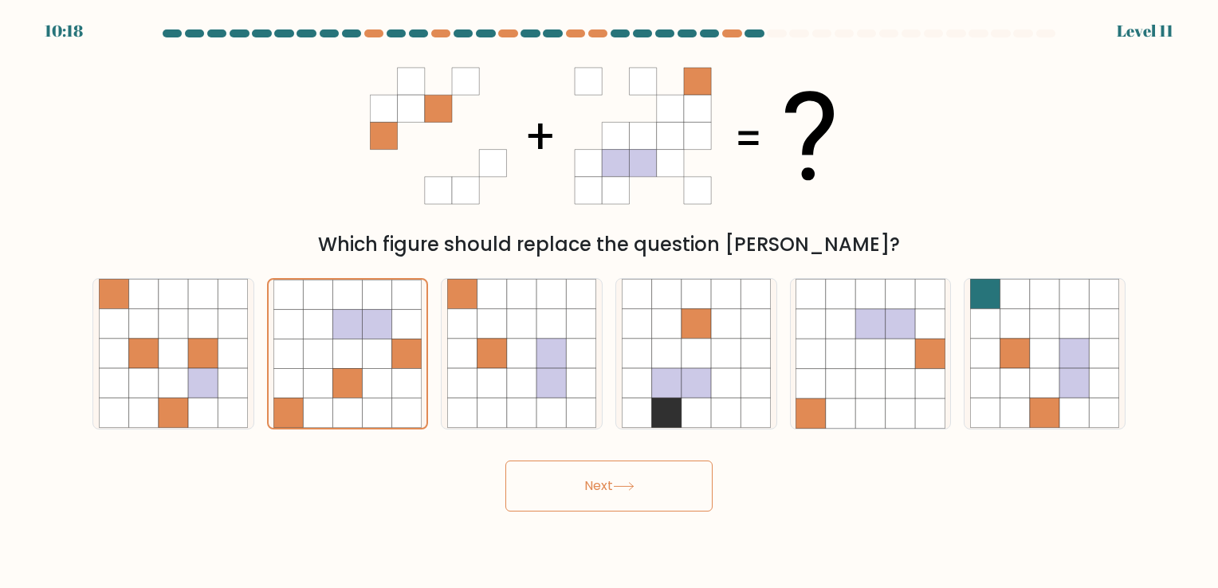
click at [573, 474] on button "Next" at bounding box center [608, 486] width 207 height 51
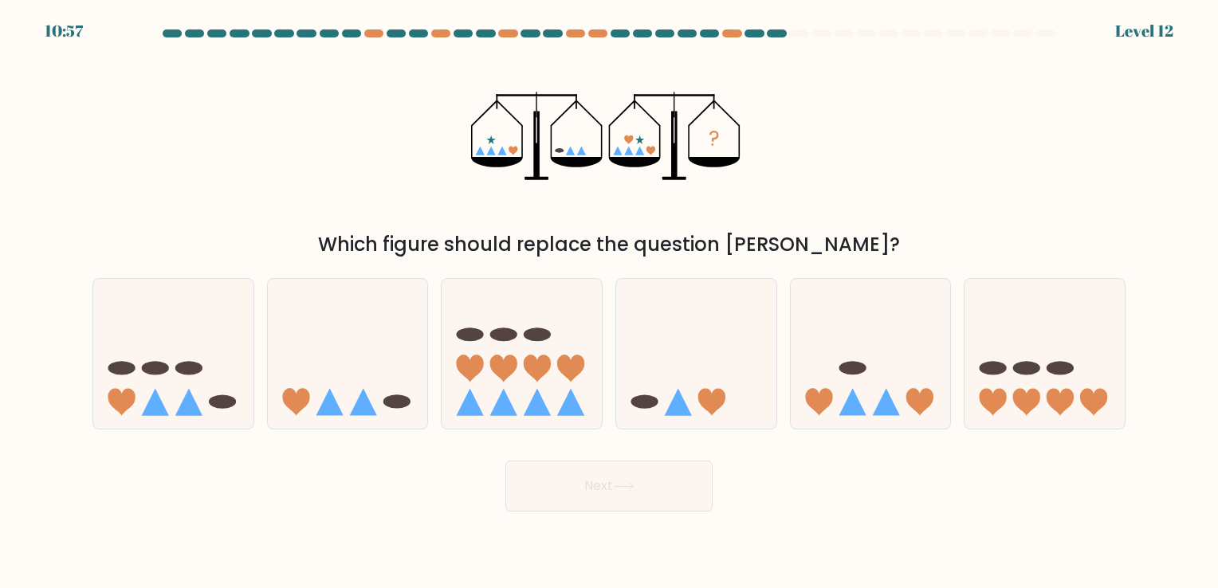
drag, startPoint x: 608, startPoint y: 248, endPoint x: 544, endPoint y: 213, distance: 73.5
click at [544, 213] on icon "?" at bounding box center [609, 136] width 276 height 176
drag, startPoint x: 544, startPoint y: 213, endPoint x: 470, endPoint y: 214, distance: 73.4
click at [470, 214] on div "? Which figure should replace the question mark?" at bounding box center [609, 153] width 1052 height 211
drag, startPoint x: 470, startPoint y: 214, endPoint x: 441, endPoint y: 212, distance: 29.6
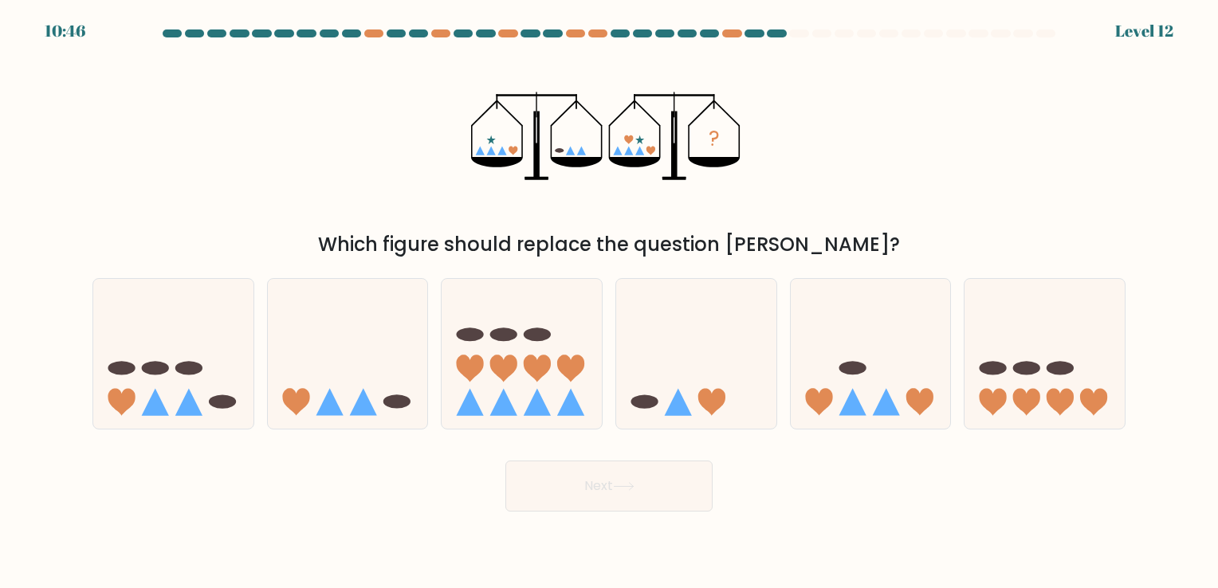
click at [441, 212] on div "? Which figure should replace the question mark?" at bounding box center [609, 153] width 1052 height 211
drag, startPoint x: 441, startPoint y: 212, endPoint x: 411, endPoint y: 209, distance: 29.7
click at [411, 209] on div "? Which figure should replace the question mark?" at bounding box center [609, 153] width 1052 height 211
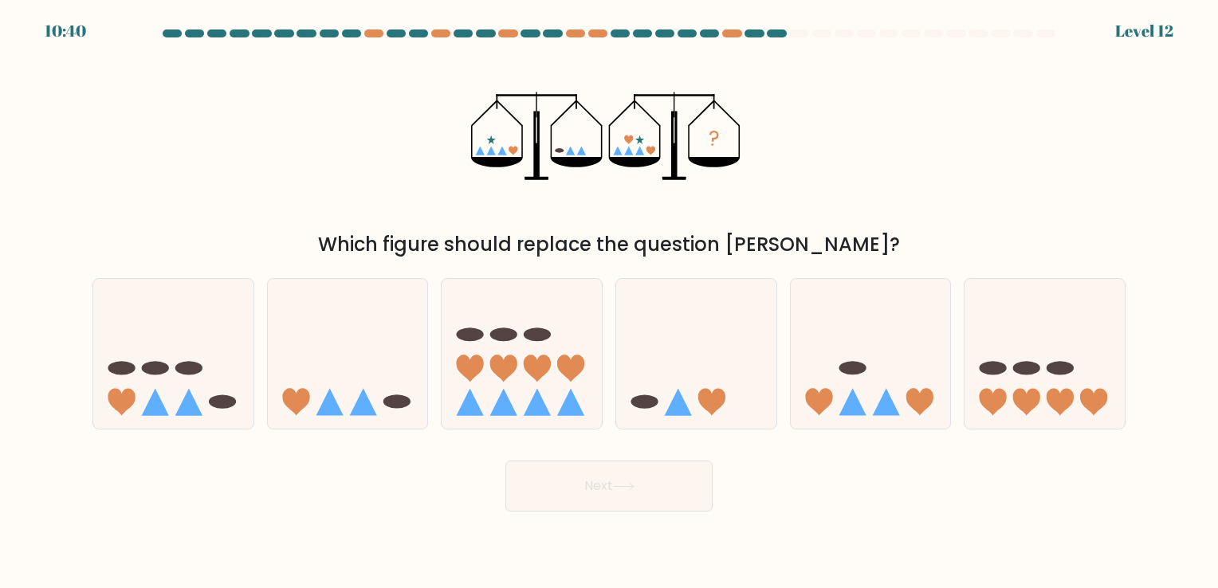
click at [383, 210] on div "? Which figure should replace the question mark?" at bounding box center [609, 153] width 1052 height 211
click at [389, 332] on icon at bounding box center [348, 354] width 160 height 132
click at [609, 302] on input "b." at bounding box center [609, 298] width 1 height 8
radio input "true"
click at [645, 496] on button "Next" at bounding box center [608, 486] width 207 height 51
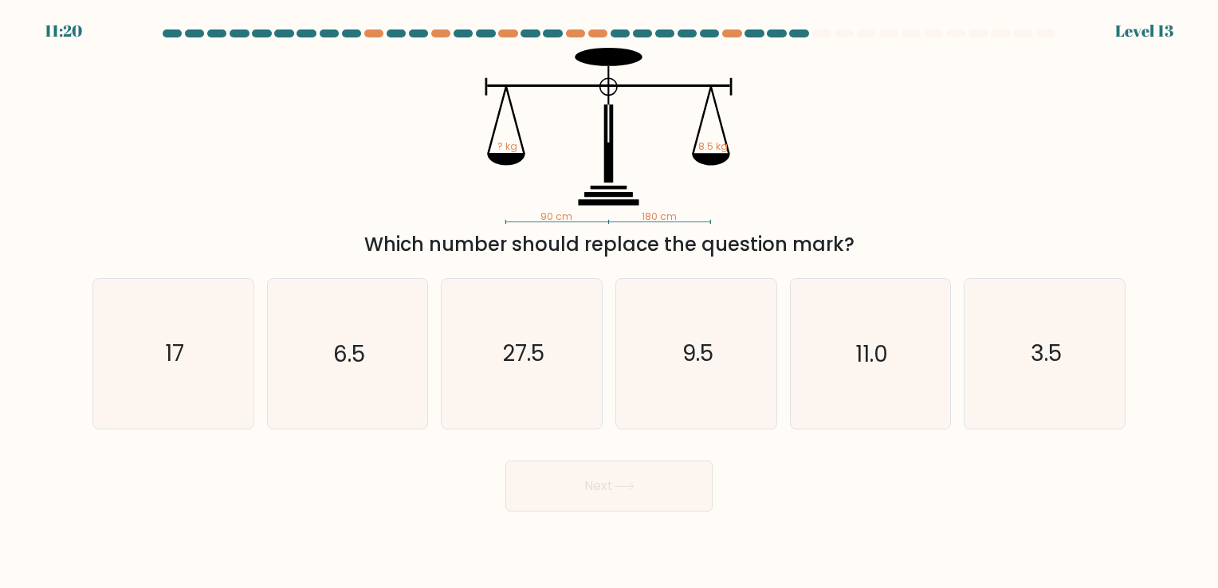
drag, startPoint x: 557, startPoint y: 218, endPoint x: 576, endPoint y: 217, distance: 19.2
click at [576, 217] on icon "90 cm 180 cm ? kg 8.5 kg" at bounding box center [609, 136] width 478 height 176
drag, startPoint x: 576, startPoint y: 217, endPoint x: 627, endPoint y: 222, distance: 50.5
click at [627, 222] on icon "90 cm 180 cm ? kg 8.5 kg" at bounding box center [609, 136] width 478 height 176
drag, startPoint x: 632, startPoint y: 218, endPoint x: 671, endPoint y: 219, distance: 39.1
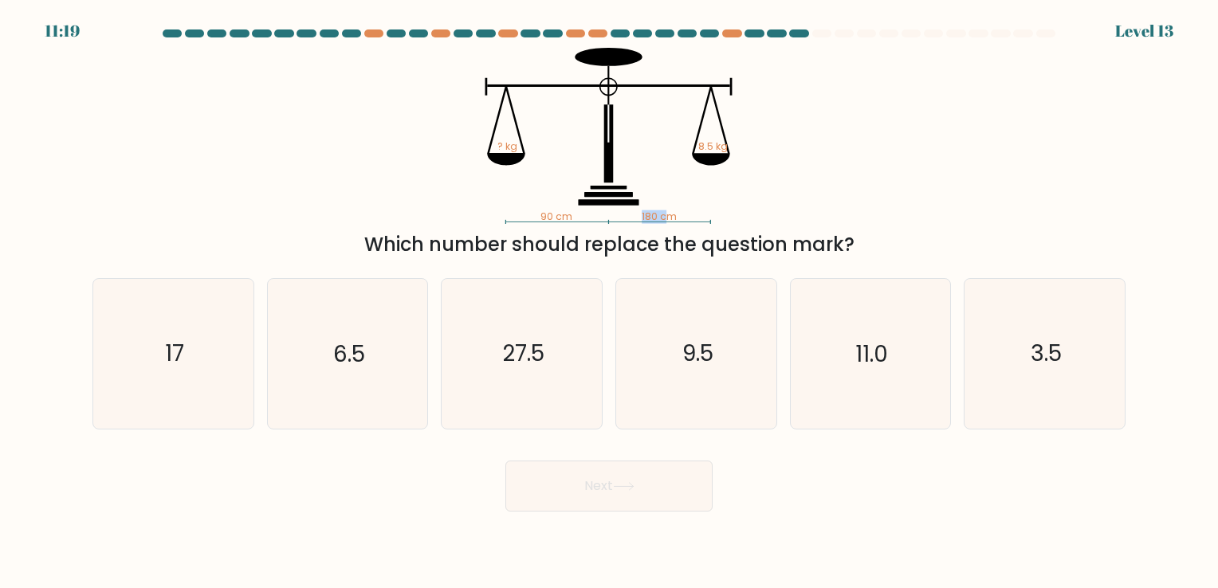
click at [671, 219] on icon "90 cm 180 cm ? kg 8.5 kg" at bounding box center [609, 136] width 478 height 176
drag, startPoint x: 671, startPoint y: 219, endPoint x: 690, endPoint y: 222, distance: 18.5
click at [690, 222] on icon "90 cm 180 cm ? kg 8.5 kg" at bounding box center [609, 136] width 478 height 176
drag, startPoint x: 690, startPoint y: 222, endPoint x: 631, endPoint y: 222, distance: 58.2
click at [631, 222] on icon "90 cm 180 cm ? kg 8.5 kg" at bounding box center [609, 136] width 478 height 176
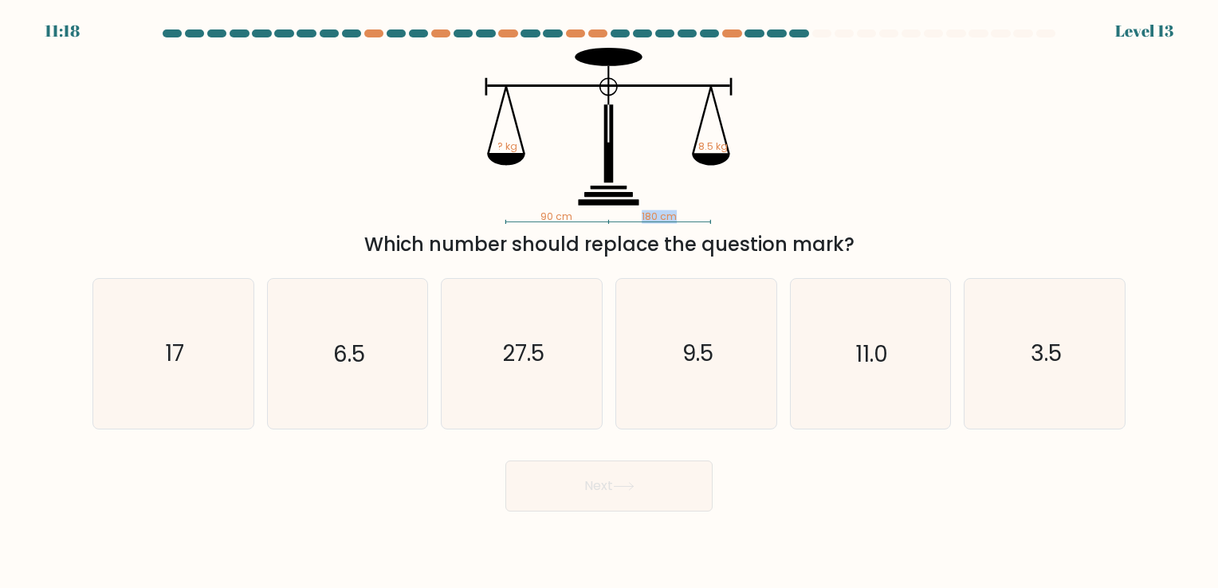
click at [631, 222] on icon "90 cm 180 cm ? kg 8.5 kg" at bounding box center [609, 136] width 478 height 176
drag, startPoint x: 574, startPoint y: 220, endPoint x: 554, endPoint y: 220, distance: 19.9
click at [554, 220] on icon "90 cm 180 cm ? kg 8.5 kg" at bounding box center [609, 136] width 478 height 176
click at [553, 220] on tspan "90 cm" at bounding box center [557, 217] width 32 height 14
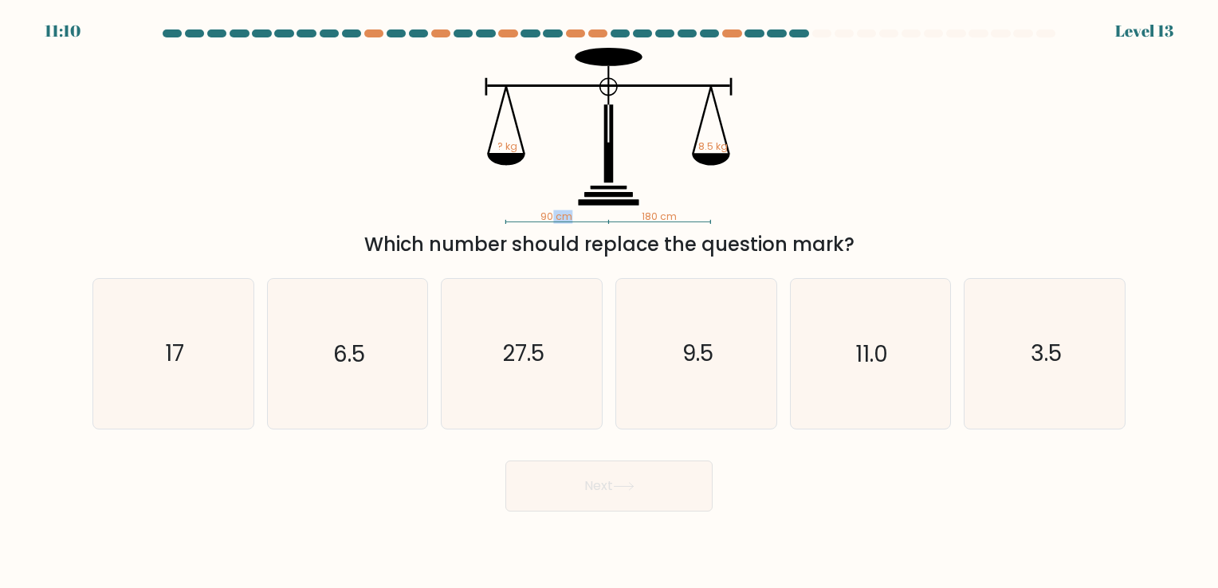
click at [606, 217] on icon "90 cm 180 cm ? kg 8.5 kg" at bounding box center [609, 136] width 478 height 176
drag, startPoint x: 616, startPoint y: 218, endPoint x: 658, endPoint y: 215, distance: 41.6
click at [658, 215] on icon "90 cm 180 cm ? kg 8.5 kg" at bounding box center [609, 136] width 478 height 176
drag, startPoint x: 658, startPoint y: 215, endPoint x: 626, endPoint y: 222, distance: 32.7
click at [626, 222] on icon "90 cm 180 cm ? kg 8.5 kg" at bounding box center [609, 136] width 478 height 176
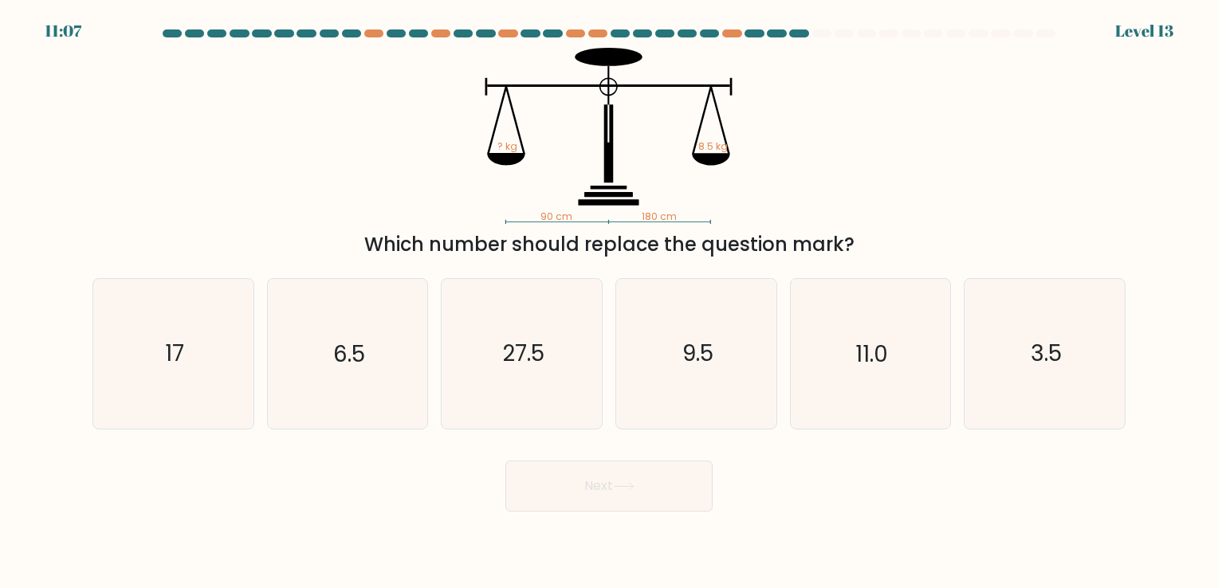
click at [592, 222] on icon "90 cm 180 cm ? kg 8.5 kg" at bounding box center [609, 136] width 478 height 176
drag, startPoint x: 623, startPoint y: 217, endPoint x: 679, endPoint y: 218, distance: 55.8
click at [679, 218] on icon "90 cm 180 cm ? kg 8.5 kg" at bounding box center [609, 136] width 478 height 176
drag, startPoint x: 679, startPoint y: 218, endPoint x: 620, endPoint y: 223, distance: 59.2
click at [620, 223] on icon "90 cm 180 cm ? kg 8.5 kg" at bounding box center [609, 136] width 478 height 176
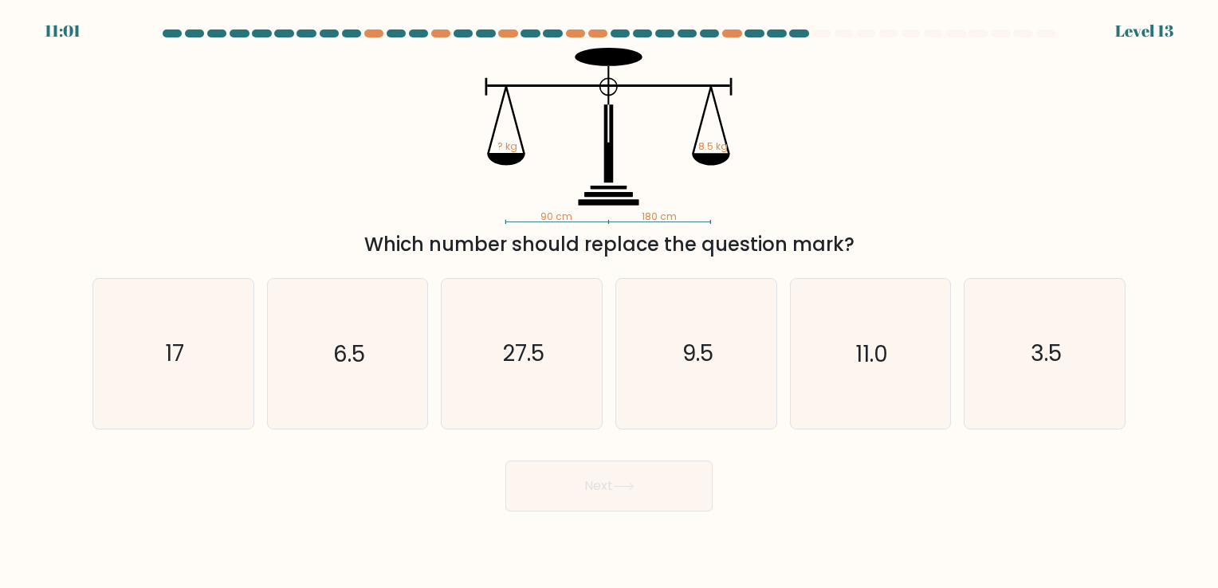
click at [620, 223] on icon "90 cm 180 cm ? kg 8.5 kg" at bounding box center [609, 136] width 478 height 176
click at [509, 311] on icon "27.5" at bounding box center [521, 353] width 149 height 149
click at [609, 302] on input "c. 27.5" at bounding box center [609, 298] width 1 height 8
radio input "true"
click at [556, 454] on div "Next" at bounding box center [609, 480] width 1052 height 63
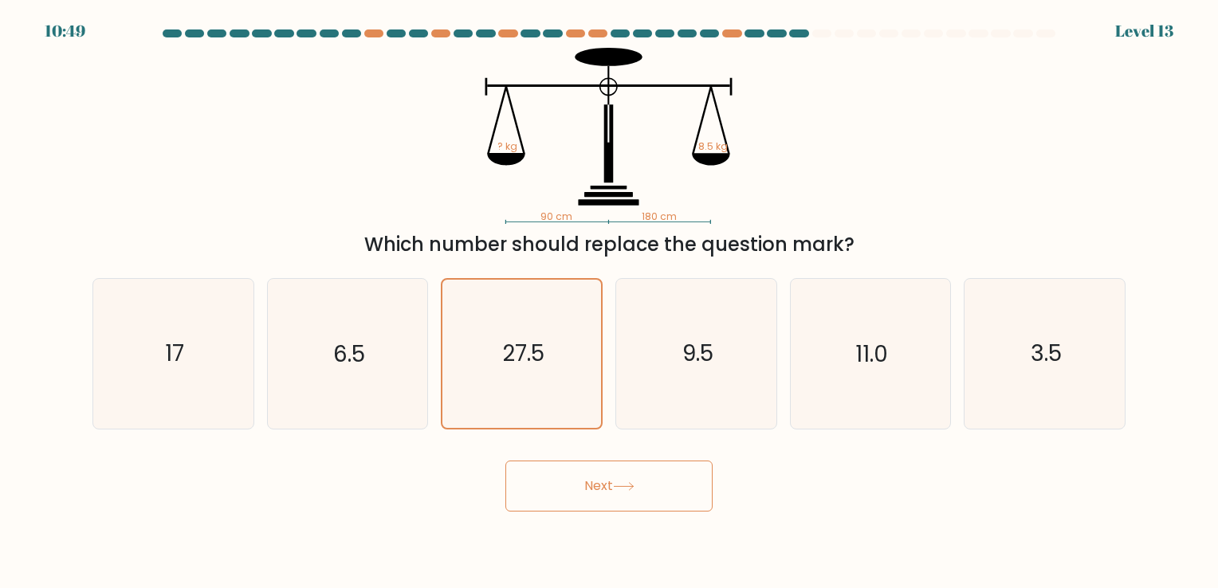
click at [562, 479] on button "Next" at bounding box center [608, 486] width 207 height 51
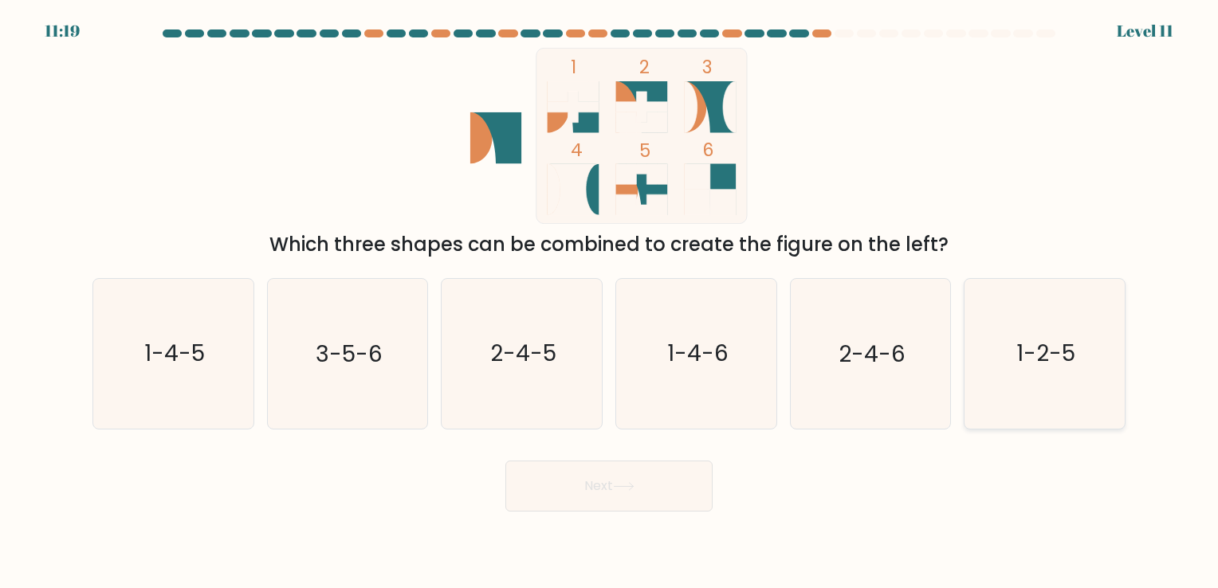
click at [1017, 368] on icon "1-2-5" at bounding box center [1044, 353] width 149 height 149
click at [610, 302] on input "f. 1-2-5" at bounding box center [609, 298] width 1 height 8
radio input "true"
click at [601, 476] on button "Next" at bounding box center [608, 486] width 207 height 51
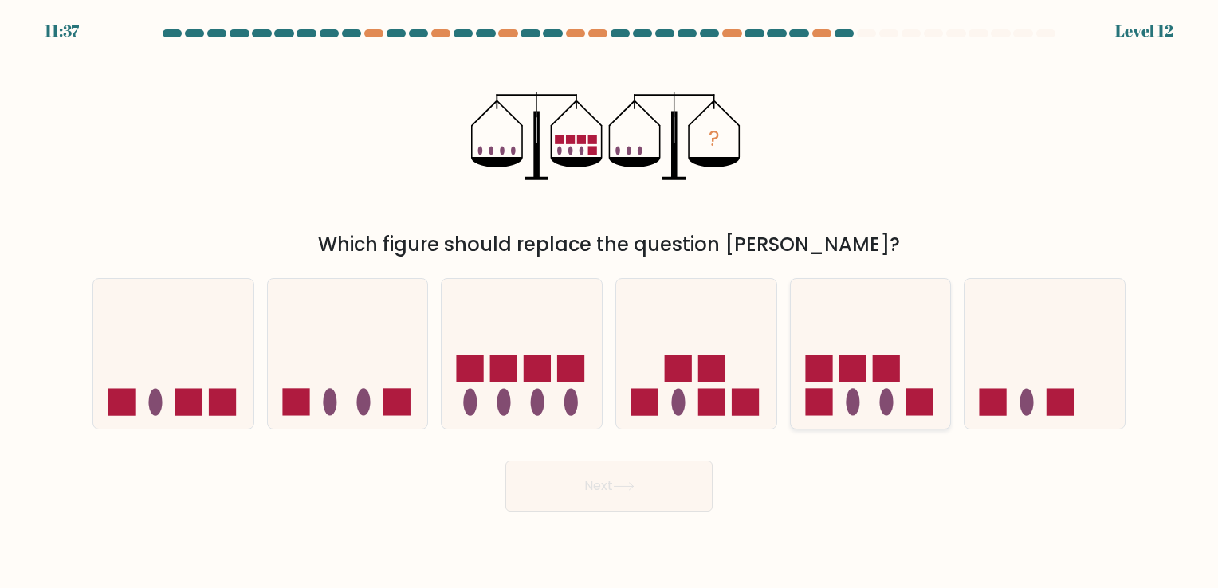
click at [833, 390] on icon at bounding box center [871, 354] width 160 height 132
click at [610, 302] on input "e." at bounding box center [609, 298] width 1 height 8
radio input "true"
click at [656, 492] on button "Next" at bounding box center [608, 486] width 207 height 51
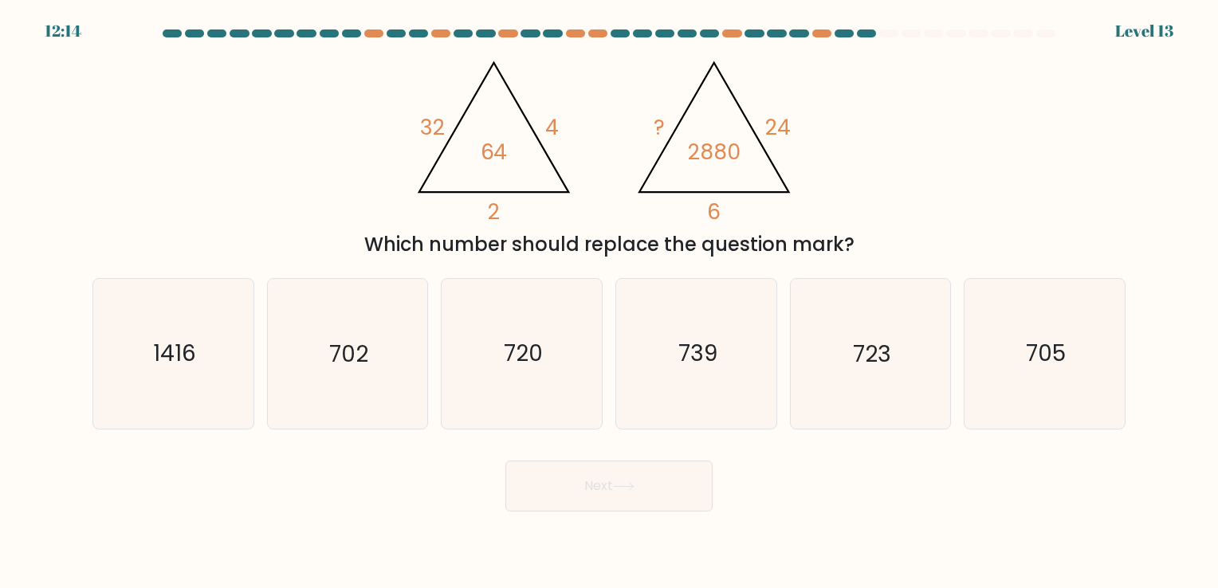
click at [427, 135] on tspan "32" at bounding box center [432, 126] width 25 height 29
drag, startPoint x: 529, startPoint y: 139, endPoint x: 576, endPoint y: 142, distance: 46.4
click at [576, 142] on icon "@import url('https://fonts.googleapis.com/css?family=Abril+Fatface:400,100,100i…" at bounding box center [609, 136] width 406 height 176
drag, startPoint x: 576, startPoint y: 142, endPoint x: 521, endPoint y: 175, distance: 63.7
click at [526, 170] on icon "@import url('https://fonts.googleapis.com/css?family=Abril+Fatface:400,100,100i…" at bounding box center [609, 136] width 406 height 176
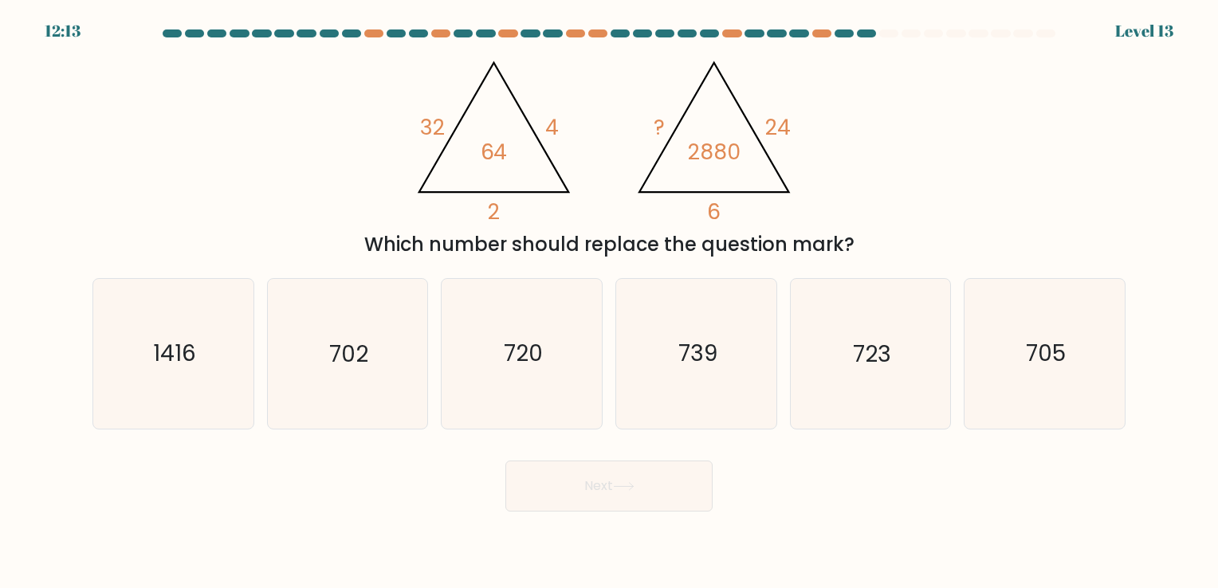
drag, startPoint x: 495, startPoint y: 199, endPoint x: 508, endPoint y: 203, distance: 13.1
click at [506, 203] on icon "@import url('https://fonts.googleapis.com/css?family=Abril+Fatface:400,100,100i…" at bounding box center [609, 136] width 406 height 176
click at [546, 210] on icon "@import url('https://fonts.googleapis.com/css?family=Abril+Fatface:400,100,100i…" at bounding box center [609, 136] width 406 height 176
drag, startPoint x: 546, startPoint y: 210, endPoint x: 523, endPoint y: 212, distance: 23.2
click at [523, 212] on icon "@import url('https://fonts.googleapis.com/css?family=Abril+Fatface:400,100,100i…" at bounding box center [609, 136] width 406 height 176
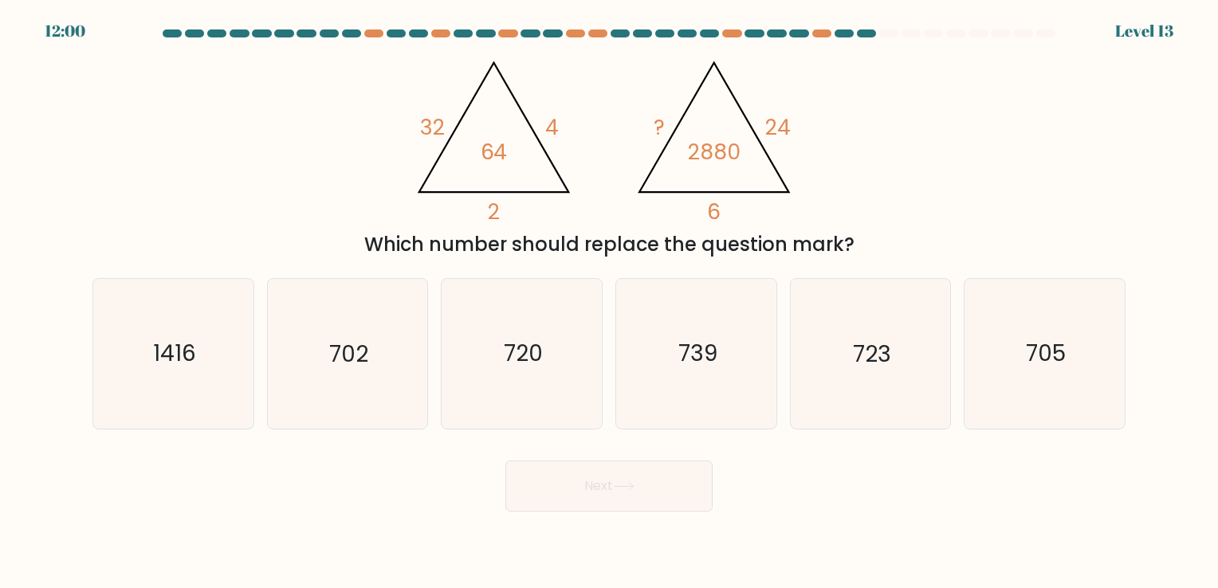
click at [530, 209] on icon "@import url('https://fonts.googleapis.com/css?family=Abril+Fatface:400,100,100i…" at bounding box center [609, 136] width 406 height 176
click at [453, 378] on icon "720" at bounding box center [521, 353] width 149 height 149
click at [609, 302] on input "c. 720" at bounding box center [609, 298] width 1 height 8
radio input "true"
click at [192, 366] on text "1416" at bounding box center [174, 354] width 43 height 31
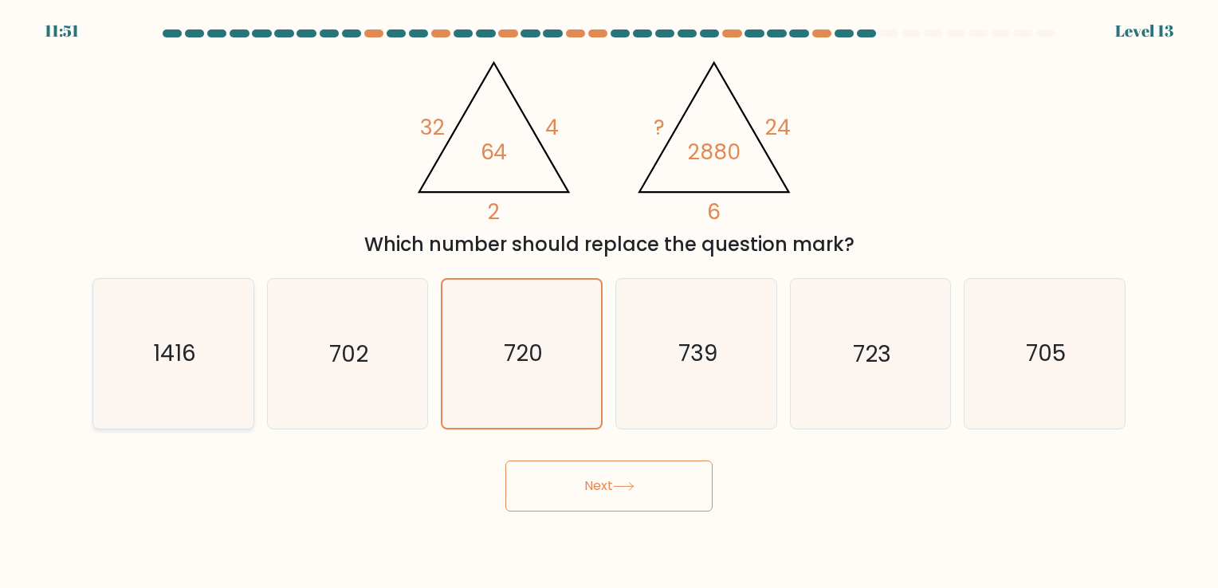
click at [609, 302] on input "a. 1416" at bounding box center [609, 298] width 1 height 8
radio input "true"
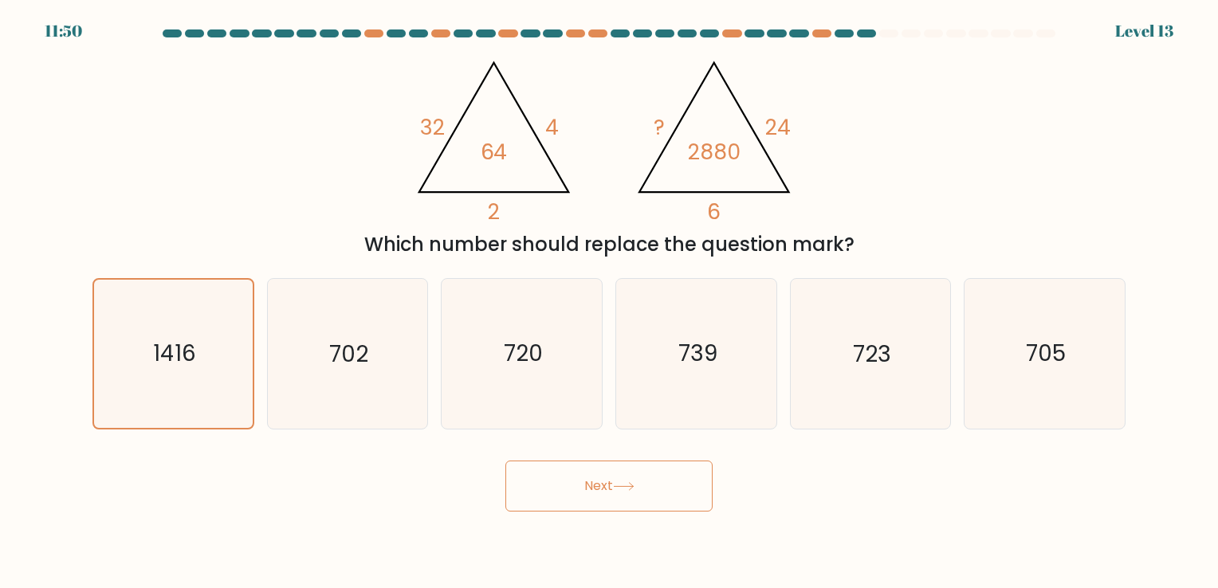
click at [594, 509] on button "Next" at bounding box center [608, 486] width 207 height 51
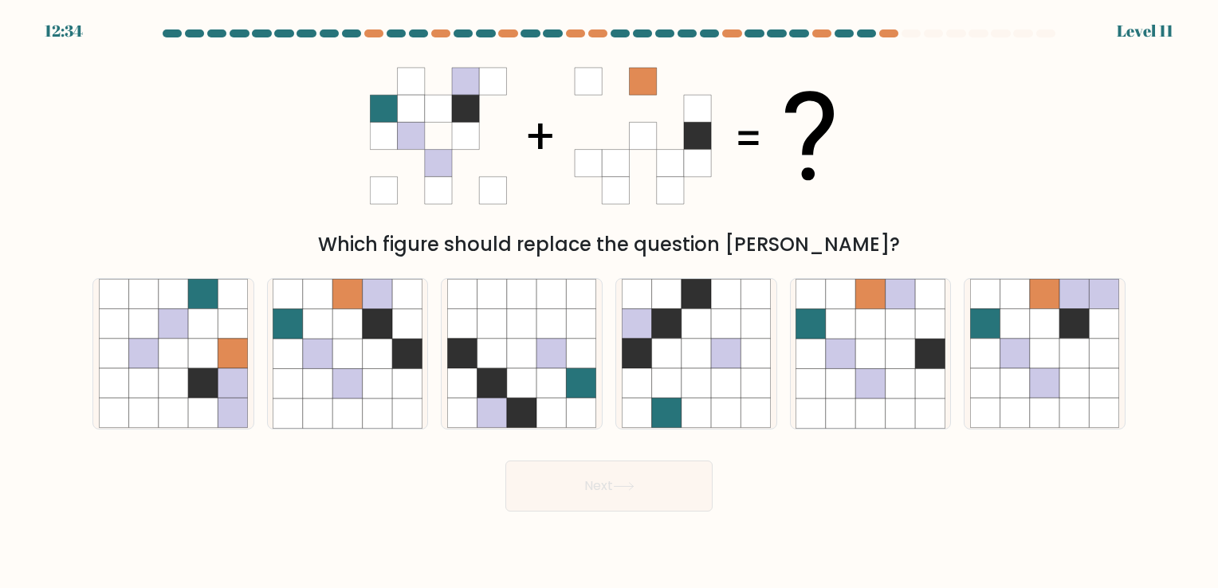
click at [455, 484] on div "Next" at bounding box center [609, 480] width 1052 height 63
click at [230, 383] on icon at bounding box center [232, 383] width 29 height 29
click at [609, 302] on input "a." at bounding box center [609, 298] width 1 height 8
radio input "true"
click at [922, 394] on icon at bounding box center [929, 383] width 29 height 29
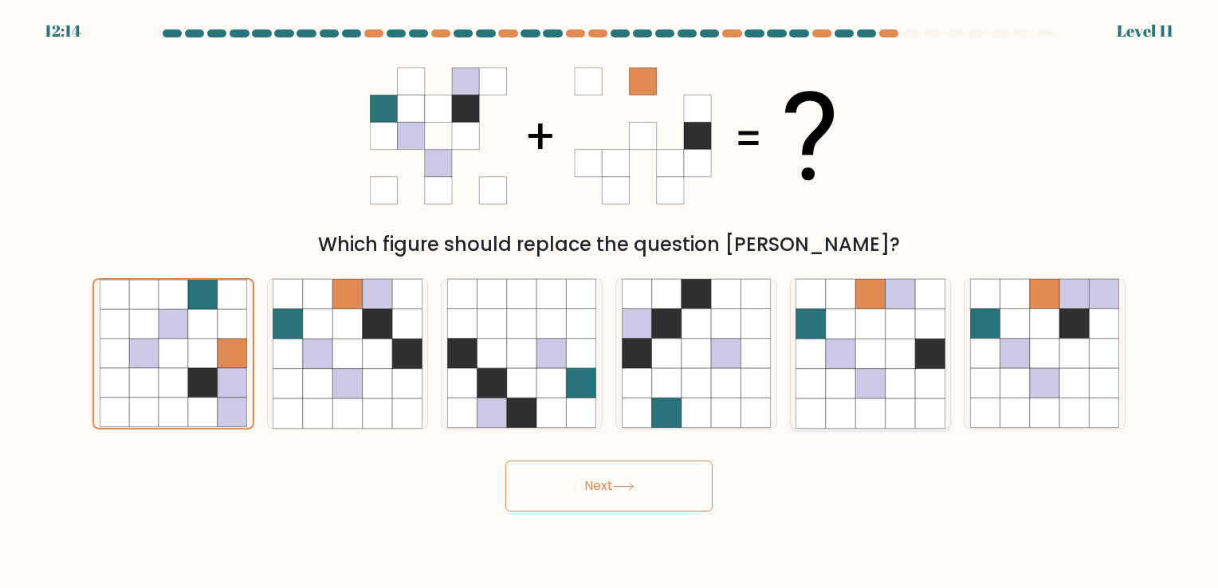
click at [610, 302] on input "e." at bounding box center [609, 298] width 1 height 8
radio input "true"
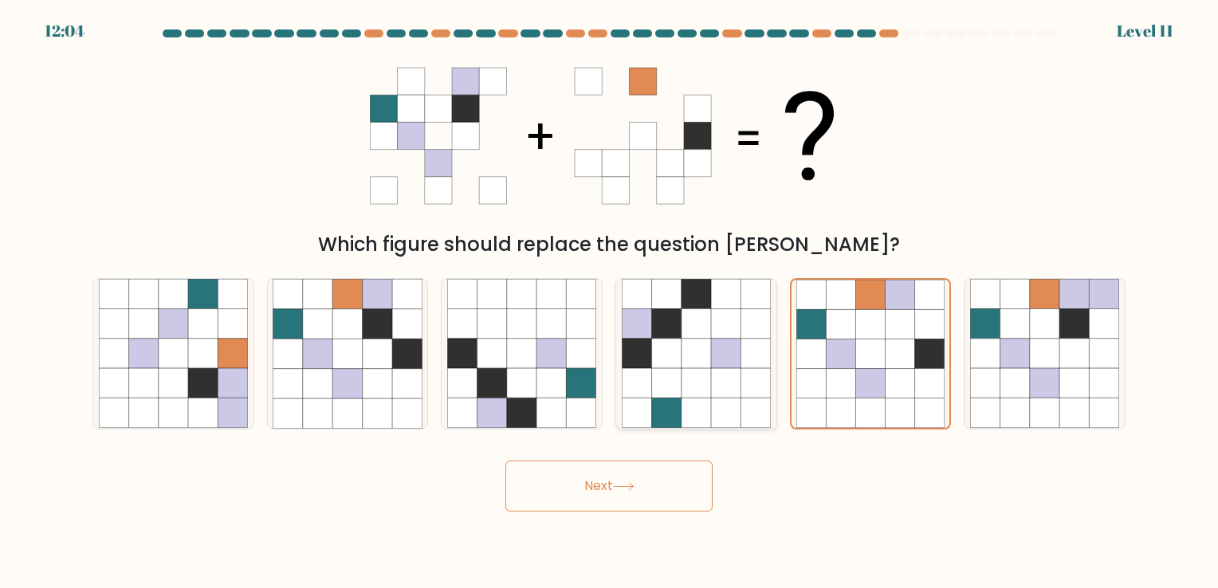
click at [733, 345] on icon at bounding box center [725, 353] width 29 height 29
click at [610, 302] on input "d." at bounding box center [609, 298] width 1 height 8
radio input "true"
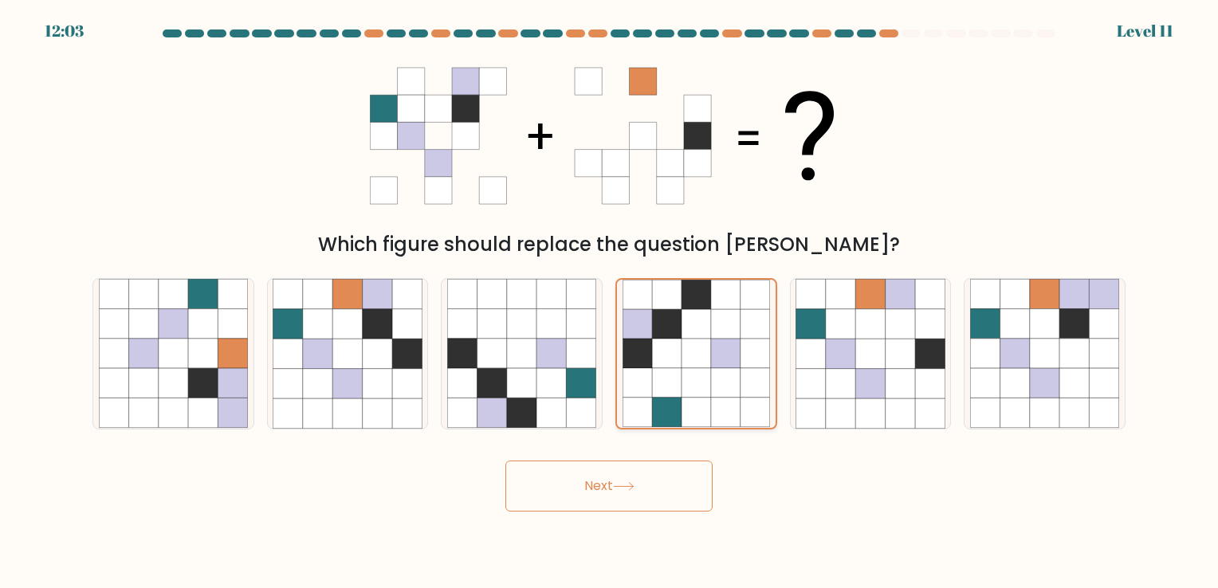
click at [634, 353] on icon at bounding box center [637, 354] width 29 height 29
click at [610, 302] on input "d." at bounding box center [609, 298] width 1 height 8
click at [571, 356] on icon at bounding box center [581, 353] width 29 height 29
click at [609, 302] on input "c." at bounding box center [609, 298] width 1 height 8
radio input "true"
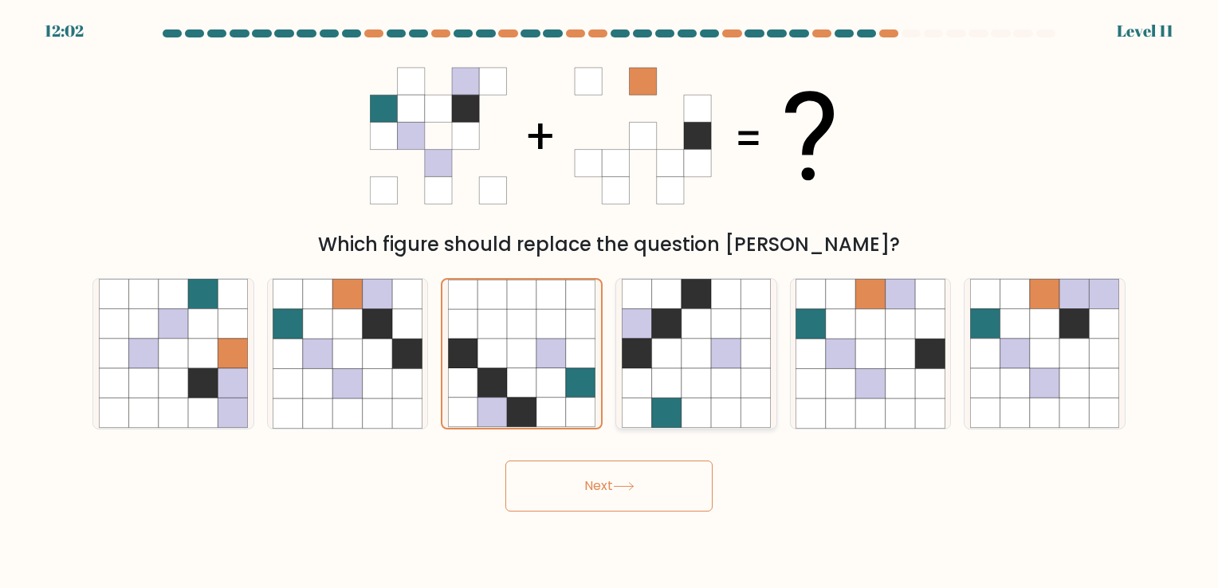
click at [702, 365] on icon at bounding box center [696, 353] width 29 height 29
click at [610, 302] on input "d." at bounding box center [609, 298] width 1 height 8
radio input "true"
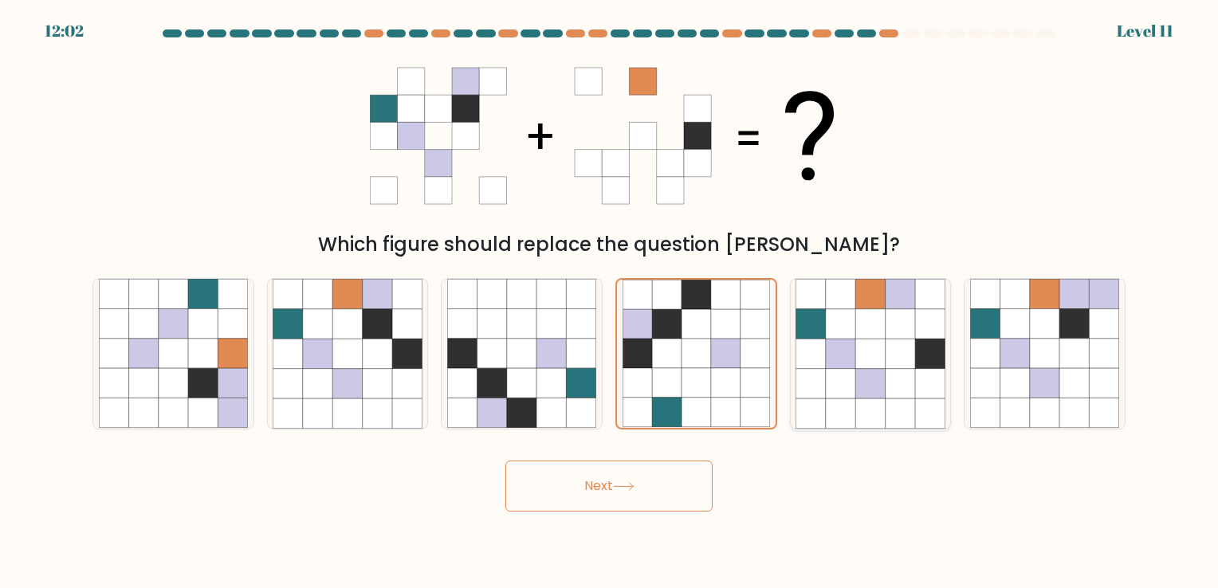
click at [829, 373] on icon at bounding box center [840, 383] width 29 height 29
click at [610, 302] on input "e." at bounding box center [609, 298] width 1 height 8
radio input "true"
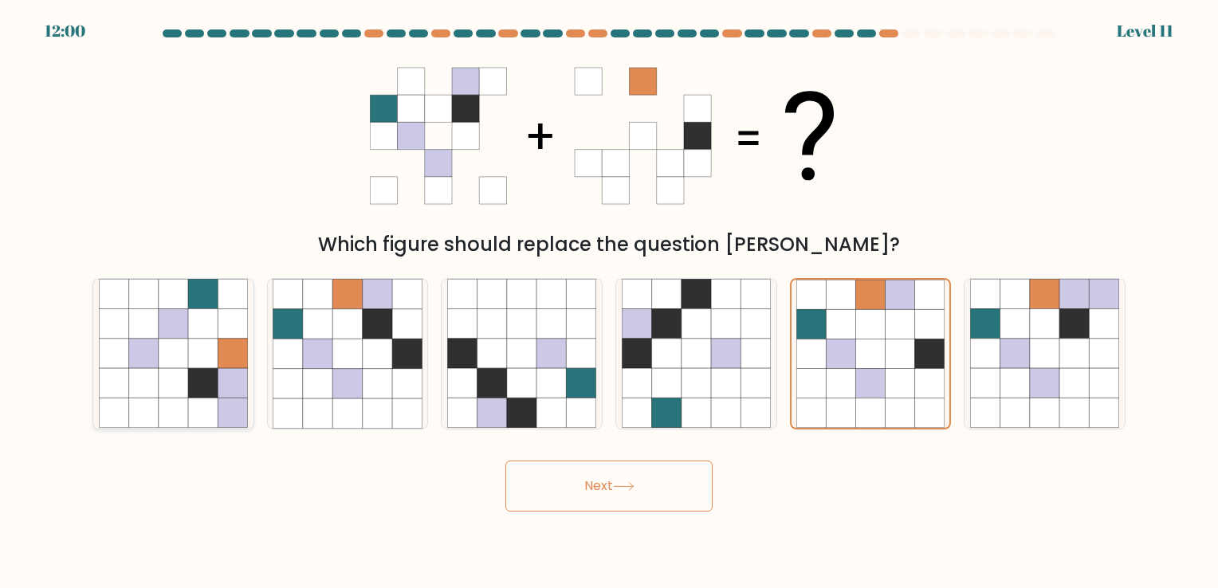
click at [232, 352] on icon at bounding box center [232, 353] width 29 height 29
click at [609, 302] on input "a." at bounding box center [609, 298] width 1 height 8
radio input "true"
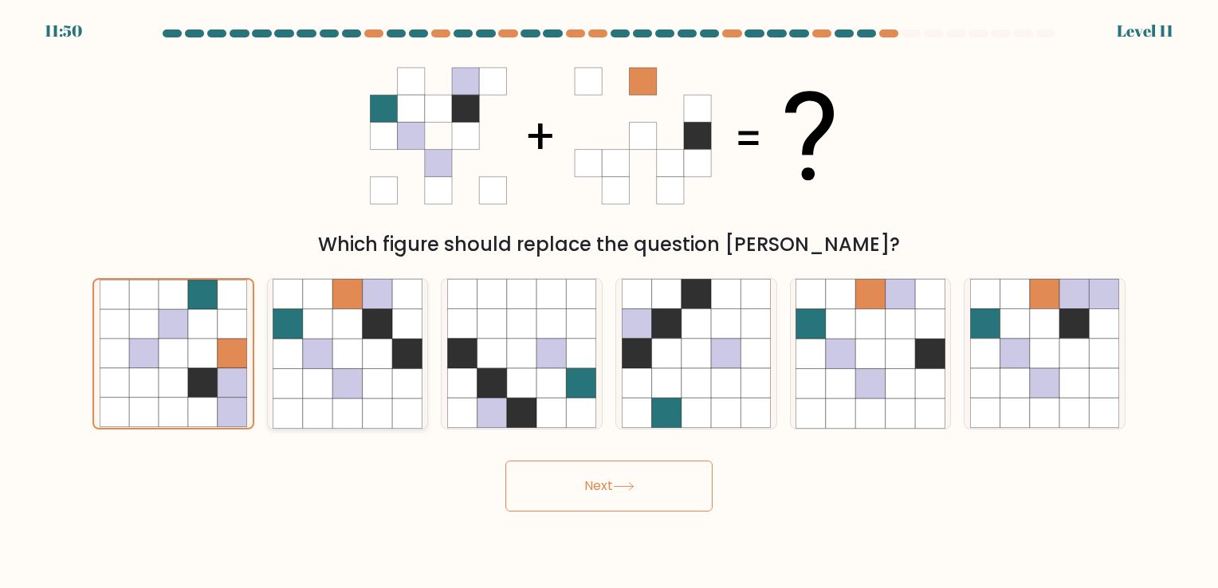
drag, startPoint x: 232, startPoint y: 355, endPoint x: 325, endPoint y: 384, distance: 97.8
click at [325, 384] on icon at bounding box center [317, 383] width 29 height 29
click at [609, 302] on input "b." at bounding box center [609, 298] width 1 height 8
radio input "true"
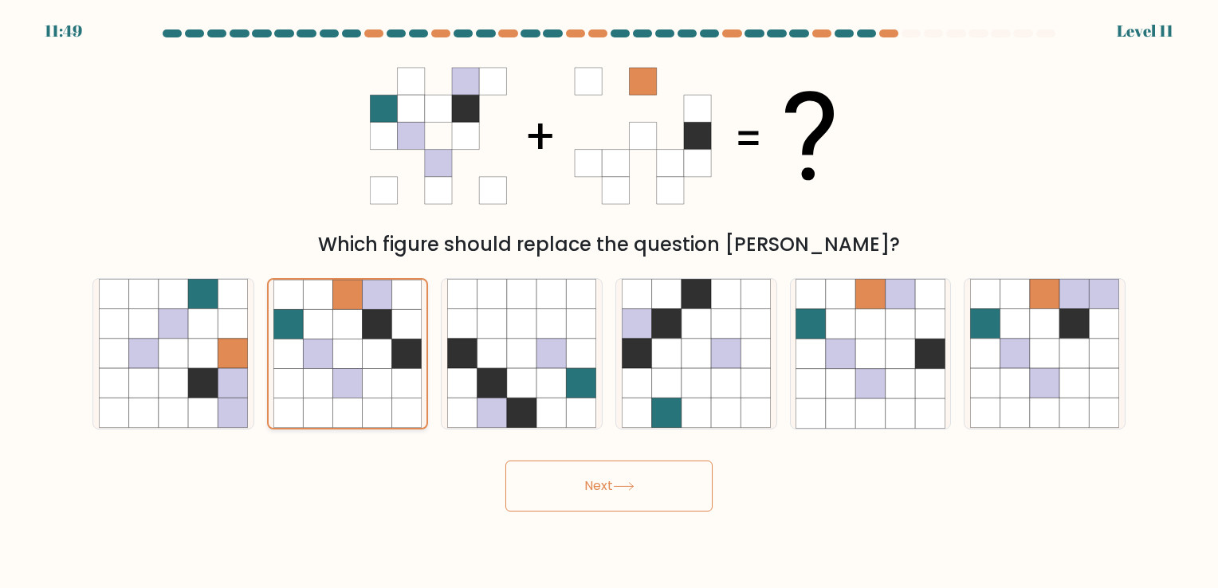
click at [348, 381] on icon at bounding box center [347, 383] width 29 height 29
click at [609, 302] on input "b." at bounding box center [609, 298] width 1 height 8
click at [553, 464] on button "Next" at bounding box center [608, 486] width 207 height 51
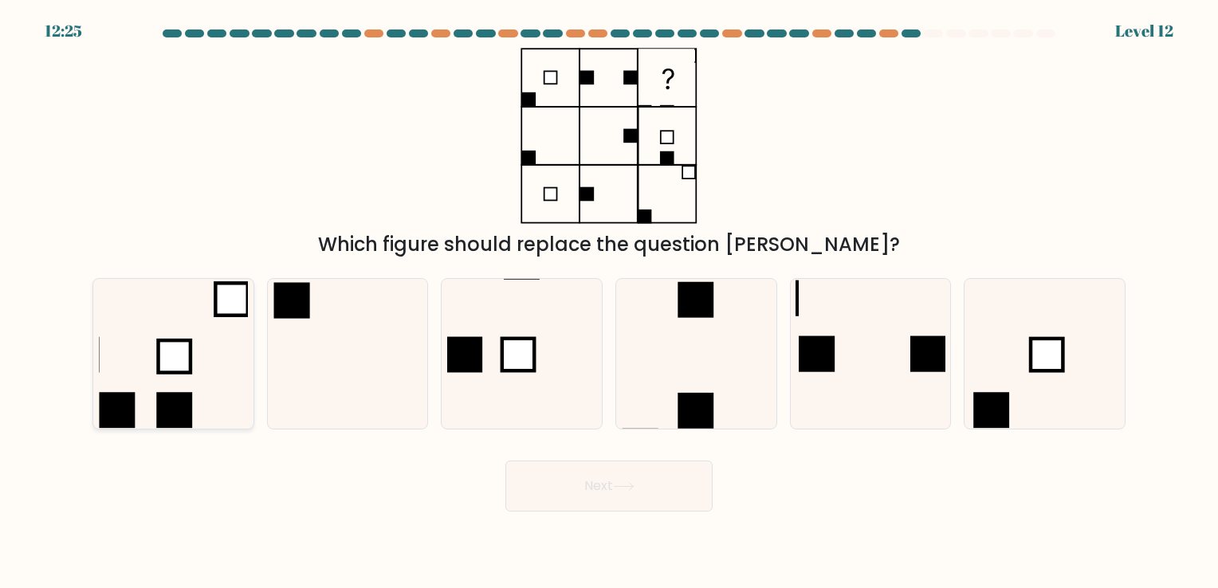
click at [176, 376] on icon at bounding box center [173, 353] width 149 height 149
click at [609, 302] on input "a." at bounding box center [609, 298] width 1 height 8
radio input "true"
click at [600, 486] on button "Next" at bounding box center [608, 486] width 207 height 51
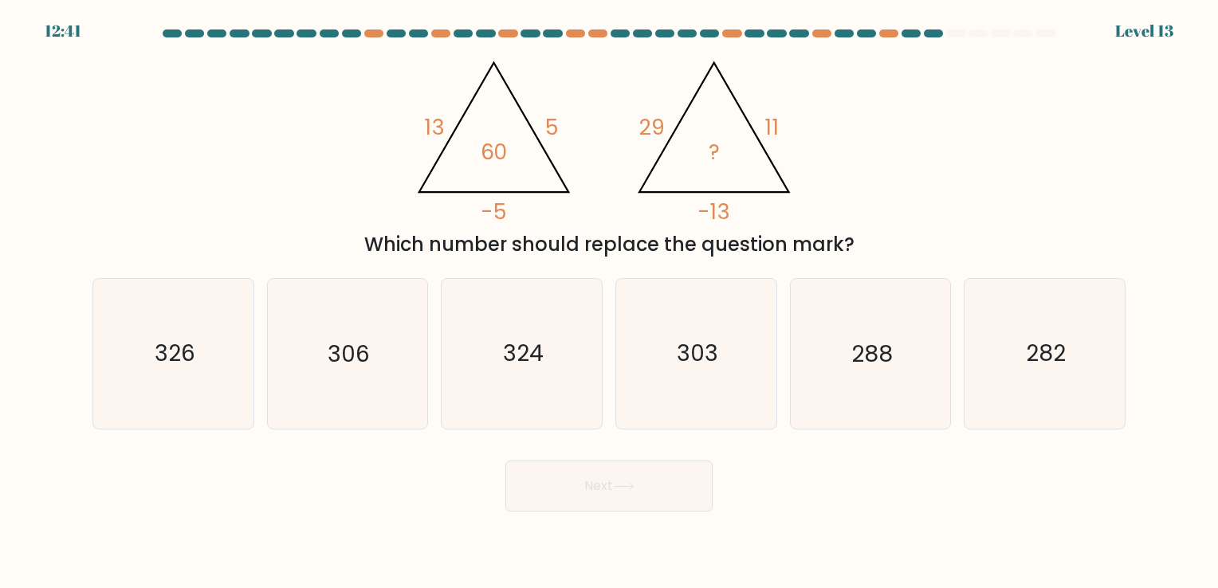
click at [657, 141] on tspan "29" at bounding box center [653, 126] width 26 height 29
click at [634, 144] on icon "@import url('https://fonts.googleapis.com/css?family=Abril+Fatface:400,100,100i…" at bounding box center [609, 136] width 406 height 176
click at [626, 322] on icon "303" at bounding box center [696, 353] width 149 height 149
click at [610, 302] on input "d. 303" at bounding box center [609, 298] width 1 height 8
radio input "true"
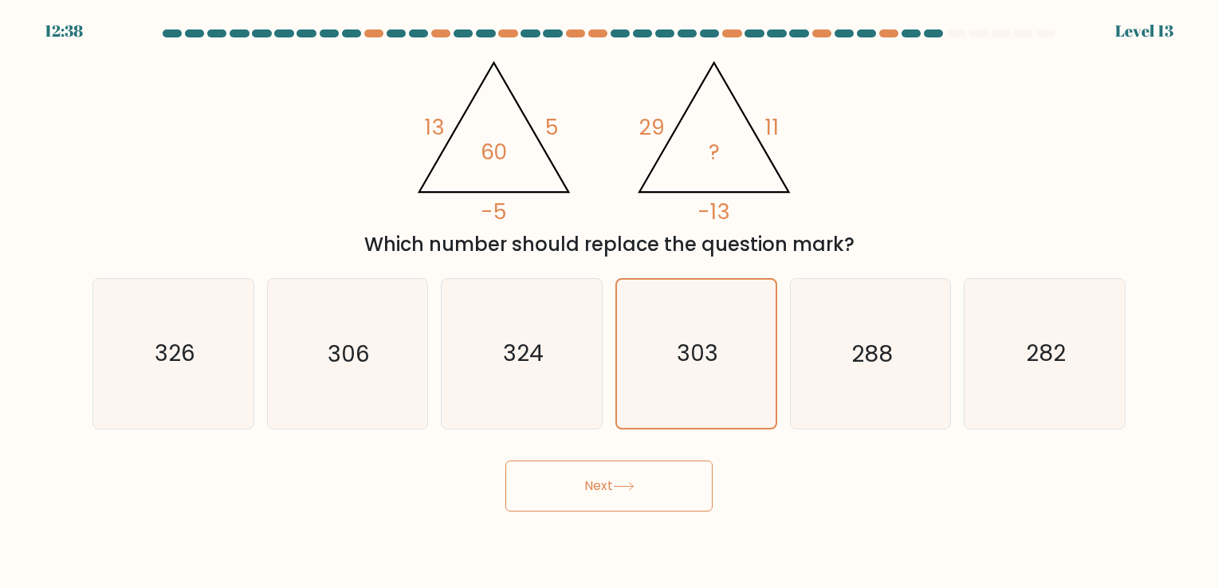
click at [570, 481] on button "Next" at bounding box center [608, 486] width 207 height 51
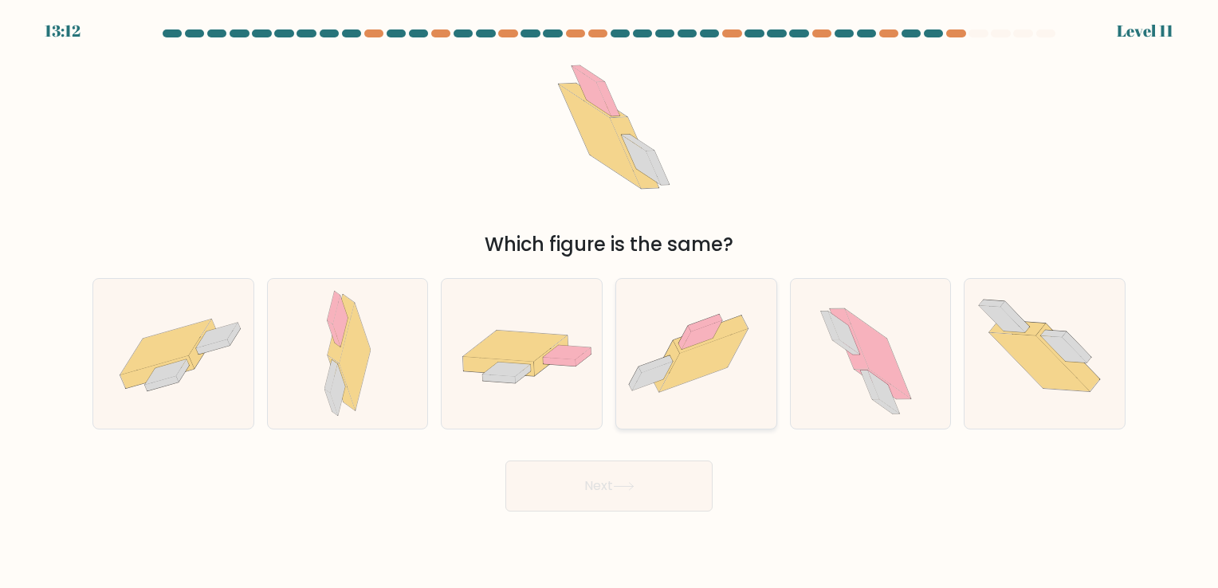
click at [668, 391] on icon at bounding box center [696, 354] width 160 height 120
click at [610, 302] on input "d." at bounding box center [609, 298] width 1 height 8
radio input "true"
click at [623, 473] on button "Next" at bounding box center [608, 486] width 207 height 51
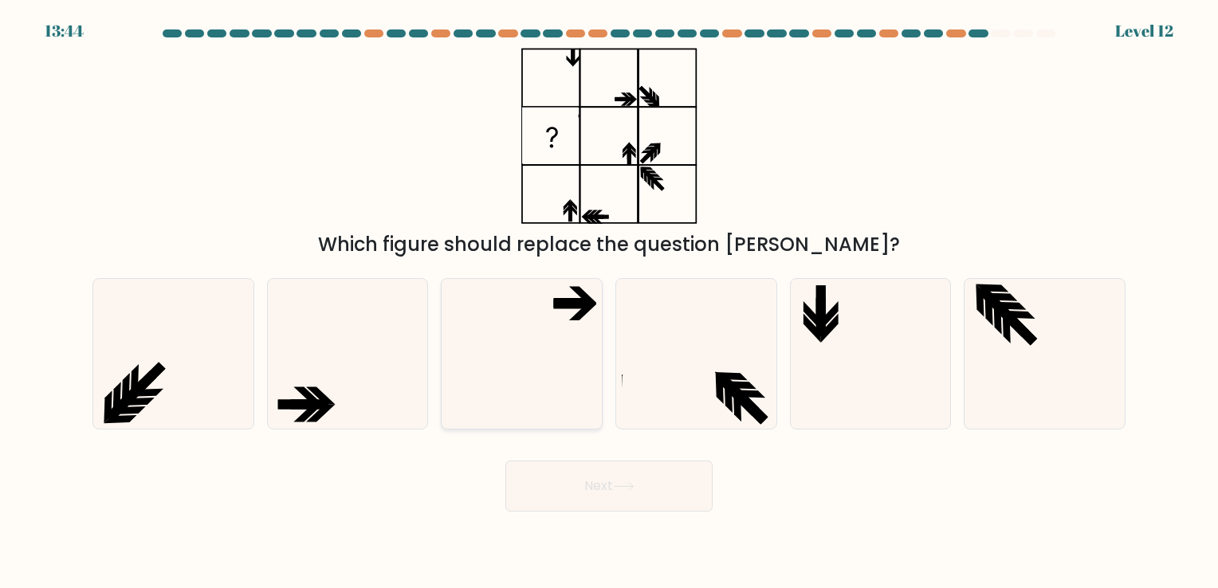
click at [530, 320] on icon at bounding box center [521, 353] width 149 height 149
click at [609, 302] on input "c." at bounding box center [609, 298] width 1 height 8
radio input "true"
click at [599, 464] on button "Next" at bounding box center [608, 486] width 207 height 51
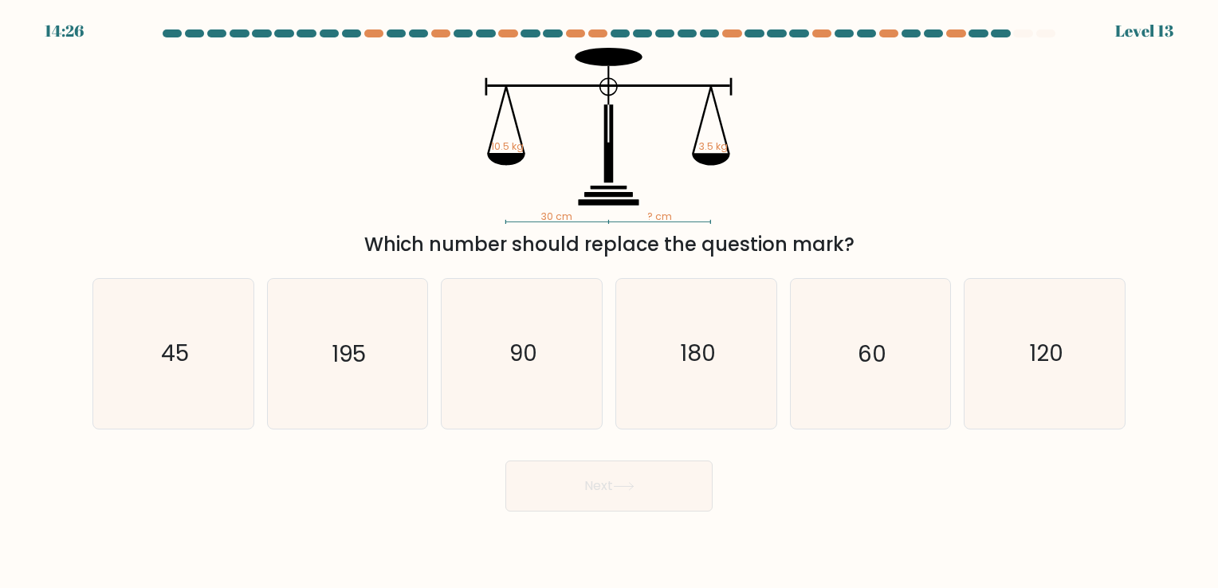
click at [555, 218] on tspan "30 cm" at bounding box center [557, 217] width 32 height 14
click at [523, 162] on icon "30 cm ? cm 10.5 kg 3.5 kg" at bounding box center [609, 136] width 478 height 176
click at [553, 219] on tspan "30 cm" at bounding box center [557, 217] width 32 height 14
drag, startPoint x: 553, startPoint y: 219, endPoint x: 566, endPoint y: 218, distance: 13.6
click at [566, 218] on tspan "30 cm" at bounding box center [557, 217] width 32 height 14
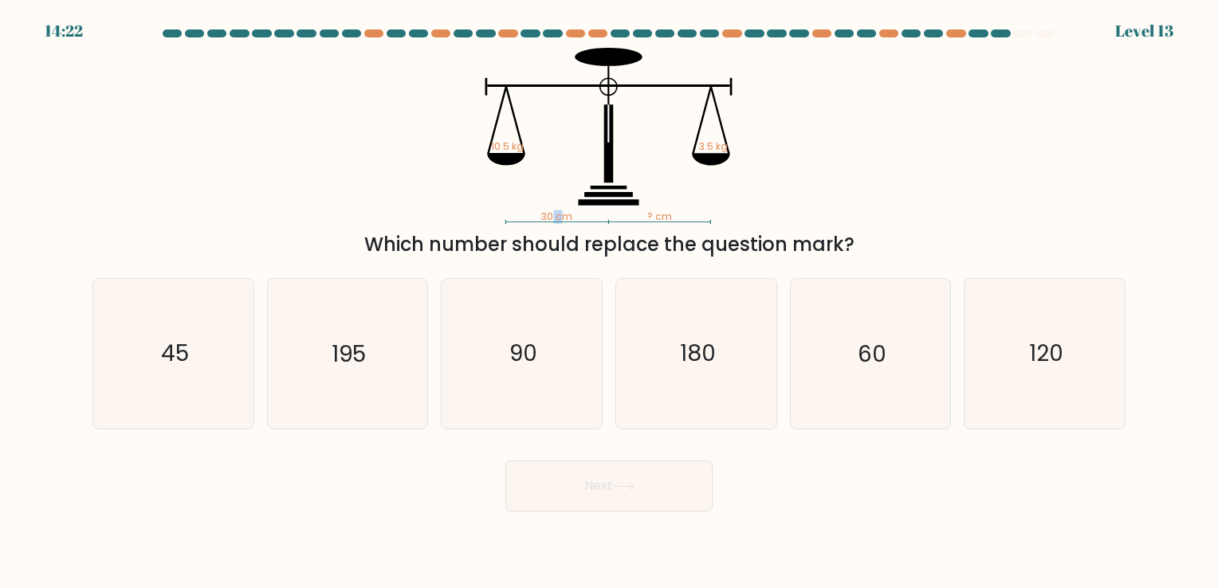
click at [566, 218] on tspan "30 cm" at bounding box center [557, 217] width 32 height 14
click at [549, 372] on icon "90" at bounding box center [521, 353] width 149 height 149
click at [609, 302] on input "c. 90" at bounding box center [609, 298] width 1 height 8
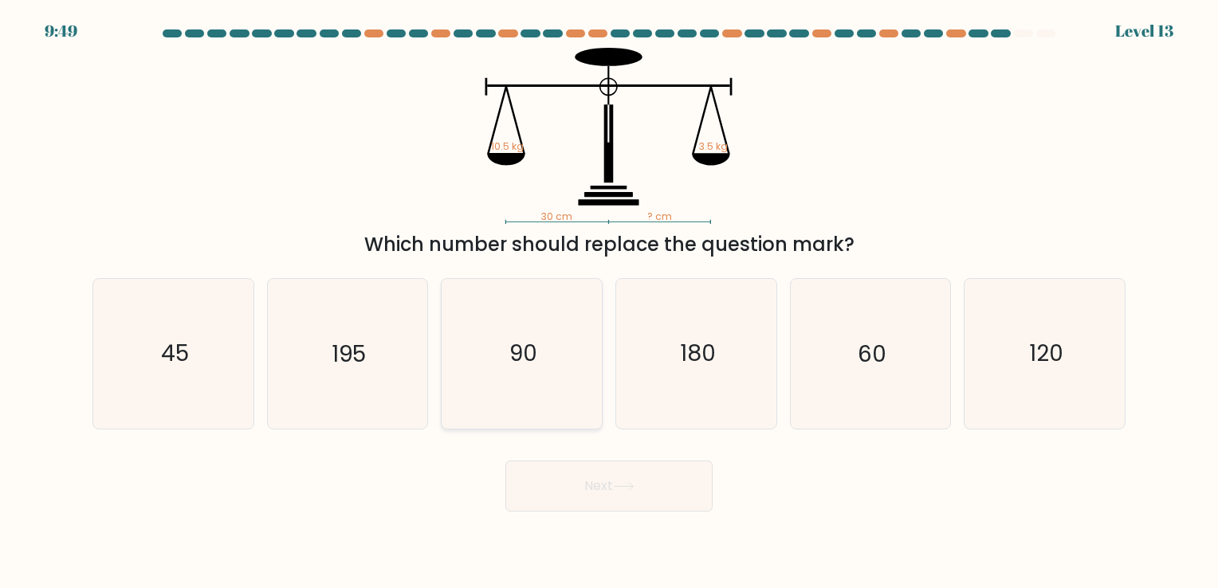
radio input "true"
click at [622, 464] on button "Next" at bounding box center [608, 486] width 207 height 51
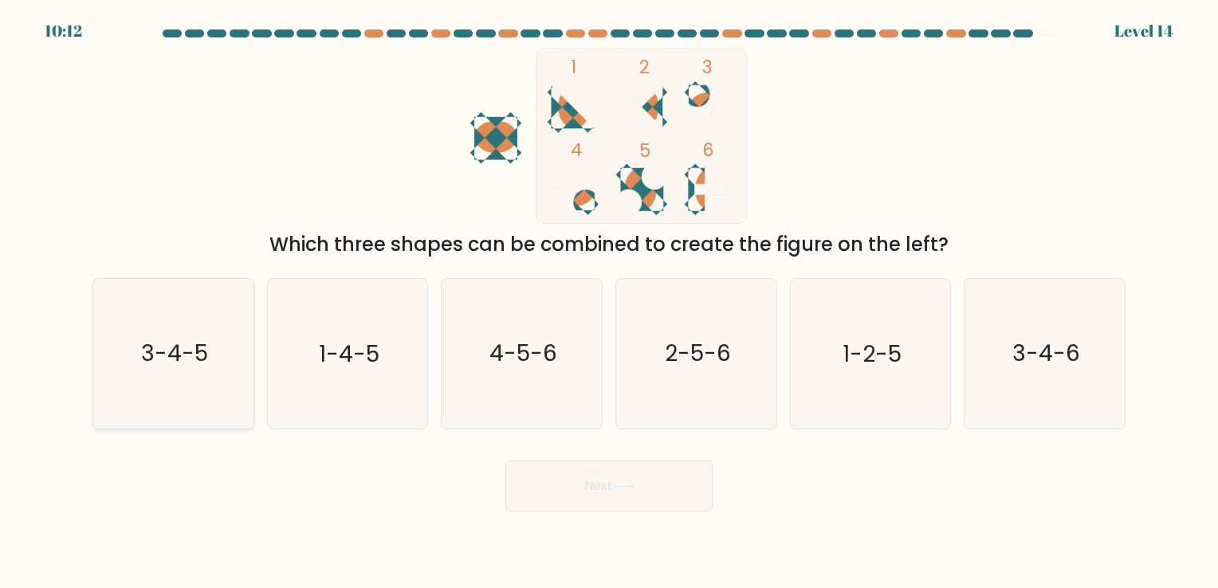
click at [175, 357] on text "3-4-5" at bounding box center [174, 354] width 67 height 31
click at [592, 475] on button "Next" at bounding box center [608, 486] width 207 height 51
click at [206, 379] on icon "3-4-5" at bounding box center [173, 353] width 149 height 149
click at [609, 302] on input "a. 3-4-5" at bounding box center [609, 298] width 1 height 8
radio input "true"
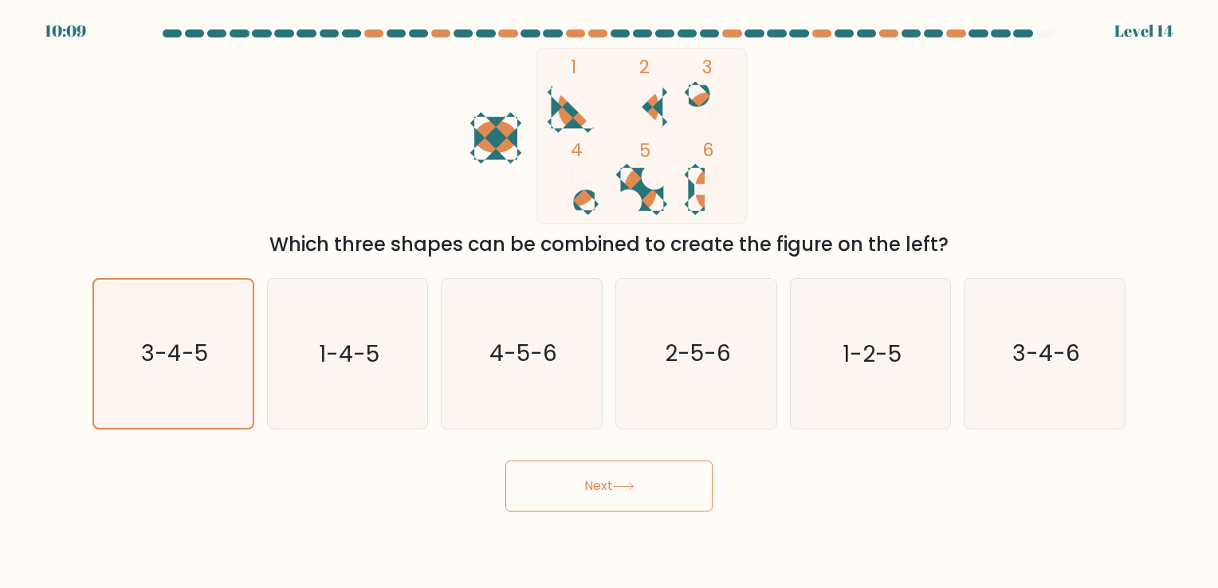
click at [569, 482] on button "Next" at bounding box center [608, 486] width 207 height 51
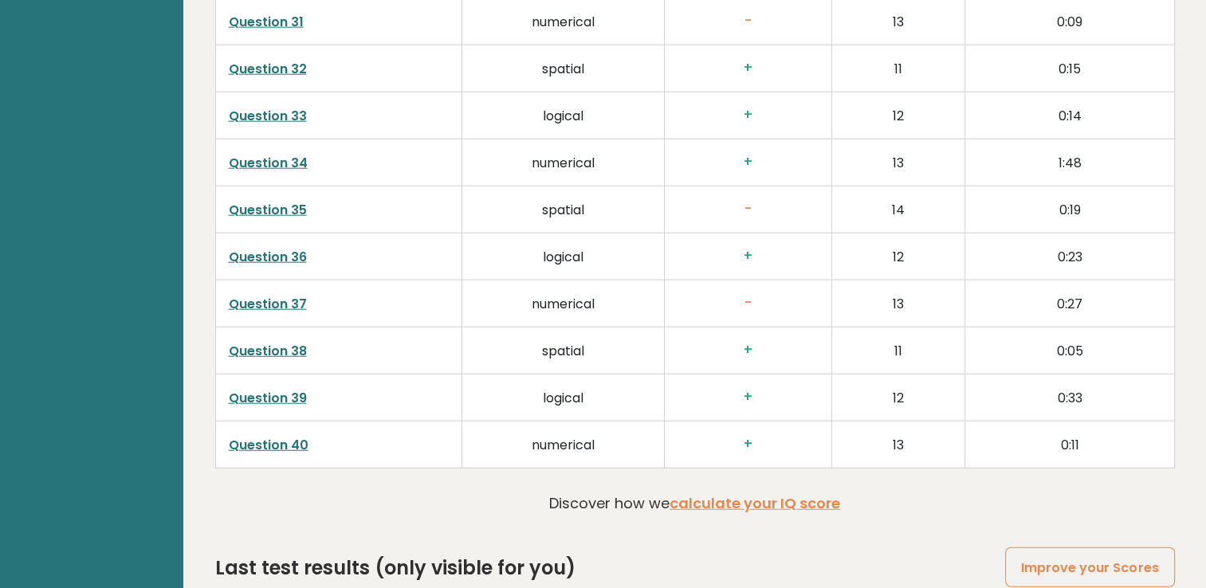
scroll to position [4226, 0]
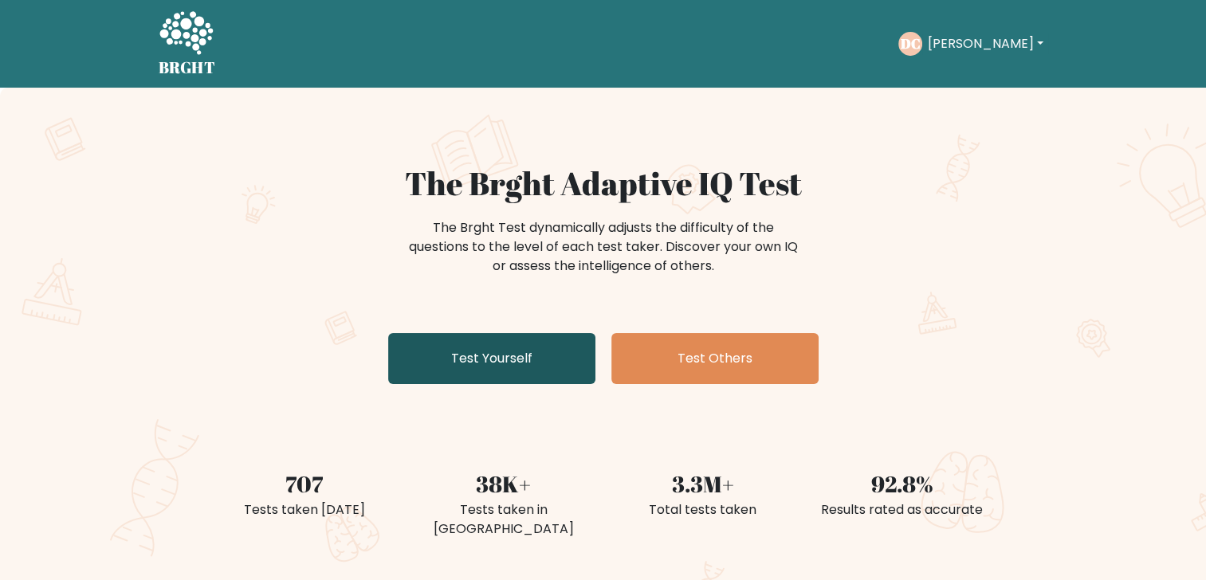
click at [501, 364] on link "Test Yourself" at bounding box center [491, 358] width 207 height 51
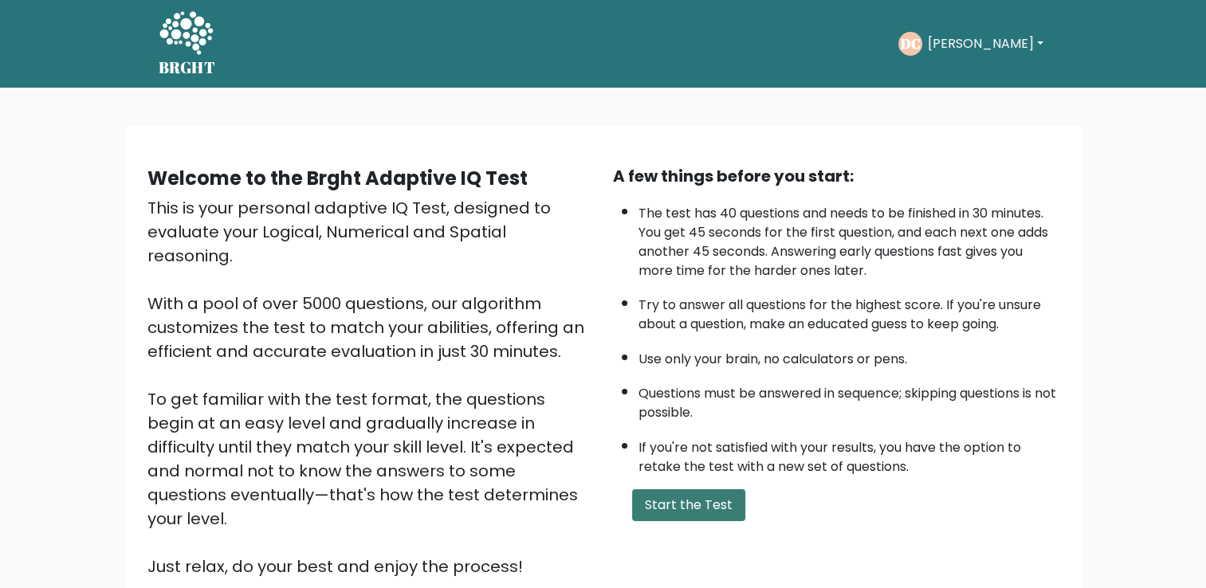
click at [718, 502] on button "Start the Test" at bounding box center [688, 506] width 113 height 32
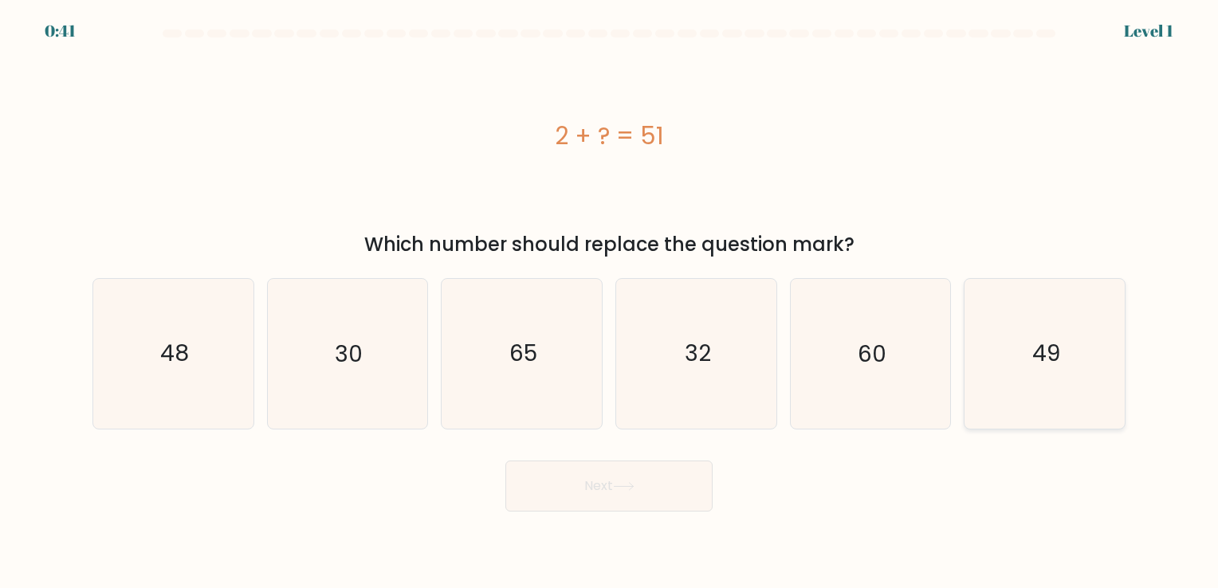
click at [1064, 355] on icon "49" at bounding box center [1044, 353] width 149 height 149
click at [610, 302] on input "f. 49" at bounding box center [609, 298] width 1 height 8
radio input "true"
click at [593, 490] on button "Next" at bounding box center [608, 486] width 207 height 51
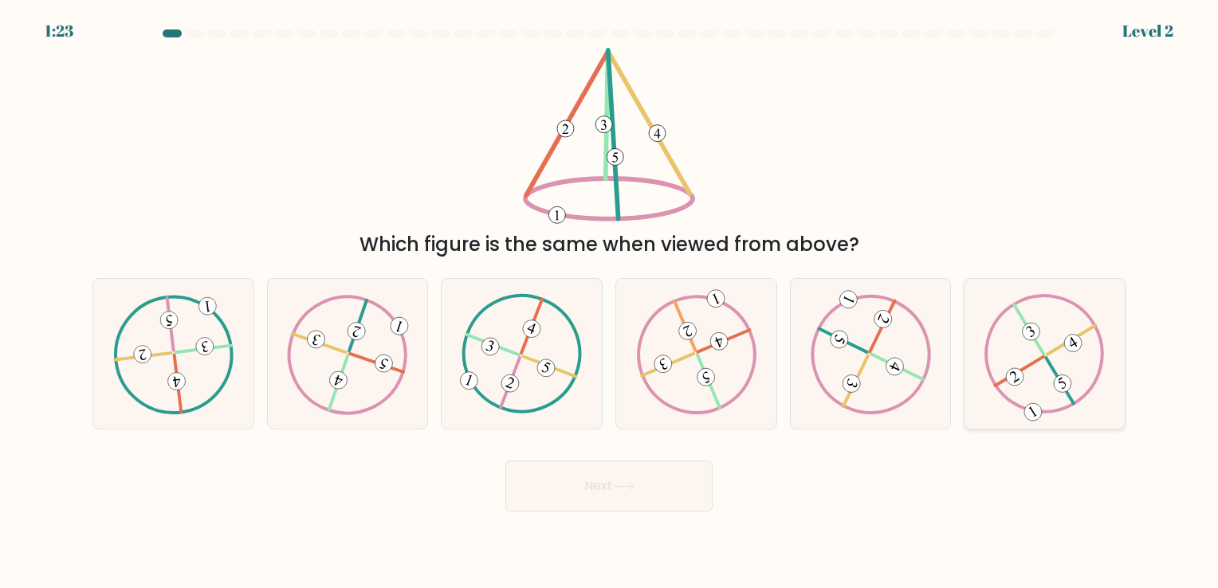
click at [985, 380] on icon at bounding box center [1045, 354] width 120 height 120
click at [610, 302] on input "f." at bounding box center [609, 298] width 1 height 8
radio input "true"
click at [687, 480] on button "Next" at bounding box center [608, 486] width 207 height 51
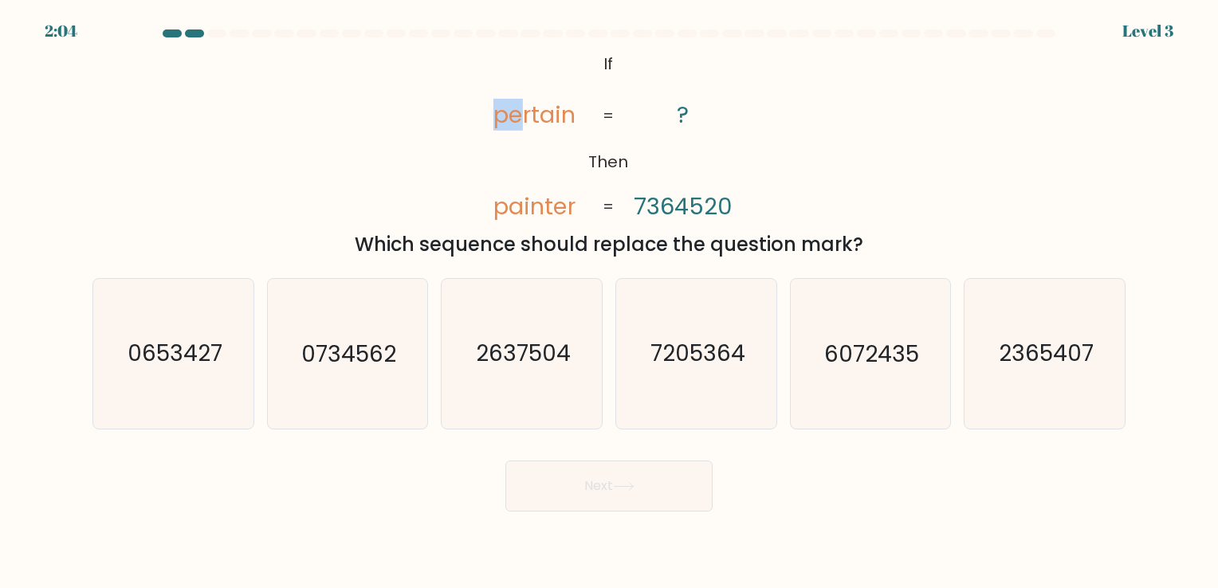
drag, startPoint x: 496, startPoint y: 125, endPoint x: 526, endPoint y: 123, distance: 30.4
click at [526, 123] on tspan "pertain" at bounding box center [535, 115] width 82 height 32
drag, startPoint x: 526, startPoint y: 123, endPoint x: 513, endPoint y: 206, distance: 84.7
click at [494, 203] on icon "@import url('[URL][DOMAIN_NAME]); If Then pertain painter ? 7364520 = =" at bounding box center [609, 136] width 286 height 176
click at [561, 209] on tspan "painter" at bounding box center [535, 207] width 82 height 32
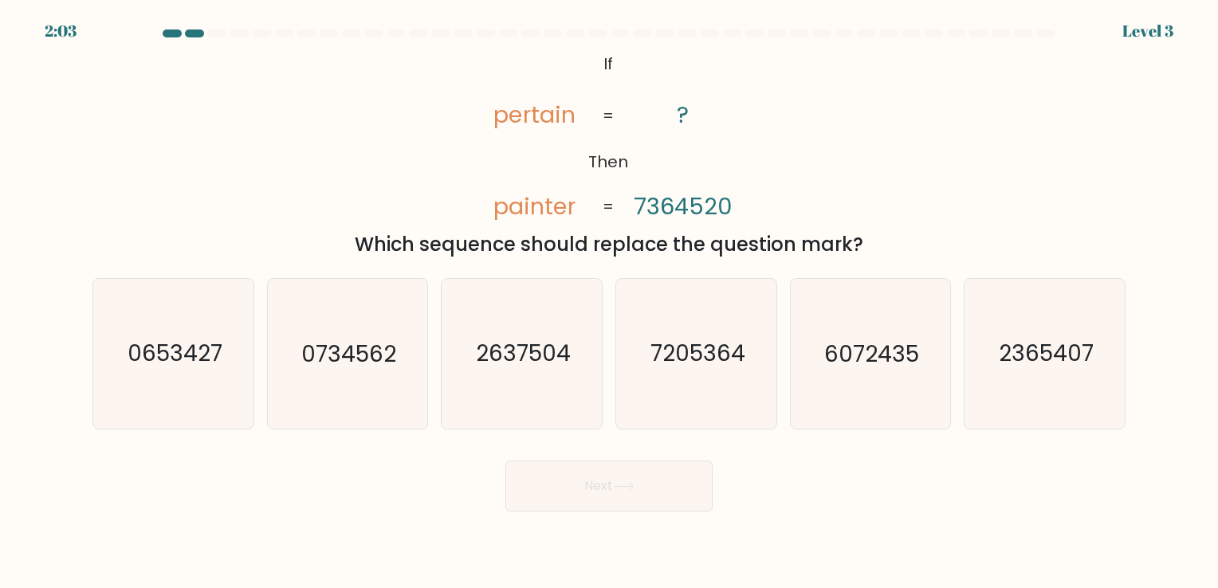
click at [571, 209] on tspan "painter" at bounding box center [535, 207] width 82 height 32
click at [545, 214] on tspan "painter" at bounding box center [535, 207] width 82 height 32
click at [514, 216] on tspan "painter" at bounding box center [535, 207] width 82 height 32
click at [527, 211] on tspan "painter" at bounding box center [535, 207] width 82 height 32
click at [536, 211] on tspan "painter" at bounding box center [535, 207] width 82 height 32
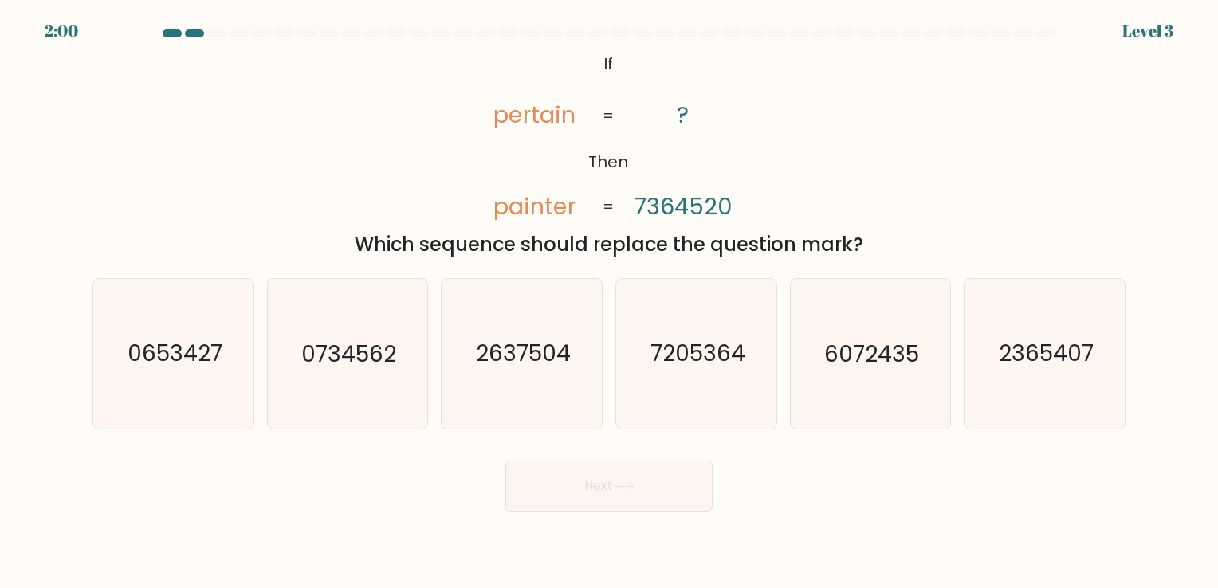
click at [509, 212] on tspan "painter" at bounding box center [535, 207] width 82 height 32
click at [549, 210] on tspan "painter" at bounding box center [535, 207] width 82 height 32
click at [568, 206] on tspan "painter" at bounding box center [535, 207] width 82 height 32
click at [645, 202] on tspan "7364520" at bounding box center [684, 207] width 98 height 32
click at [711, 204] on tspan "7364520" at bounding box center [684, 207] width 98 height 32
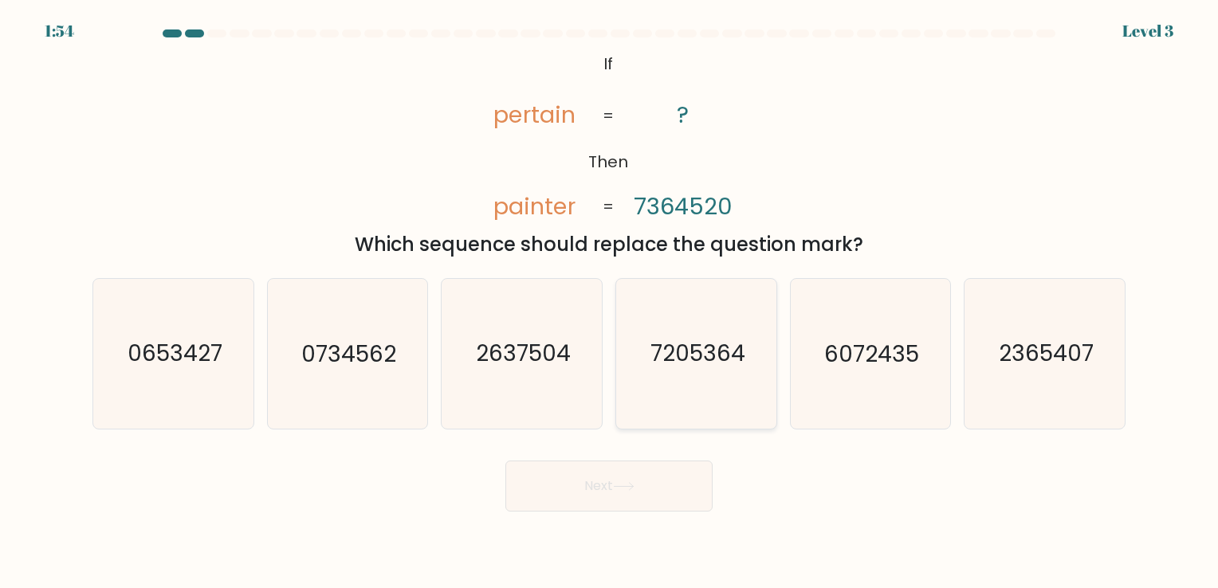
click at [697, 319] on icon "7205364" at bounding box center [696, 353] width 149 height 149
click at [610, 302] on input "d. 7205364" at bounding box center [609, 298] width 1 height 8
radio input "true"
click at [626, 470] on button "Next" at bounding box center [608, 486] width 207 height 51
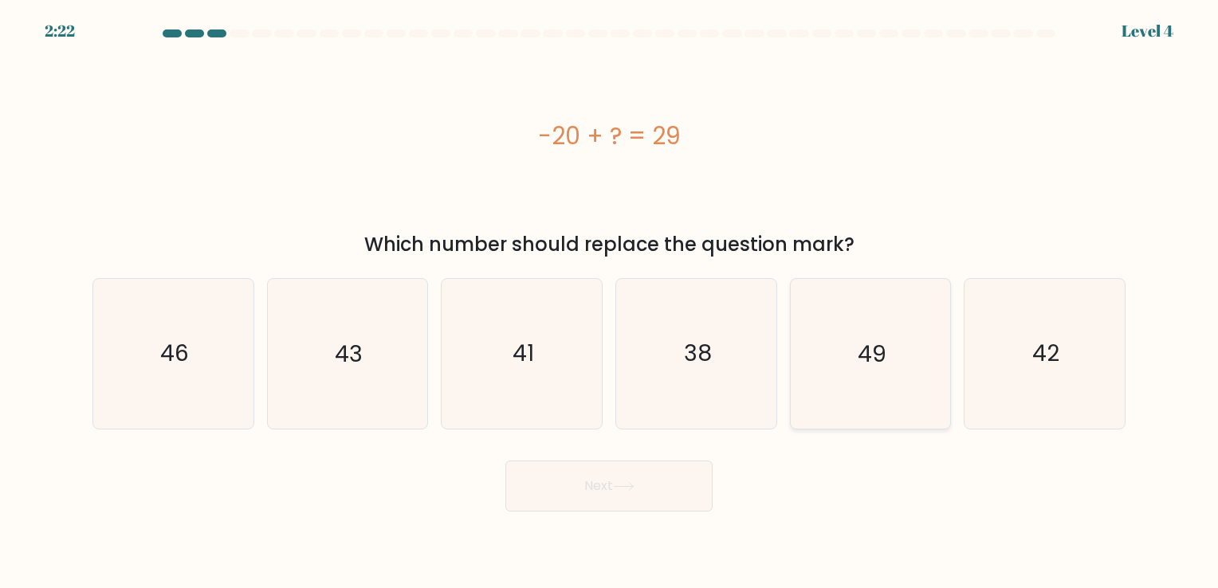
click at [934, 389] on icon "49" at bounding box center [870, 353] width 149 height 149
click at [610, 302] on input "e. 49" at bounding box center [609, 298] width 1 height 8
radio input "true"
click at [652, 509] on button "Next" at bounding box center [608, 486] width 207 height 51
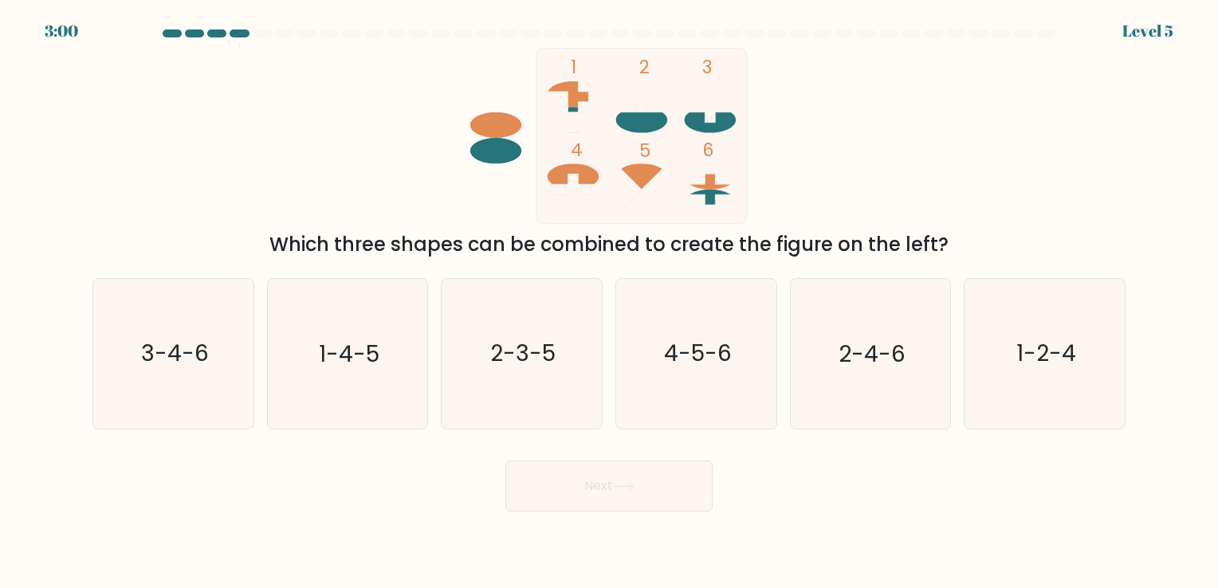
click at [710, 112] on icon at bounding box center [711, 107] width 52 height 31
click at [588, 161] on rect at bounding box center [642, 136] width 211 height 176
click at [756, 187] on icon "1 2 3 4 5 6" at bounding box center [609, 136] width 429 height 176
click at [102, 370] on icon "3-4-6" at bounding box center [173, 353] width 149 height 149
click at [609, 302] on input "a. 3-4-6" at bounding box center [609, 298] width 1 height 8
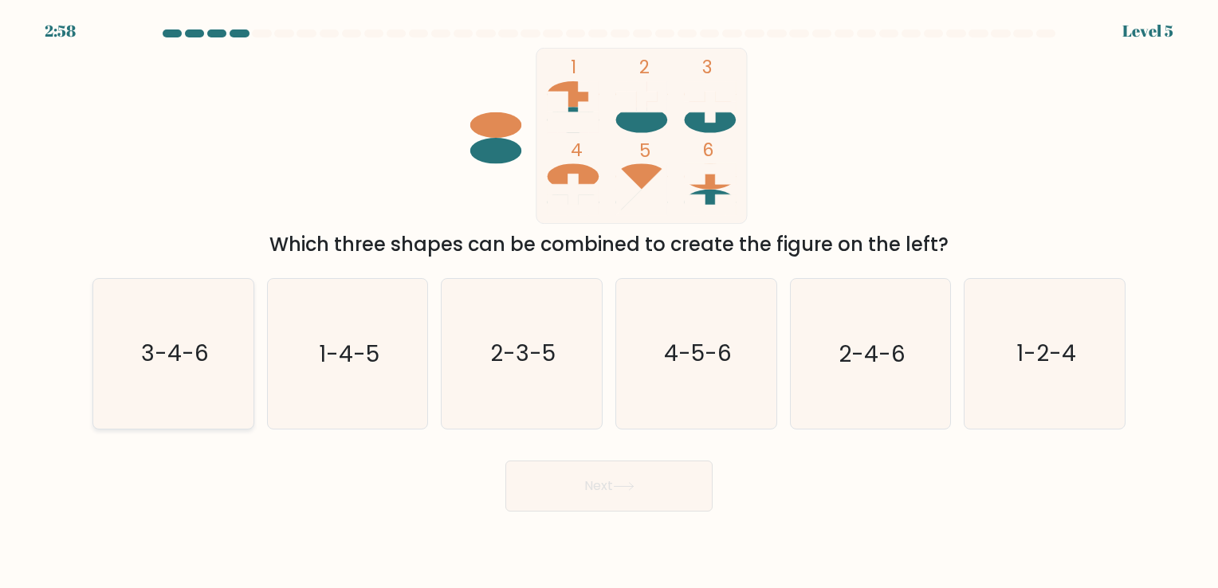
radio input "true"
click at [568, 472] on button "Next" at bounding box center [608, 486] width 207 height 51
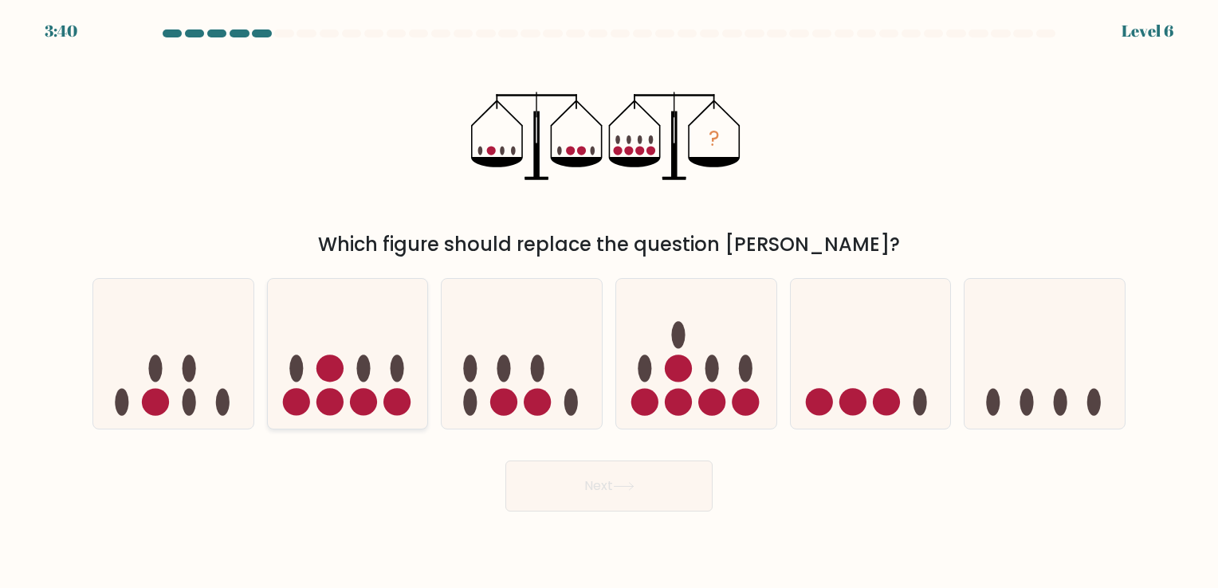
click at [347, 410] on icon at bounding box center [348, 354] width 160 height 132
click at [609, 302] on input "b." at bounding box center [609, 298] width 1 height 8
radio input "true"
click at [607, 473] on button "Next" at bounding box center [608, 486] width 207 height 51
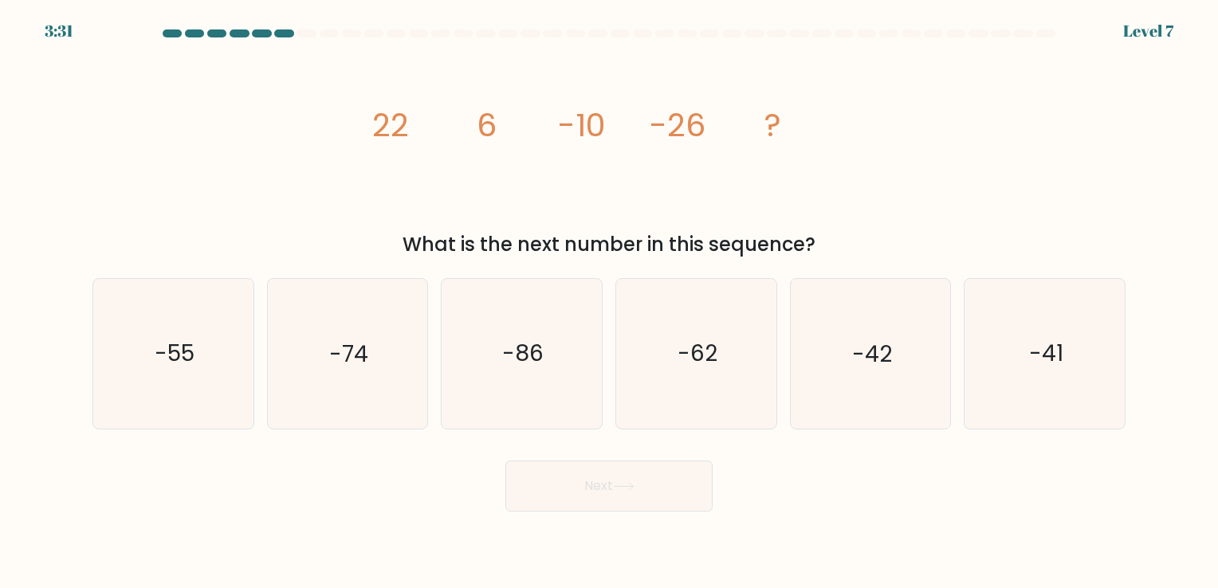
click at [702, 132] on tspan "-26" at bounding box center [678, 125] width 56 height 45
click at [728, 324] on icon "-62" at bounding box center [696, 353] width 149 height 149
click at [610, 302] on input "d. -62" at bounding box center [609, 298] width 1 height 8
radio input "true"
click at [735, 351] on icon "-62" at bounding box center [696, 353] width 147 height 147
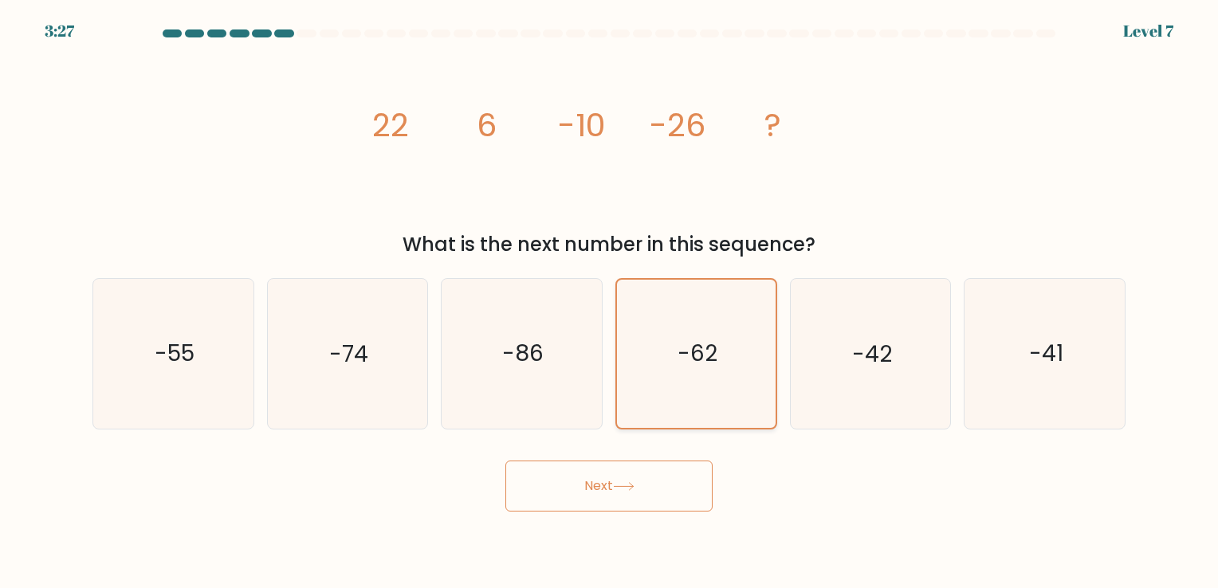
click at [610, 302] on input "d. -62" at bounding box center [609, 298] width 1 height 8
click at [840, 359] on icon "-42" at bounding box center [870, 353] width 149 height 149
click at [610, 302] on input "e. -42" at bounding box center [609, 298] width 1 height 8
radio input "true"
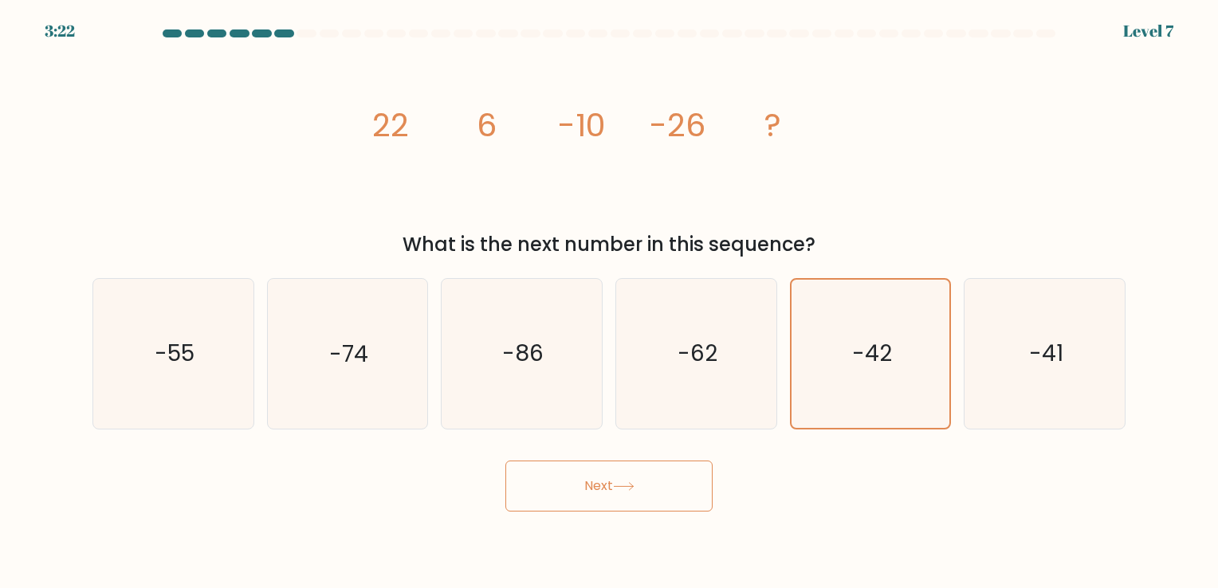
click at [530, 463] on button "Next" at bounding box center [608, 486] width 207 height 51
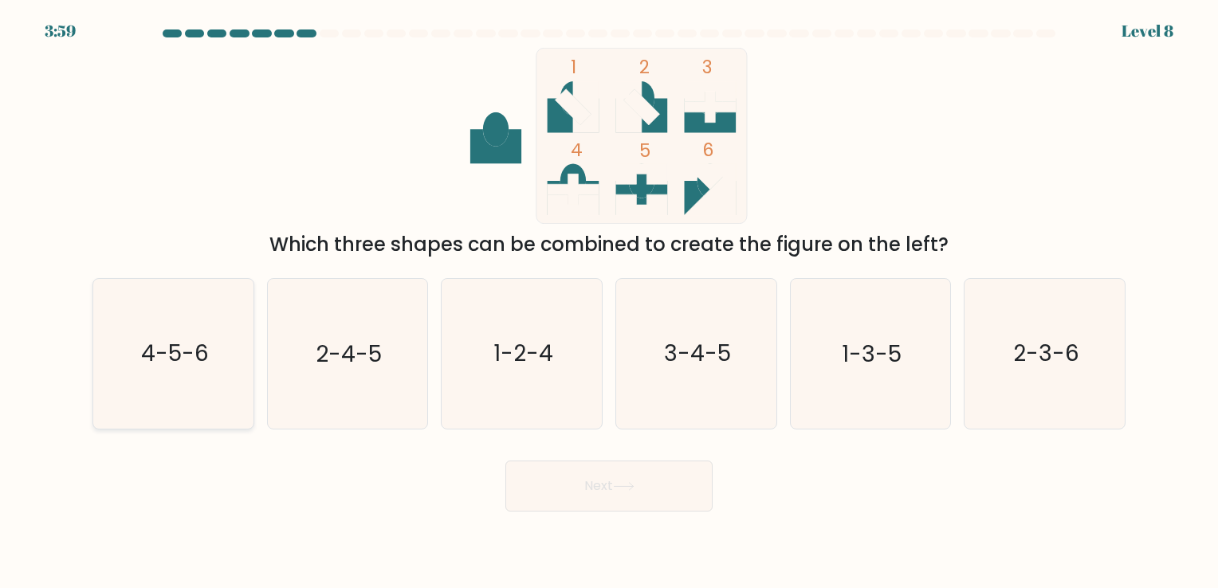
drag, startPoint x: 230, startPoint y: 384, endPoint x: 247, endPoint y: 380, distance: 18.2
click at [230, 383] on icon "4-5-6" at bounding box center [173, 353] width 149 height 149
click at [609, 302] on input "a. 4-5-6" at bounding box center [609, 298] width 1 height 8
radio input "true"
click at [366, 372] on icon "2-4-5" at bounding box center [347, 353] width 149 height 149
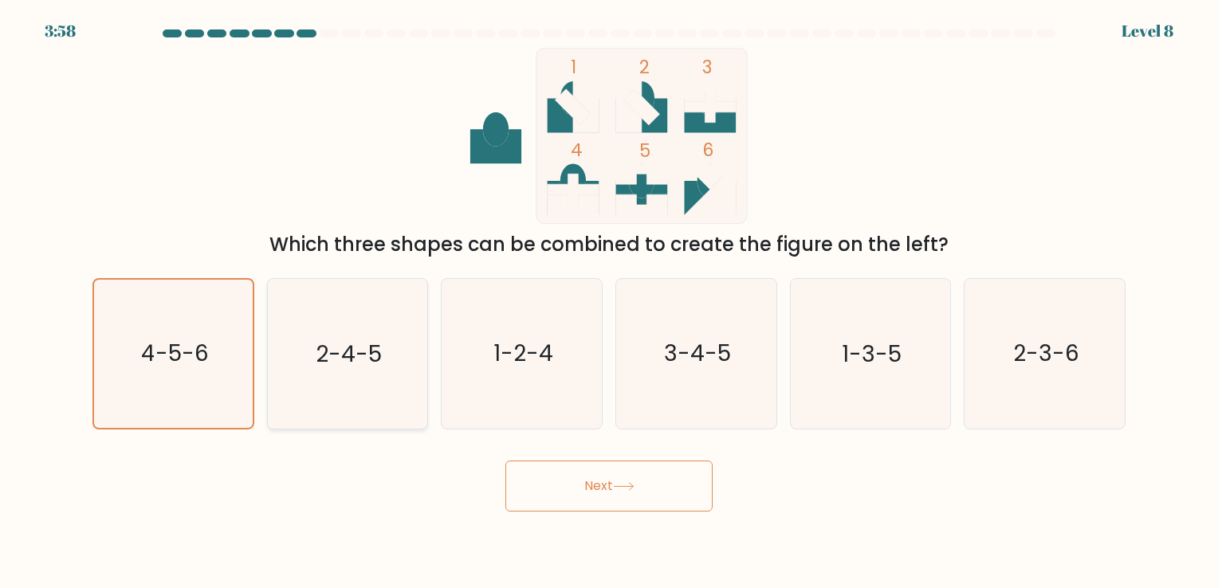
click at [609, 302] on input "b. 2-4-5" at bounding box center [609, 298] width 1 height 8
radio input "true"
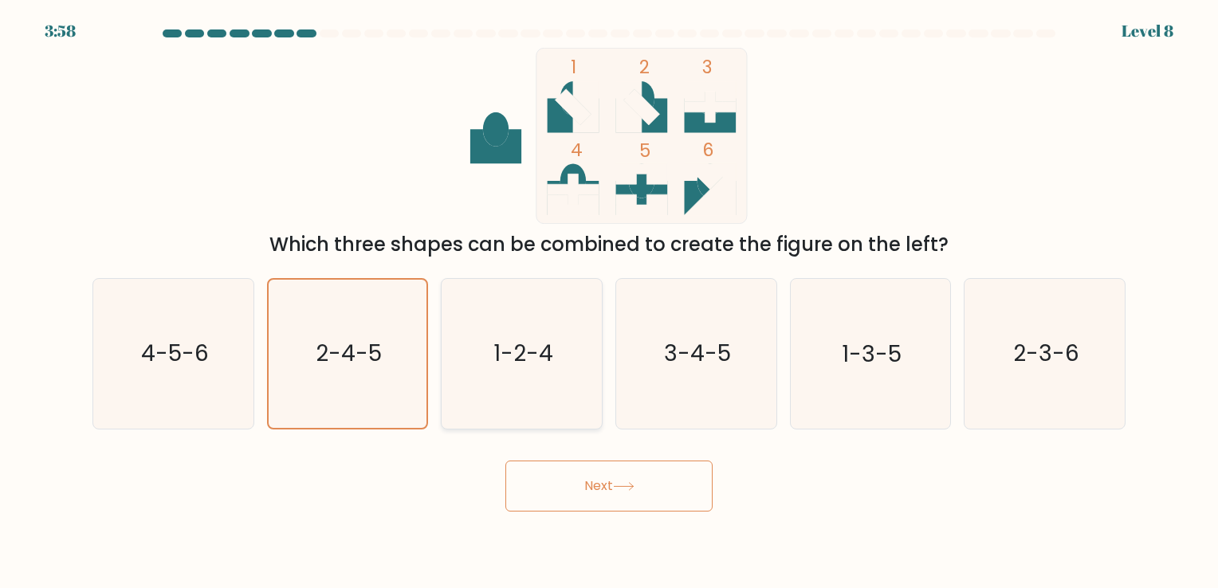
click at [527, 389] on icon "1-2-4" at bounding box center [521, 353] width 149 height 149
click at [609, 302] on input "c. 1-2-4" at bounding box center [609, 298] width 1 height 8
radio input "true"
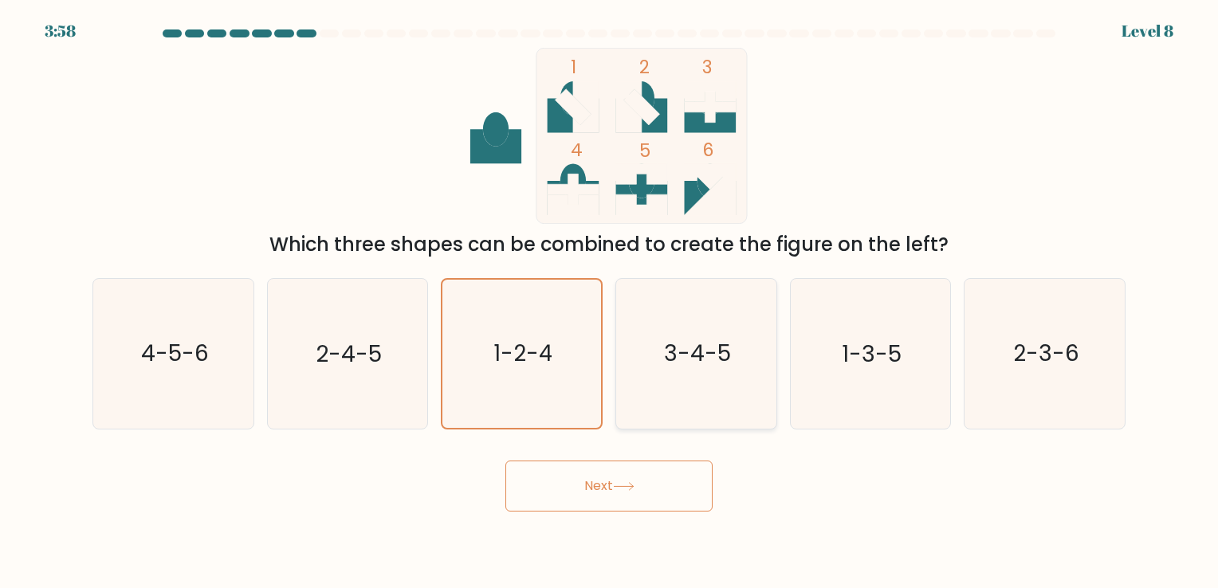
click at [691, 374] on icon "3-4-5" at bounding box center [696, 353] width 149 height 149
click at [610, 302] on input "d. 3-4-5" at bounding box center [609, 298] width 1 height 8
radio input "true"
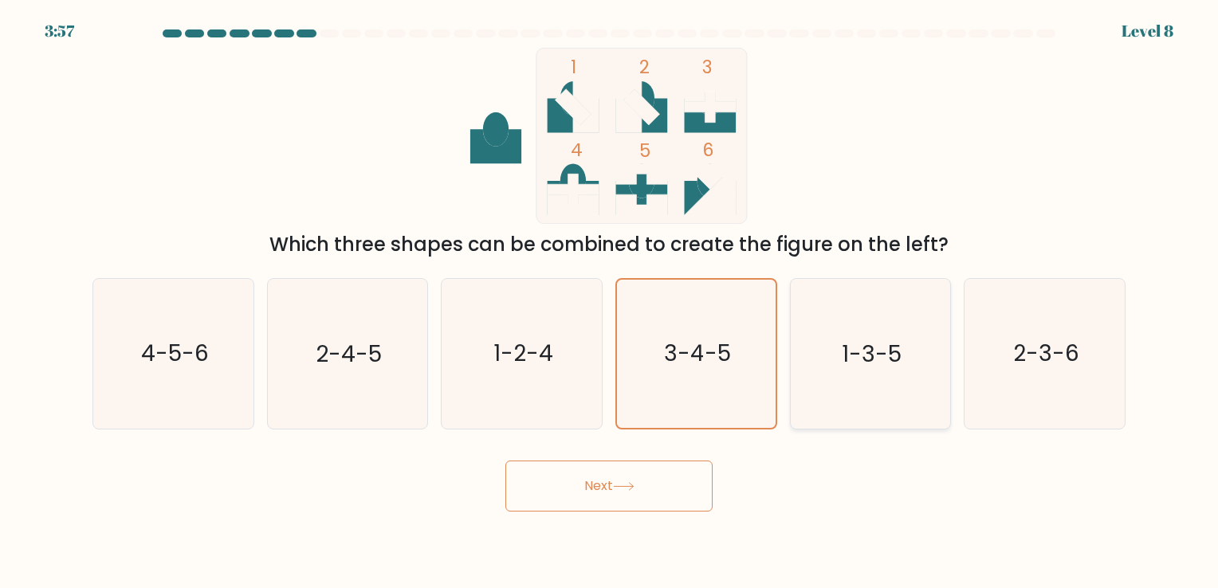
click at [893, 356] on text "1-3-5" at bounding box center [872, 354] width 60 height 31
click at [610, 302] on input "e. 1-3-5" at bounding box center [609, 298] width 1 height 8
radio input "true"
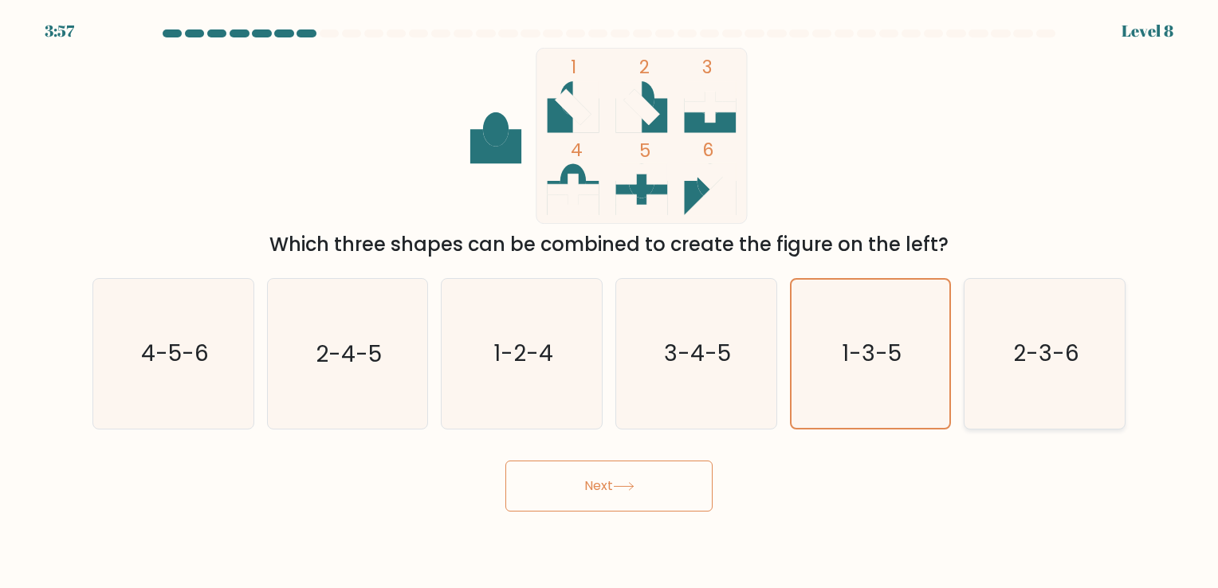
click at [995, 358] on icon "2-3-6" at bounding box center [1044, 353] width 149 height 149
click at [610, 302] on input "f. 2-3-6" at bounding box center [609, 298] width 1 height 8
radio input "true"
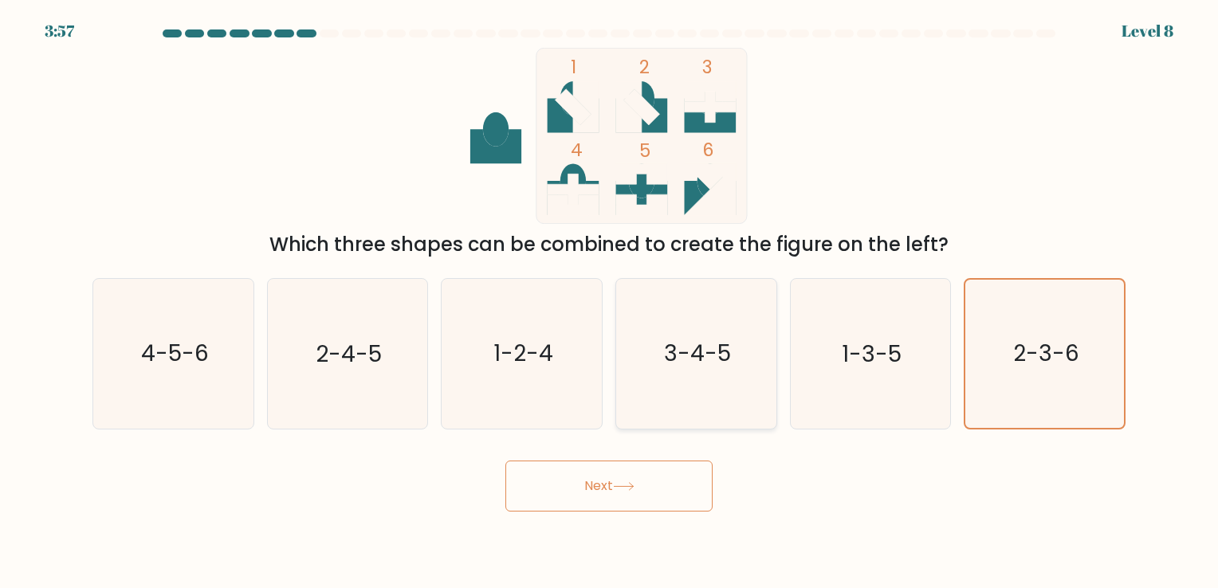
click at [720, 380] on icon "3-4-5" at bounding box center [696, 353] width 149 height 149
click at [610, 302] on input "d. 3-4-5" at bounding box center [609, 298] width 1 height 8
radio input "true"
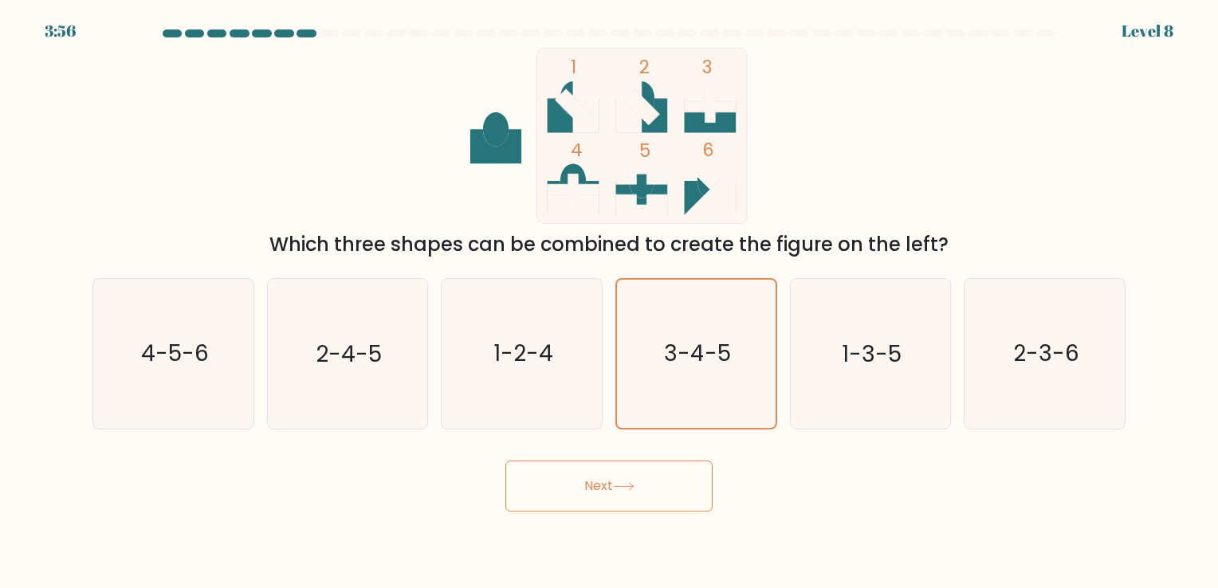
click at [654, 466] on button "Next" at bounding box center [608, 486] width 207 height 51
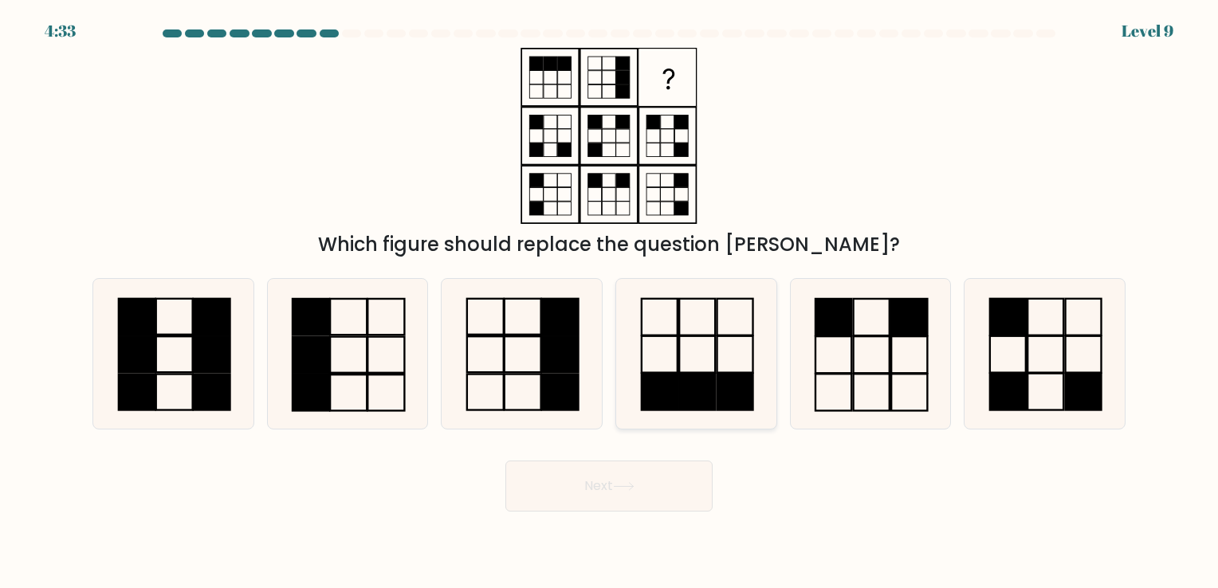
click at [686, 346] on icon at bounding box center [696, 353] width 149 height 149
click at [610, 302] on input "d." at bounding box center [609, 298] width 1 height 8
radio input "true"
click at [654, 483] on button "Next" at bounding box center [608, 486] width 207 height 51
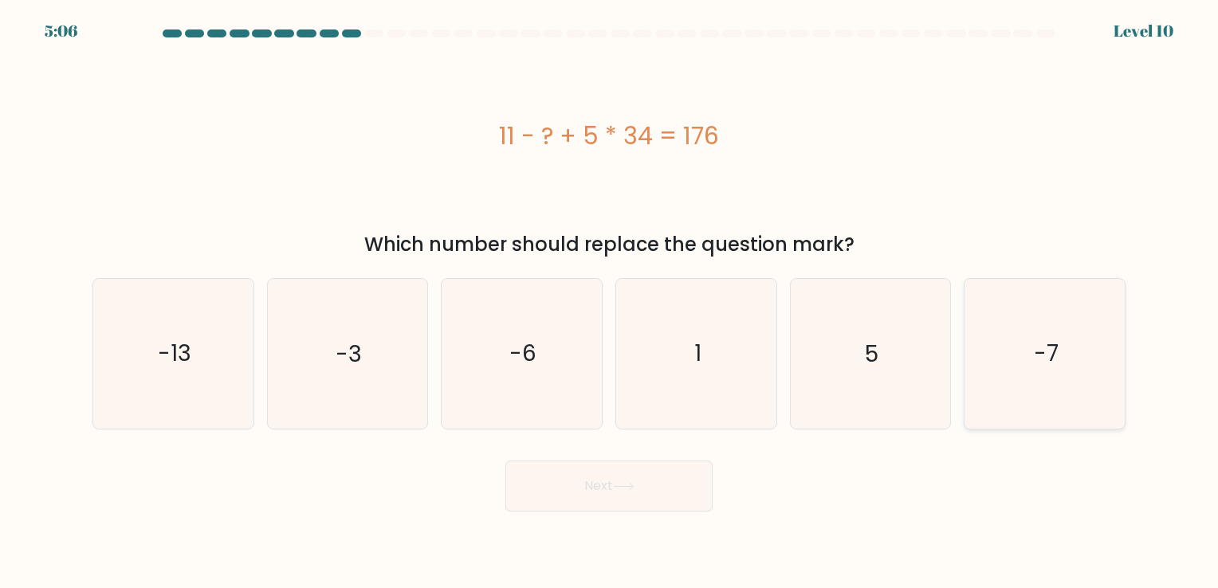
click at [1096, 371] on icon "-7" at bounding box center [1044, 353] width 149 height 149
click at [610, 302] on input "f. -7" at bounding box center [609, 298] width 1 height 8
radio input "true"
click at [625, 458] on div "Next" at bounding box center [609, 480] width 1052 height 63
click at [622, 474] on button "Next" at bounding box center [608, 486] width 207 height 51
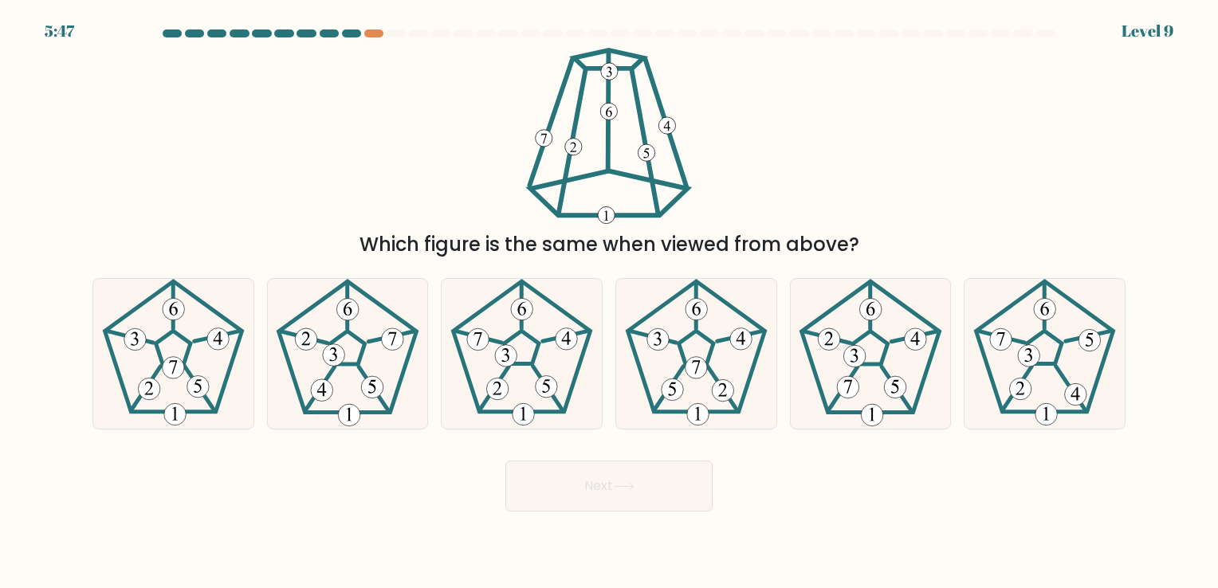
drag, startPoint x: 614, startPoint y: 223, endPoint x: 606, endPoint y: 215, distance: 11.3
click at [606, 215] on icon at bounding box center [608, 136] width 175 height 176
click at [606, 215] on icon at bounding box center [606, 216] width 4 height 10
click at [487, 352] on icon at bounding box center [521, 353] width 149 height 149
click at [609, 302] on input "c." at bounding box center [609, 298] width 1 height 8
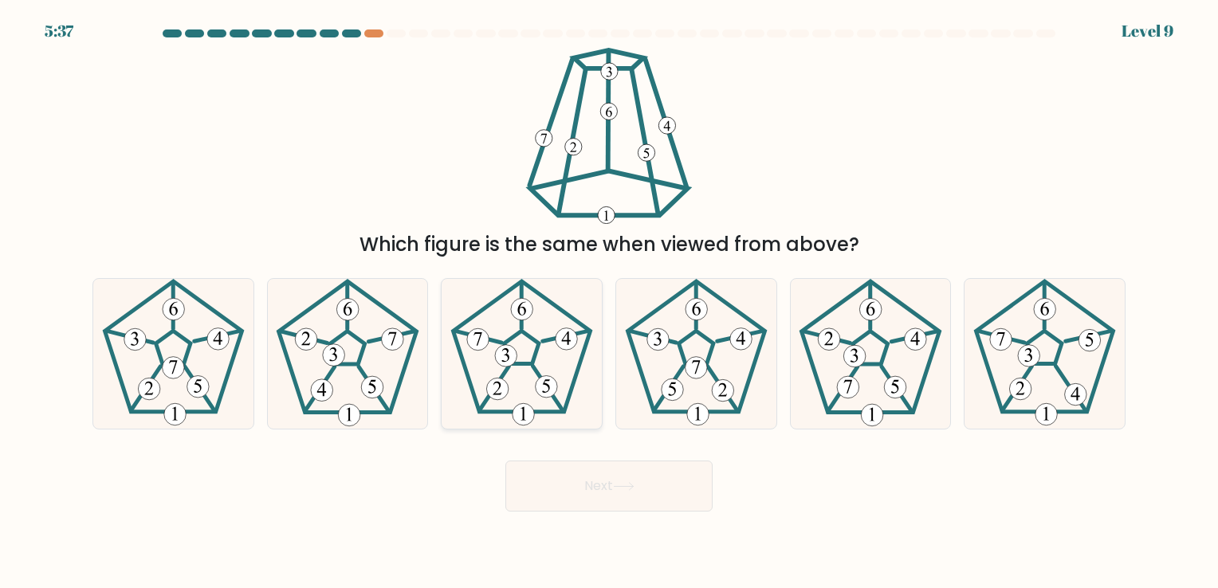
radio input "true"
click at [558, 489] on button "Next" at bounding box center [608, 486] width 207 height 51
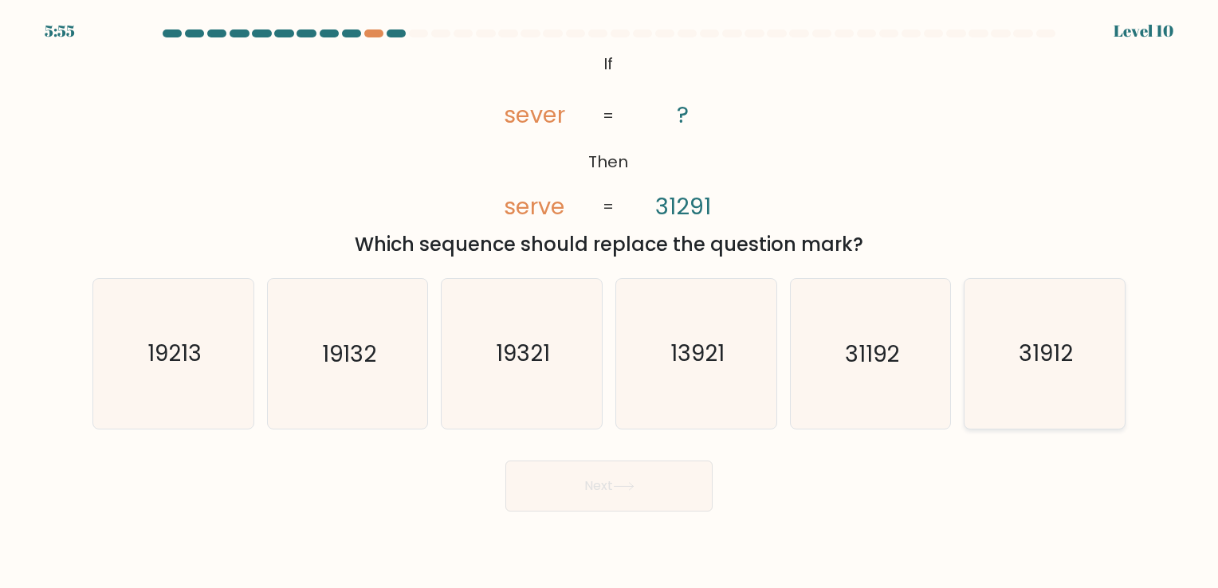
click at [1021, 339] on text "31912" at bounding box center [1046, 354] width 54 height 31
click at [610, 302] on input "f. 31912" at bounding box center [609, 298] width 1 height 8
radio input "true"
click at [634, 476] on button "Next" at bounding box center [608, 486] width 207 height 51
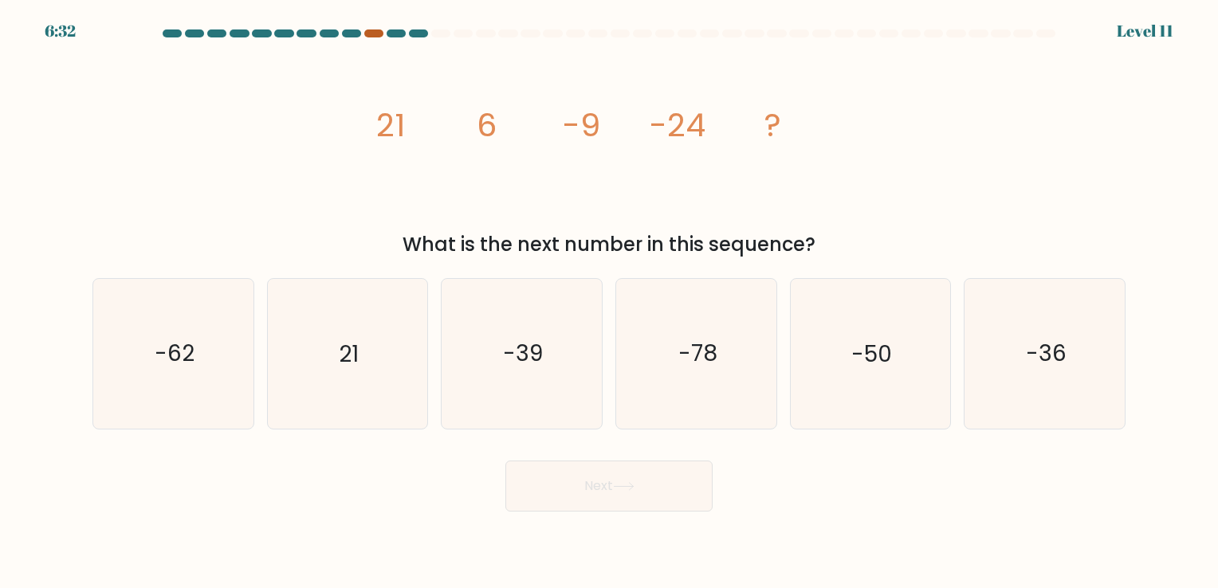
click at [370, 29] on div at bounding box center [373, 33] width 19 height 8
click at [374, 36] on div at bounding box center [373, 33] width 19 height 8
click at [565, 372] on icon "-39" at bounding box center [521, 353] width 149 height 149
click at [609, 302] on input "c. -39" at bounding box center [609, 298] width 1 height 8
radio input "true"
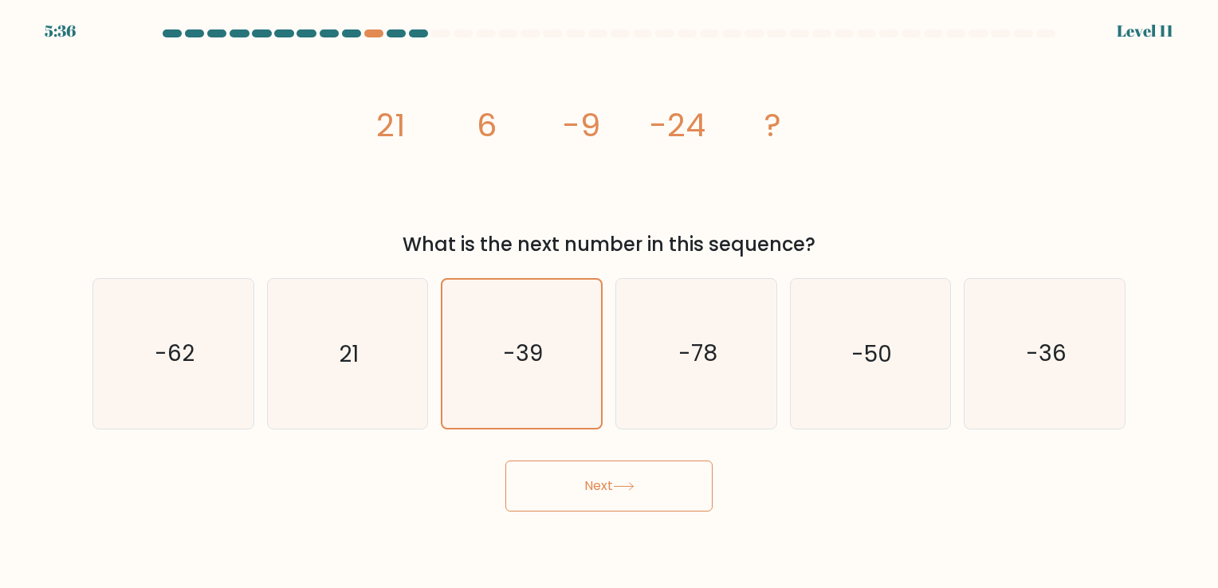
click at [620, 492] on button "Next" at bounding box center [608, 486] width 207 height 51
click at [615, 488] on button "Next" at bounding box center [608, 486] width 207 height 51
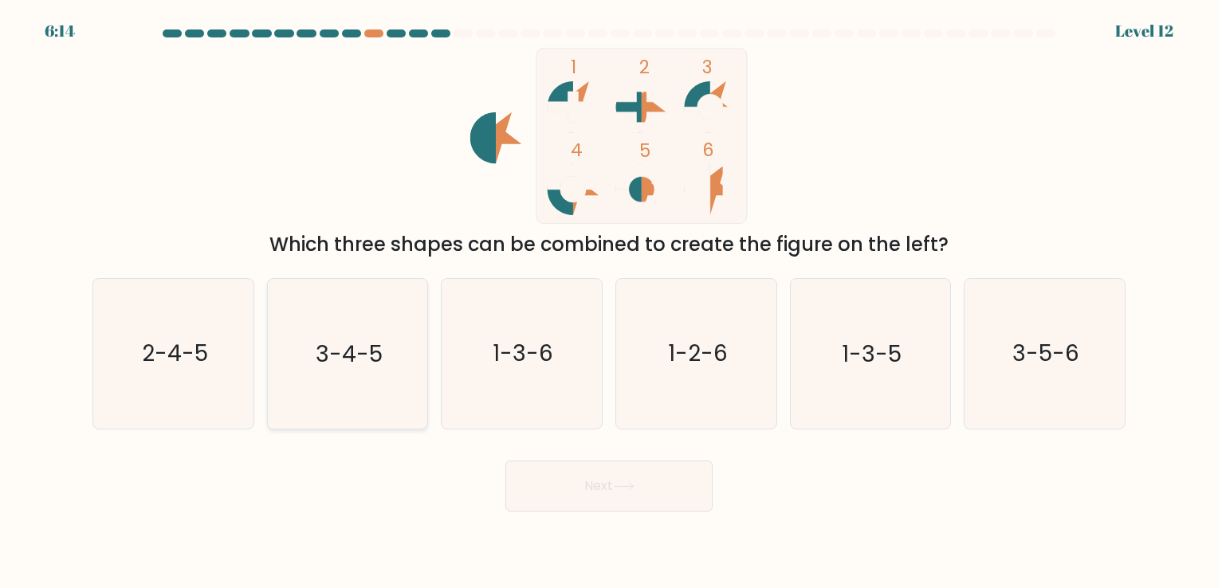
click at [416, 375] on icon "3-4-5" at bounding box center [347, 353] width 149 height 149
click at [609, 302] on input "b. 3-4-5" at bounding box center [609, 298] width 1 height 8
radio input "true"
click at [555, 441] on form at bounding box center [609, 270] width 1218 height 482
click at [574, 478] on button "Next" at bounding box center [608, 486] width 207 height 51
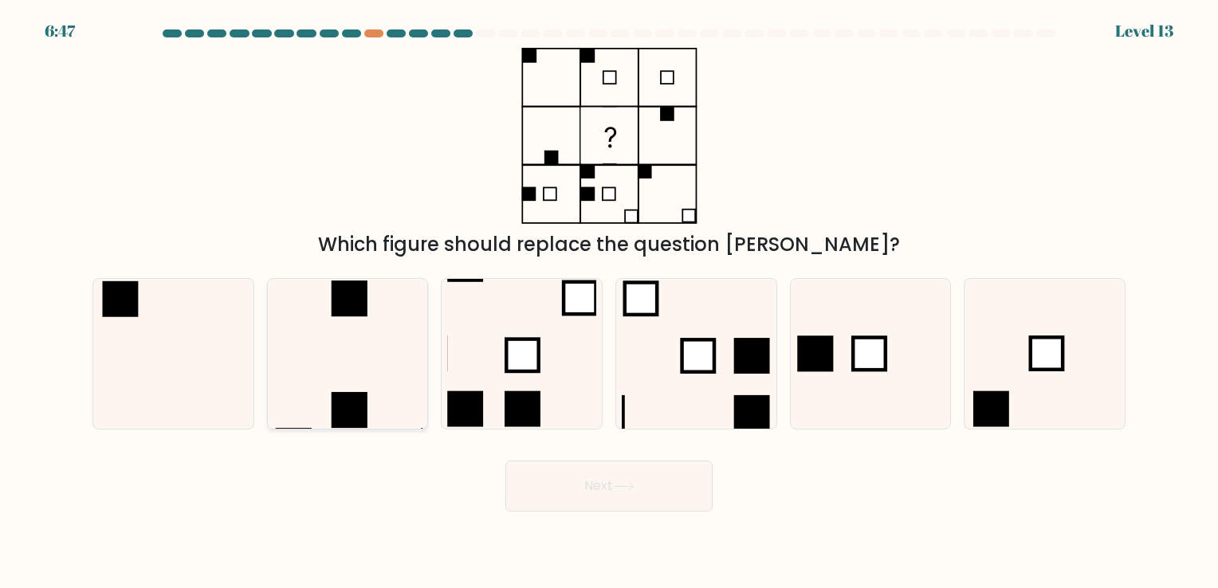
click at [357, 321] on icon at bounding box center [347, 353] width 149 height 149
click at [609, 302] on input "b." at bounding box center [609, 298] width 1 height 8
radio input "true"
click at [597, 479] on button "Next" at bounding box center [608, 486] width 207 height 51
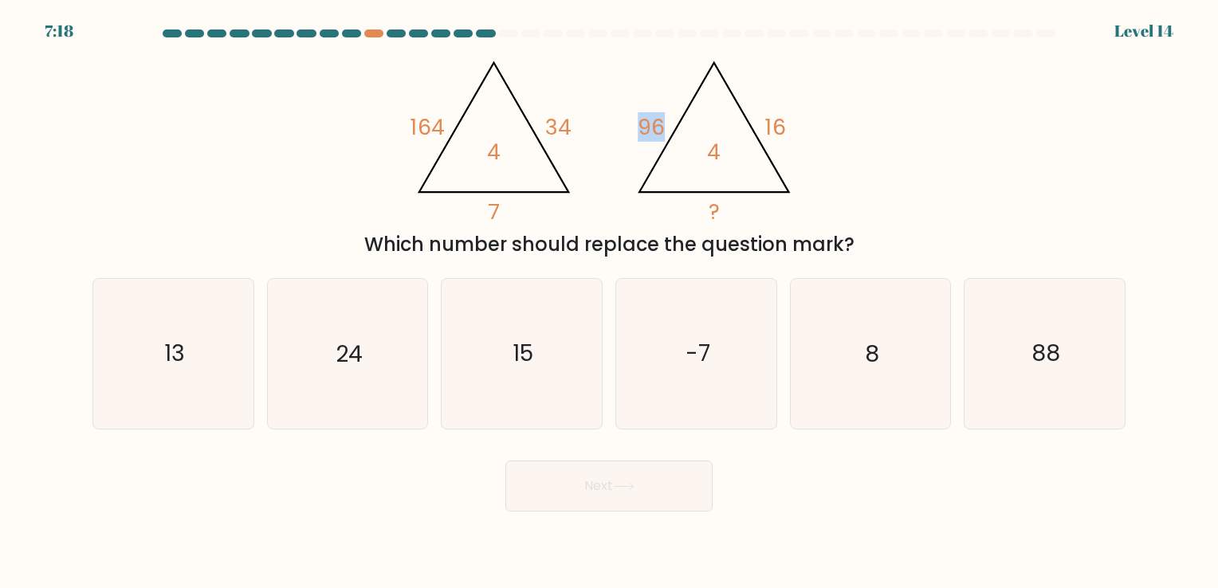
drag, startPoint x: 631, startPoint y: 123, endPoint x: 675, endPoint y: 124, distance: 43.9
click at [675, 124] on icon "@import url('[URL][DOMAIN_NAME]); 164 34 7 4 @import url('[URL][DOMAIN_NAME]); …" at bounding box center [609, 136] width 406 height 176
drag, startPoint x: 675, startPoint y: 124, endPoint x: 620, endPoint y: 129, distance: 55.2
click at [623, 129] on icon "@import url('[URL][DOMAIN_NAME]); 164 34 7 4 @import url('[URL][DOMAIN_NAME]); …" at bounding box center [609, 136] width 406 height 176
click at [424, 127] on tspan "164" at bounding box center [428, 126] width 34 height 29
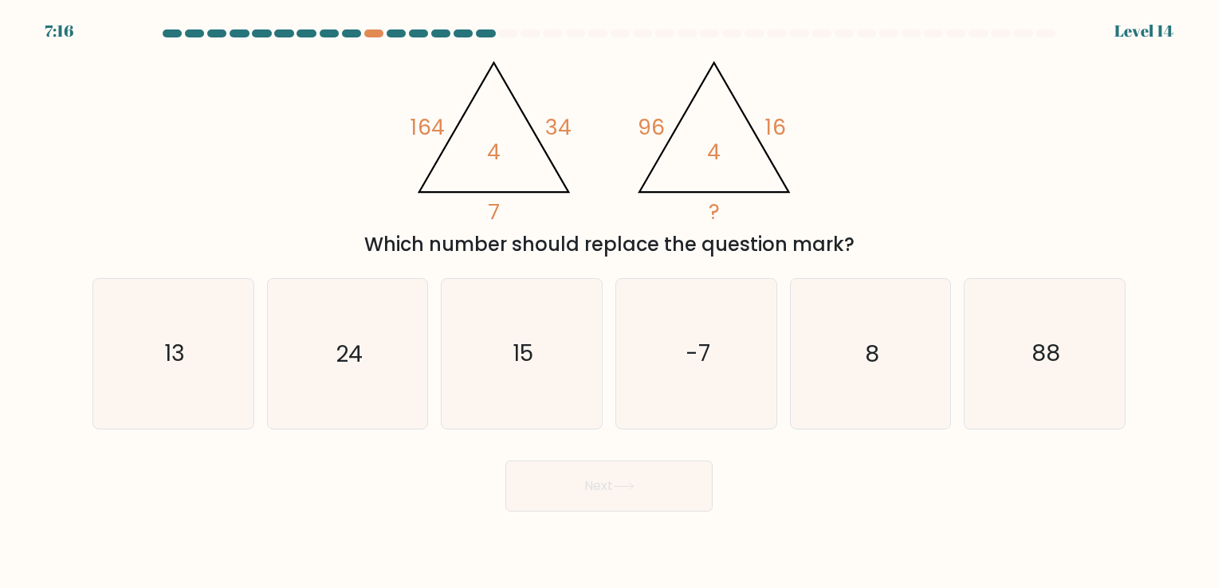
drag, startPoint x: 523, startPoint y: 125, endPoint x: 594, endPoint y: 129, distance: 71.1
click at [523, 125] on icon "@import url('[URL][DOMAIN_NAME]); 164 34 7 4 @import url('[URL][DOMAIN_NAME]); …" at bounding box center [609, 136] width 406 height 176
click at [613, 126] on icon "@import url('[URL][DOMAIN_NAME]); 164 34 7 4 @import url('[URL][DOMAIN_NAME]); …" at bounding box center [609, 136] width 406 height 176
click at [1105, 352] on icon "88" at bounding box center [1044, 353] width 149 height 149
click at [610, 302] on input "f. 88" at bounding box center [609, 298] width 1 height 8
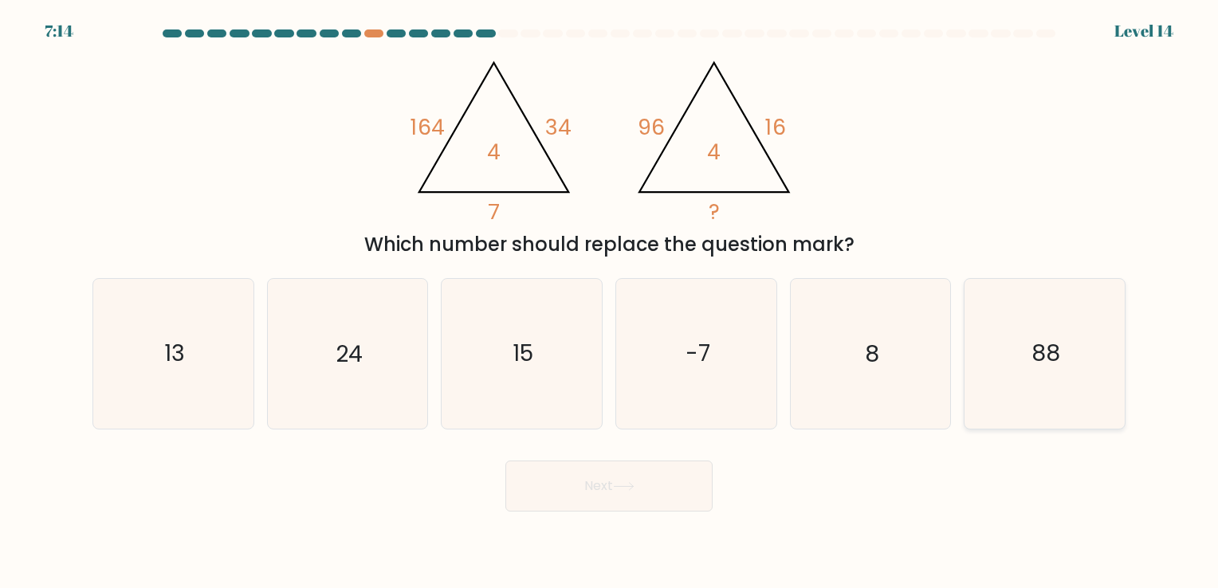
radio input "true"
click at [659, 482] on button "Next" at bounding box center [608, 486] width 207 height 51
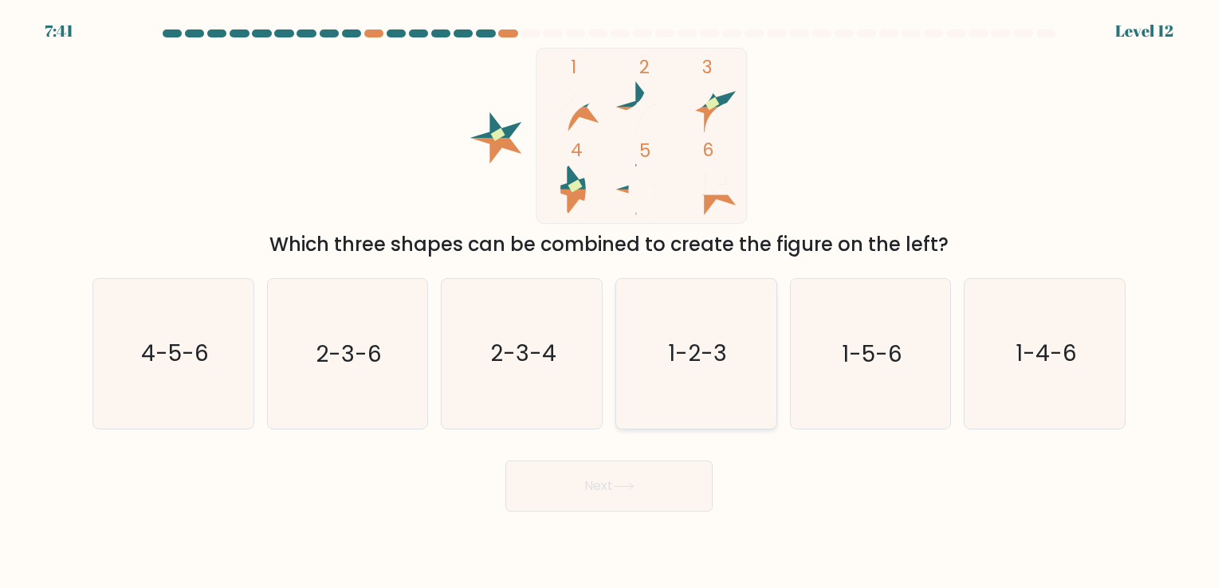
click at [731, 353] on icon "1-2-3" at bounding box center [696, 353] width 149 height 149
click at [610, 302] on input "d. 1-2-3" at bounding box center [609, 298] width 1 height 8
radio input "true"
click at [645, 470] on button "Next" at bounding box center [608, 486] width 207 height 51
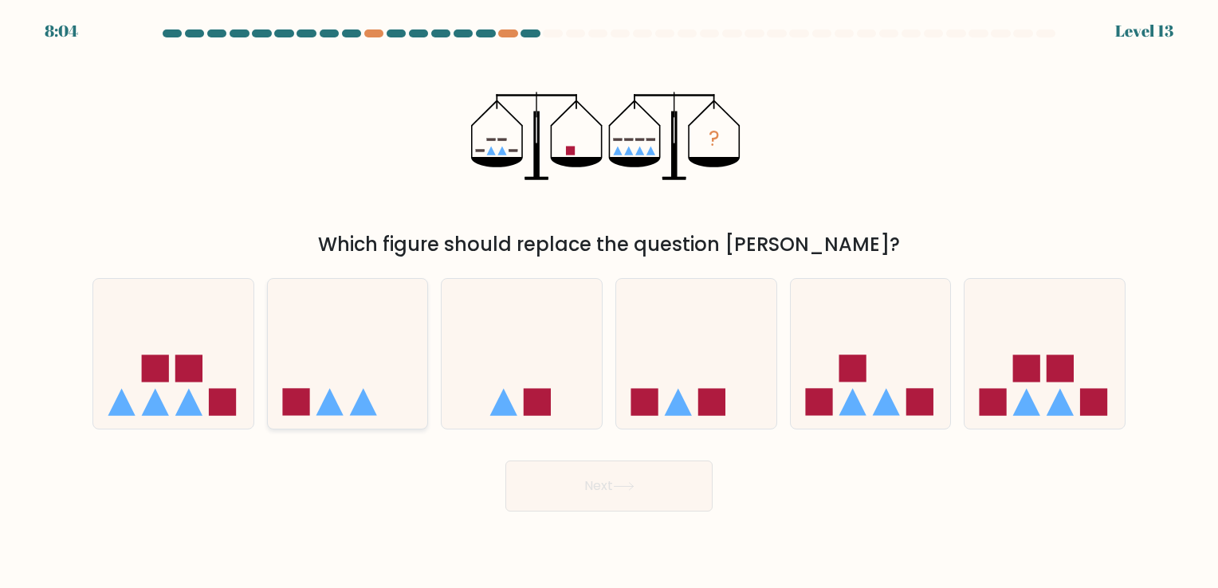
click at [376, 384] on icon at bounding box center [348, 354] width 160 height 132
click at [609, 302] on input "b." at bounding box center [609, 298] width 1 height 8
radio input "true"
click at [563, 472] on button "Next" at bounding box center [608, 486] width 207 height 51
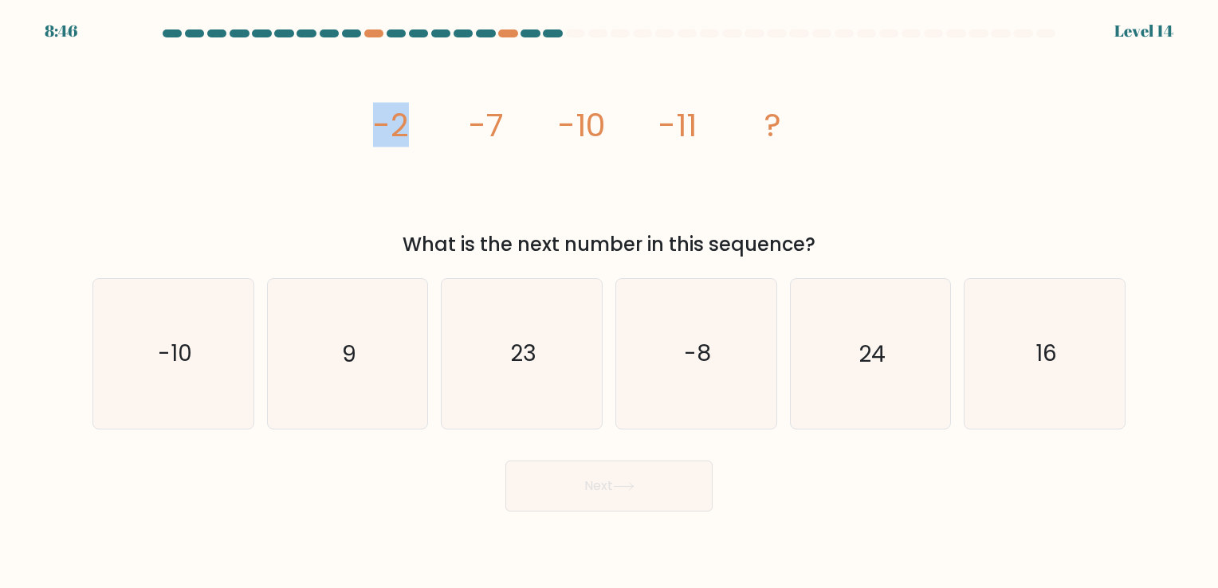
drag, startPoint x: 402, startPoint y: 123, endPoint x: 421, endPoint y: 125, distance: 19.3
click at [419, 125] on icon "image/svg+xml -2 -7 -10 -11 ?" at bounding box center [609, 136] width 478 height 176
drag, startPoint x: 421, startPoint y: 125, endPoint x: 461, endPoint y: 132, distance: 40.4
click at [461, 132] on icon "image/svg+xml -2 -7 -10 -11 ?" at bounding box center [609, 136] width 478 height 176
drag, startPoint x: 475, startPoint y: 132, endPoint x: 494, endPoint y: 131, distance: 19.2
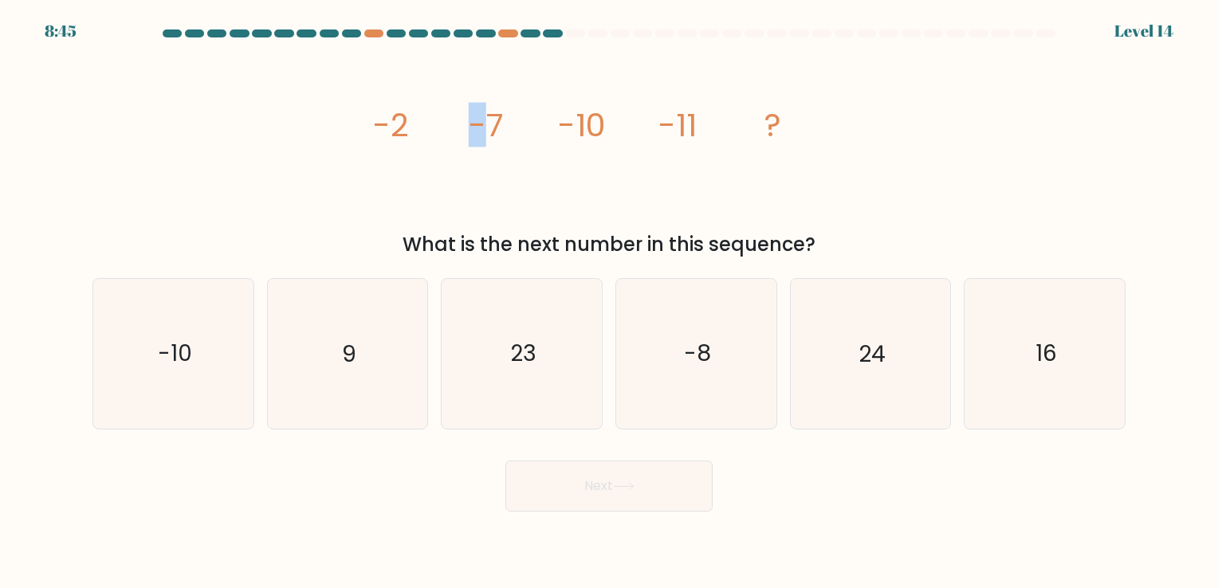
click at [494, 131] on tspan "-7" at bounding box center [486, 125] width 35 height 45
drag, startPoint x: 494, startPoint y: 131, endPoint x: 489, endPoint y: 148, distance: 18.4
click at [489, 148] on icon "image/svg+xml -2 -7 -10 -11 ?" at bounding box center [609, 136] width 478 height 176
click at [504, 138] on tspan "-7" at bounding box center [486, 125] width 35 height 45
drag, startPoint x: 504, startPoint y: 138, endPoint x: 407, endPoint y: 135, distance: 96.5
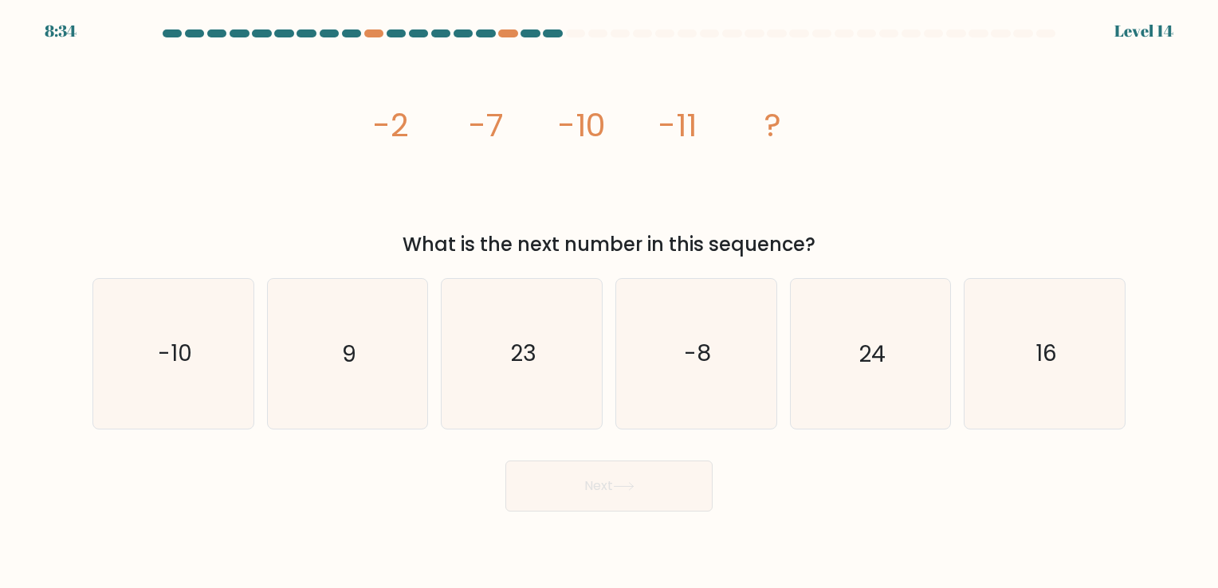
click at [407, 135] on tspan "-2" at bounding box center [391, 125] width 36 height 45
click at [741, 372] on icon "-8" at bounding box center [696, 353] width 149 height 149
click at [610, 302] on input "d. -8" at bounding box center [609, 298] width 1 height 8
radio input "true"
click at [631, 473] on button "Next" at bounding box center [608, 486] width 207 height 51
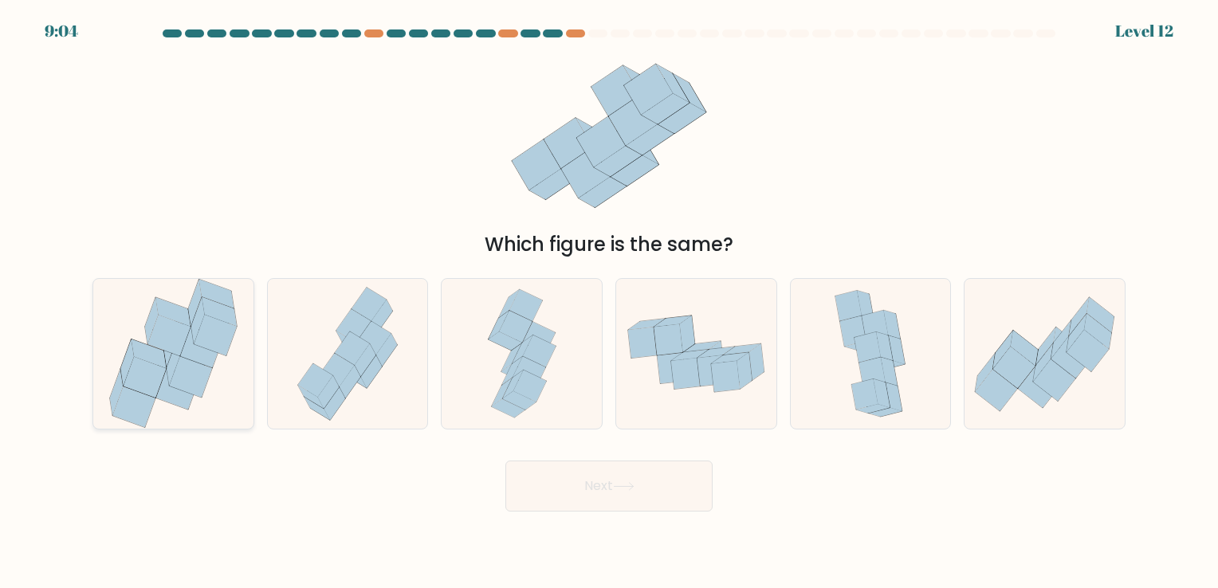
click at [204, 393] on icon at bounding box center [173, 353] width 139 height 149
click at [609, 302] on input "a." at bounding box center [609, 298] width 1 height 8
radio input "true"
click at [533, 500] on button "Next" at bounding box center [608, 486] width 207 height 51
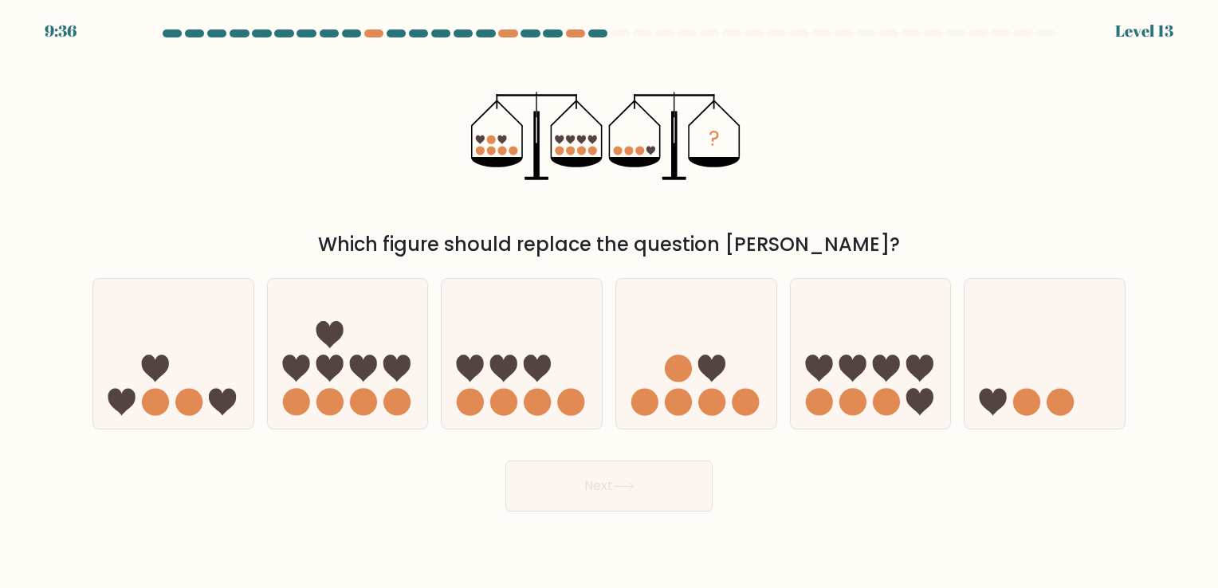
click at [255, 417] on div "a." at bounding box center [173, 353] width 175 height 151
click at [236, 413] on icon at bounding box center [173, 354] width 160 height 132
click at [609, 302] on input "a." at bounding box center [609, 298] width 1 height 8
radio input "true"
click at [557, 478] on button "Next" at bounding box center [608, 486] width 207 height 51
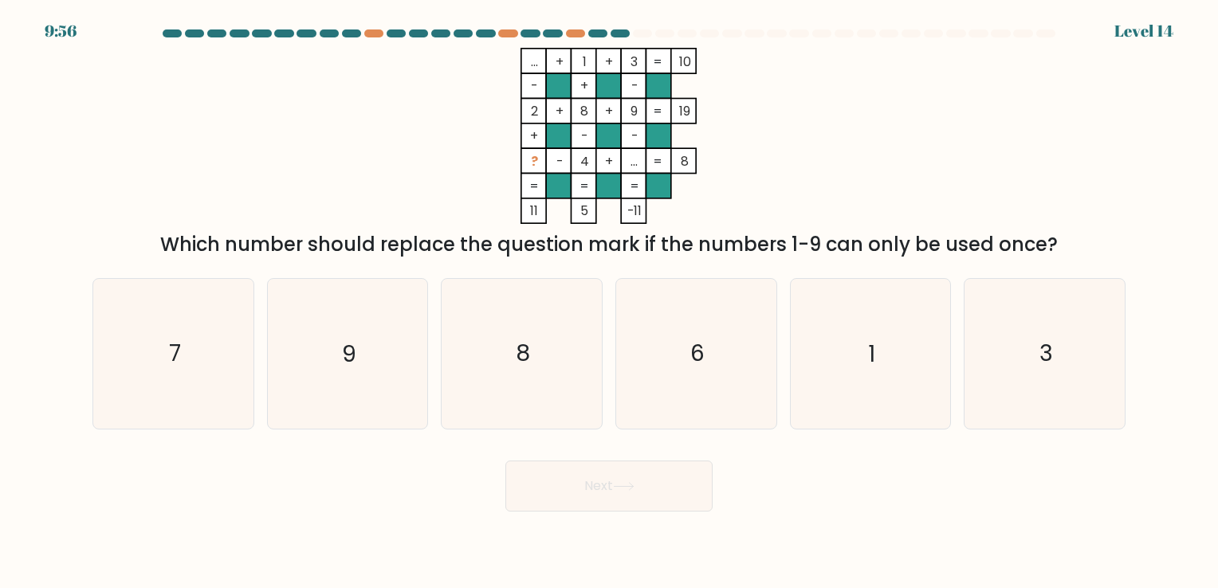
drag, startPoint x: 588, startPoint y: 65, endPoint x: 637, endPoint y: 65, distance: 49.4
click at [637, 65] on icon "... + 1 + 3 10 - + - 2 + 8 + 9 19 + - - ? - 4 + ... = 8 = = = = 11 5 -11 =" at bounding box center [609, 136] width 478 height 176
drag, startPoint x: 637, startPoint y: 65, endPoint x: 614, endPoint y: 103, distance: 44.0
click at [615, 100] on rect at bounding box center [608, 111] width 25 height 25
click at [539, 120] on rect at bounding box center [533, 111] width 25 height 25
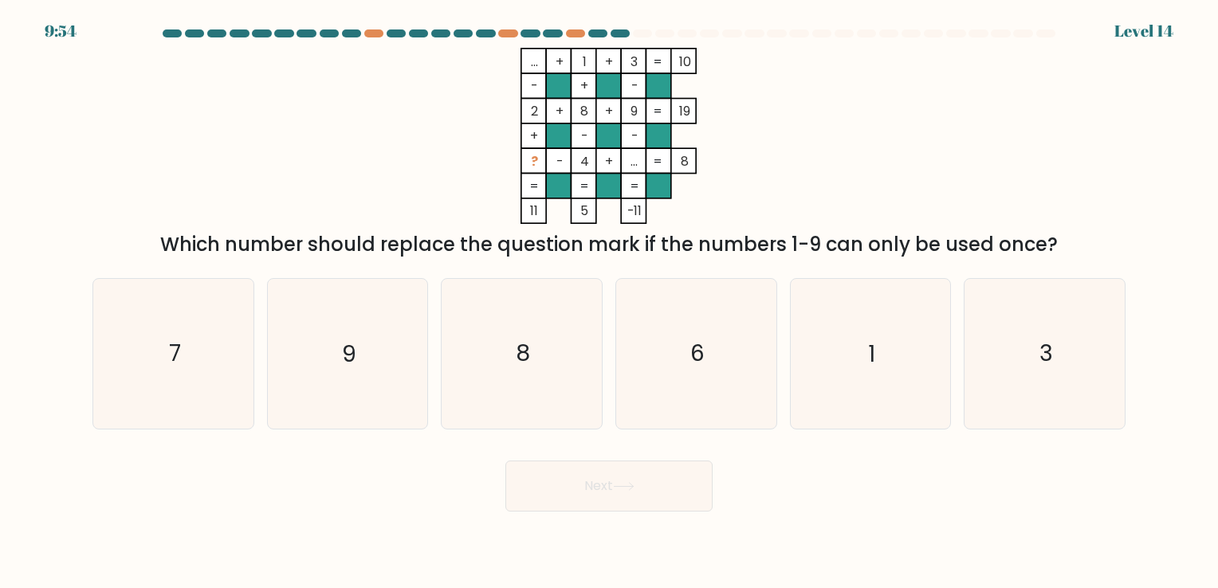
click at [538, 108] on tspan "2" at bounding box center [534, 111] width 7 height 18
click at [583, 155] on tspan "4" at bounding box center [584, 161] width 9 height 18
click at [529, 163] on rect at bounding box center [533, 160] width 25 height 25
click at [541, 69] on rect at bounding box center [533, 61] width 25 height 25
drag, startPoint x: 531, startPoint y: 62, endPoint x: 562, endPoint y: 61, distance: 31.1
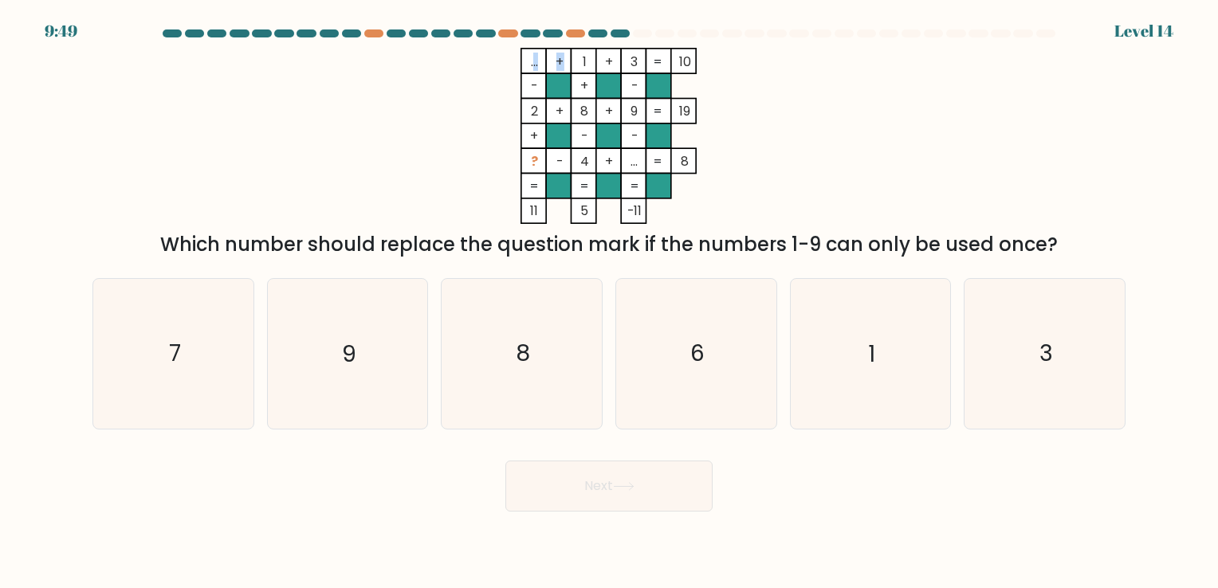
click at [562, 61] on icon "... + 1 + 3 10 - + - 2 + 8 + 9 19 + - - ? - 4 + ... = 8 = = = = 11 5 -11 =" at bounding box center [609, 136] width 478 height 176
drag, startPoint x: 562, startPoint y: 61, endPoint x: 557, endPoint y: 73, distance: 13.9
click at [557, 73] on icon "... + 1 + 3 10 - + - 2 + 8 + 9 19 + - - ? - 4 + ... = 8 = = = = 11 5 -11 =" at bounding box center [609, 136] width 478 height 176
drag, startPoint x: 537, startPoint y: 69, endPoint x: 550, endPoint y: 65, distance: 14.4
click at [550, 65] on icon "... + 1 + 3 10 - + - 2 + 8 + 9 19 + - - ? - 4 + ... = 8 = = = = 11 5 -11 =" at bounding box center [609, 136] width 478 height 176
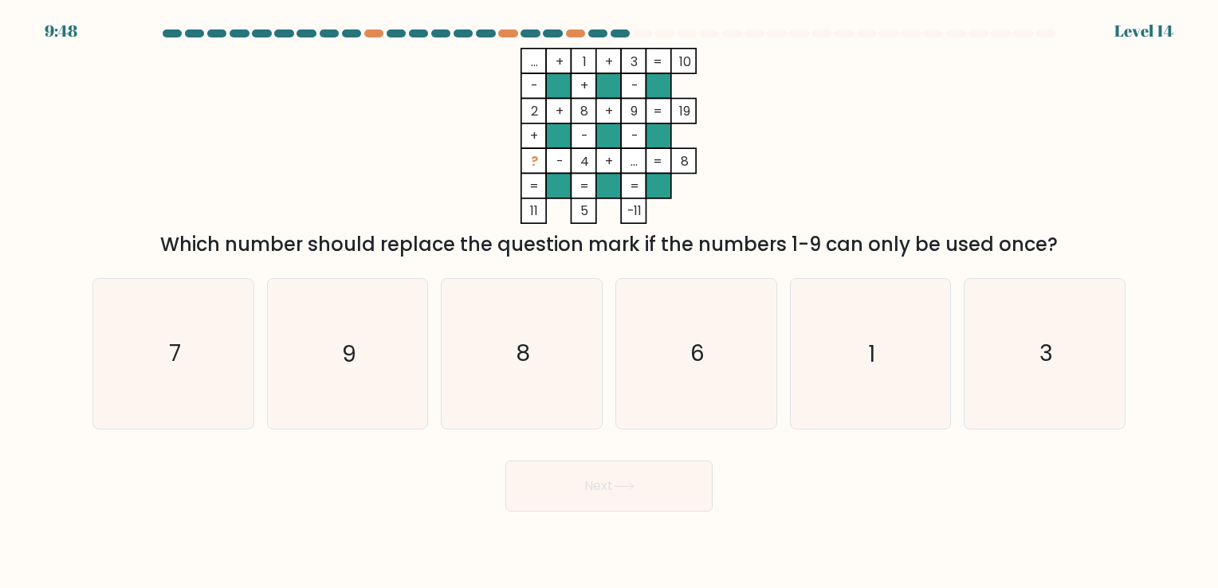
drag, startPoint x: 550, startPoint y: 65, endPoint x: 541, endPoint y: 70, distance: 10.4
click at [541, 70] on rect at bounding box center [533, 61] width 25 height 25
click at [534, 57] on tspan "..." at bounding box center [534, 62] width 7 height 18
click at [531, 108] on tspan "2" at bounding box center [534, 111] width 7 height 18
click at [538, 66] on tspan "..." at bounding box center [534, 62] width 7 height 18
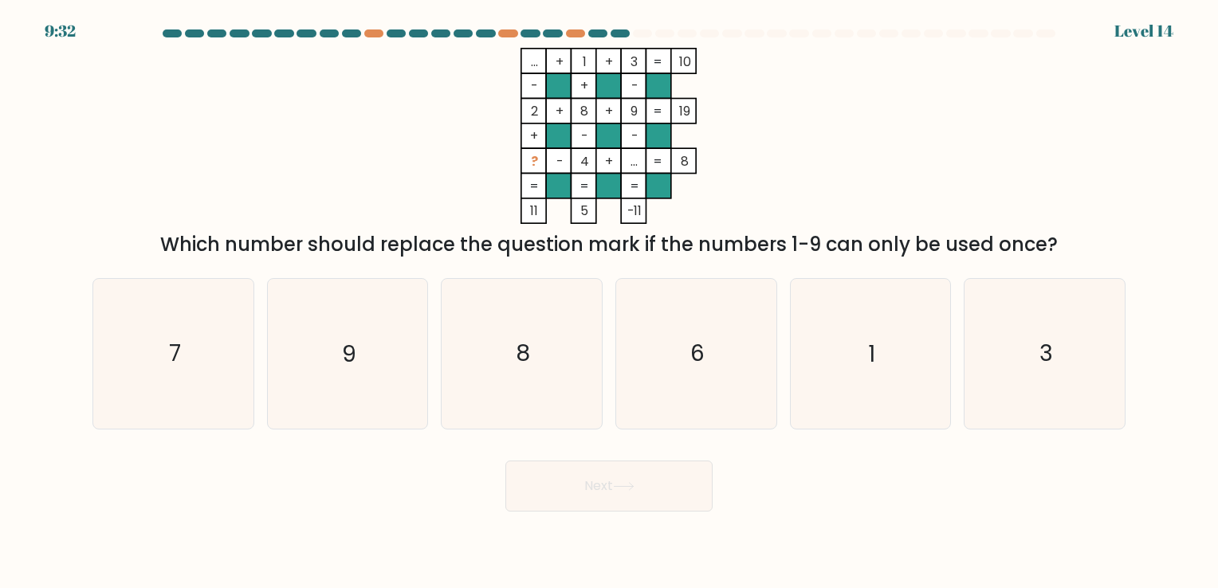
drag, startPoint x: 539, startPoint y: 104, endPoint x: 529, endPoint y: 151, distance: 48.0
click at [529, 151] on icon "... + 1 + 3 10 - + - 2 + 8 + 9 19 + - - ? - 4 + ... = 8 = = = = 11 5 -11 =" at bounding box center [609, 136] width 478 height 176
click at [529, 151] on rect at bounding box center [533, 160] width 25 height 25
click at [538, 167] on tspan "?" at bounding box center [534, 161] width 7 height 18
click at [534, 65] on tspan "..." at bounding box center [534, 62] width 7 height 18
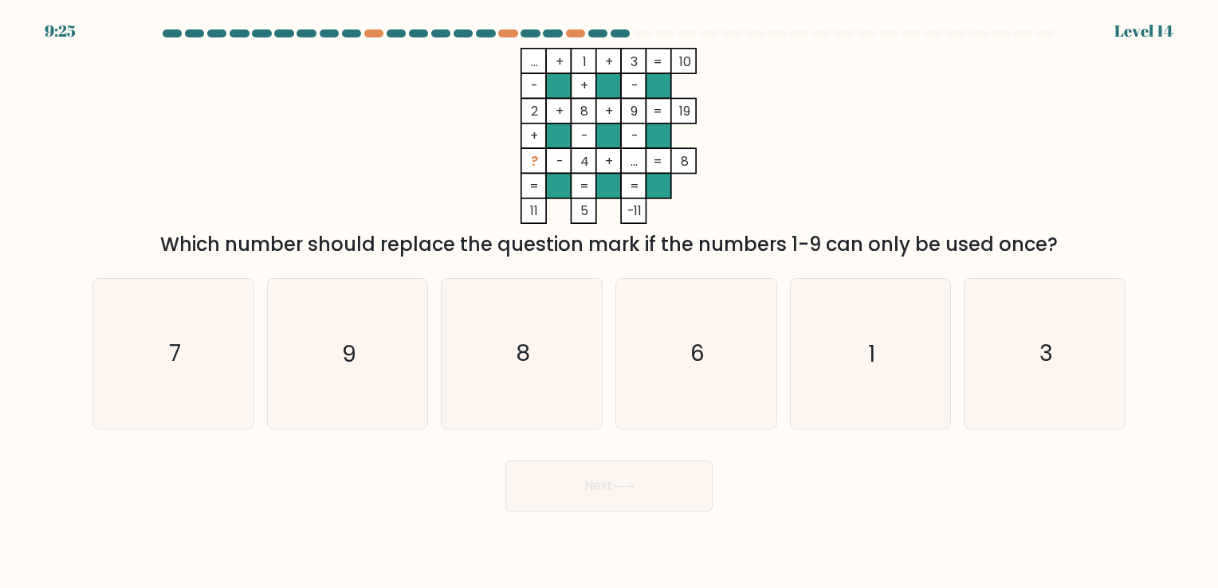
click at [533, 108] on tspan "2" at bounding box center [534, 111] width 7 height 18
drag, startPoint x: 279, startPoint y: 365, endPoint x: 275, endPoint y: 376, distance: 11.1
click at [275, 376] on icon "9" at bounding box center [347, 353] width 149 height 149
click at [609, 302] on input "b. 9" at bounding box center [609, 298] width 1 height 8
radio input "true"
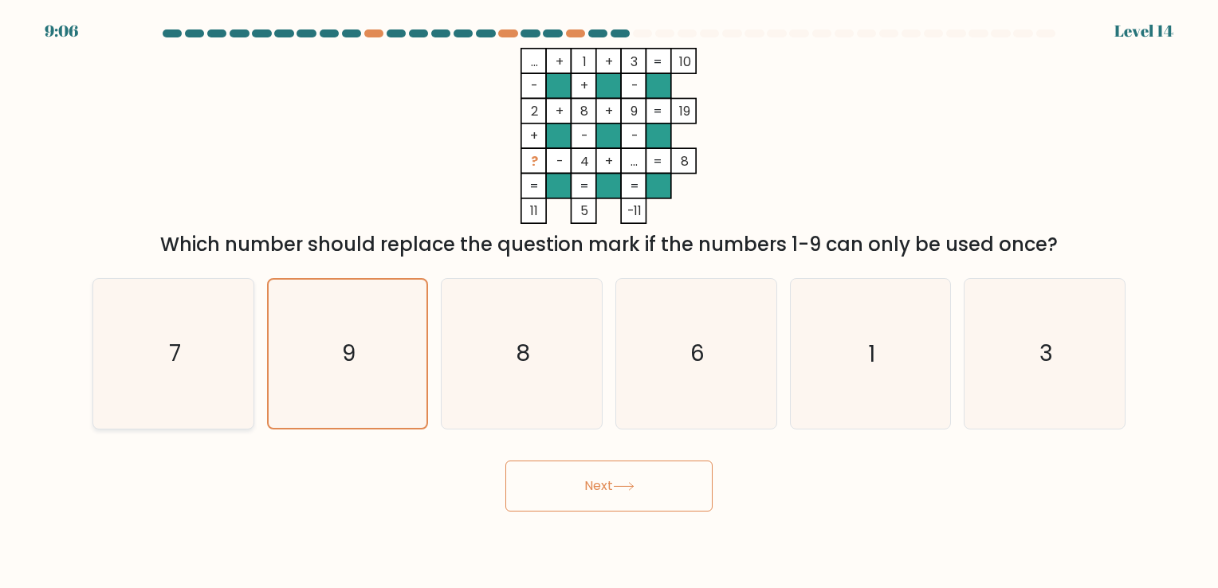
click at [142, 368] on icon "7" at bounding box center [173, 353] width 149 height 149
click at [609, 302] on input "a. 7" at bounding box center [609, 298] width 1 height 8
radio input "true"
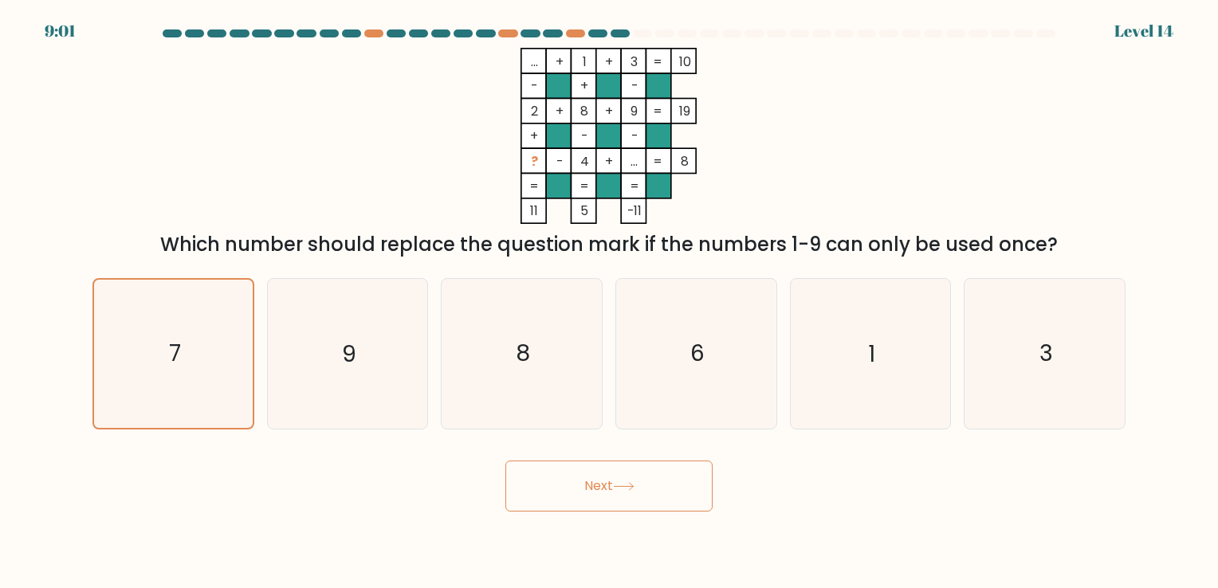
click at [606, 505] on button "Next" at bounding box center [608, 486] width 207 height 51
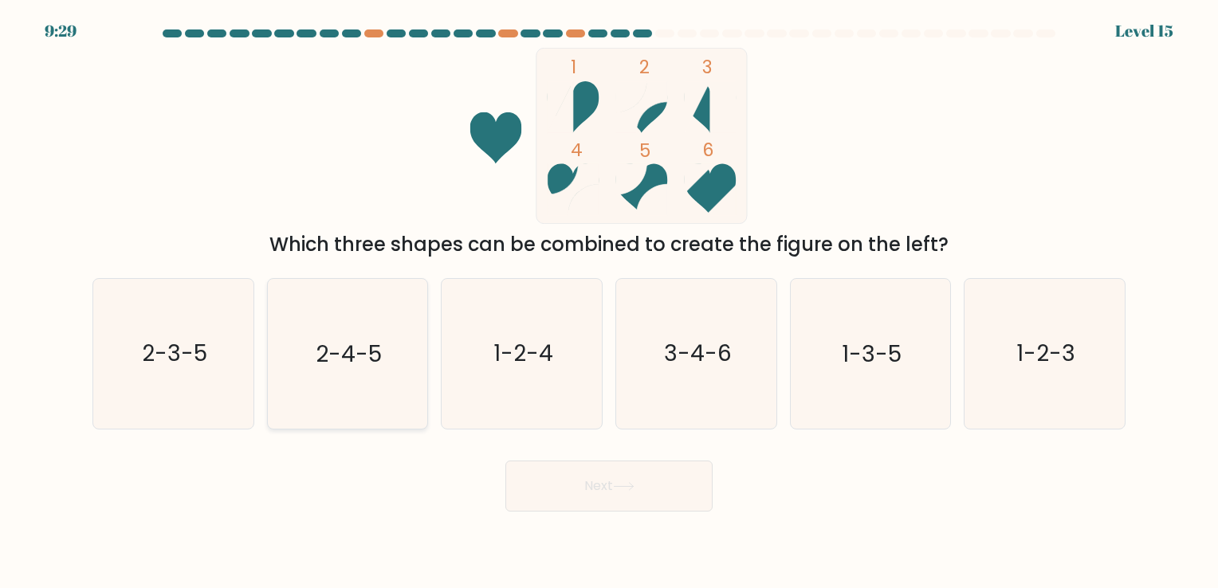
click at [322, 368] on text "2-4-5" at bounding box center [349, 354] width 66 height 31
click at [609, 302] on input "b. 2-4-5" at bounding box center [609, 298] width 1 height 8
radio input "true"
click at [606, 470] on button "Next" at bounding box center [608, 486] width 207 height 51
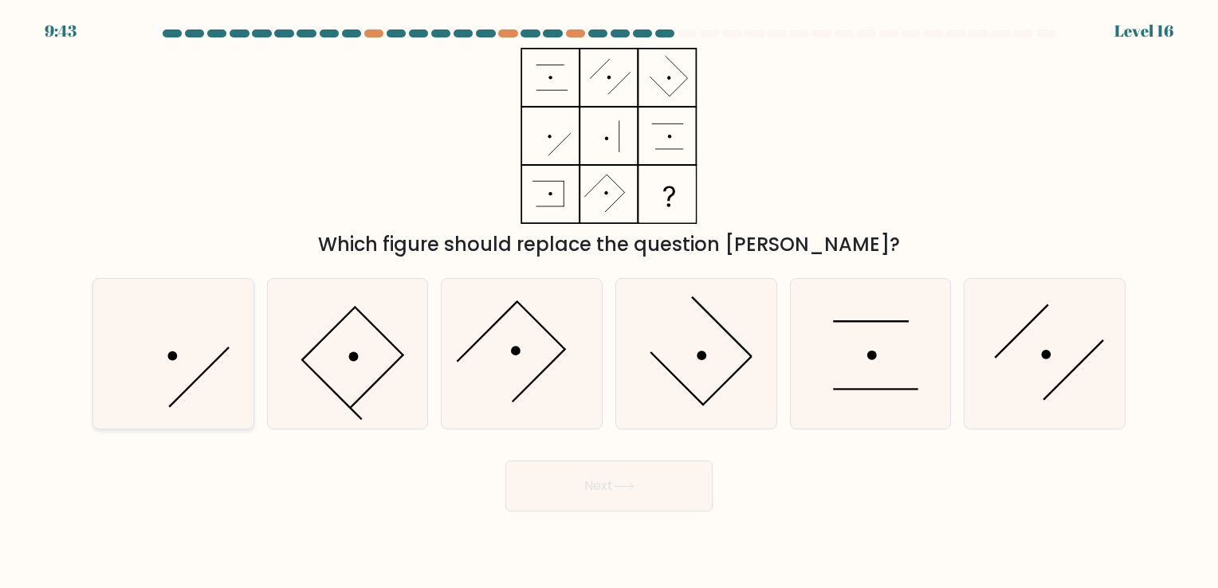
click at [179, 355] on icon at bounding box center [173, 353] width 149 height 149
click at [609, 302] on input "a." at bounding box center [609, 298] width 1 height 8
radio input "true"
click at [539, 464] on button "Next" at bounding box center [608, 486] width 207 height 51
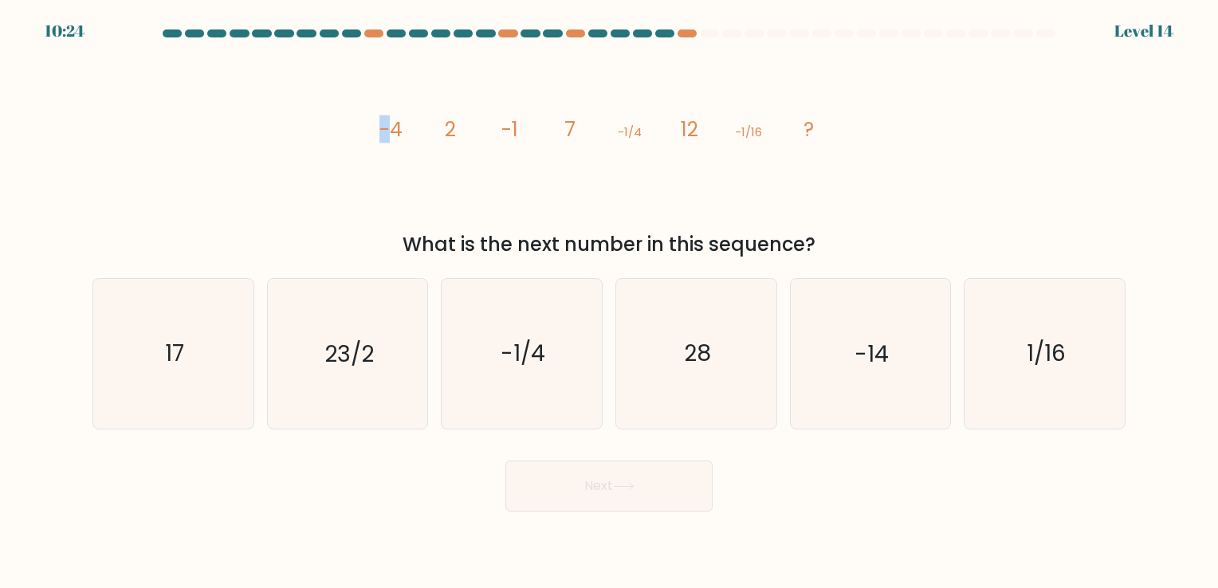
drag, startPoint x: 376, startPoint y: 139, endPoint x: 398, endPoint y: 138, distance: 21.5
click at [398, 138] on icon "image/svg+xml -4 2 -1 7 -1/4 12 -1/16 ?" at bounding box center [609, 136] width 478 height 176
drag, startPoint x: 398, startPoint y: 138, endPoint x: 438, endPoint y: 143, distance: 40.1
click at [438, 143] on icon "image/svg+xml -4 2 -1 7 -1/4 12 -1/16 ?" at bounding box center [609, 136] width 478 height 176
drag, startPoint x: 478, startPoint y: 136, endPoint x: 517, endPoint y: 140, distance: 38.4
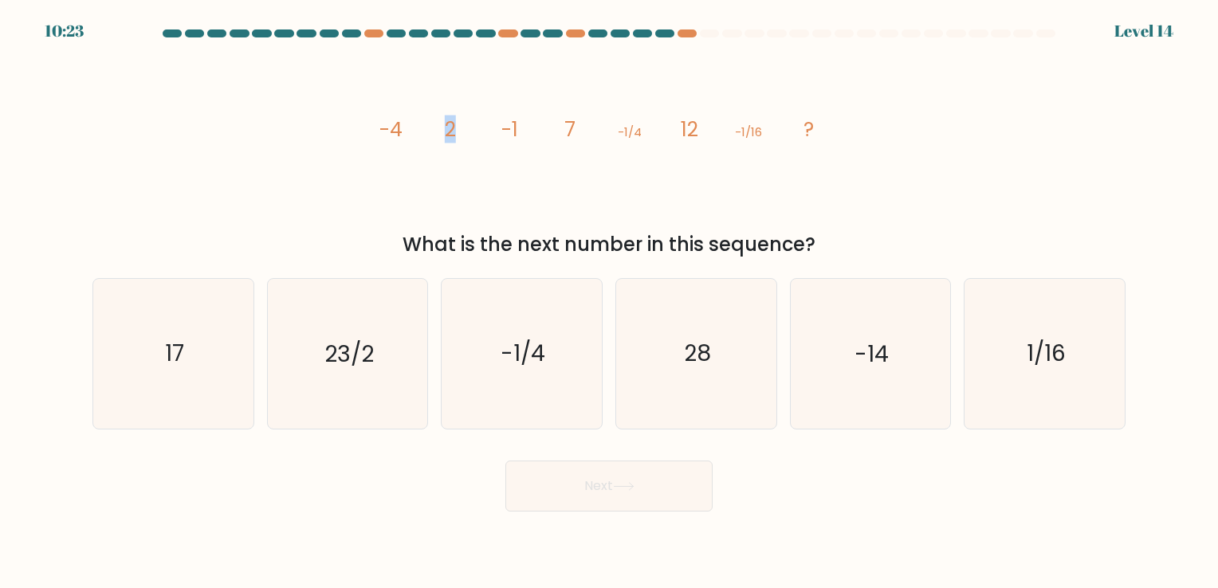
click at [515, 140] on g "-4 2 -1 7 -1/4 12 -1/16 ?" at bounding box center [597, 130] width 435 height 28
drag, startPoint x: 517, startPoint y: 140, endPoint x: 533, endPoint y: 150, distance: 19.0
click at [533, 150] on icon "image/svg+xml -4 2 -1 7 -1/4 12 -1/16 ?" at bounding box center [609, 136] width 478 height 176
drag, startPoint x: 518, startPoint y: 142, endPoint x: 526, endPoint y: 139, distance: 8.6
click at [526, 139] on icon "image/svg+xml -4 2 -1 7 -1/4 12 -1/16 ?" at bounding box center [609, 136] width 478 height 176
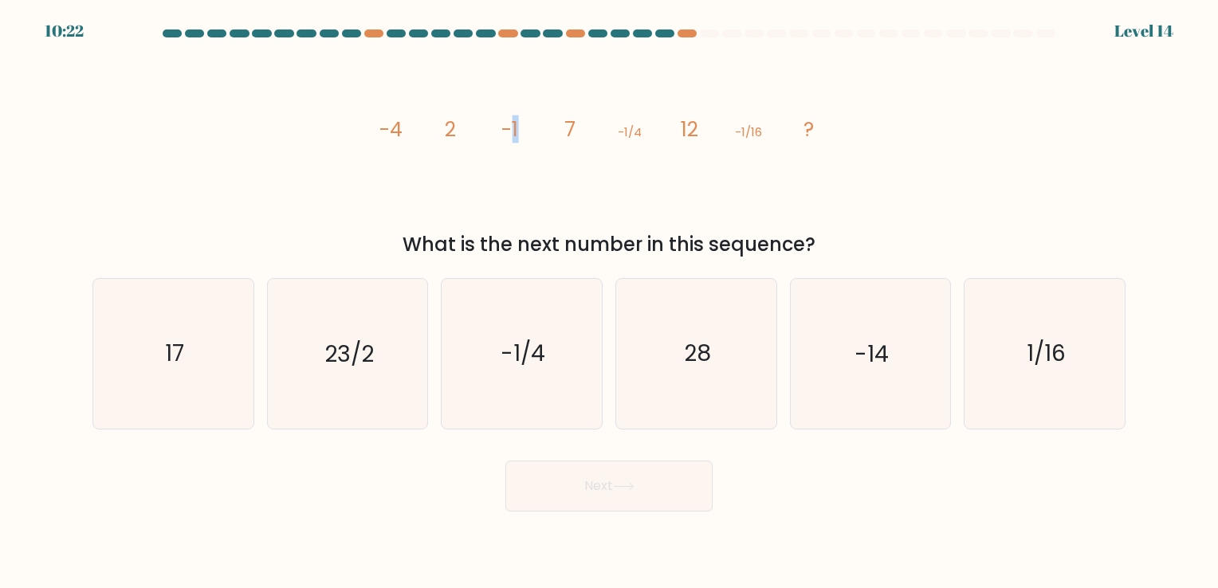
drag, startPoint x: 526, startPoint y: 139, endPoint x: 525, endPoint y: 151, distance: 12.1
click at [525, 151] on icon "image/svg+xml -4 2 -1 7 -1/4 12 -1/16 ?" at bounding box center [609, 136] width 478 height 176
click at [405, 128] on icon "image/svg+xml -4 2 -1 7 -1/4 12 -1/16 ?" at bounding box center [609, 136] width 478 height 176
click at [442, 135] on icon "image/svg+xml -4 2 -1 7 -1/4 12 -1/16 ?" at bounding box center [609, 136] width 478 height 176
click at [410, 133] on icon "image/svg+xml -4 2 -1 7 -1/4 12 -1/16 ?" at bounding box center [609, 136] width 478 height 176
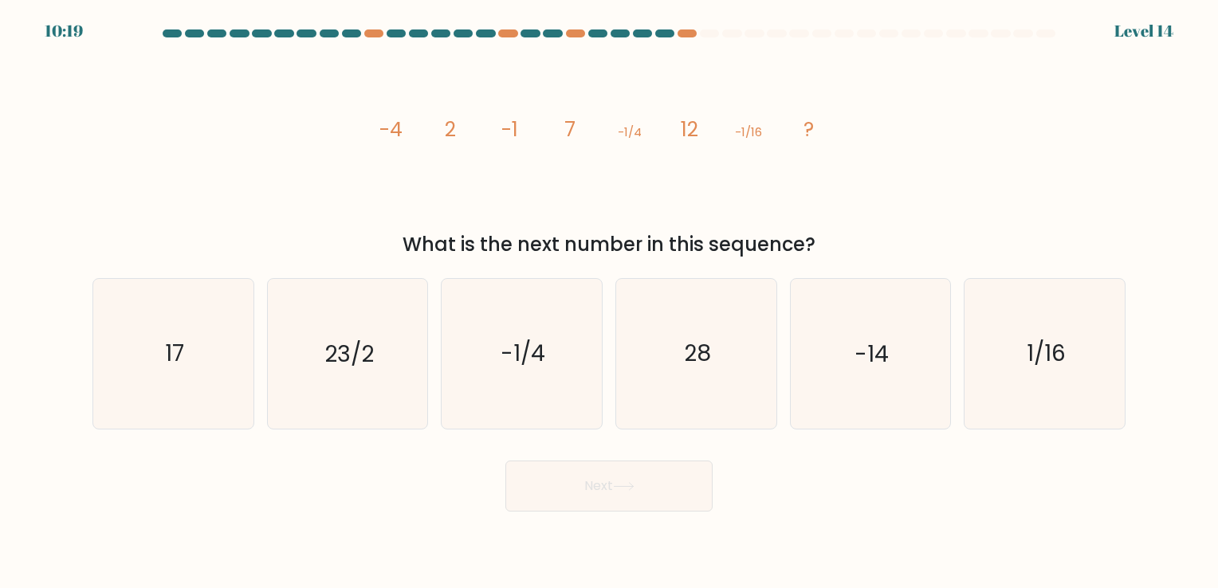
click at [513, 134] on tspan "-1" at bounding box center [510, 130] width 17 height 28
click at [632, 135] on tspan "-1/4" at bounding box center [630, 132] width 24 height 17
click at [682, 129] on tspan "12" at bounding box center [690, 130] width 18 height 28
click at [694, 312] on icon "28" at bounding box center [696, 353] width 149 height 149
click at [610, 302] on input "d. 28" at bounding box center [609, 298] width 1 height 8
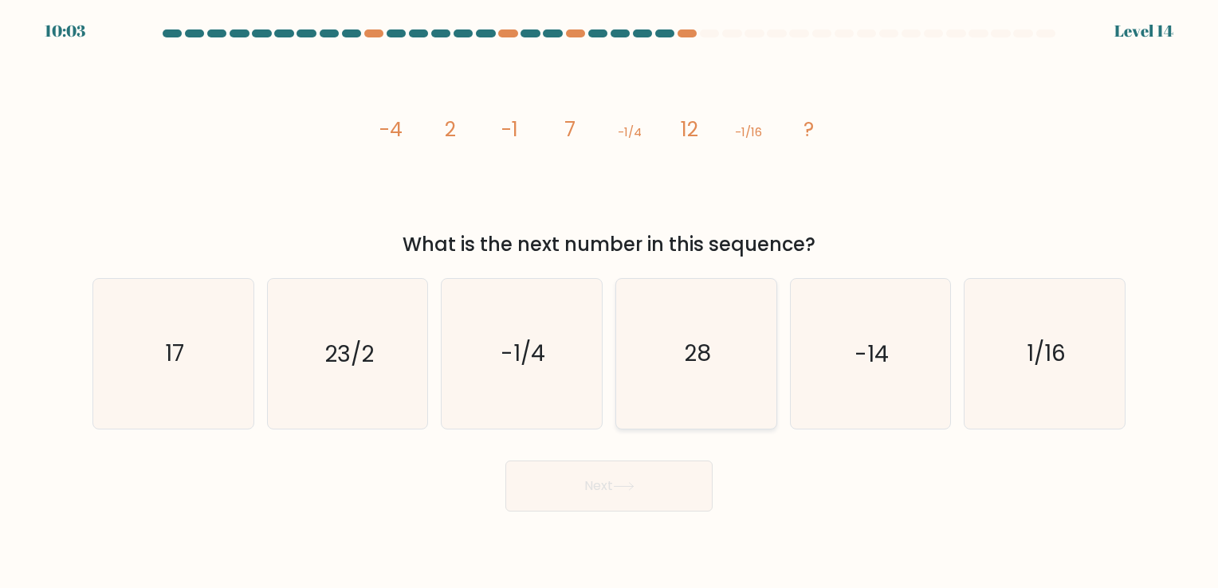
radio input "true"
click at [608, 490] on button "Next" at bounding box center [608, 486] width 207 height 51
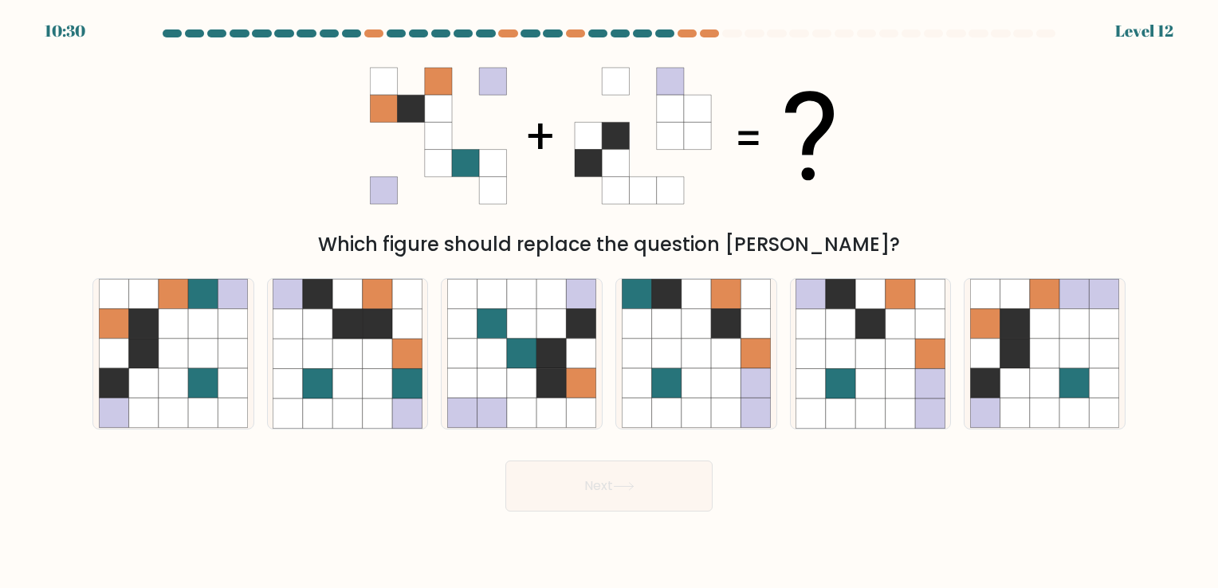
click at [465, 86] on icon at bounding box center [465, 81] width 27 height 27
click at [646, 372] on icon at bounding box center [636, 383] width 29 height 29
click at [610, 302] on input "d." at bounding box center [609, 298] width 1 height 8
radio input "true"
click at [592, 380] on icon at bounding box center [581, 383] width 29 height 29
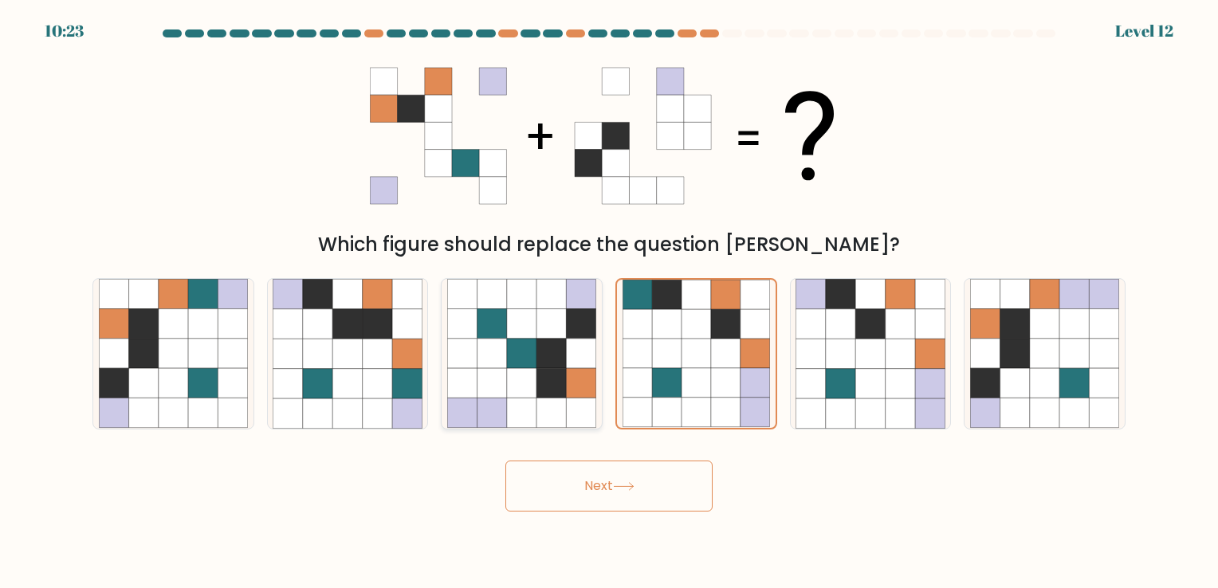
click at [609, 302] on input "c." at bounding box center [609, 298] width 1 height 8
radio input "true"
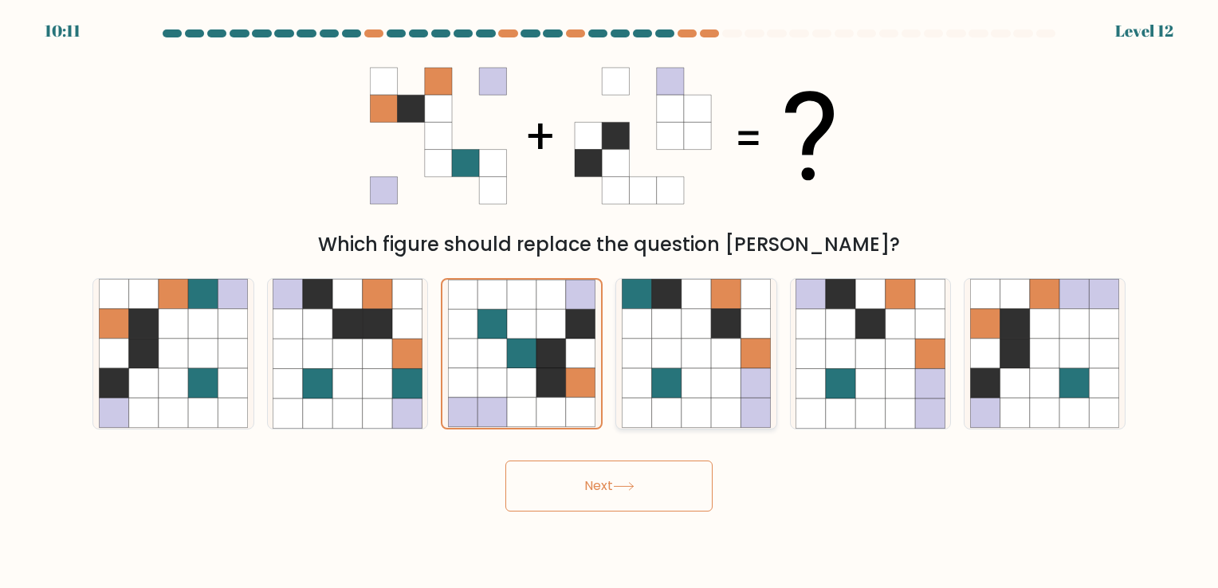
click at [664, 368] on icon at bounding box center [665, 353] width 29 height 29
click at [610, 302] on input "d." at bounding box center [609, 298] width 1 height 8
radio input "true"
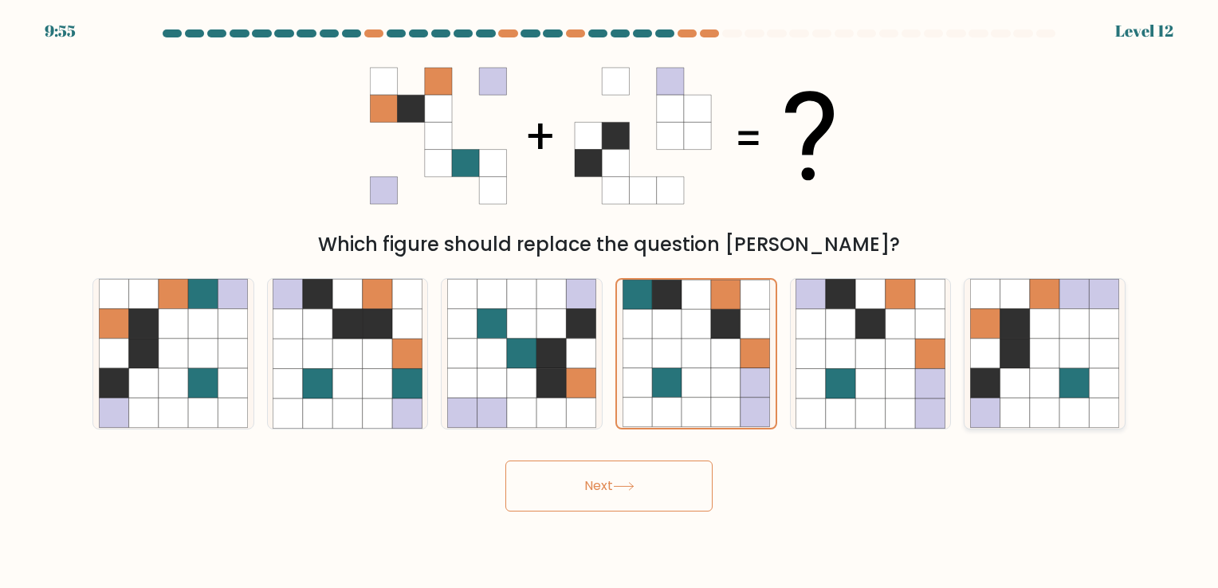
click at [1043, 382] on icon at bounding box center [1044, 383] width 29 height 29
click at [610, 302] on input "f." at bounding box center [609, 298] width 1 height 8
radio input "true"
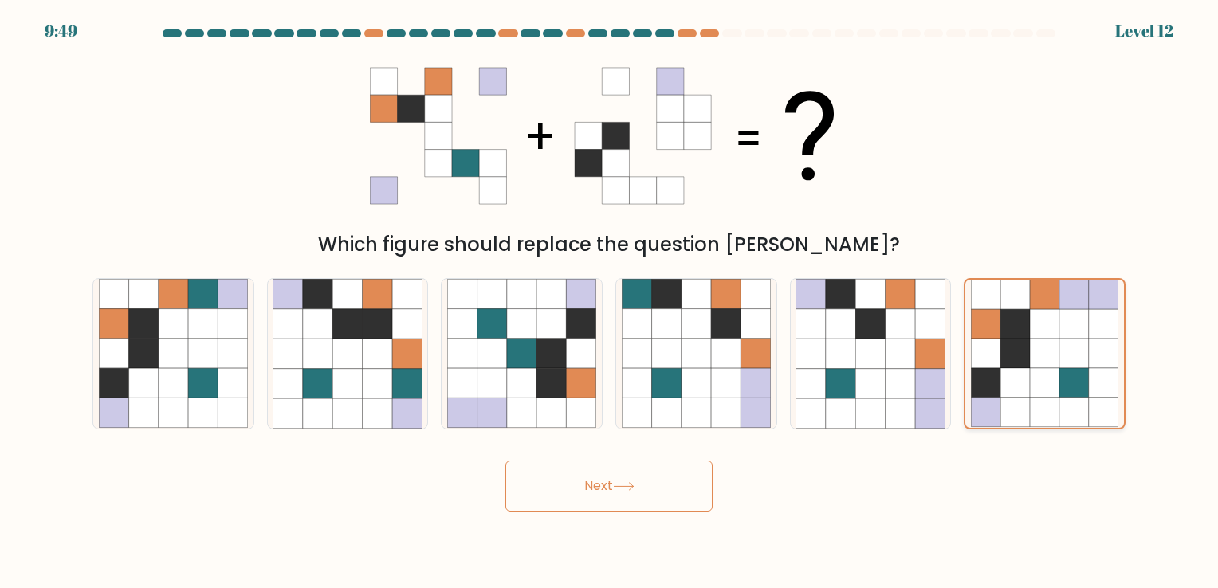
click at [1085, 301] on icon at bounding box center [1074, 295] width 29 height 29
click at [610, 301] on input "f." at bounding box center [609, 298] width 1 height 8
click at [648, 470] on button "Next" at bounding box center [608, 486] width 207 height 51
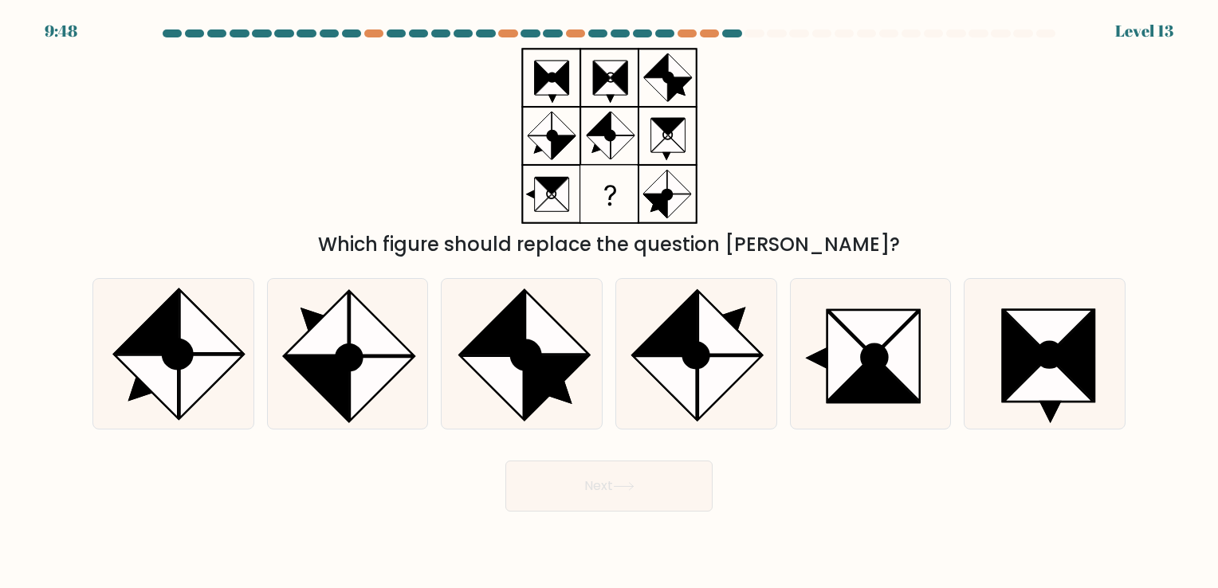
drag, startPoint x: 647, startPoint y: 470, endPoint x: 635, endPoint y: 483, distance: 17.5
click at [635, 486] on icon at bounding box center [624, 486] width 22 height 9
click at [417, 480] on div "Next" at bounding box center [609, 480] width 1052 height 63
click at [896, 360] on icon at bounding box center [897, 356] width 45 height 89
click at [610, 302] on input "e." at bounding box center [609, 298] width 1 height 8
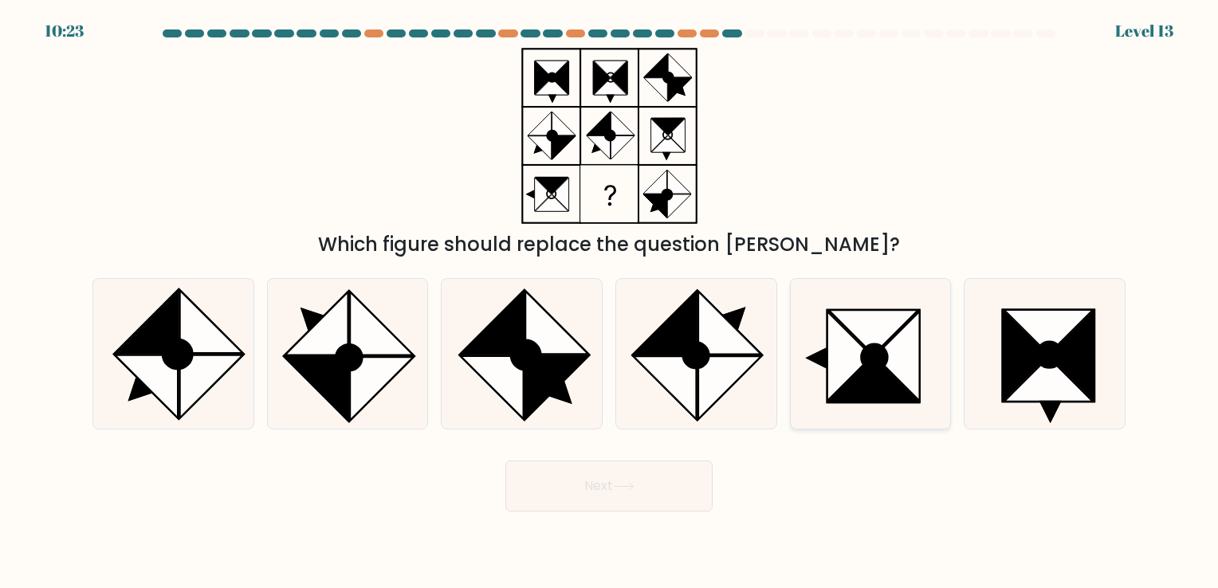
radio input "true"
click at [644, 486] on button "Next" at bounding box center [608, 486] width 207 height 51
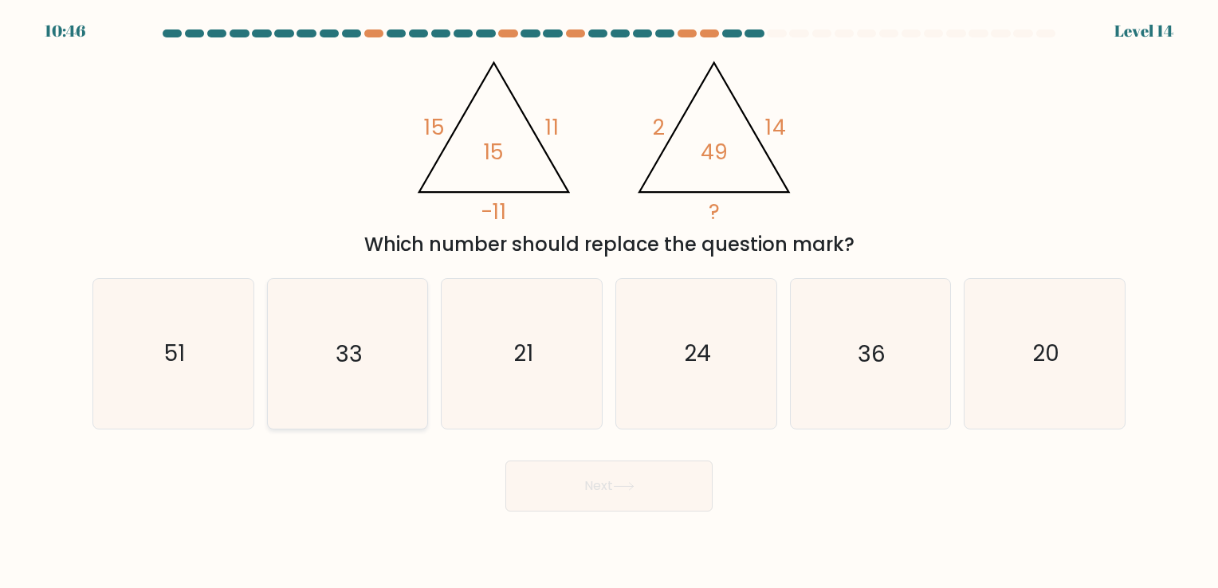
click at [415, 297] on icon "33" at bounding box center [347, 353] width 149 height 149
click at [609, 297] on input "b. 33" at bounding box center [609, 298] width 1 height 8
radio input "true"
click at [585, 490] on button "Next" at bounding box center [608, 486] width 207 height 51
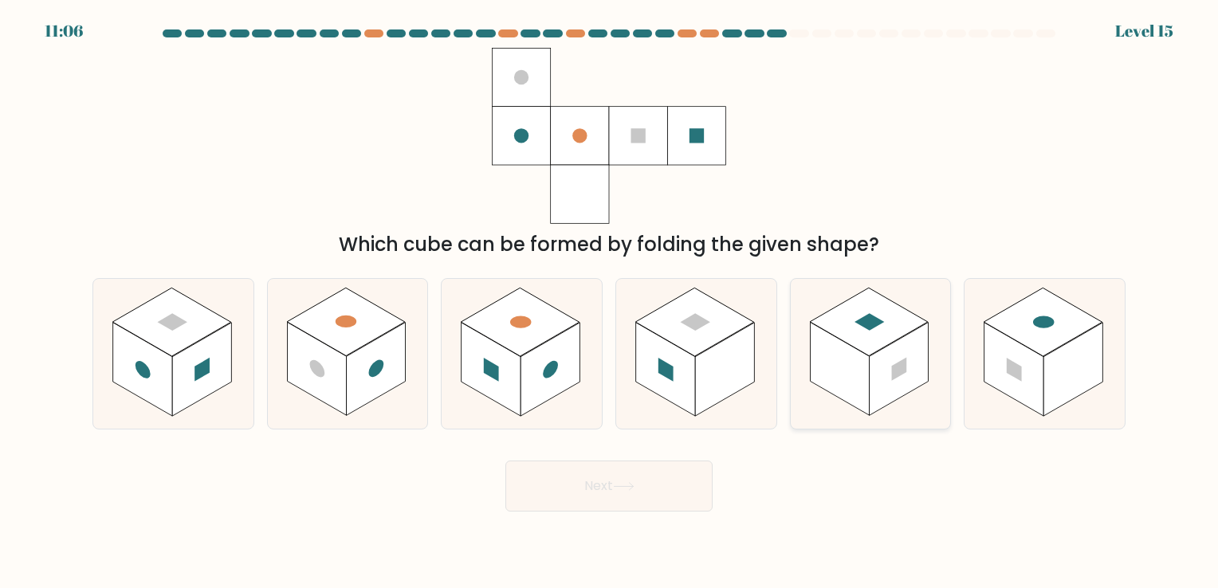
click at [824, 353] on rect at bounding box center [839, 369] width 59 height 93
click at [610, 302] on input "e." at bounding box center [609, 298] width 1 height 8
radio input "true"
click at [623, 497] on button "Next" at bounding box center [608, 486] width 207 height 51
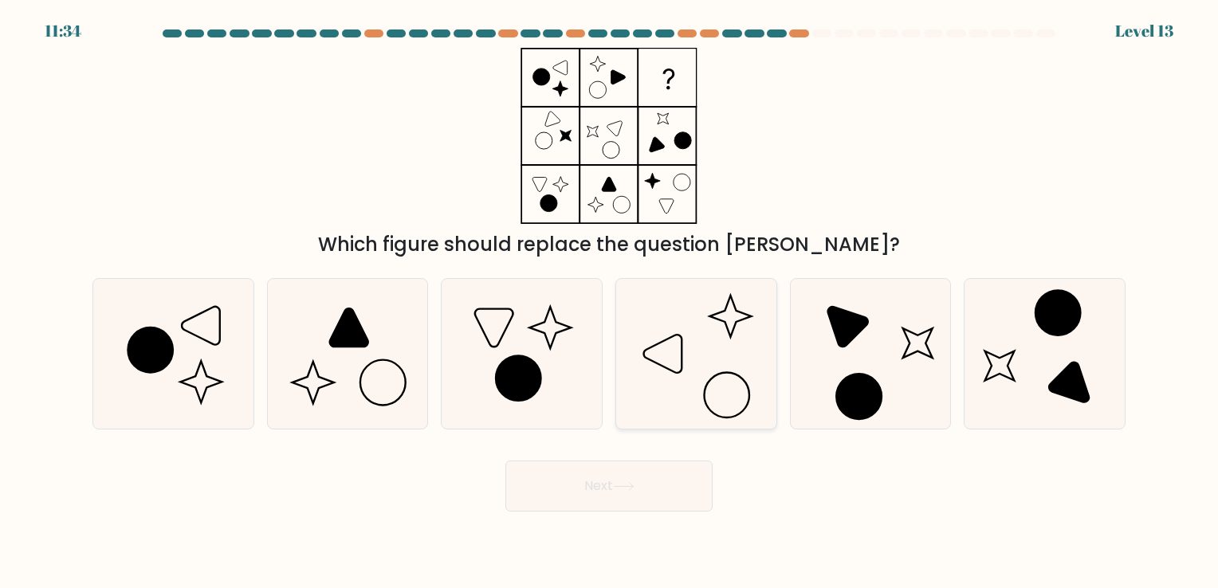
click at [713, 335] on icon at bounding box center [696, 353] width 149 height 149
click at [610, 302] on input "d." at bounding box center [609, 298] width 1 height 8
radio input "true"
click at [636, 473] on button "Next" at bounding box center [608, 486] width 207 height 51
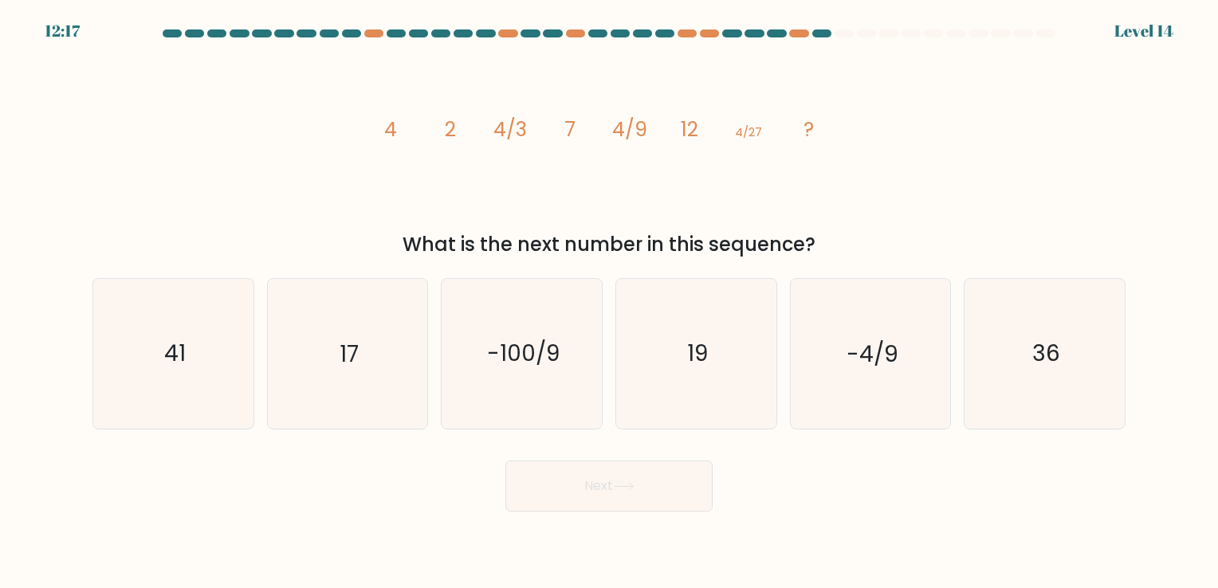
click at [403, 136] on icon "image/svg+xml 4 2 4/3 7 4/9 12 4/27 ?" at bounding box center [609, 136] width 478 height 176
drag, startPoint x: 492, startPoint y: 136, endPoint x: 505, endPoint y: 129, distance: 15.0
click at [505, 129] on icon "image/svg+xml 4 2 4/3 7 4/9 12 4/27 ?" at bounding box center [609, 136] width 478 height 176
drag, startPoint x: 505, startPoint y: 129, endPoint x: 609, endPoint y: 128, distance: 103.7
click at [609, 128] on icon "image/svg+xml 4 2 4/3 7 4/9 12 4/27 ?" at bounding box center [609, 136] width 478 height 176
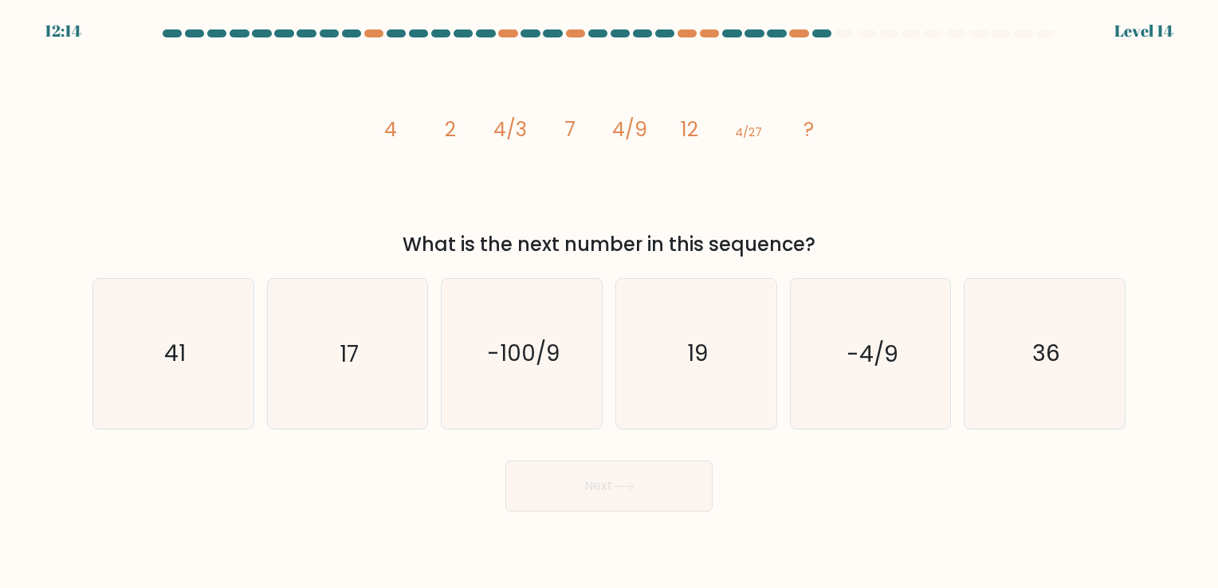
click at [762, 124] on tspan "4/27" at bounding box center [749, 132] width 27 height 17
click at [457, 136] on icon "image/svg+xml 4 2 4/3 7 4/9 12 4/27 ?" at bounding box center [609, 136] width 478 height 176
click at [564, 123] on tspan "7" at bounding box center [569, 130] width 11 height 28
click at [678, 136] on icon "image/svg+xml 4 2 4/3 7 4/9 12 4/27 ?" at bounding box center [609, 136] width 478 height 176
click at [709, 359] on icon "19" at bounding box center [696, 353] width 149 height 149
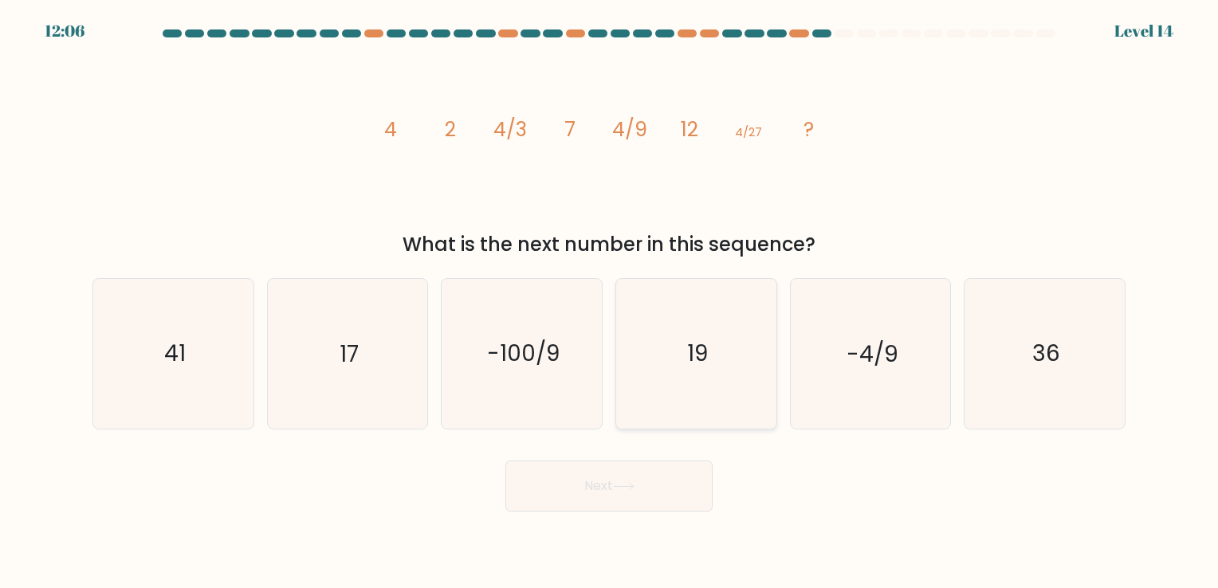
click at [610, 302] on input "d. 19" at bounding box center [609, 298] width 1 height 8
radio input "true"
click at [332, 417] on icon "17" at bounding box center [347, 353] width 149 height 149
click at [609, 302] on input "b. 17" at bounding box center [609, 298] width 1 height 8
radio input "true"
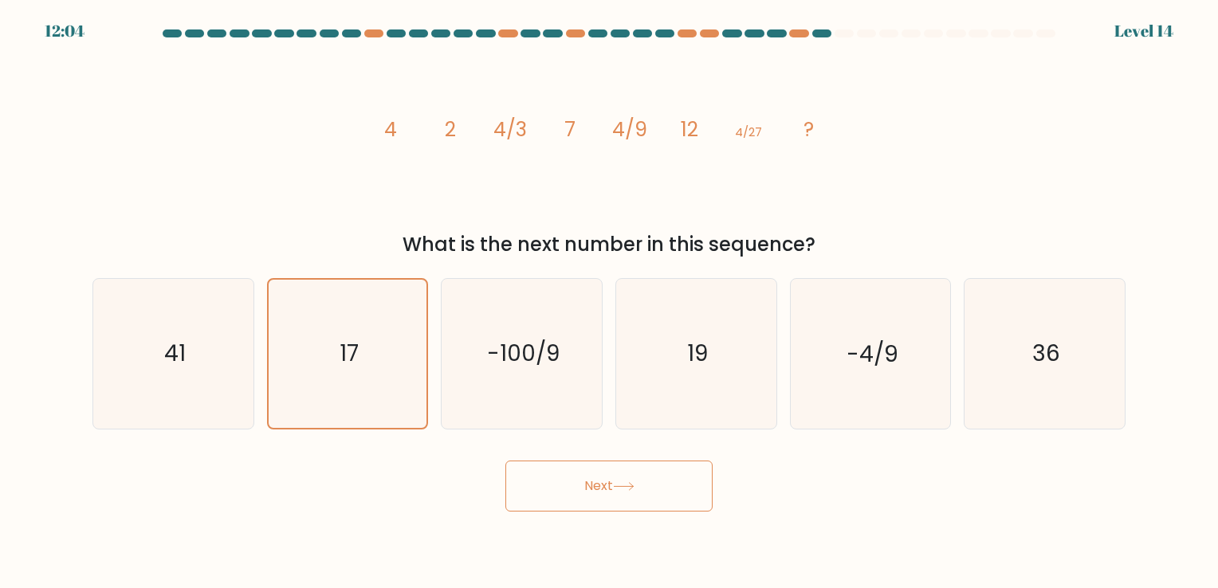
click at [635, 477] on button "Next" at bounding box center [608, 486] width 207 height 51
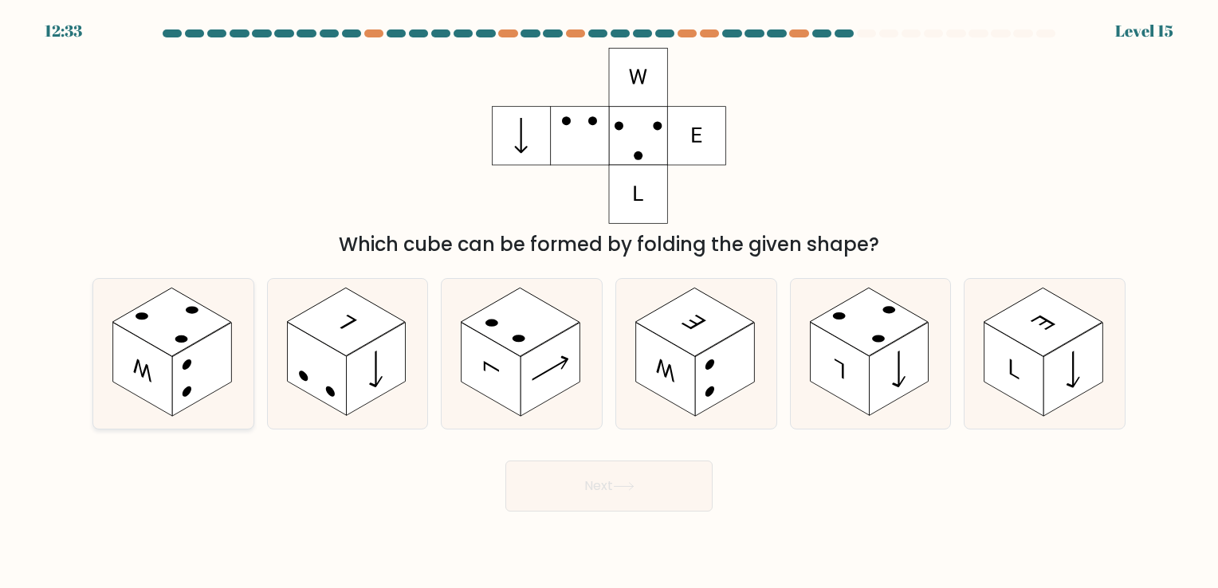
click at [204, 349] on rect at bounding box center [201, 369] width 59 height 93
click at [609, 302] on input "a." at bounding box center [609, 298] width 1 height 8
radio input "true"
click at [587, 484] on button "Next" at bounding box center [608, 486] width 207 height 51
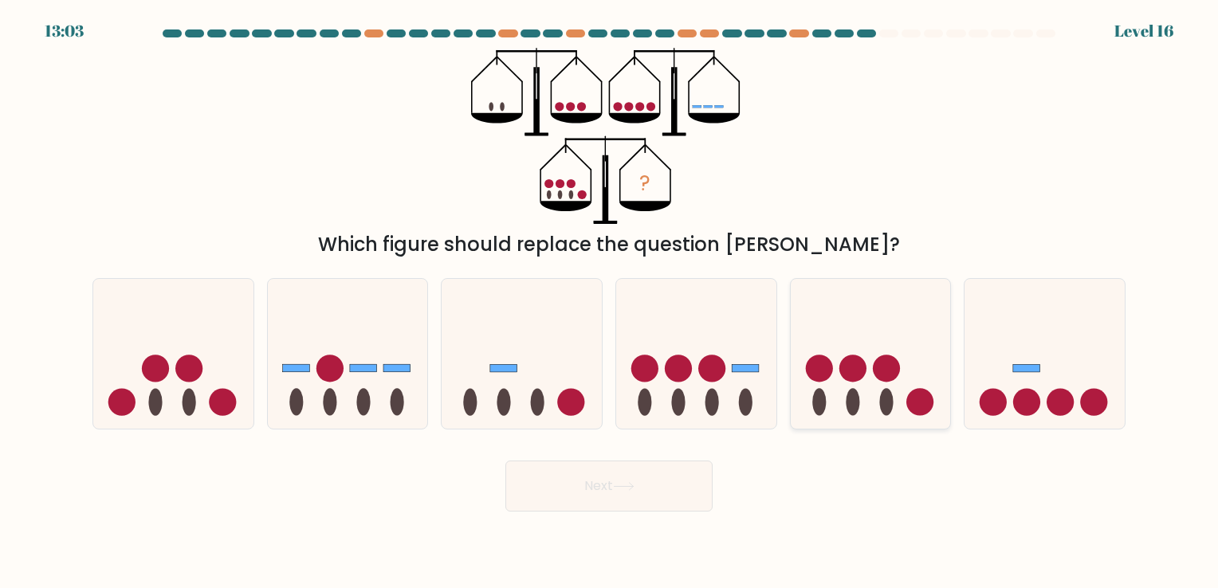
click at [842, 352] on icon at bounding box center [871, 354] width 160 height 132
click at [610, 302] on input "e." at bounding box center [609, 298] width 1 height 8
radio input "true"
click at [673, 494] on button "Next" at bounding box center [608, 486] width 207 height 51
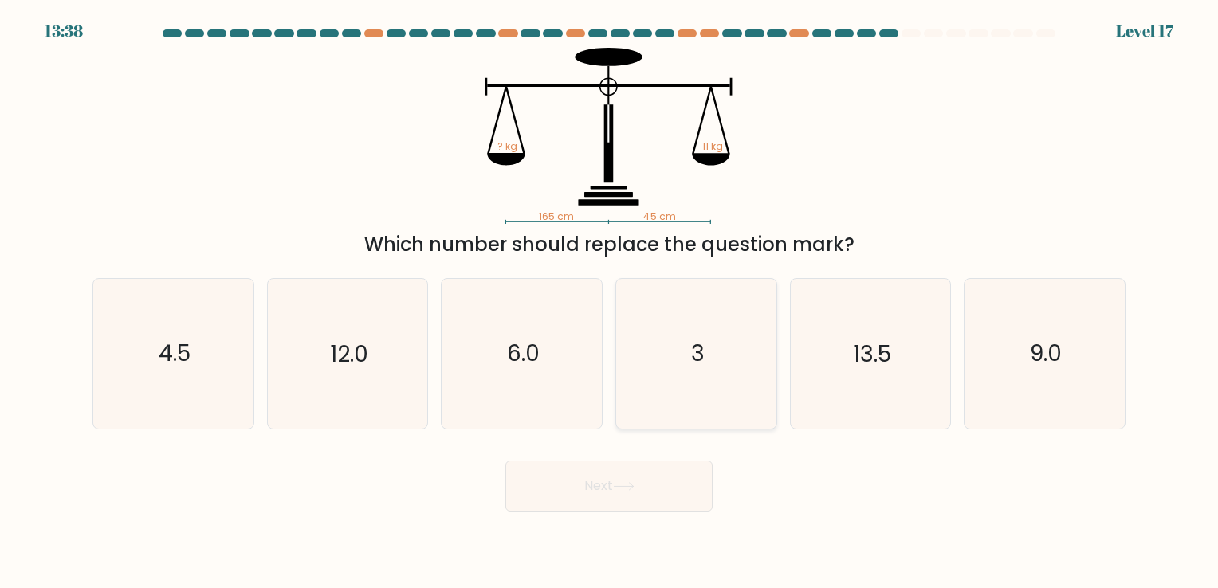
click at [702, 388] on icon "3" at bounding box center [696, 353] width 149 height 149
click at [610, 302] on input "d. 3" at bounding box center [609, 298] width 1 height 8
radio input "true"
click at [640, 470] on button "Next" at bounding box center [608, 486] width 207 height 51
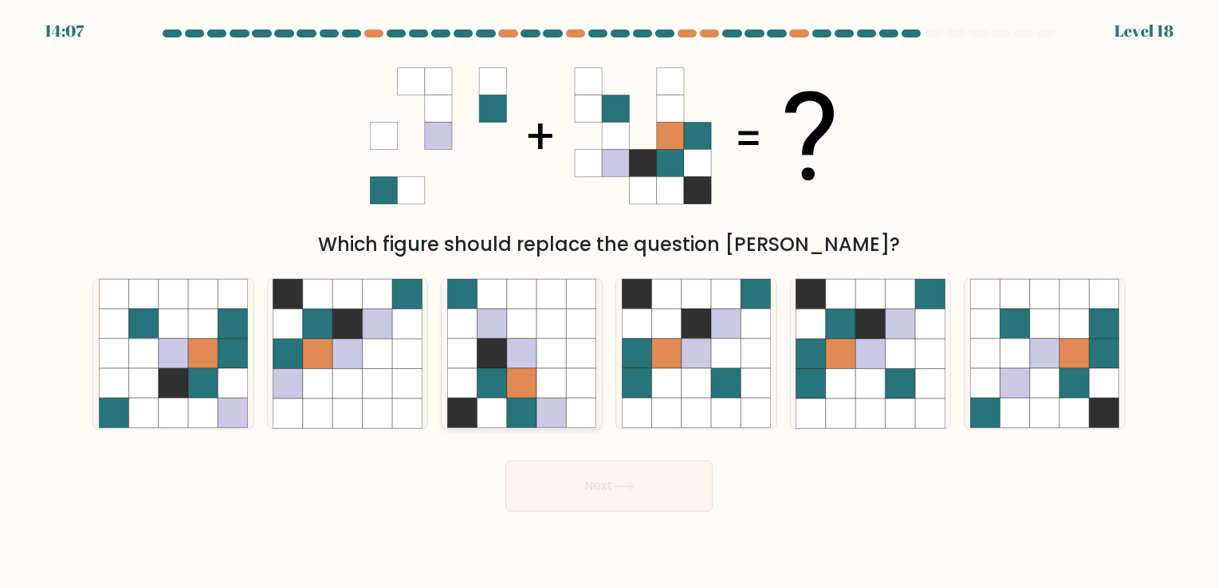
click at [501, 378] on icon at bounding box center [492, 383] width 29 height 29
click at [609, 302] on input "c." at bounding box center [609, 298] width 1 height 8
radio input "true"
click at [513, 369] on icon at bounding box center [521, 383] width 29 height 29
click at [609, 302] on input "c." at bounding box center [609, 298] width 1 height 8
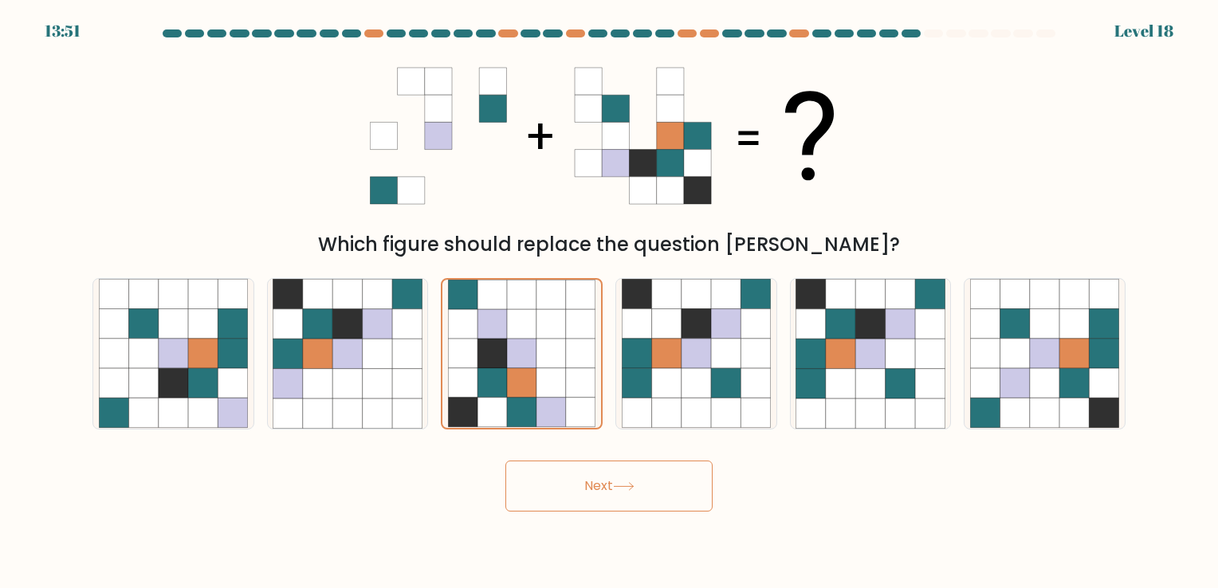
click at [600, 467] on button "Next" at bounding box center [608, 486] width 207 height 51
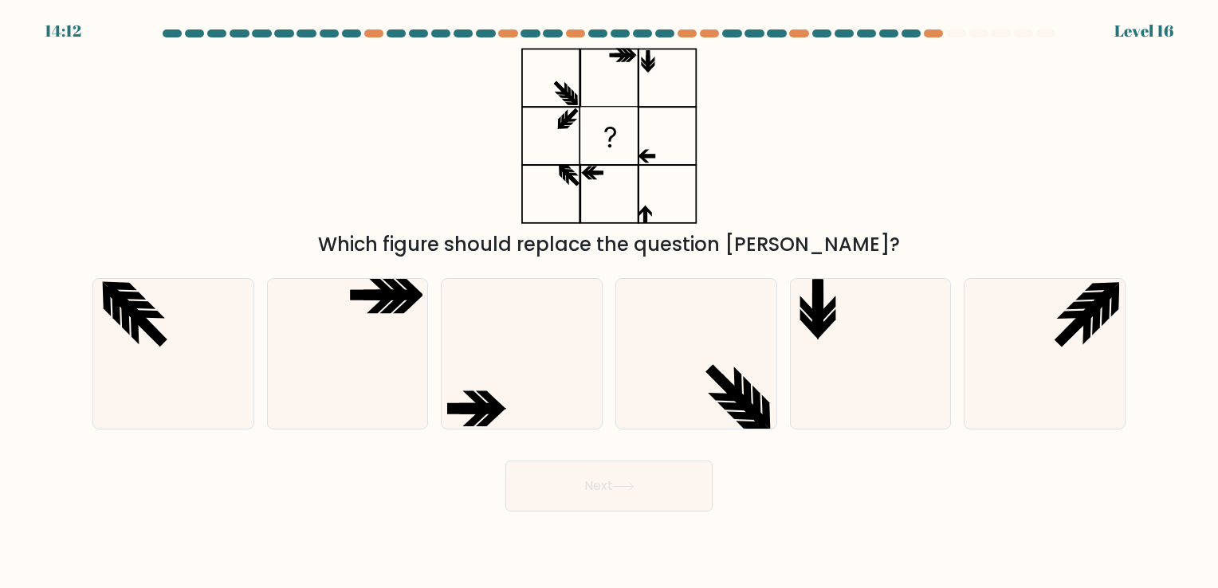
drag, startPoint x: 670, startPoint y: 77, endPoint x: 776, endPoint y: 67, distance: 106.5
click at [776, 70] on div "Which figure should replace the question mark?" at bounding box center [609, 153] width 1052 height 211
click at [776, 65] on div "Which figure should replace the question mark?" at bounding box center [609, 153] width 1052 height 211
click at [549, 368] on icon at bounding box center [521, 353] width 149 height 149
click at [609, 302] on input "c." at bounding box center [609, 298] width 1 height 8
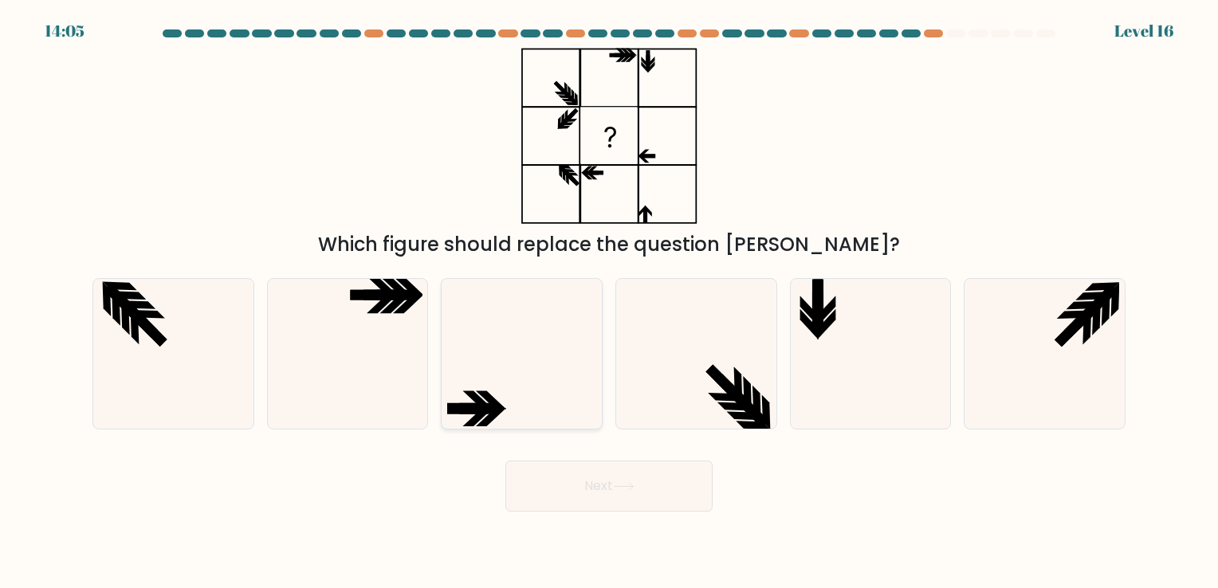
radio input "true"
click at [640, 502] on button "Next" at bounding box center [608, 486] width 207 height 51
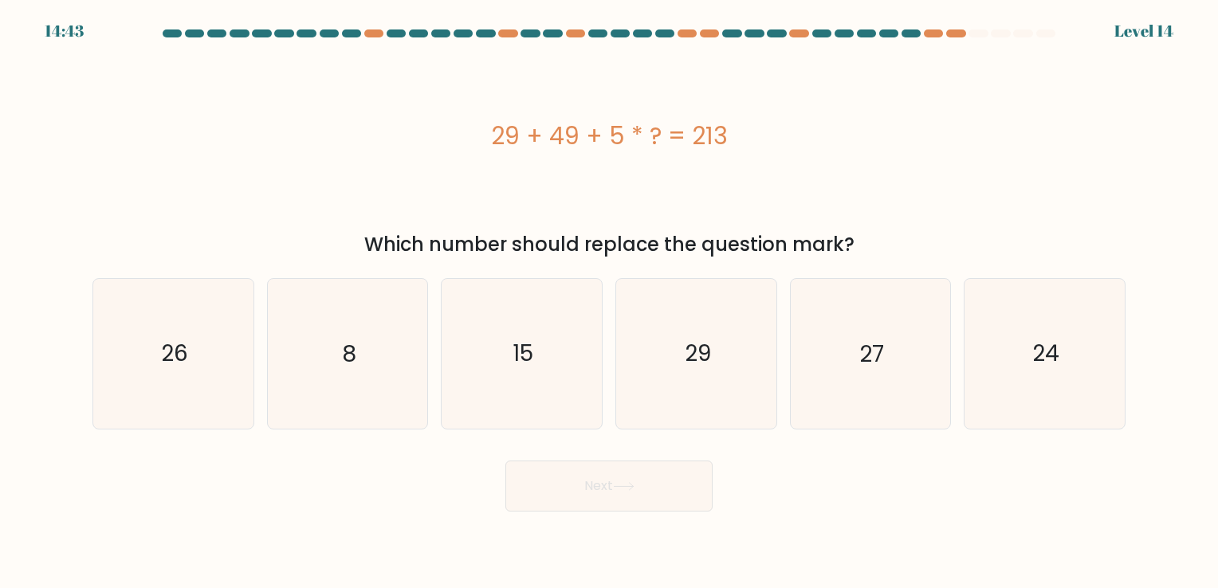
click at [514, 145] on div "29 + 49 + 5 * ? = 213" at bounding box center [608, 136] width 1033 height 36
click at [587, 136] on div "29 + 49 + 5 * ? = 213" at bounding box center [608, 136] width 1033 height 36
click at [403, 315] on icon "8" at bounding box center [347, 353] width 149 height 149
click at [609, 302] on input "b. 8" at bounding box center [609, 298] width 1 height 8
radio input "true"
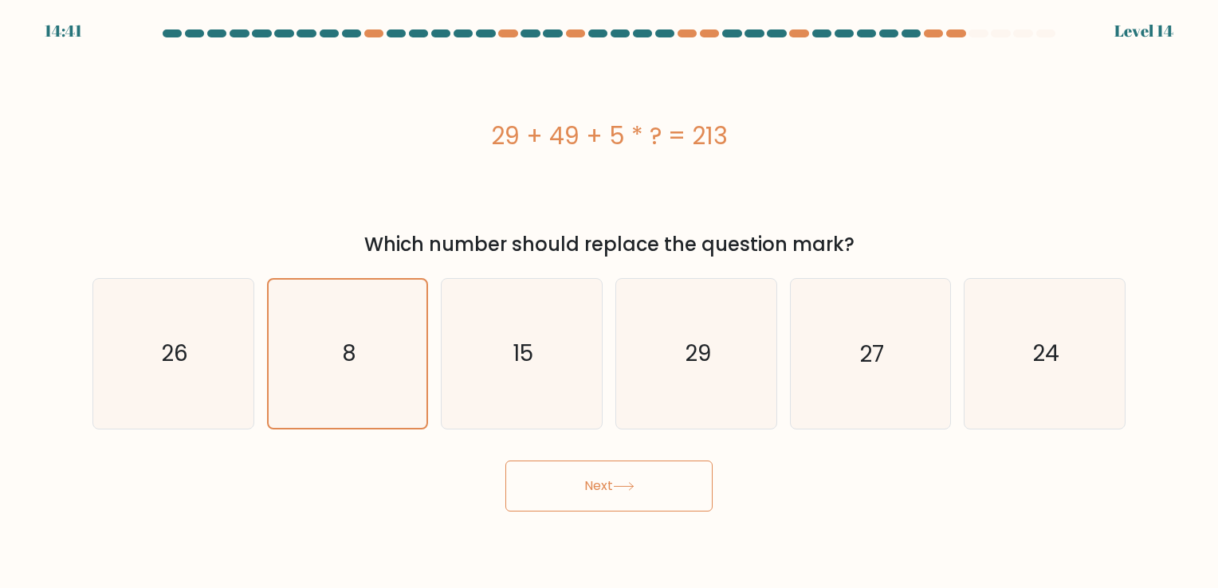
click at [589, 466] on button "Next" at bounding box center [608, 486] width 207 height 51
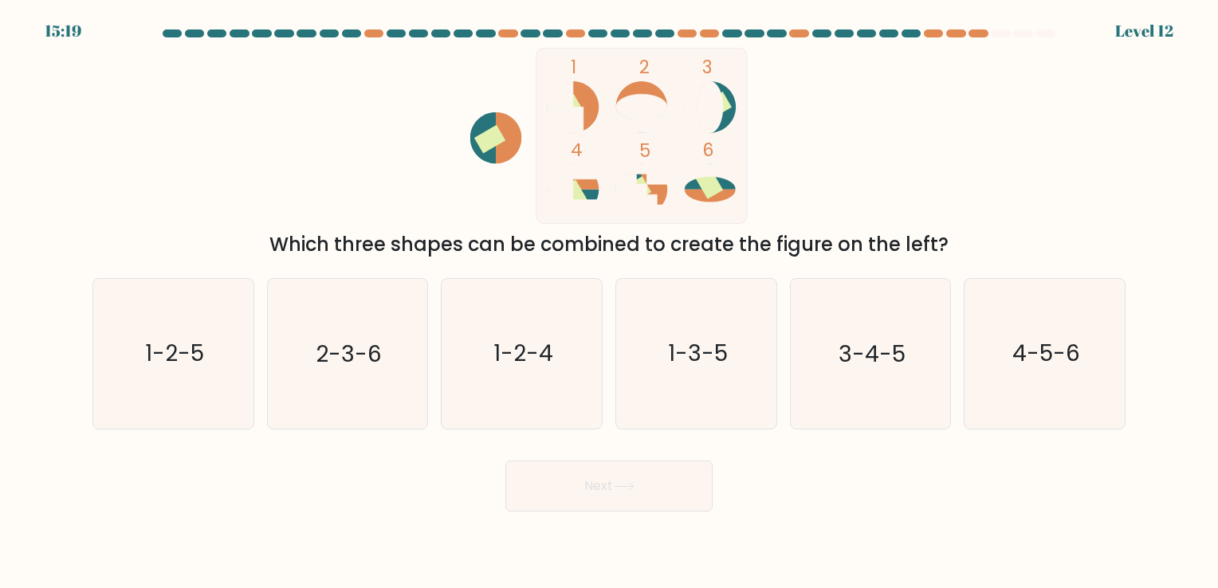
drag, startPoint x: 378, startPoint y: 396, endPoint x: 559, endPoint y: 469, distance: 195.0
click at [380, 394] on icon "2-3-6" at bounding box center [347, 353] width 149 height 149
click at [609, 302] on input "b. 2-3-6" at bounding box center [609, 298] width 1 height 8
radio input "true"
click at [603, 481] on button "Next" at bounding box center [608, 486] width 207 height 51
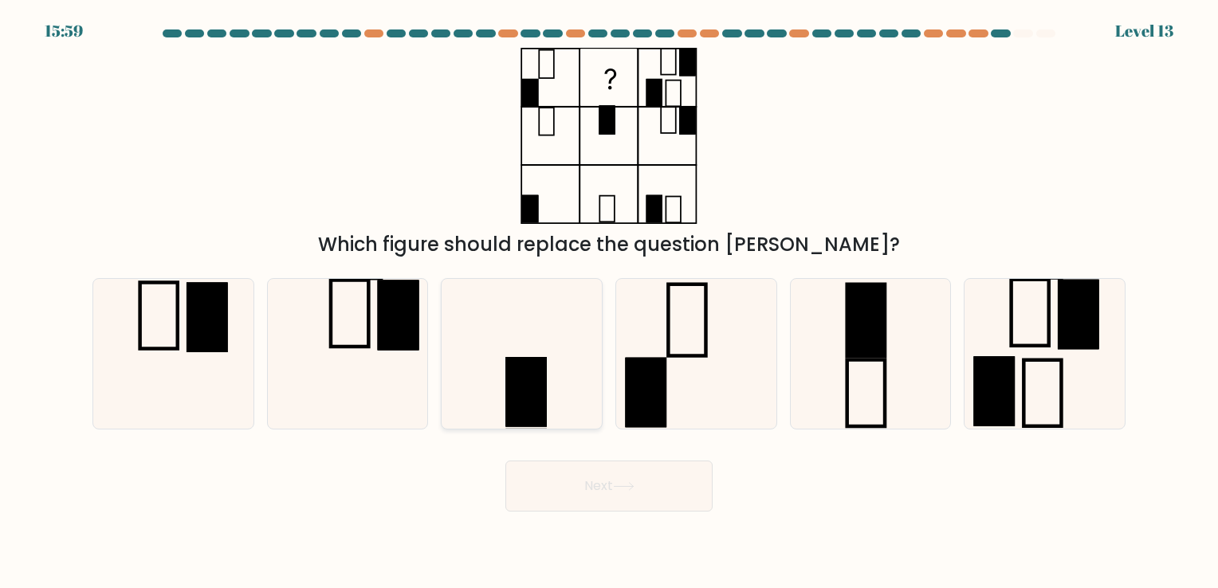
click at [584, 395] on icon at bounding box center [521, 353] width 149 height 149
click at [609, 302] on input "c." at bounding box center [609, 298] width 1 height 8
radio input "true"
click at [813, 453] on div "Next" at bounding box center [609, 480] width 1052 height 63
click at [689, 390] on icon at bounding box center [696, 353] width 149 height 149
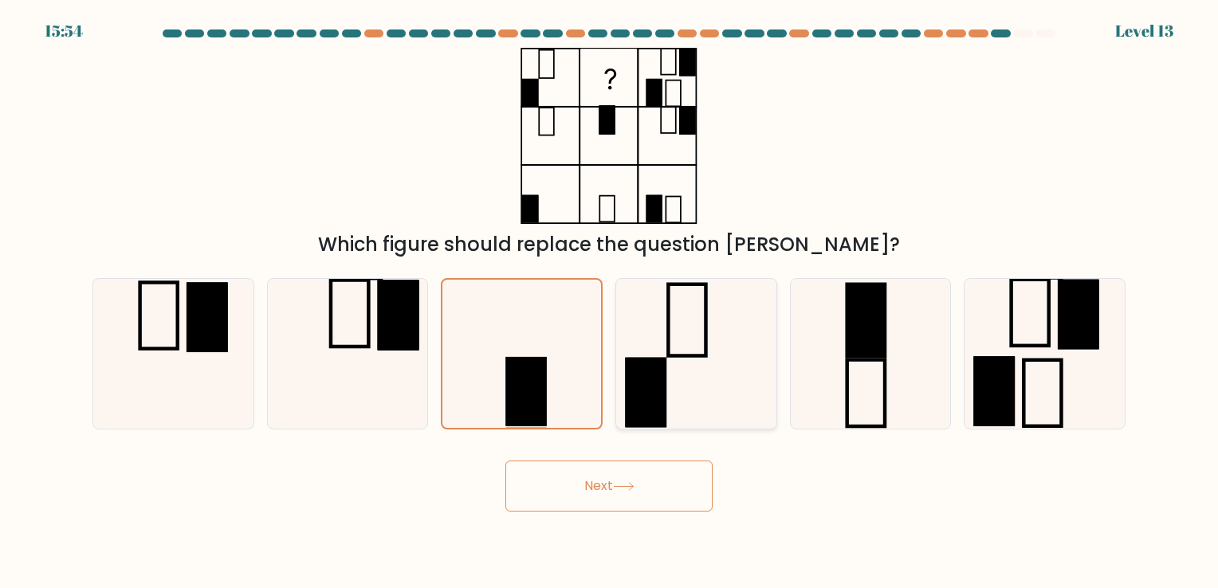
click at [610, 302] on input "d." at bounding box center [609, 298] width 1 height 8
radio input "true"
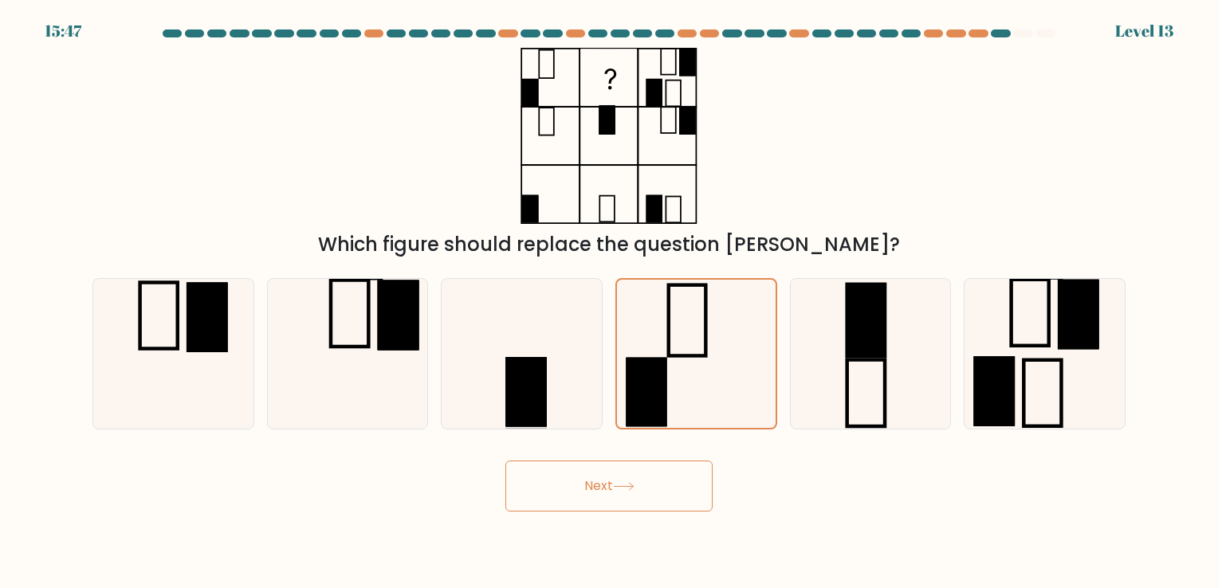
click at [792, 469] on div "Next" at bounding box center [609, 480] width 1052 height 63
click at [919, 386] on icon at bounding box center [870, 353] width 149 height 149
click at [610, 302] on input "e." at bounding box center [609, 298] width 1 height 8
radio input "true"
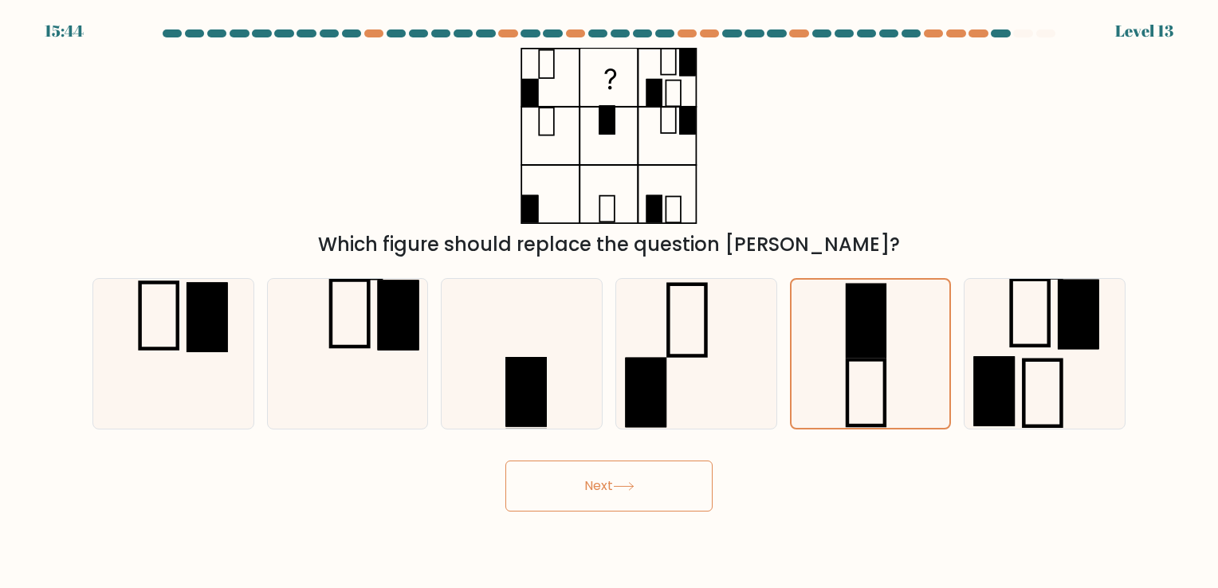
click at [686, 493] on button "Next" at bounding box center [608, 486] width 207 height 51
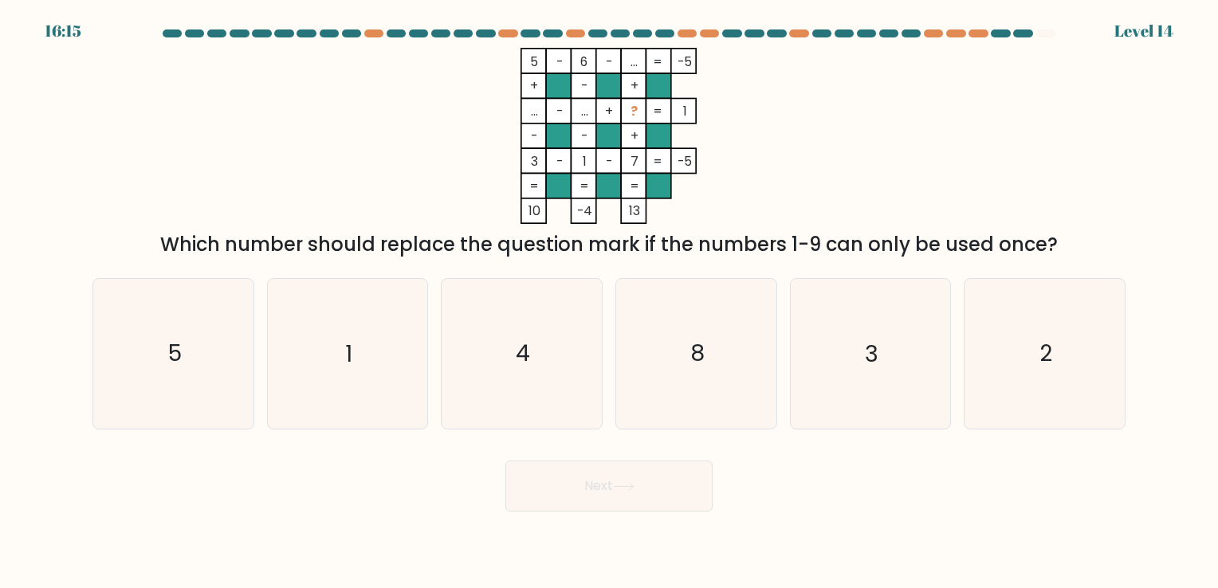
click at [631, 55] on tspan "..." at bounding box center [634, 62] width 7 height 18
click at [628, 96] on rect at bounding box center [634, 85] width 25 height 25
click at [631, 160] on tspan "7" at bounding box center [635, 161] width 8 height 18
drag, startPoint x: 635, startPoint y: 79, endPoint x: 635, endPoint y: 113, distance: 34.3
click at [635, 113] on icon "5 - 6 - ... -5 + - + ... - ... + ? 1 - - + 3 - 1 - 7 = -5 = = = = 10 -4 13 =" at bounding box center [609, 136] width 478 height 176
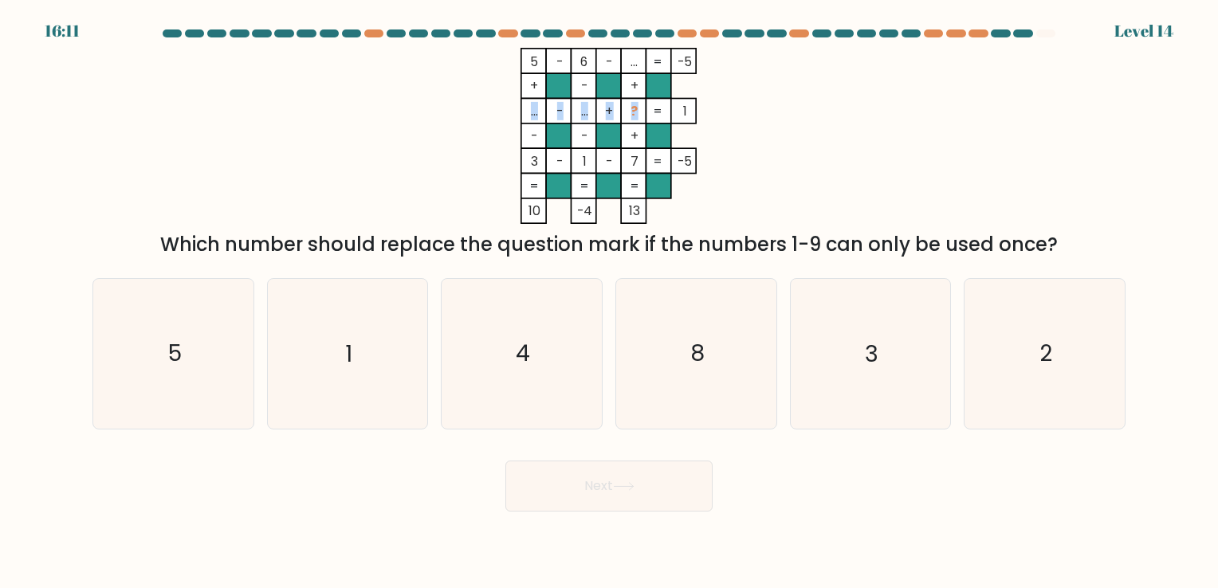
click at [635, 113] on tspan "?" at bounding box center [634, 111] width 7 height 18
click at [630, 147] on rect at bounding box center [634, 136] width 25 height 25
click at [640, 103] on rect at bounding box center [634, 111] width 25 height 25
click at [637, 113] on tspan "?" at bounding box center [634, 111] width 7 height 18
click at [1076, 341] on icon "2" at bounding box center [1044, 353] width 149 height 149
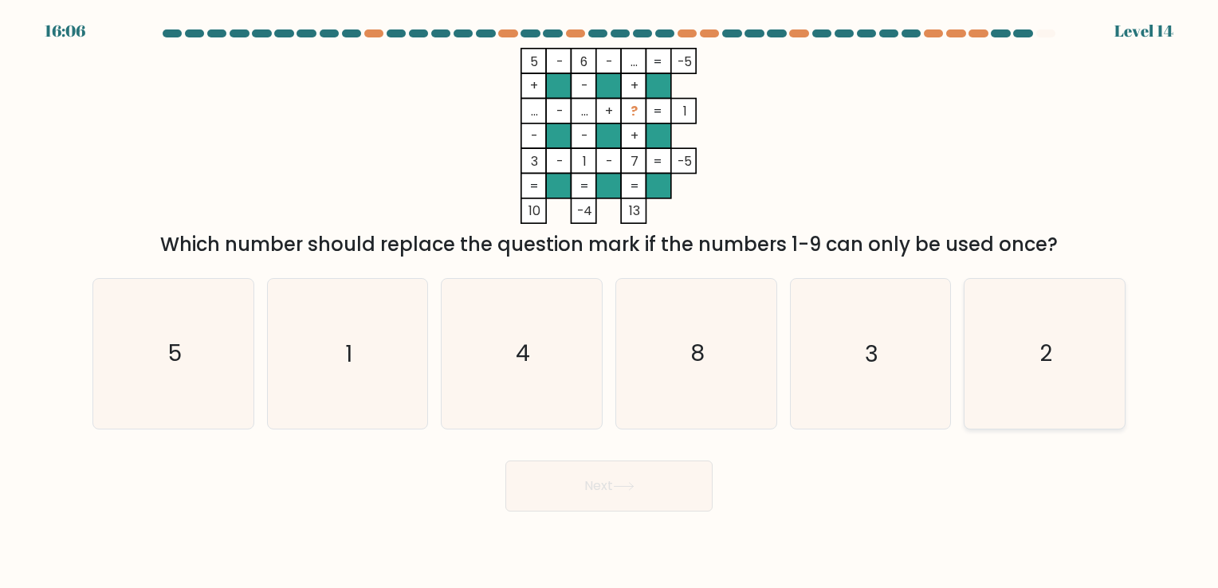
click at [610, 302] on input "f. 2" at bounding box center [609, 298] width 1 height 8
radio input "true"
click at [628, 466] on button "Next" at bounding box center [608, 486] width 207 height 51
click at [628, 480] on button "Next" at bounding box center [608, 486] width 207 height 51
click at [667, 481] on button "Next" at bounding box center [608, 486] width 207 height 51
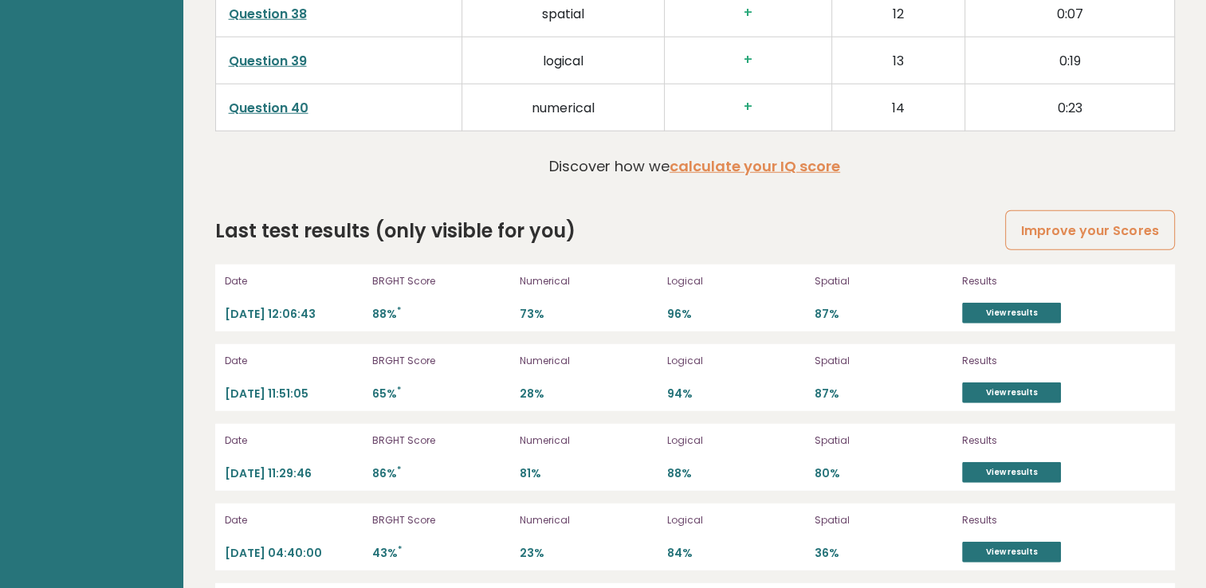
scroll to position [4305, 0]
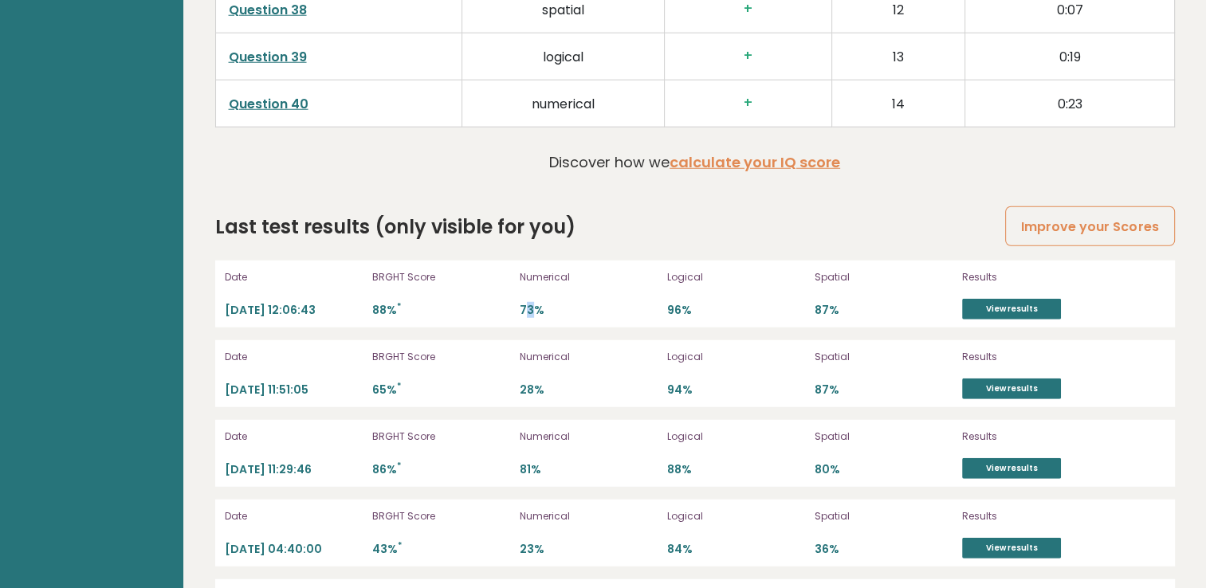
click at [533, 303] on p "73%" at bounding box center [589, 310] width 138 height 15
drag, startPoint x: 533, startPoint y: 295, endPoint x: 675, endPoint y: 305, distance: 143.1
click at [675, 305] on div "Date [DATE] 12:06:43 BRGHT Score 88% * Numerical 73% Logical 96% Spatial 87% Re…" at bounding box center [695, 294] width 960 height 67
click at [675, 305] on p "96%" at bounding box center [736, 310] width 138 height 15
click at [604, 303] on p "73%" at bounding box center [589, 310] width 138 height 15
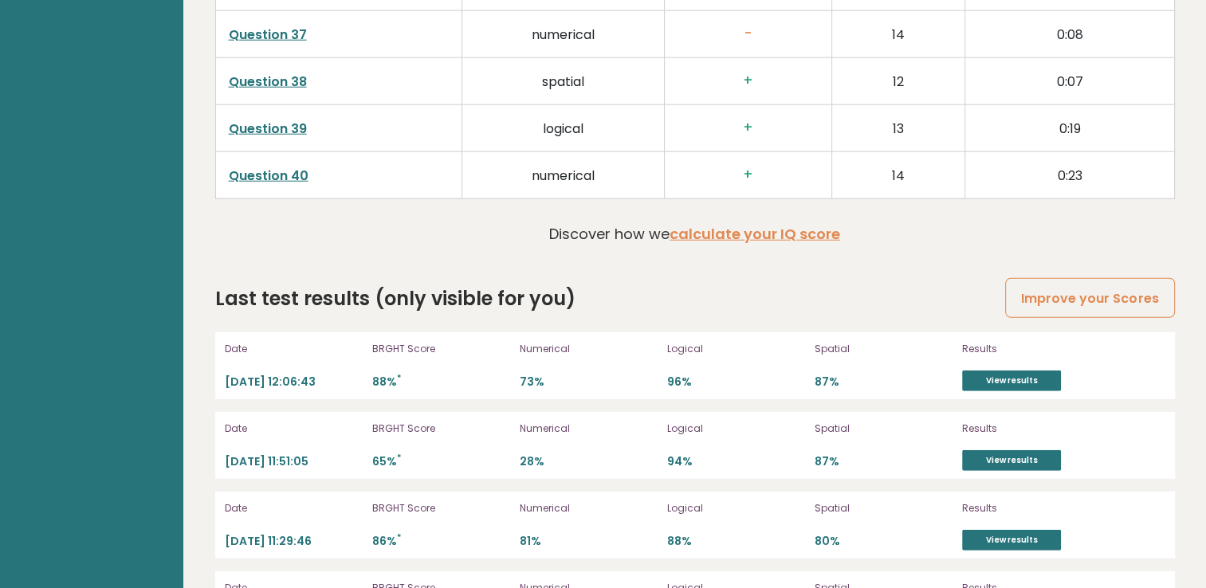
scroll to position [4226, 0]
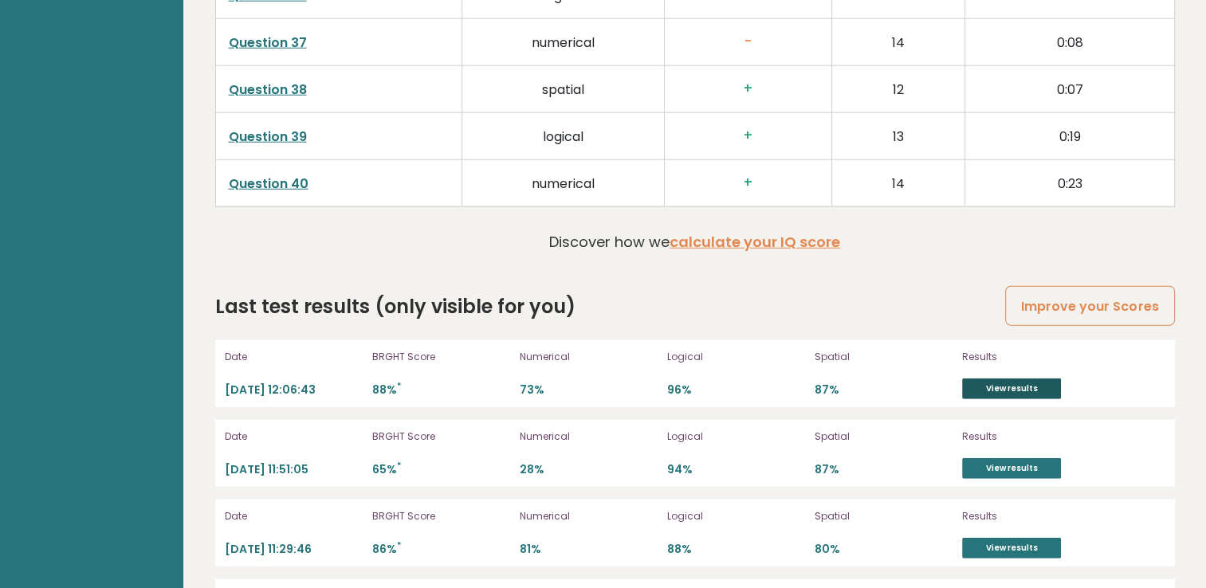
click at [1016, 382] on link "View results" at bounding box center [1011, 389] width 99 height 21
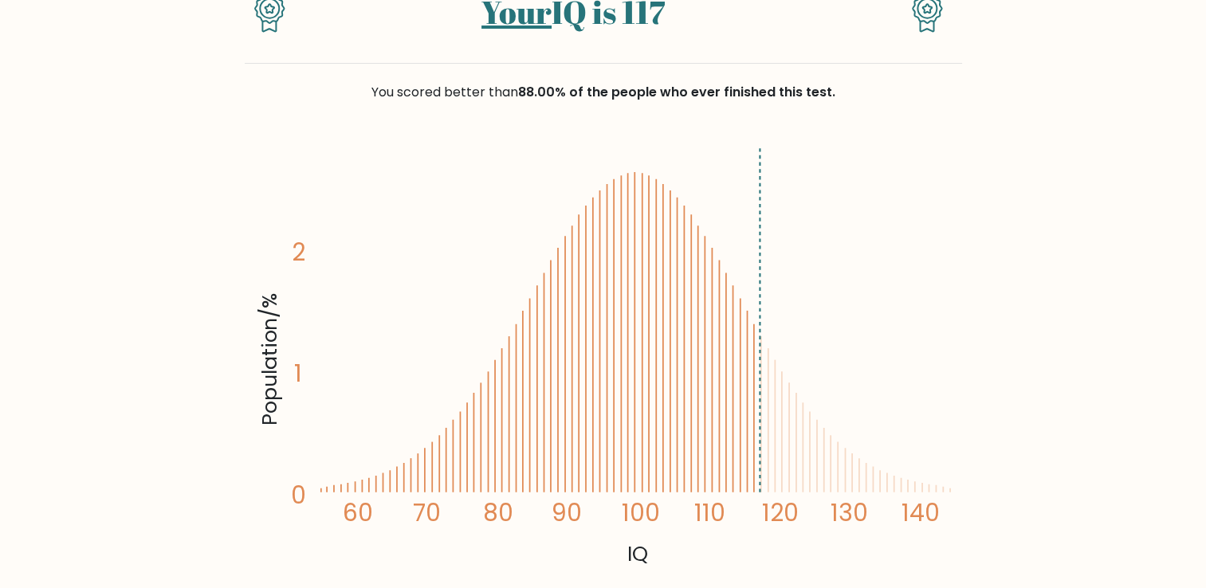
scroll to position [159, 0]
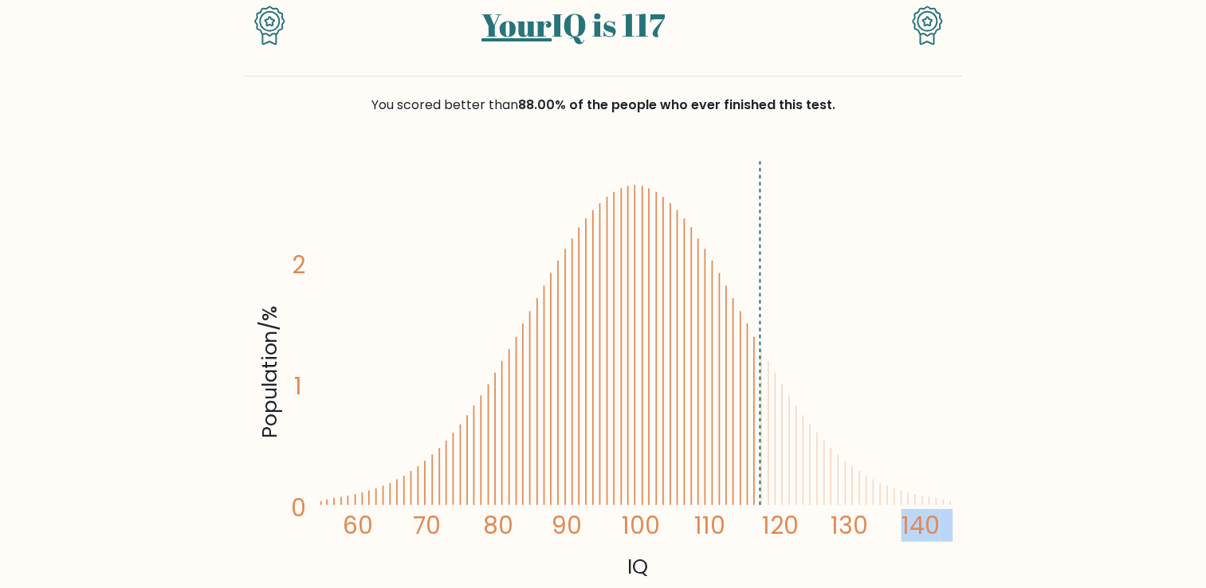
drag, startPoint x: 604, startPoint y: 311, endPoint x: 545, endPoint y: 299, distance: 60.2
click at [545, 299] on icon "Population/% IQ 0 1 2 60 70 80 90 100 110 120 130 140" at bounding box center [603, 368] width 698 height 431
drag, startPoint x: 545, startPoint y: 299, endPoint x: 530, endPoint y: 308, distance: 16.8
click at [536, 308] on icon "Population/% IQ 0 1 2 60 70 80 90 100 110 120 130 140" at bounding box center [603, 368] width 698 height 431
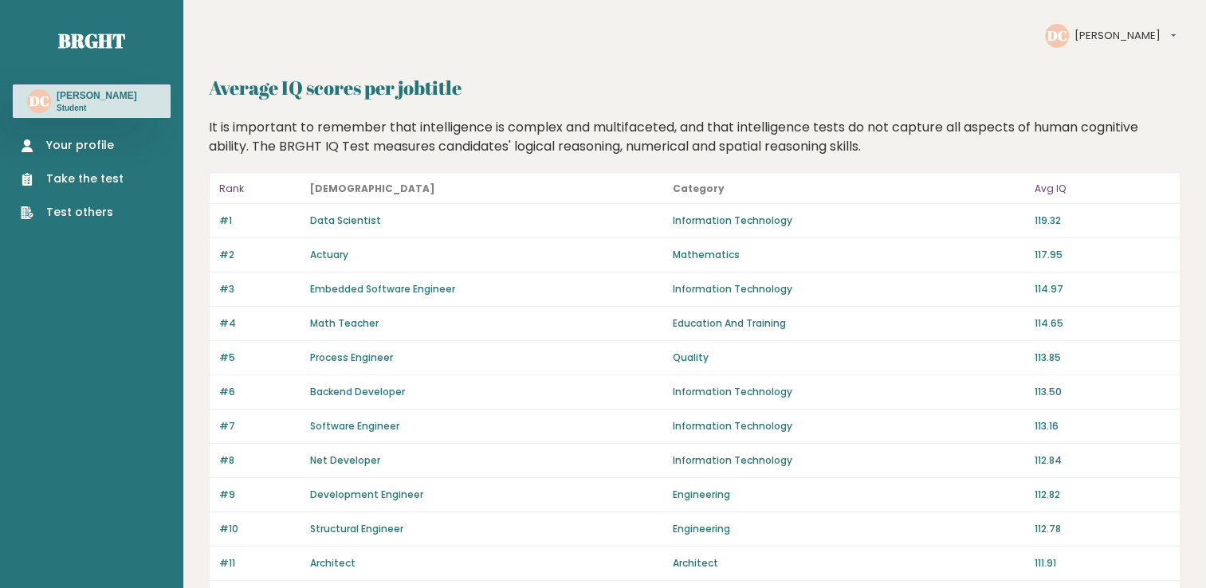
drag, startPoint x: 469, startPoint y: 254, endPoint x: 378, endPoint y: 260, distance: 91.1
click at [378, 260] on div "Actuary" at bounding box center [486, 255] width 352 height 14
drag, startPoint x: 400, startPoint y: 259, endPoint x: 369, endPoint y: 263, distance: 31.3
click at [369, 263] on div "#2 Actuary Mathematics 117.95" at bounding box center [695, 255] width 970 height 34
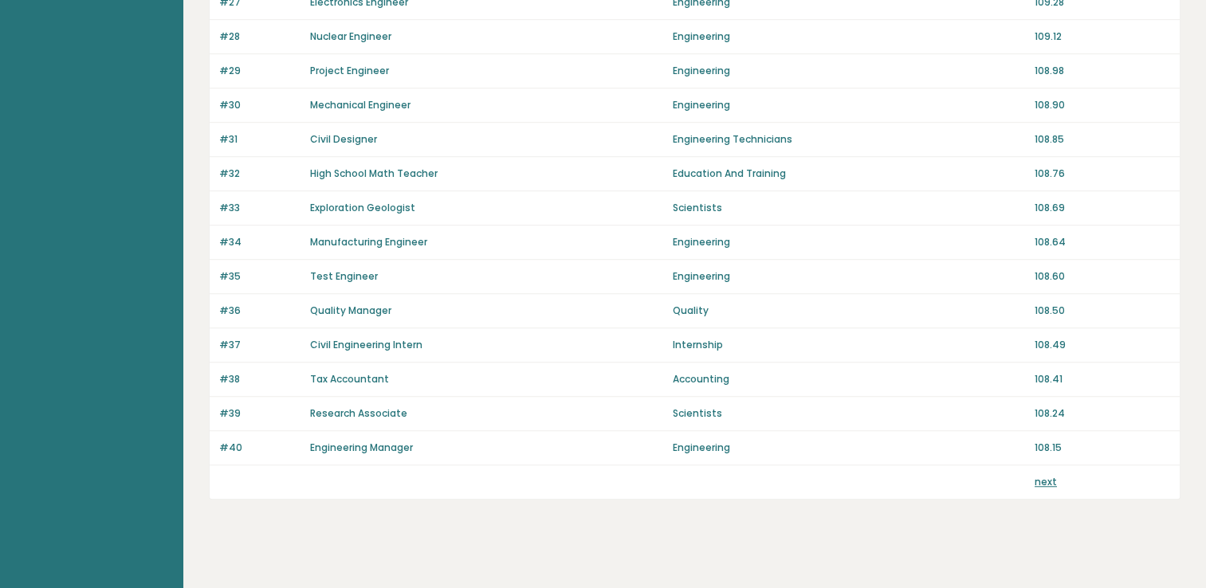
scroll to position [1116, 0]
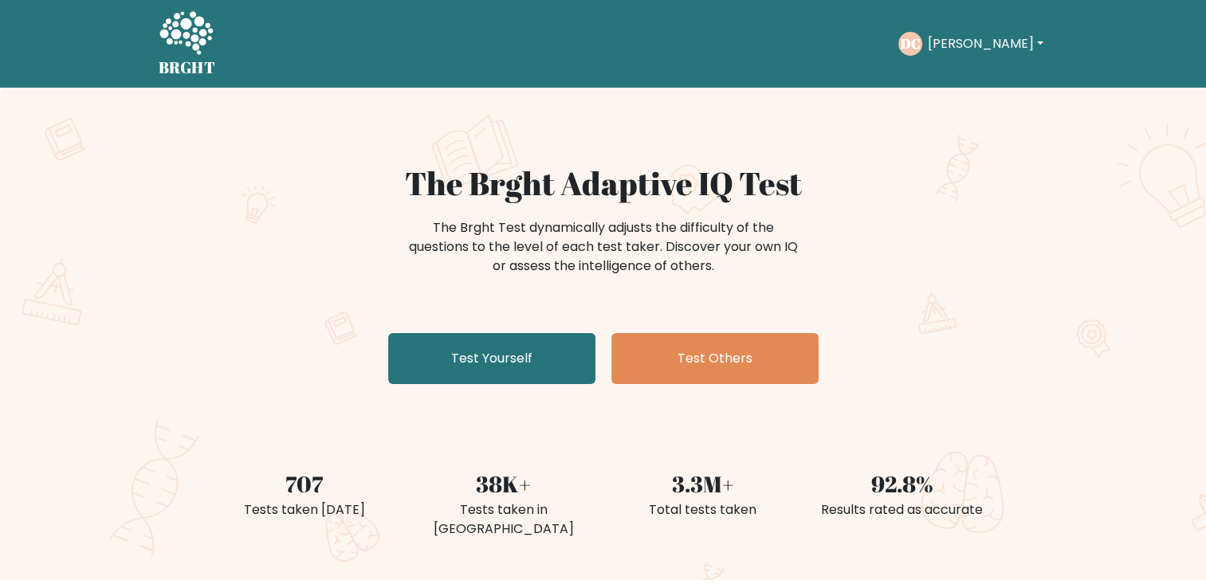
click at [977, 27] on div "DC [PERSON_NAME] Dashboard Profile Settings Logout" at bounding box center [973, 44] width 149 height 37
click at [964, 42] on button "[PERSON_NAME]" at bounding box center [984, 43] width 125 height 21
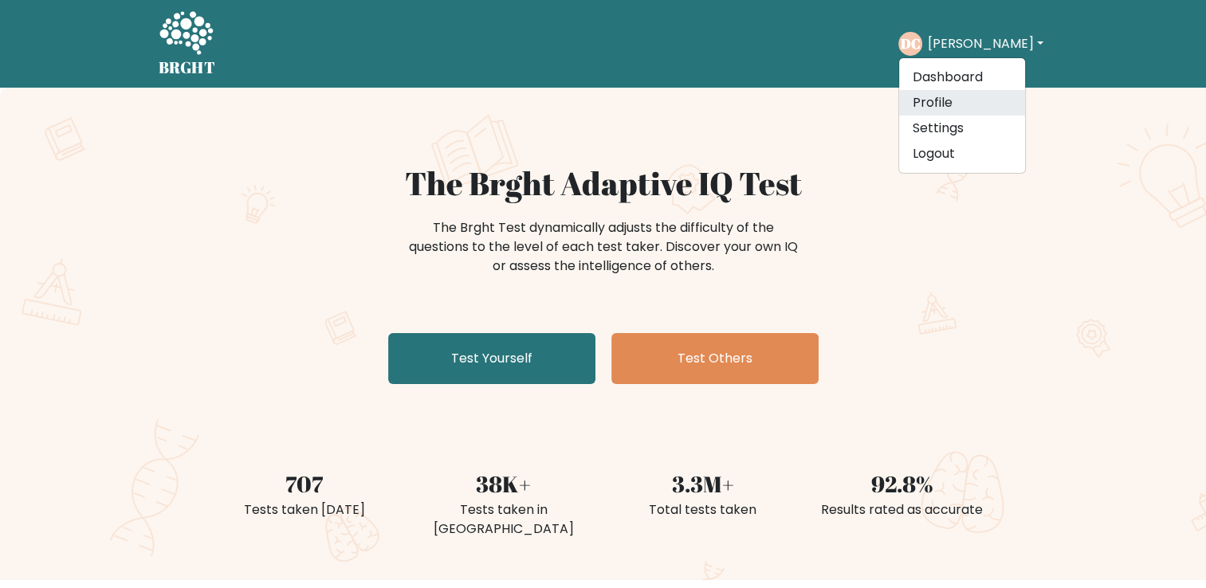
click at [967, 108] on link "Profile" at bounding box center [962, 103] width 126 height 26
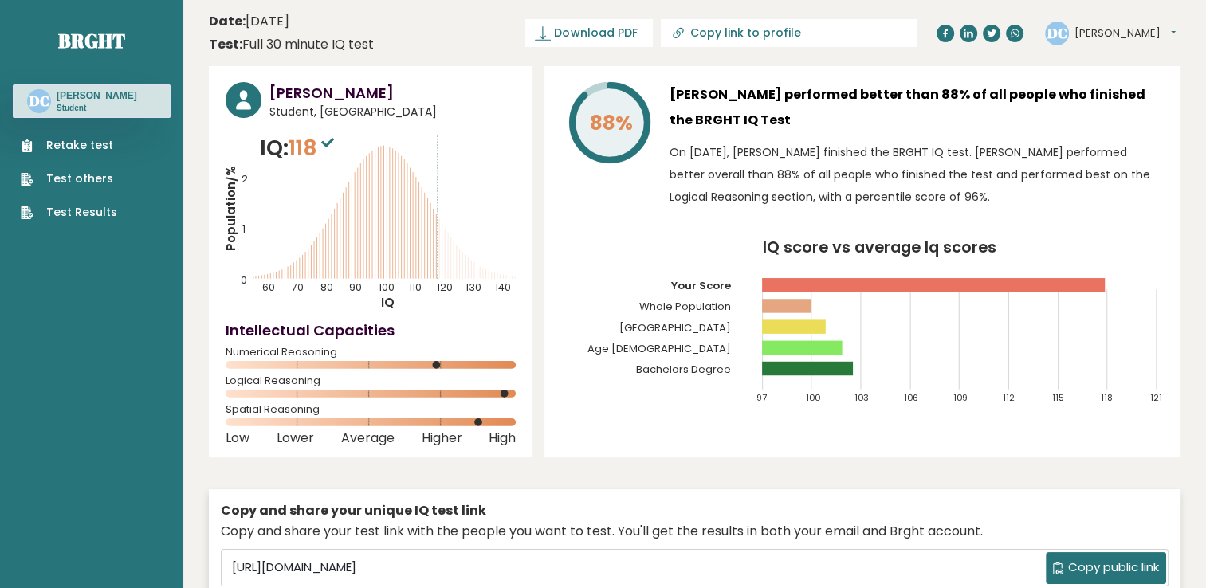
drag, startPoint x: 494, startPoint y: 393, endPoint x: 513, endPoint y: 394, distance: 19.2
click at [512, 391] on rect at bounding box center [371, 394] width 290 height 8
drag, startPoint x: 501, startPoint y: 425, endPoint x: 518, endPoint y: 425, distance: 16.7
click at [518, 425] on div "Darius Cristurean Student, Romania IQ: 118 Population/% IQ 0 1 2 60 70 80 90 10…" at bounding box center [371, 261] width 324 height 391
click at [437, 368] on circle at bounding box center [437, 365] width 8 height 8
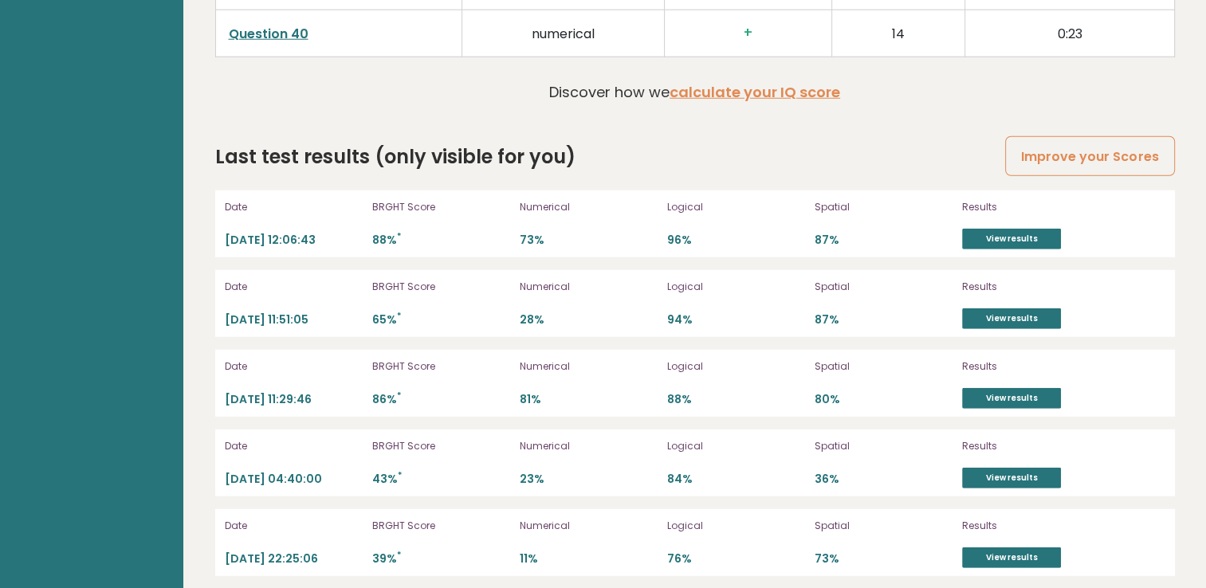
scroll to position [4385, 0]
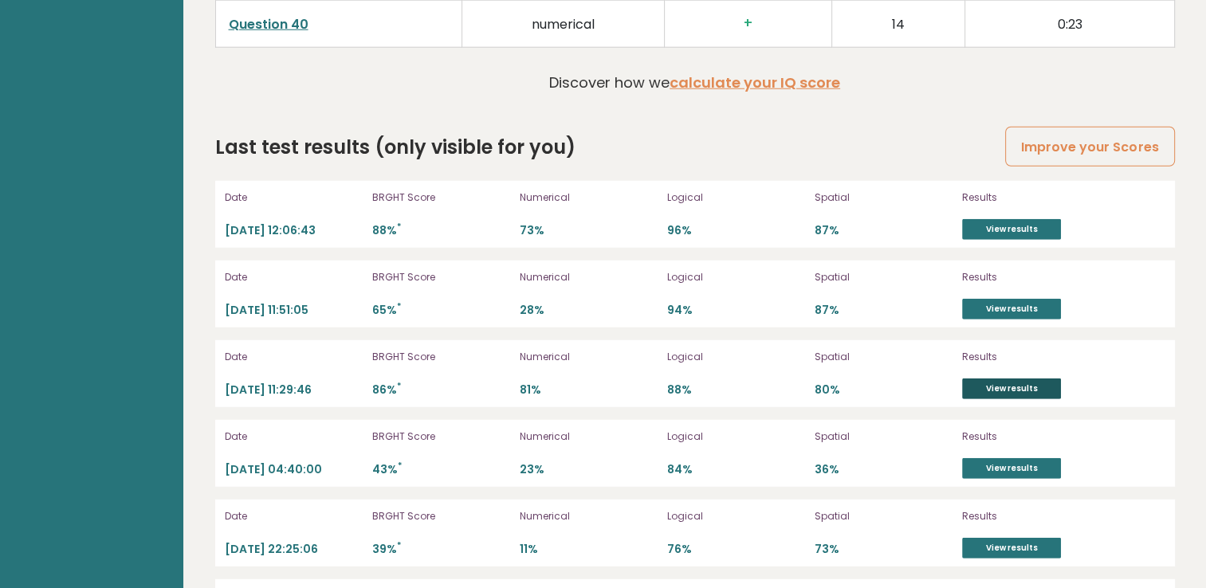
click at [1009, 387] on link "View results" at bounding box center [1011, 389] width 99 height 21
click at [981, 219] on link "View results" at bounding box center [1011, 229] width 99 height 21
click at [988, 222] on link "View results" at bounding box center [1011, 229] width 99 height 21
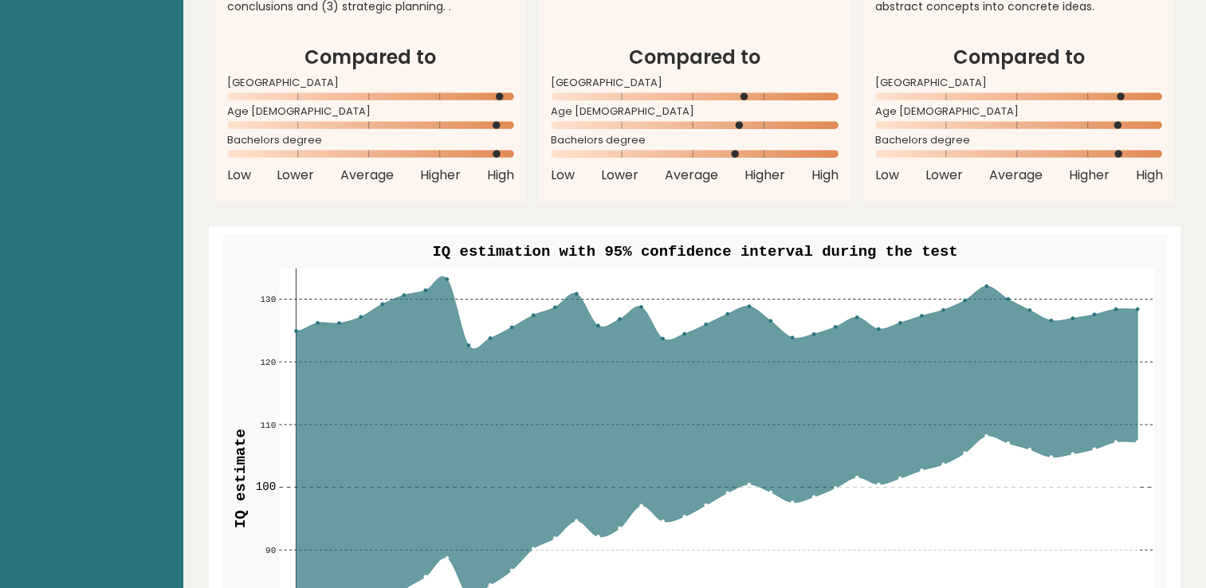
scroll to position [1201, 0]
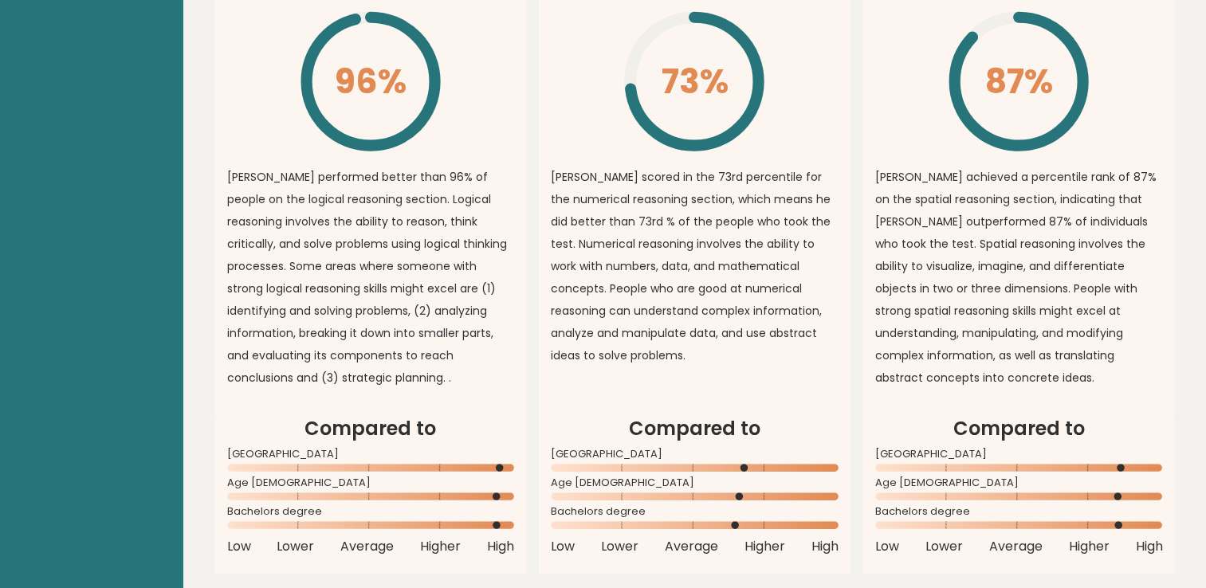
drag, startPoint x: 748, startPoint y: 305, endPoint x: 673, endPoint y: 88, distance: 230.2
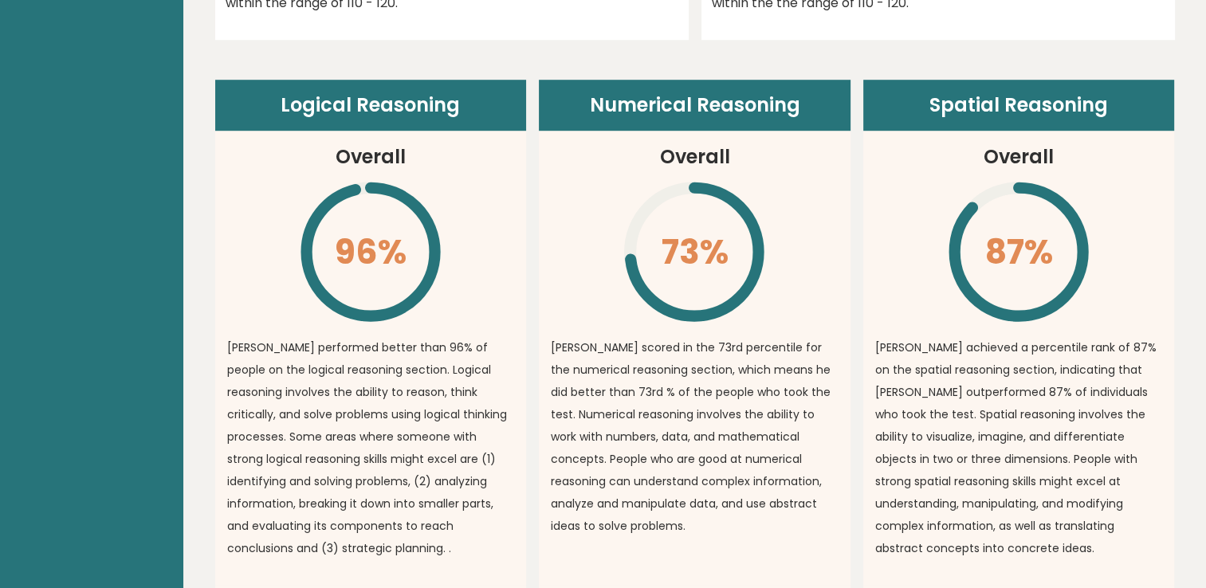
scroll to position [1092, 0]
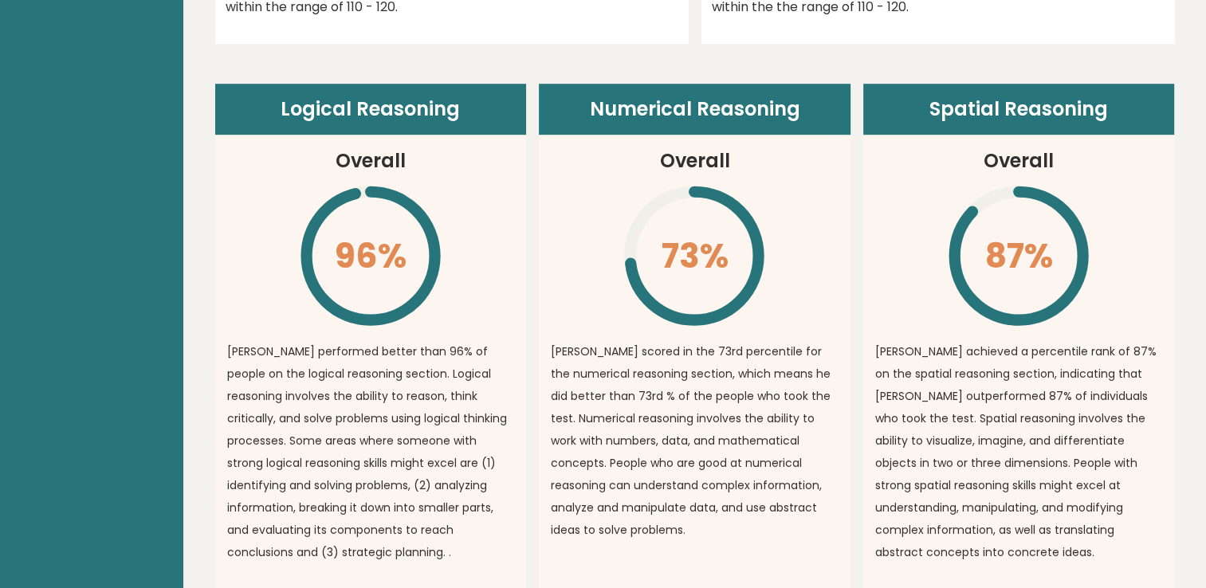
drag, startPoint x: 655, startPoint y: 129, endPoint x: 650, endPoint y: 93, distance: 36.2
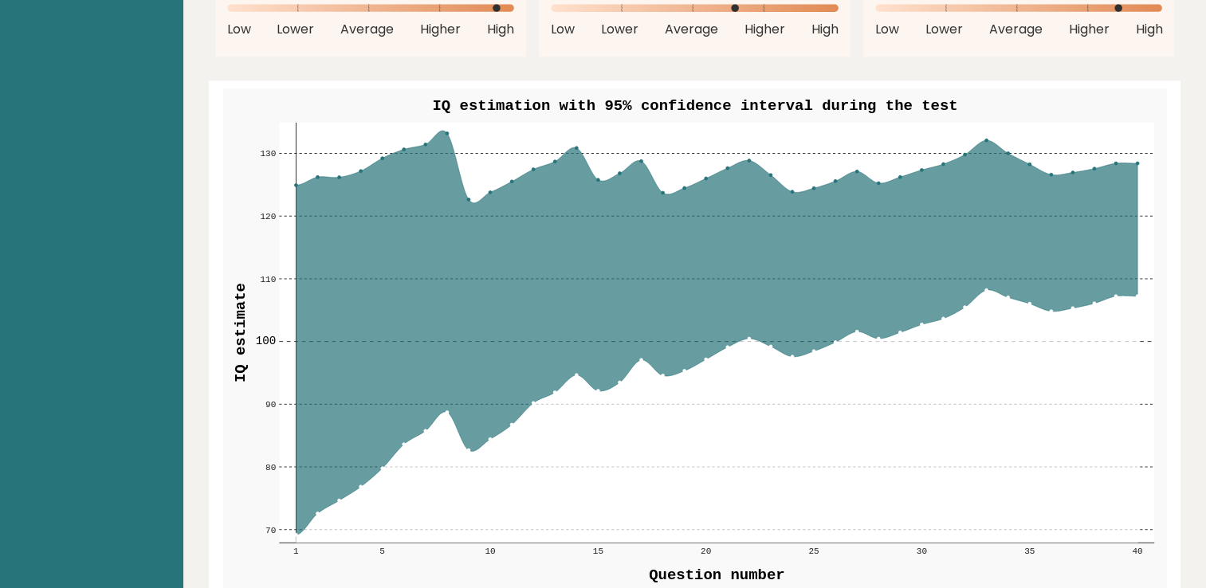
scroll to position [1810, 0]
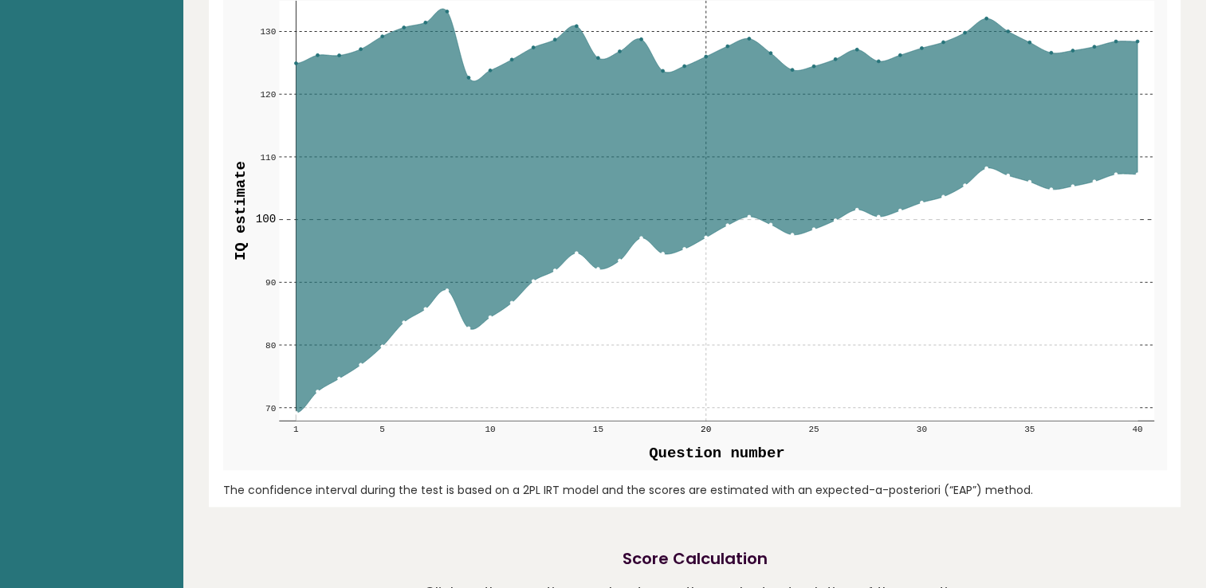
drag, startPoint x: 704, startPoint y: 263, endPoint x: 709, endPoint y: 427, distance: 164.3
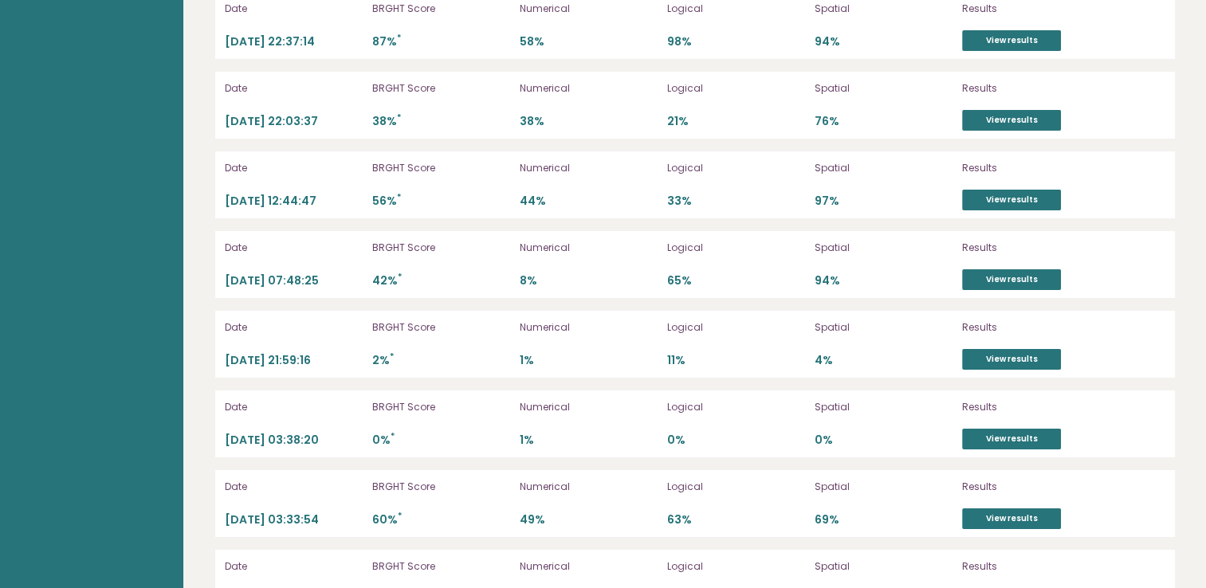
scroll to position [5893, 0]
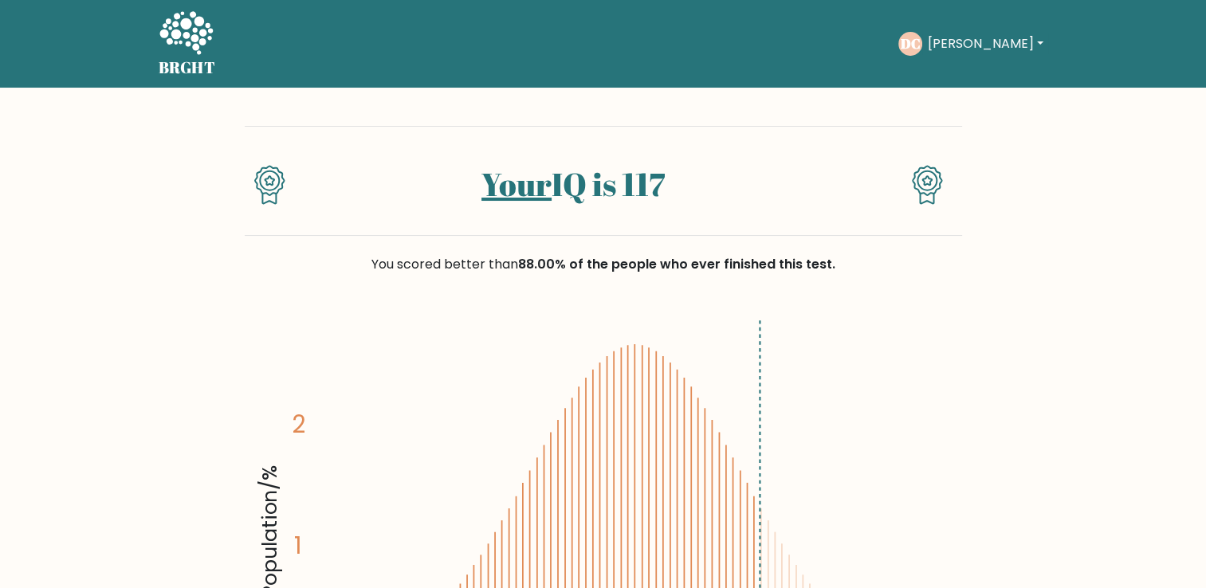
scroll to position [319, 0]
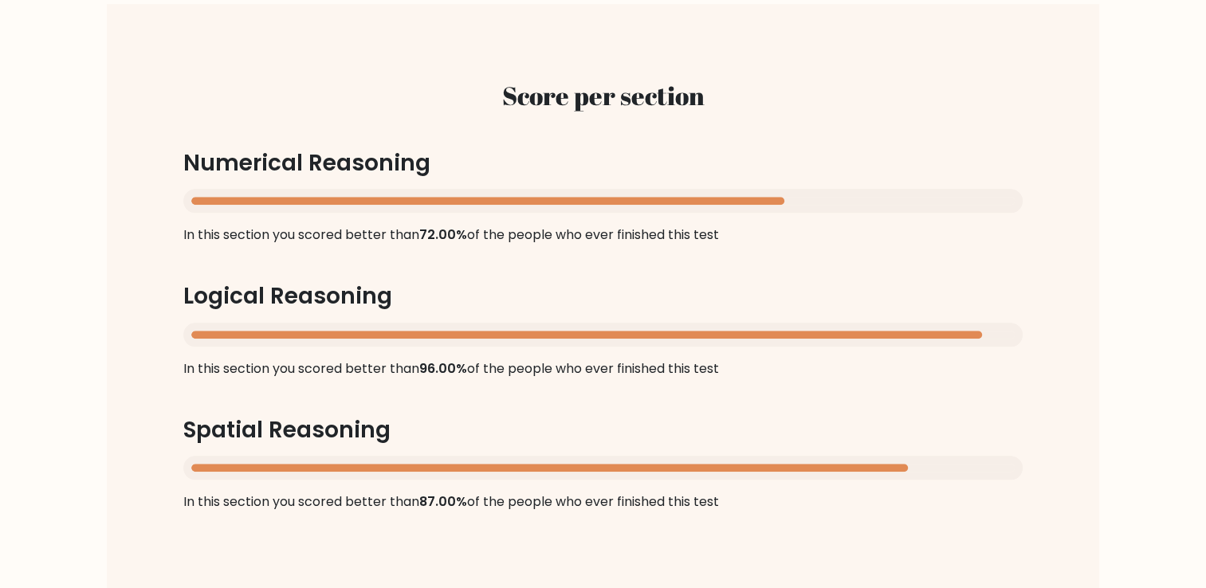
scroll to position [1515, 0]
